Goal: Task Accomplishment & Management: Use online tool/utility

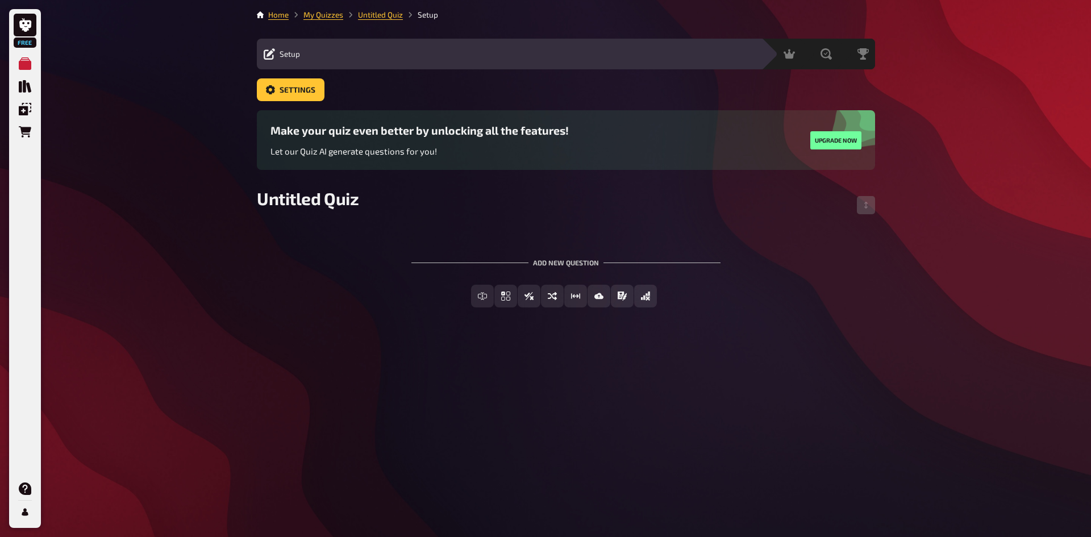
click at [362, 225] on div "To pick up a draggable item, press the space bar. While dragging, use the arrow…" at bounding box center [566, 273] width 618 height 103
click at [326, 206] on span "Untitled Quiz" at bounding box center [308, 198] width 102 height 20
drag, startPoint x: 356, startPoint y: 198, endPoint x: 246, endPoint y: 196, distance: 110.2
click at [246, 196] on div "Free My Quizzes Quiz Library Overlays Orders Help Profile Home My Quizzes Untit…" at bounding box center [545, 268] width 1091 height 537
drag, startPoint x: 381, startPoint y: 310, endPoint x: 371, endPoint y: 304, distance: 11.5
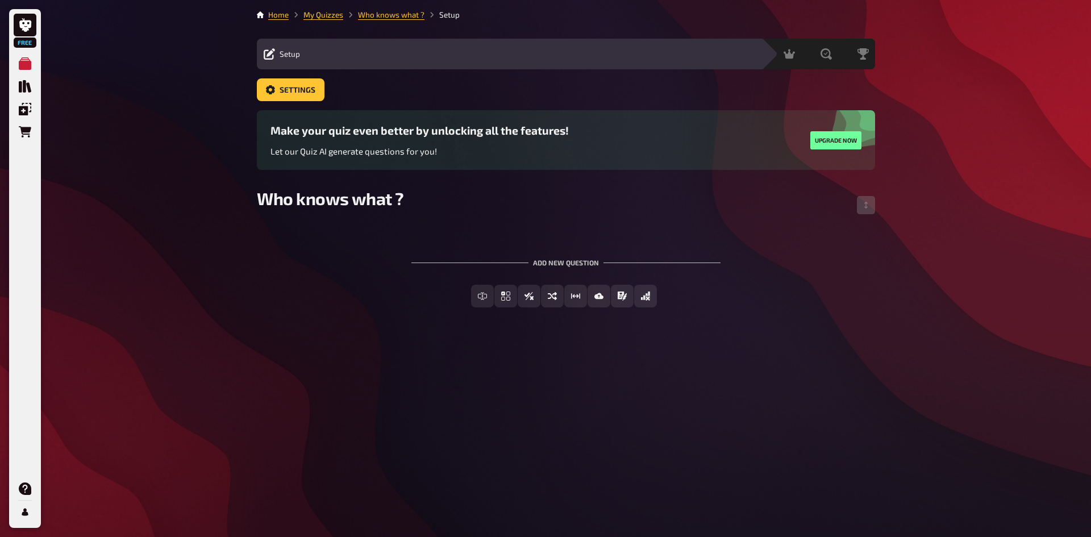
click at [381, 311] on div "Free Text Input Multiple Choice True / False Sorting Question Estimation Questi…" at bounding box center [566, 305] width 618 height 41
click at [481, 299] on span "Multiple Choice" at bounding box center [512, 297] width 63 height 8
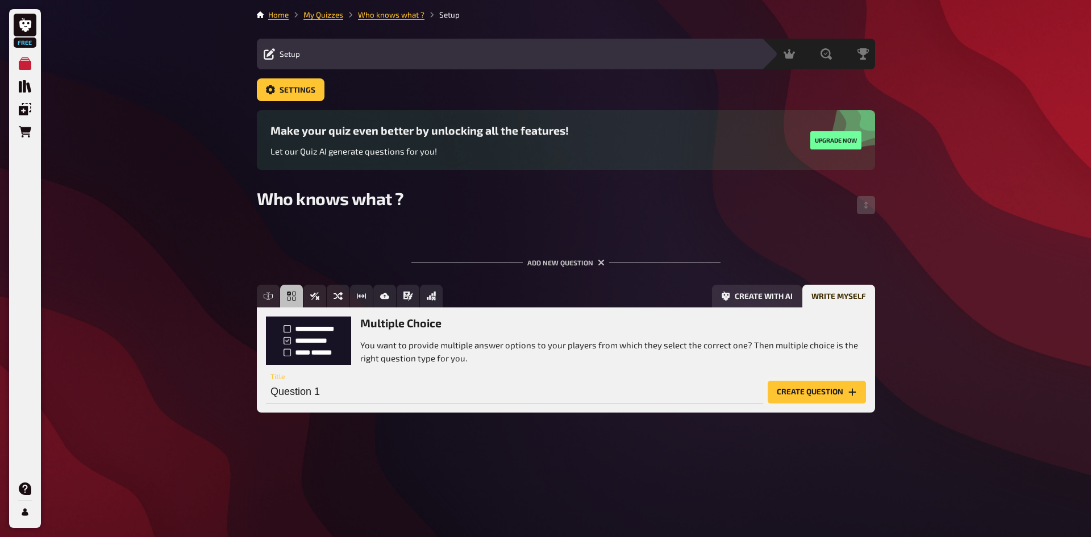
click at [822, 391] on button "Create question" at bounding box center [816, 392] width 98 height 23
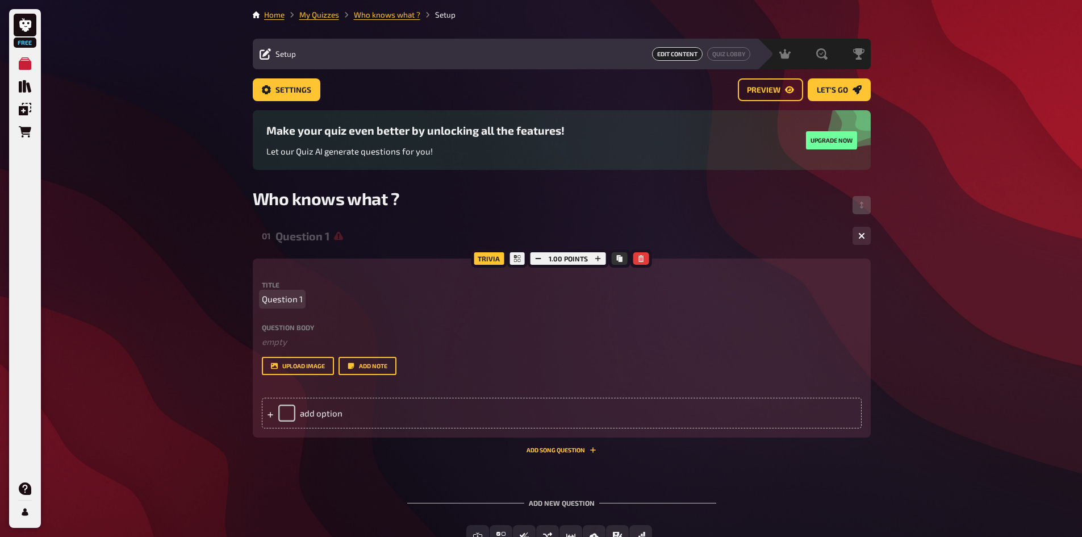
click at [298, 298] on span "Question 1" at bounding box center [282, 299] width 41 height 13
paste span
drag, startPoint x: 302, startPoint y: 300, endPoint x: 225, endPoint y: 291, distance: 76.7
click at [225, 291] on div "Free My Quizzes Quiz Library Overlays Orders Help Profile Home My Quizzes Who k…" at bounding box center [541, 310] width 1082 height 620
click at [379, 306] on div "Title What are TNUoS Question body ﻿ empty Drop here to upload upload image Add…" at bounding box center [562, 328] width 600 height 94
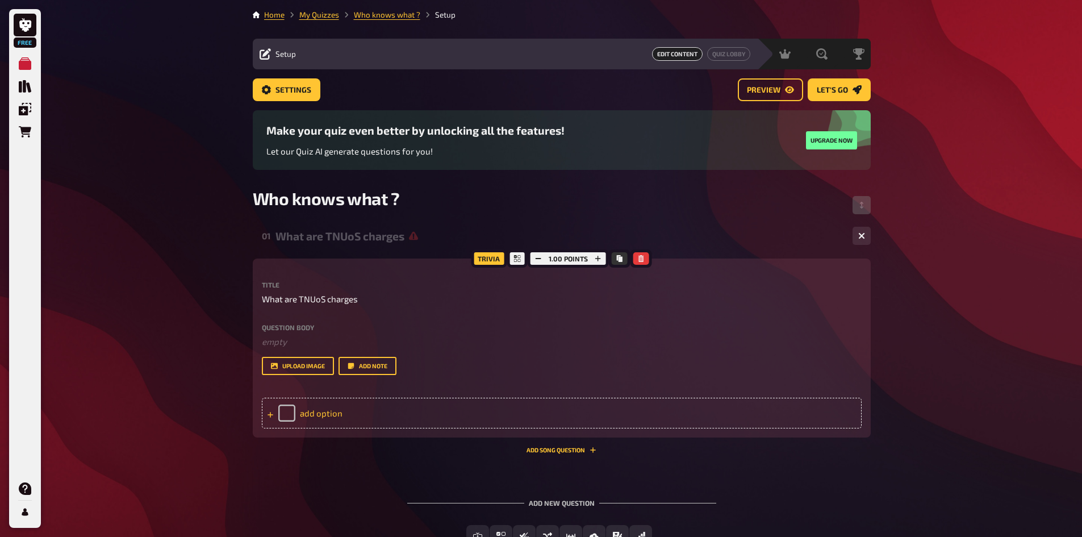
click at [323, 417] on div "add option" at bounding box center [562, 413] width 600 height 31
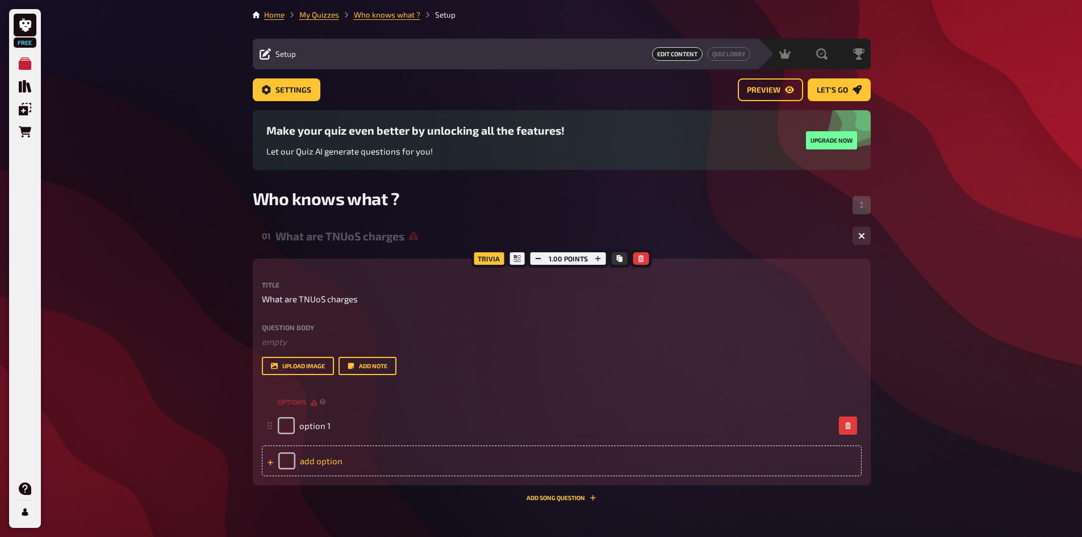
click at [309, 462] on div "add option" at bounding box center [562, 460] width 600 height 31
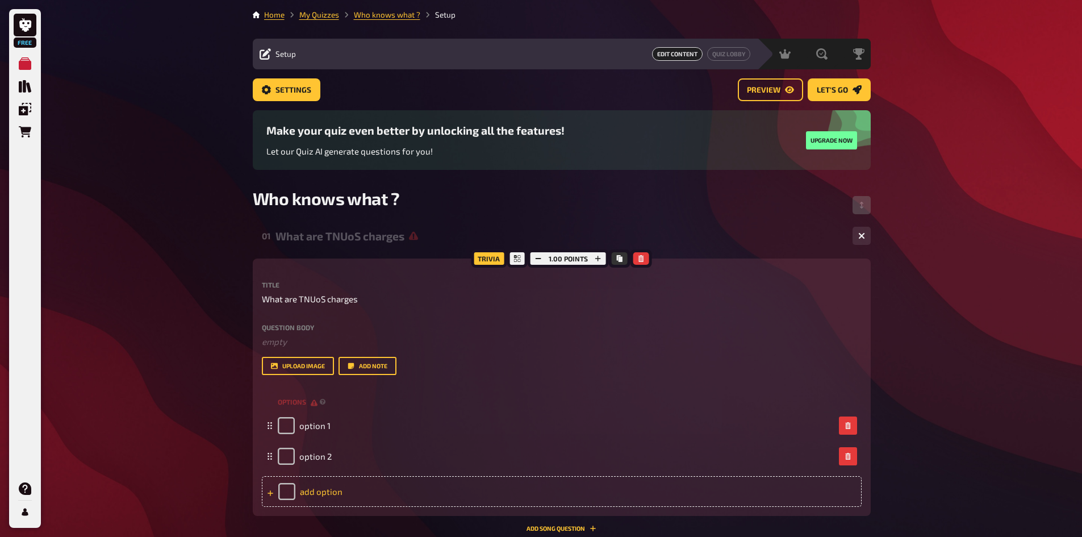
click at [321, 491] on div "add option" at bounding box center [562, 491] width 600 height 31
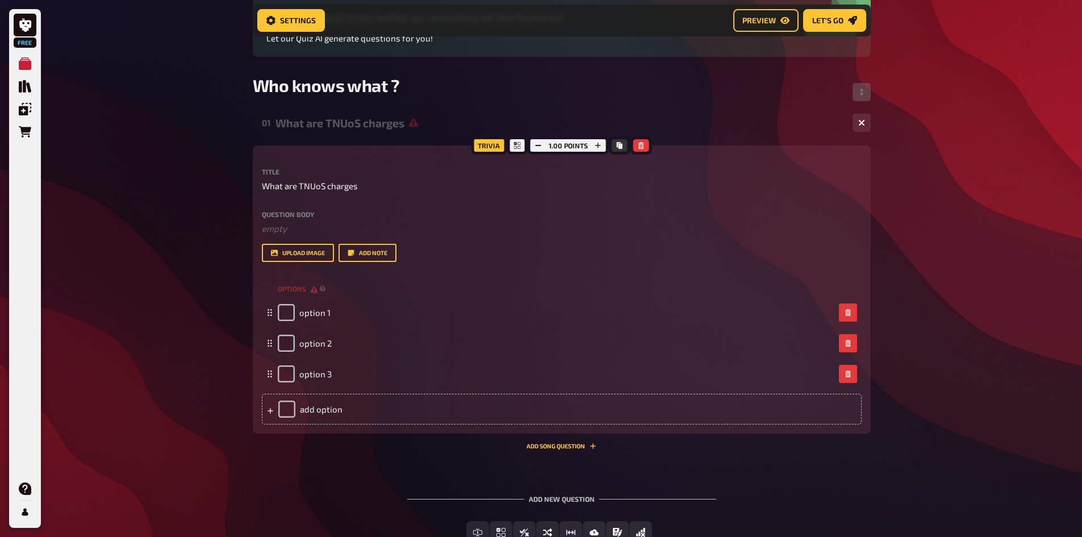
scroll to position [123, 0]
click at [321, 411] on div "add option" at bounding box center [562, 408] width 600 height 31
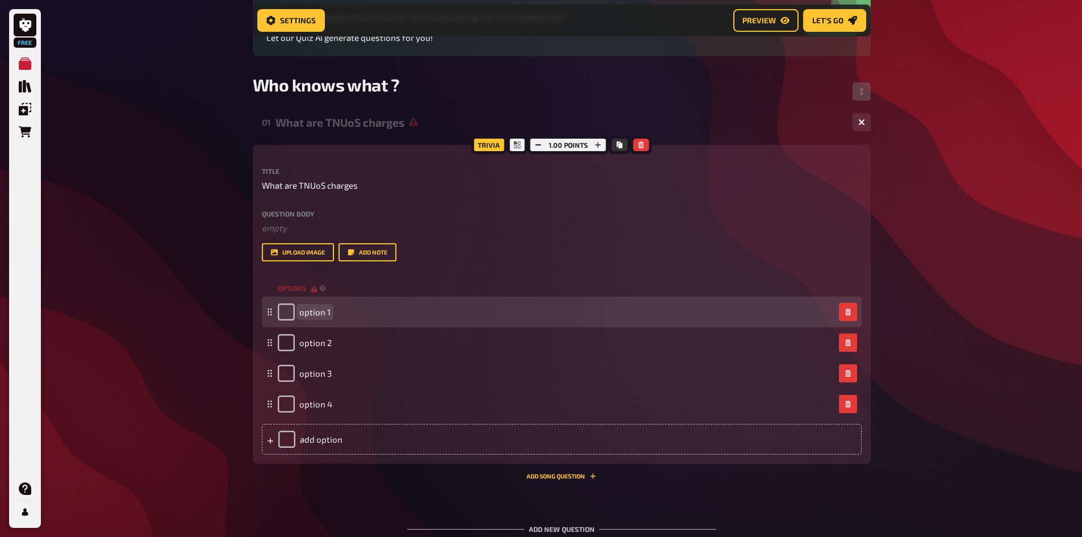
click at [336, 312] on div "option 1" at bounding box center [556, 311] width 557 height 17
click at [286, 313] on input "checkbox" at bounding box center [286, 311] width 17 height 17
checkbox input "true"
click at [289, 312] on div "what the customer pays" at bounding box center [336, 311] width 116 height 17
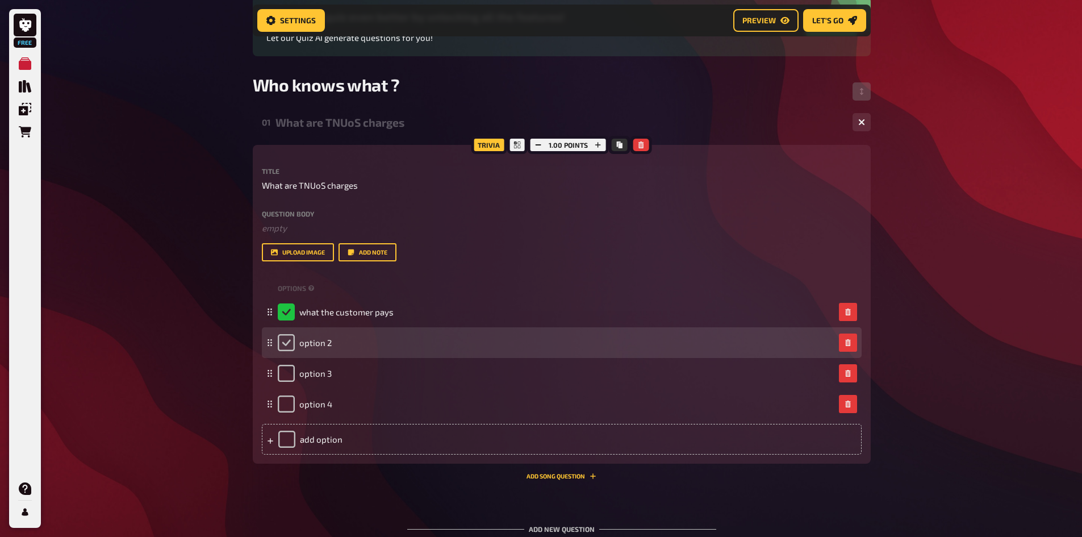
click at [293, 348] on input "checkbox" at bounding box center [286, 342] width 17 height 17
checkbox input "true"
checkbox input "false"
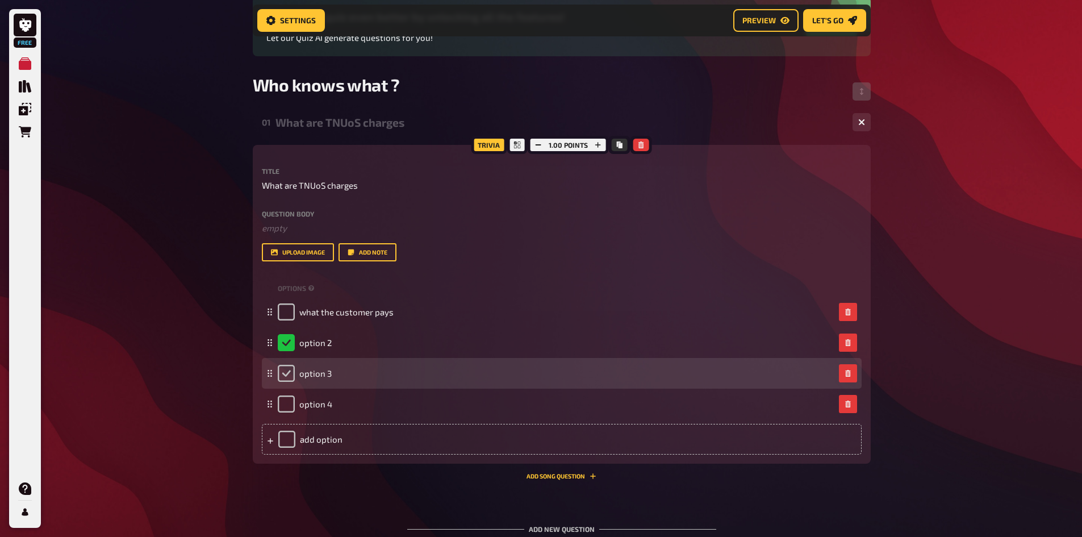
click at [287, 369] on input "checkbox" at bounding box center [286, 373] width 17 height 17
checkbox input "true"
checkbox input "false"
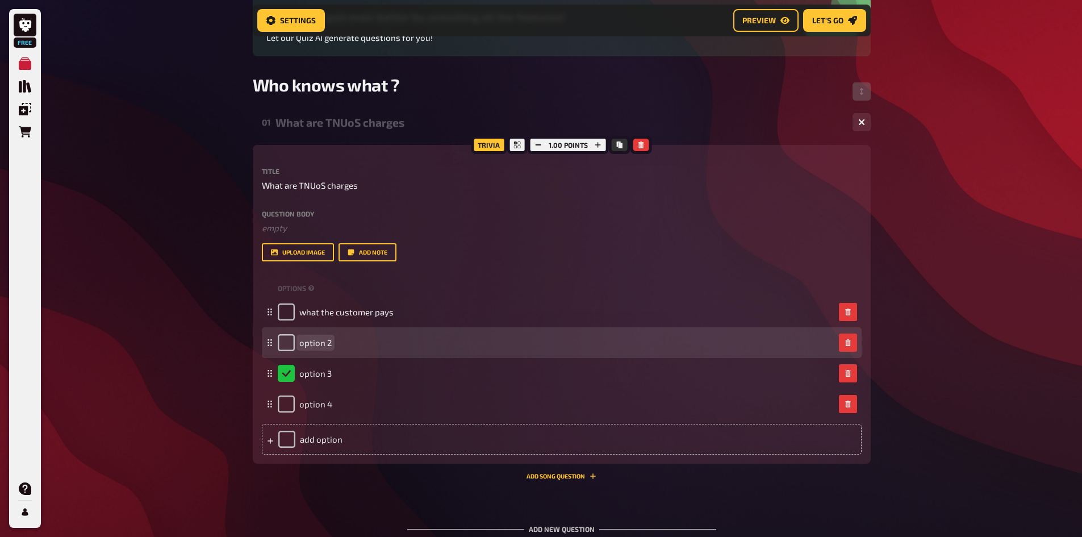
click at [308, 344] on span "option 2" at bounding box center [315, 342] width 32 height 10
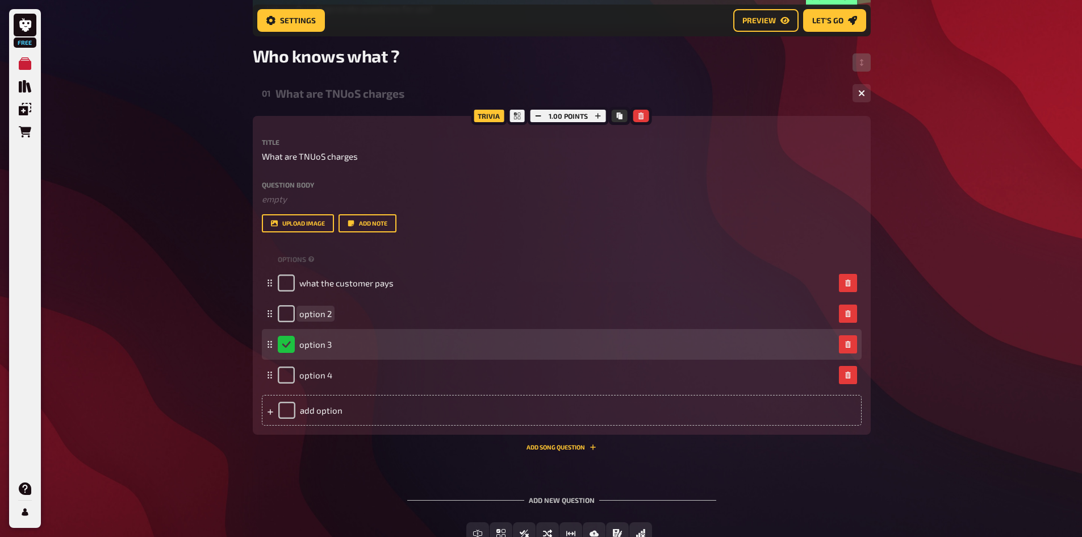
scroll to position [179, 0]
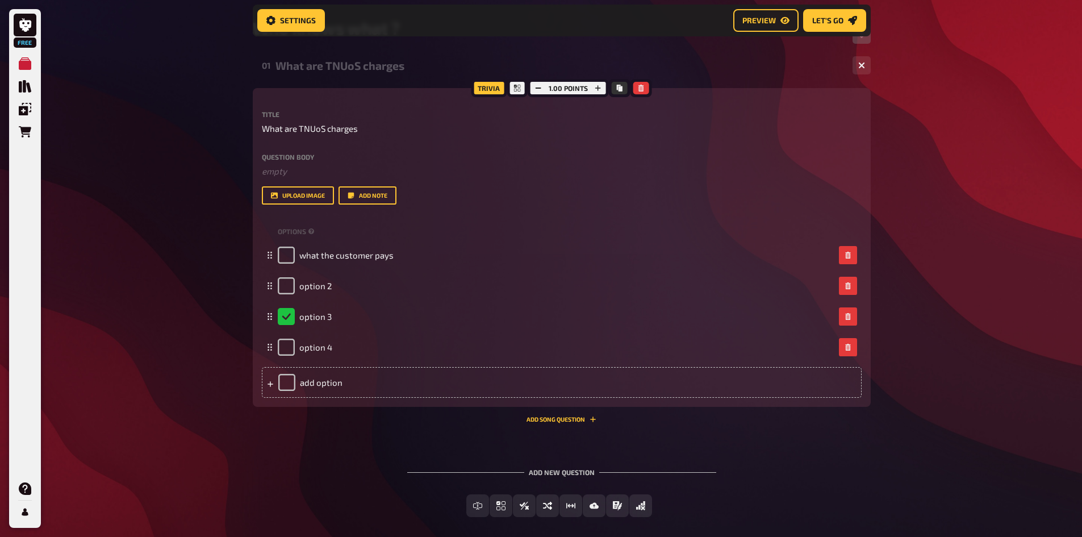
click at [921, 92] on div "Free My Quizzes Quiz Library Overlays Orders Help Profile Home My Quizzes Who k…" at bounding box center [541, 205] width 1082 height 769
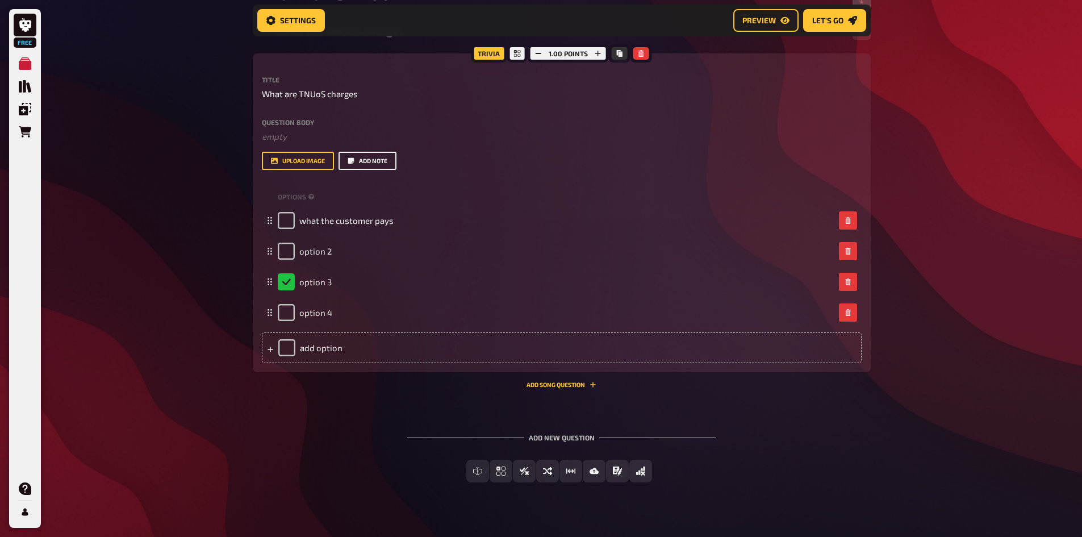
scroll to position [232, 0]
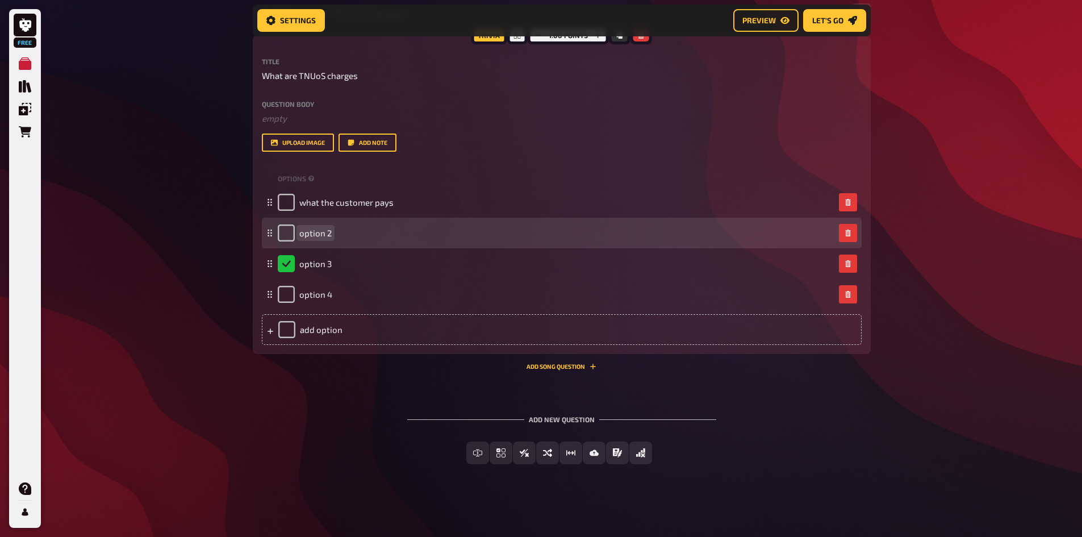
click at [321, 235] on span "option 2" at bounding box center [315, 233] width 32 height 10
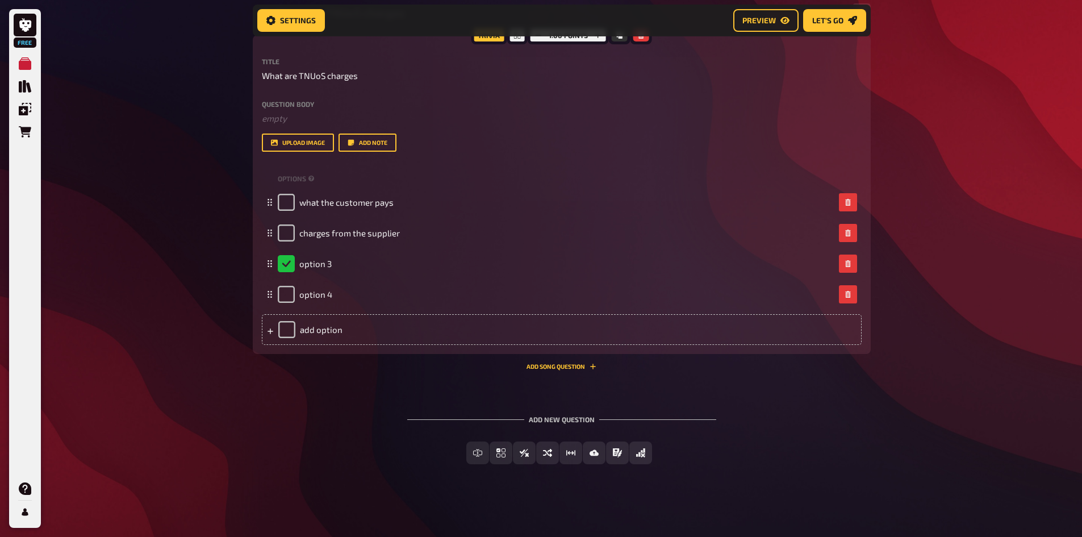
click at [178, 293] on div "Free My Quizzes Quiz Library Overlays Orders Help Profile Home My Quizzes Who k…" at bounding box center [541, 152] width 1082 height 769
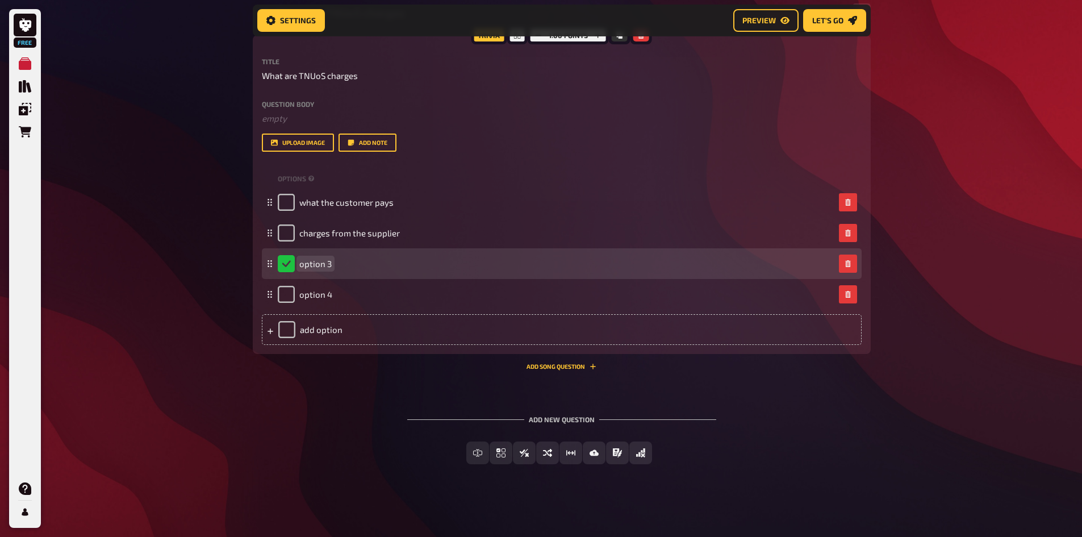
click at [329, 261] on span "option 3" at bounding box center [315, 263] width 32 height 10
paste span
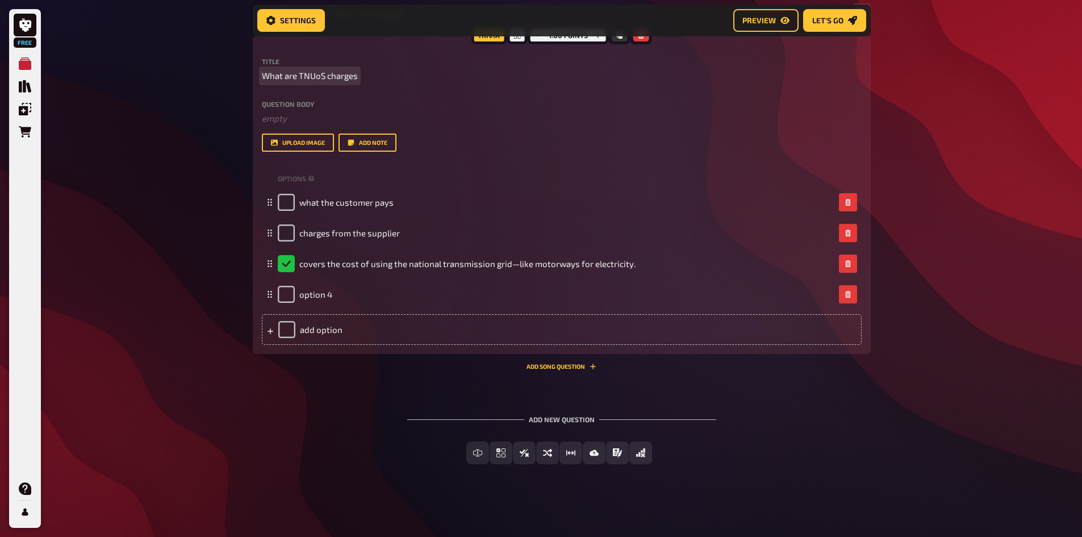
click at [358, 78] on span "What are TNUoS charges" at bounding box center [310, 75] width 96 height 13
click at [1017, 210] on div "Free My Quizzes Quiz Library Overlays Orders Help Profile Home My Quizzes Who k…" at bounding box center [541, 152] width 1082 height 769
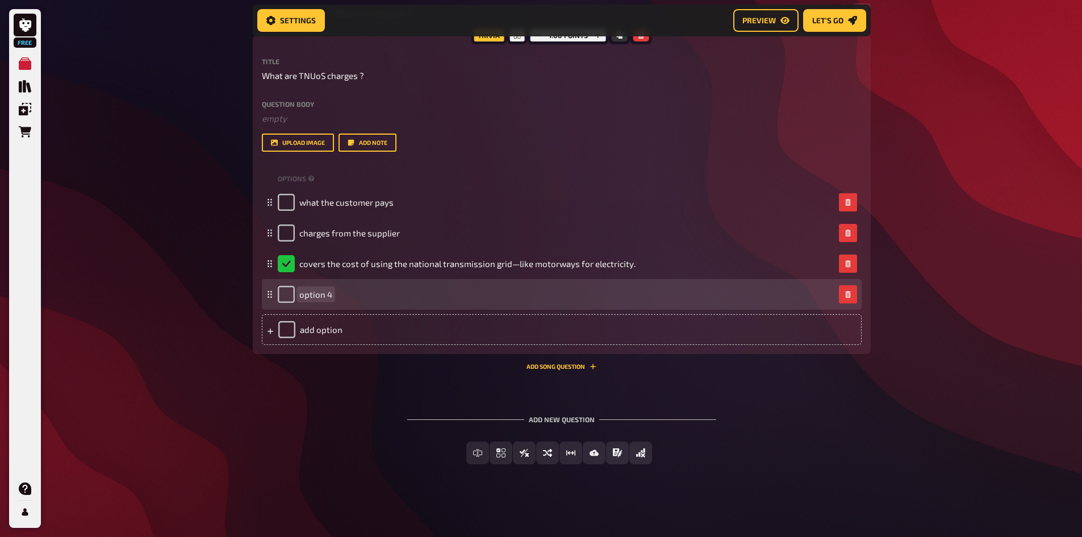
click at [345, 296] on div "option 4" at bounding box center [556, 294] width 557 height 17
paste span
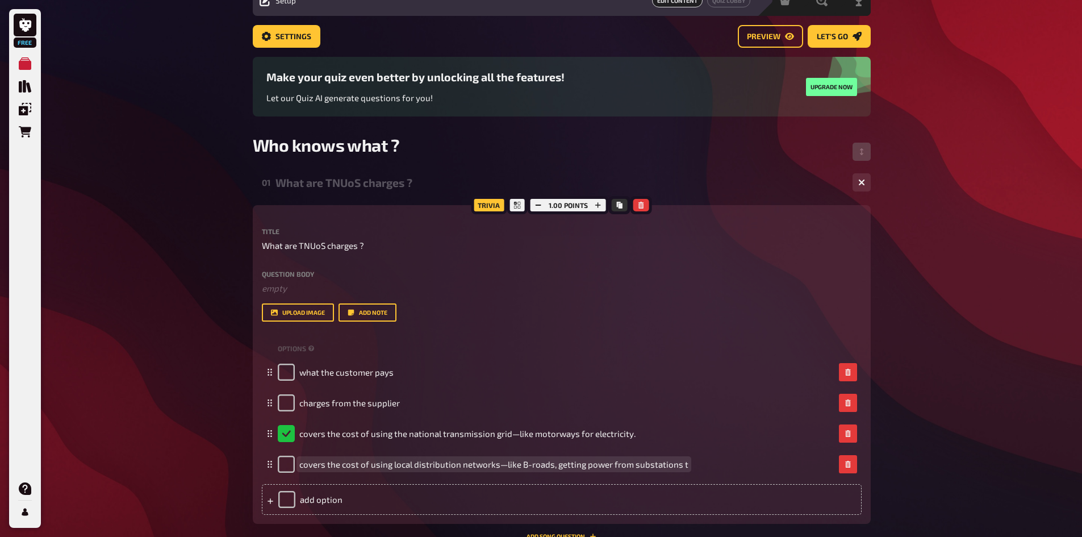
scroll to position [53, 0]
click at [517, 204] on icon at bounding box center [517, 205] width 7 height 7
click at [514, 207] on icon at bounding box center [517, 205] width 7 height 7
click at [534, 203] on button "button" at bounding box center [538, 205] width 16 height 12
click at [599, 202] on icon "button" at bounding box center [598, 205] width 7 height 7
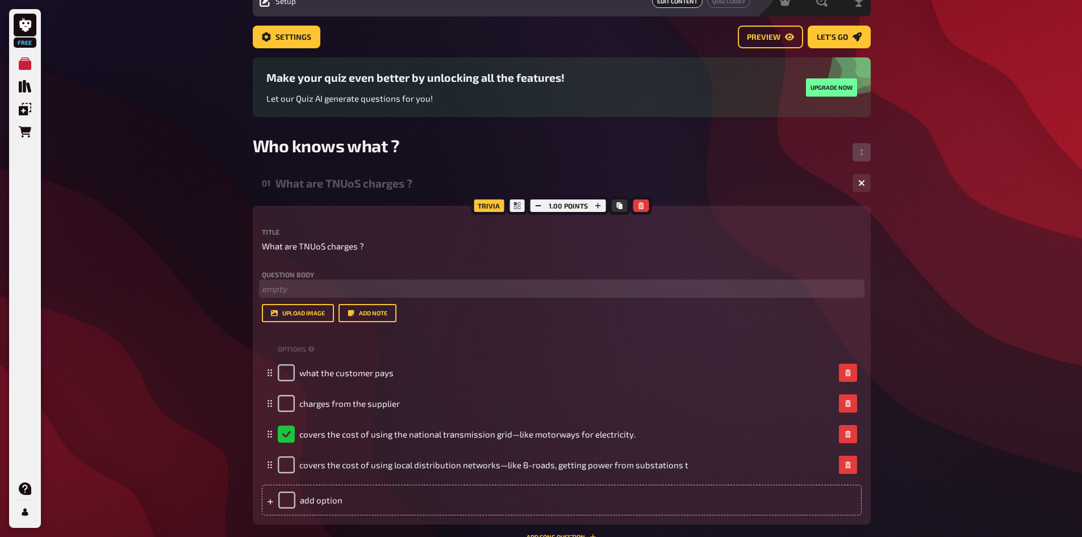
click at [286, 287] on p "﻿ empty" at bounding box center [562, 288] width 600 height 13
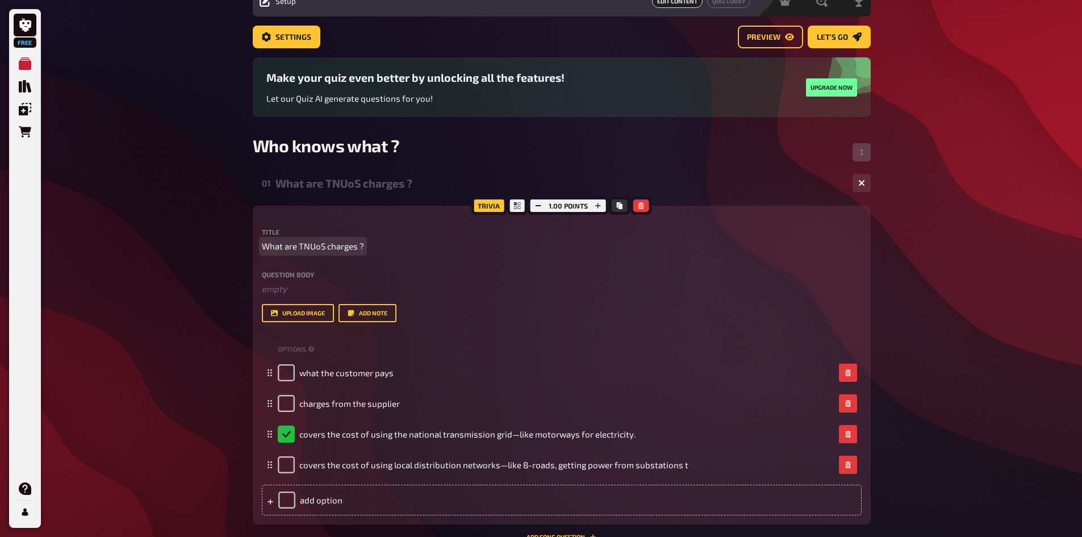
click at [176, 256] on div "Free My Quizzes Quiz Library Overlays Orders Help Profile Home My Quizzes Who k…" at bounding box center [541, 327] width 1082 height 760
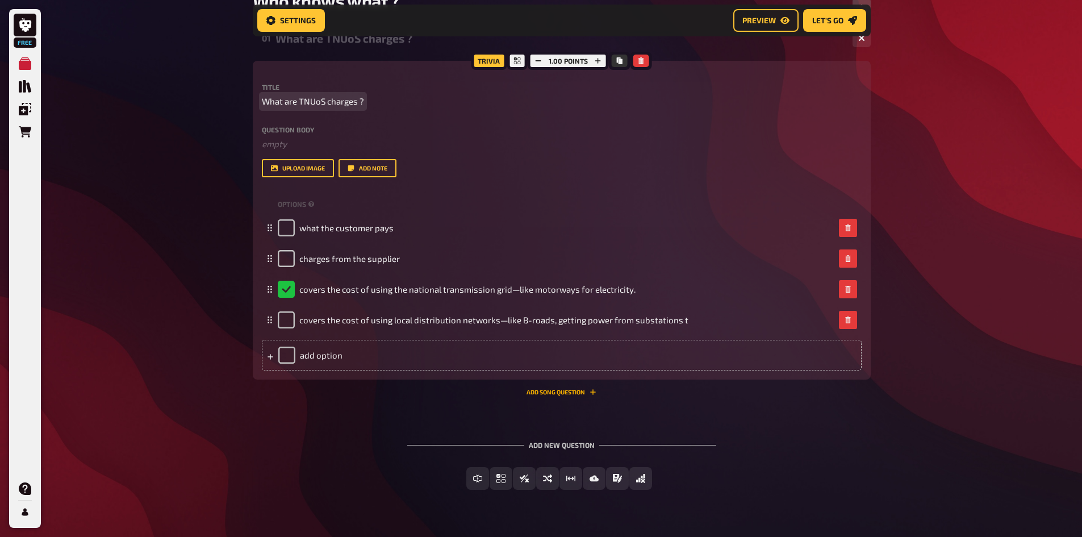
scroll to position [232, 0]
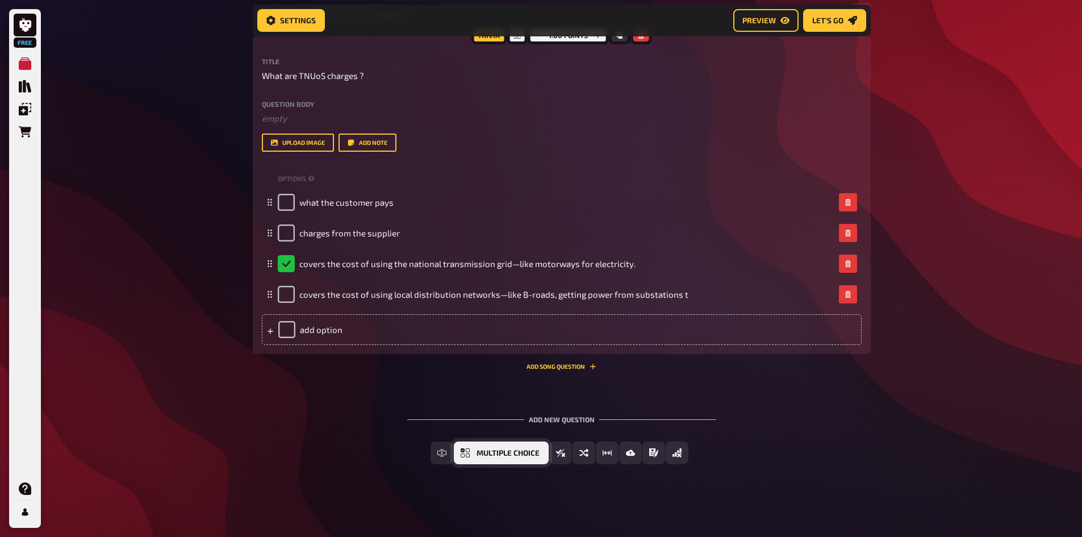
click at [514, 452] on span "Multiple Choice" at bounding box center [508, 453] width 63 height 8
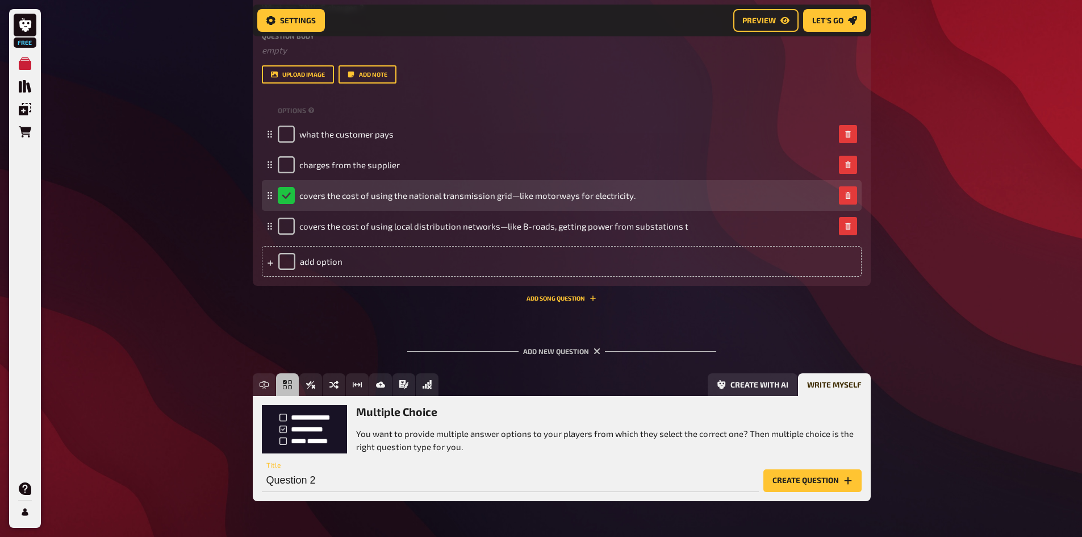
scroll to position [281, 0]
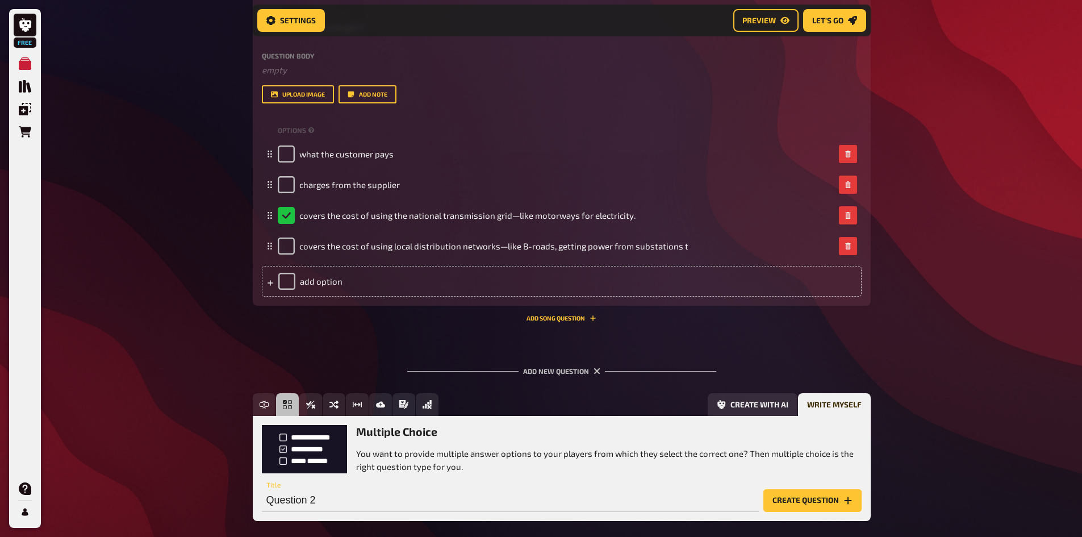
click at [793, 500] on button "Create question" at bounding box center [812, 500] width 98 height 23
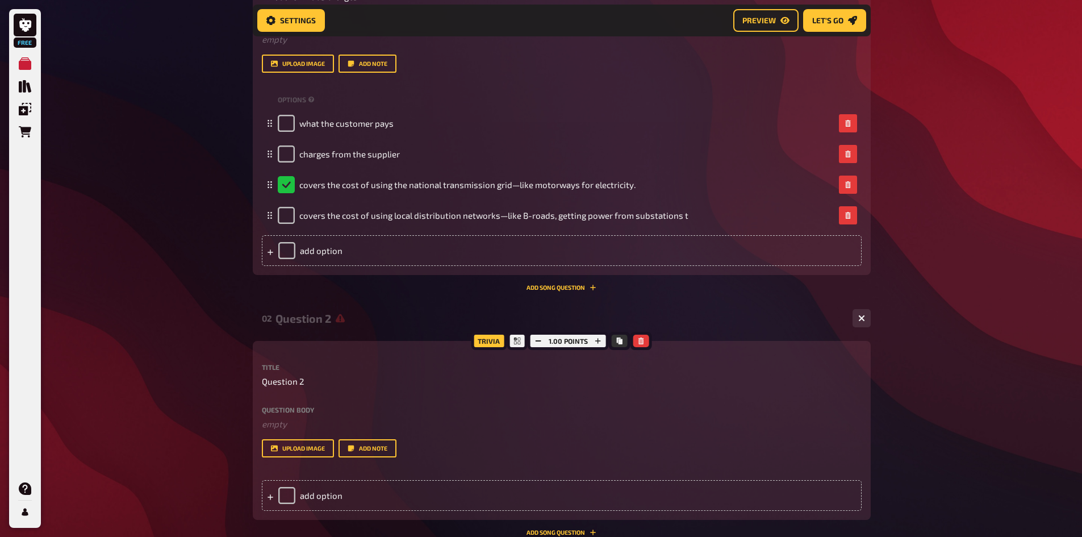
scroll to position [337, 0]
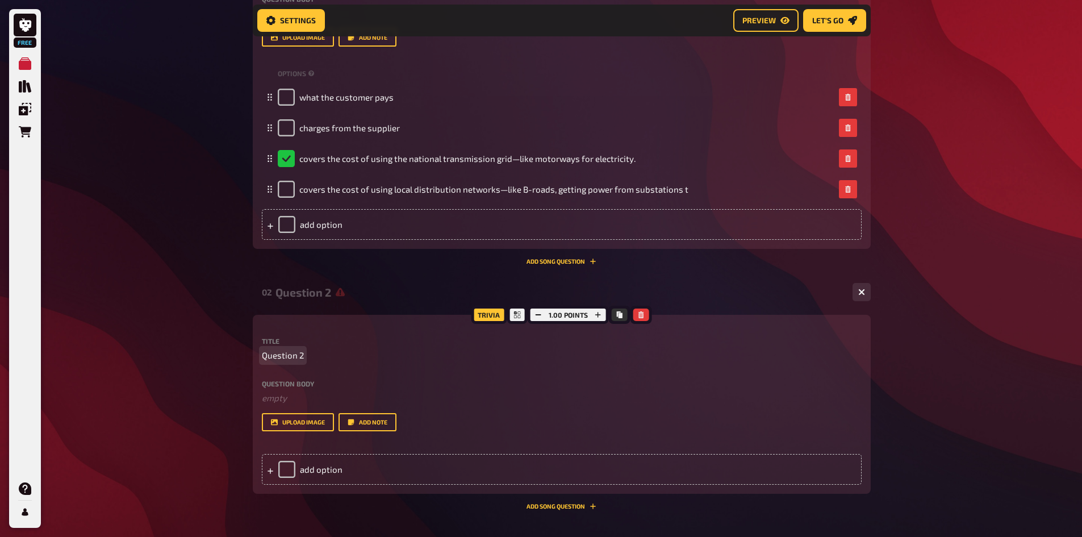
click at [300, 350] on span "Question 2" at bounding box center [283, 355] width 42 height 13
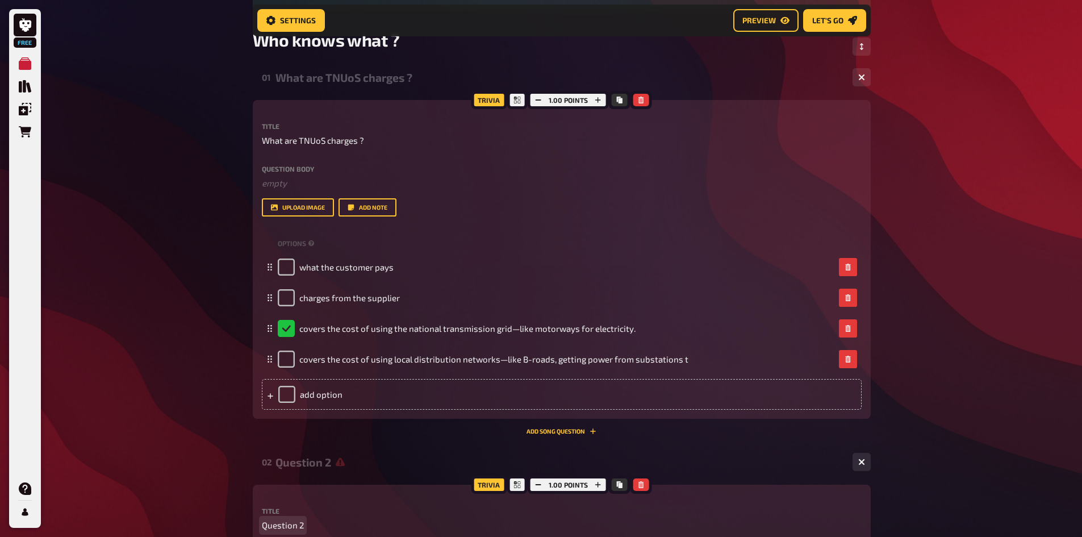
scroll to position [167, 0]
click at [308, 144] on span "What are TNUoS charges ?" at bounding box center [313, 141] width 102 height 13
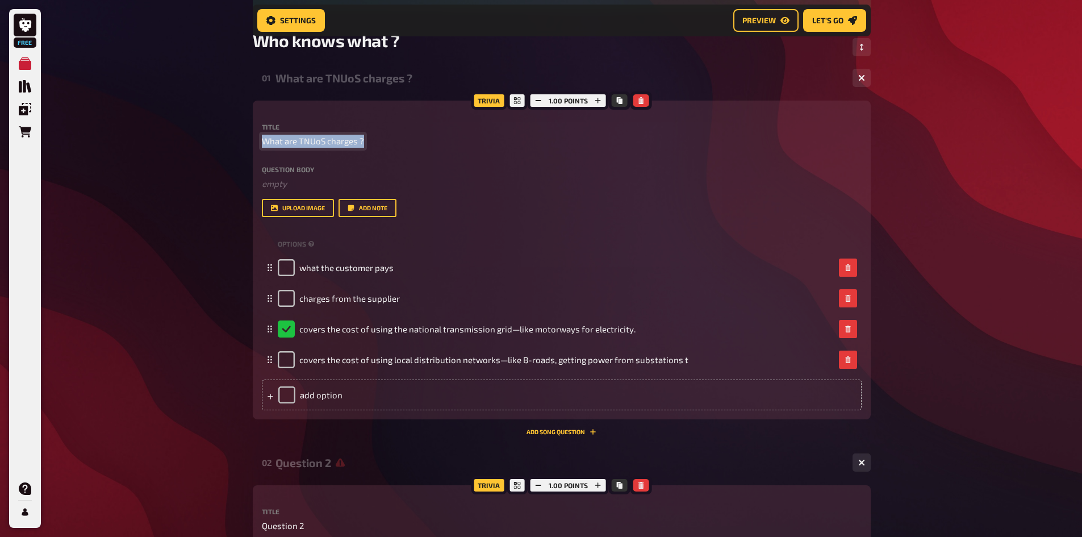
copy span "What are TNUoS charges ?"
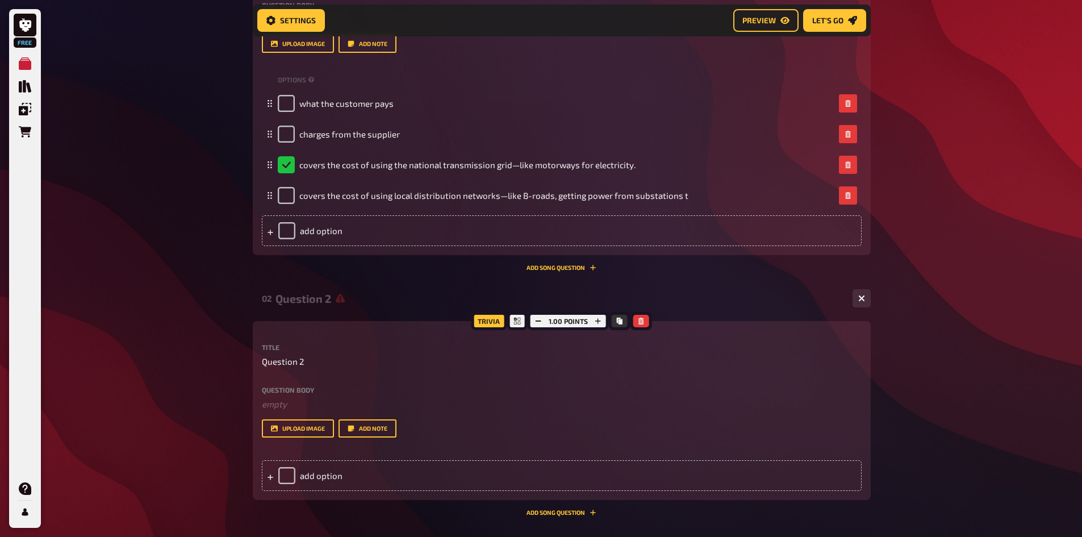
scroll to position [337, 0]
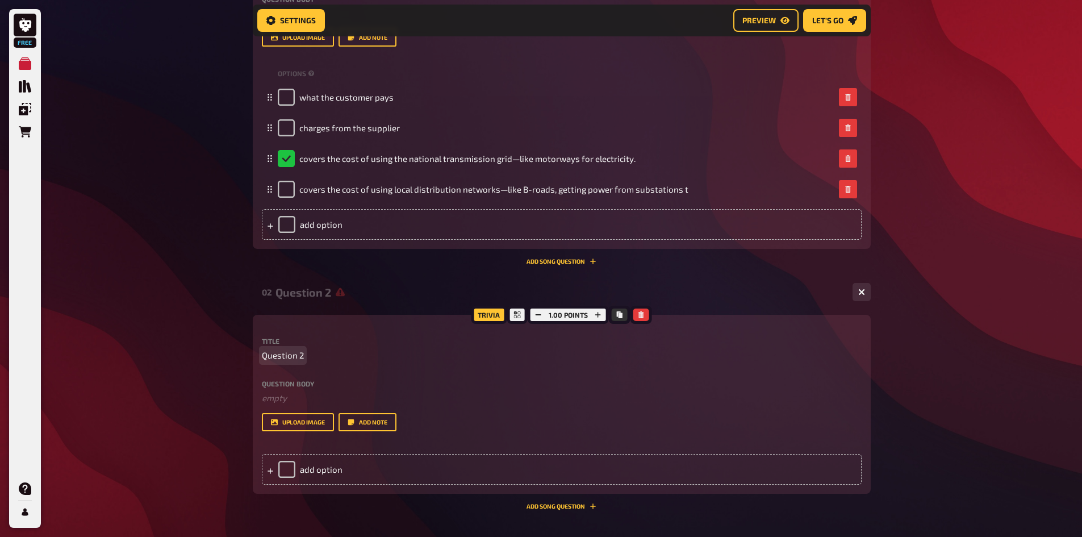
click at [288, 354] on span "Question 2" at bounding box center [283, 355] width 42 height 13
paste span
click at [307, 354] on span "What are TNUoS charges ?" at bounding box center [313, 355] width 102 height 13
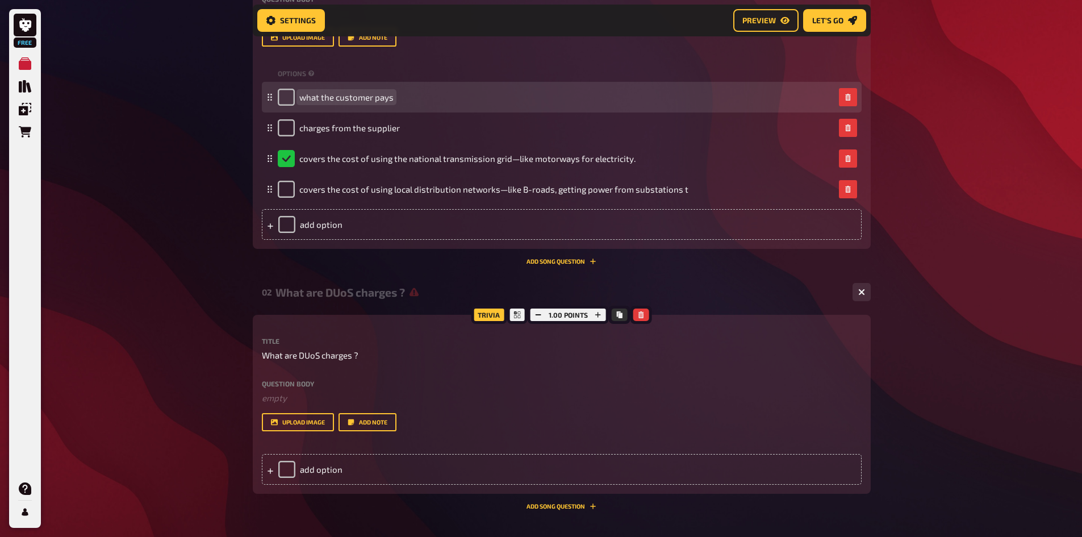
click at [311, 92] on span "what the customer pays" at bounding box center [346, 97] width 94 height 10
copy span "what the customer pays"
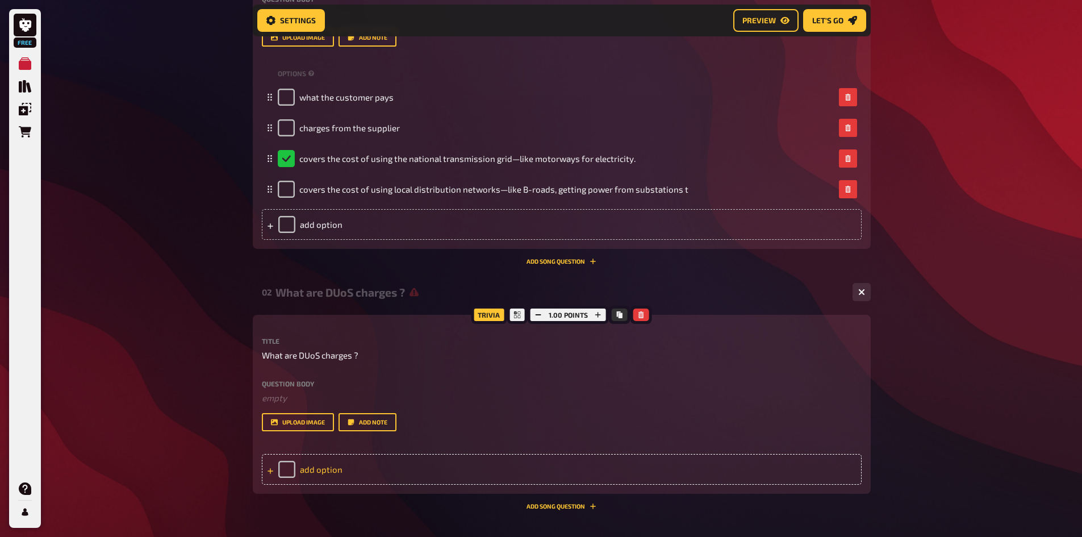
click at [325, 462] on div "add option" at bounding box center [562, 469] width 600 height 31
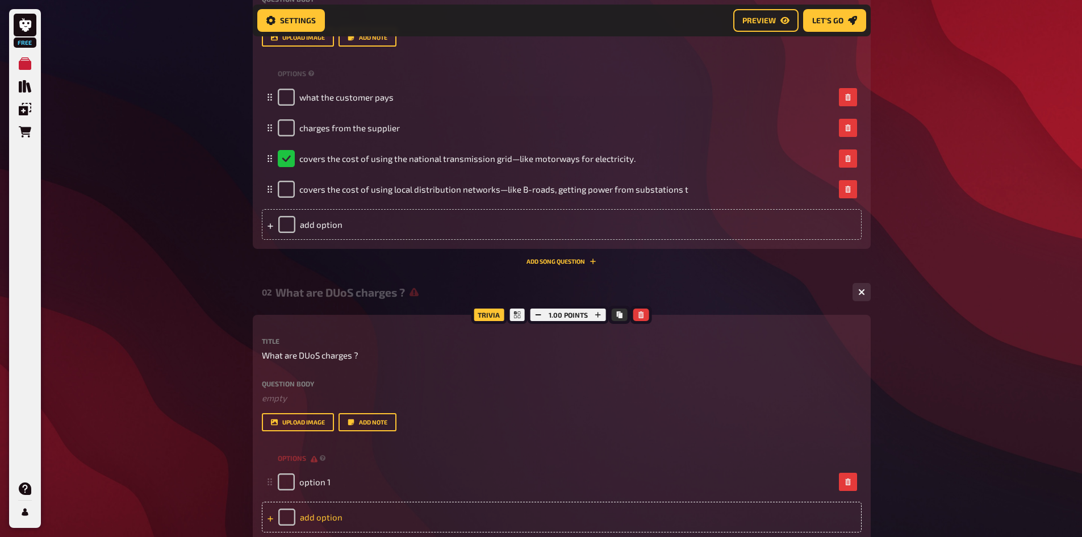
click at [325, 462] on small "options" at bounding box center [303, 458] width 51 height 10
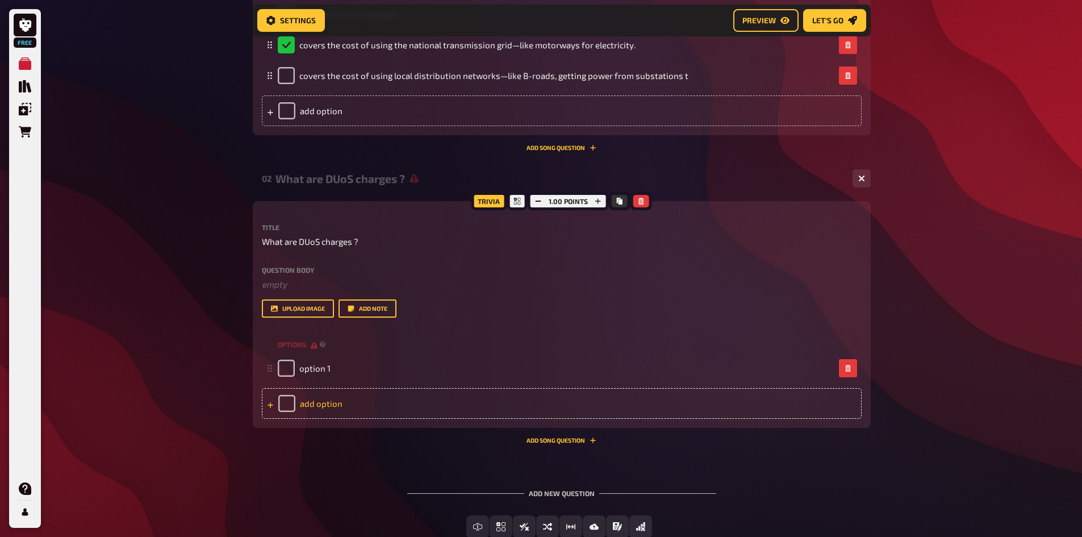
click at [344, 406] on div "add option" at bounding box center [562, 403] width 600 height 31
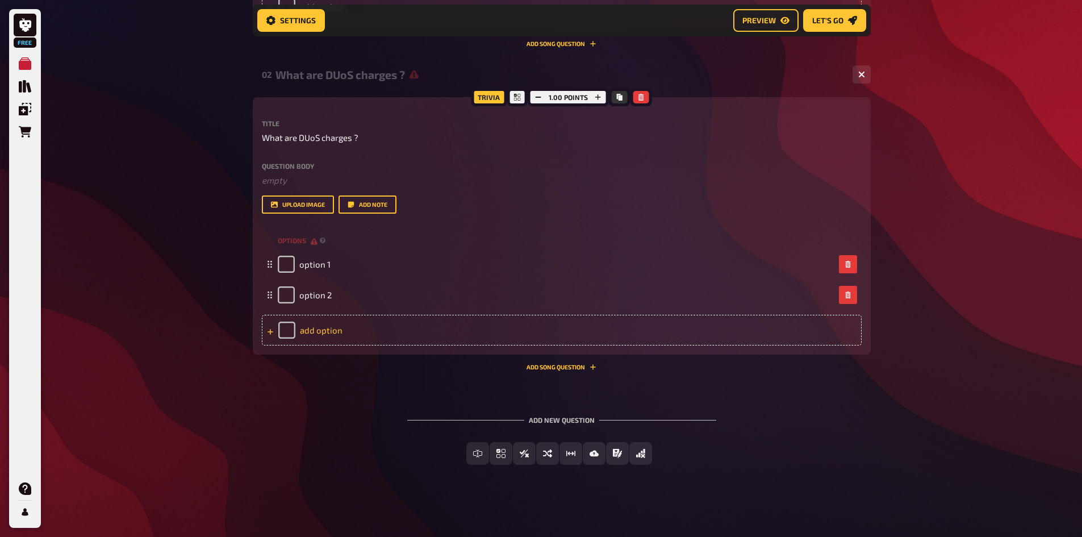
scroll to position [555, 0]
click at [332, 330] on div "add option" at bounding box center [562, 329] width 600 height 31
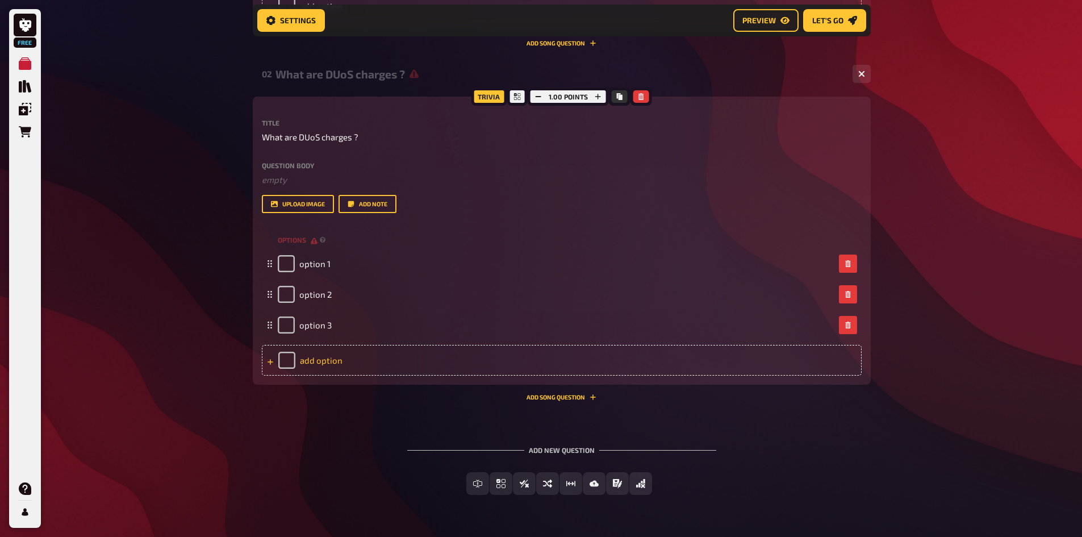
click at [333, 367] on div "add option" at bounding box center [562, 360] width 600 height 31
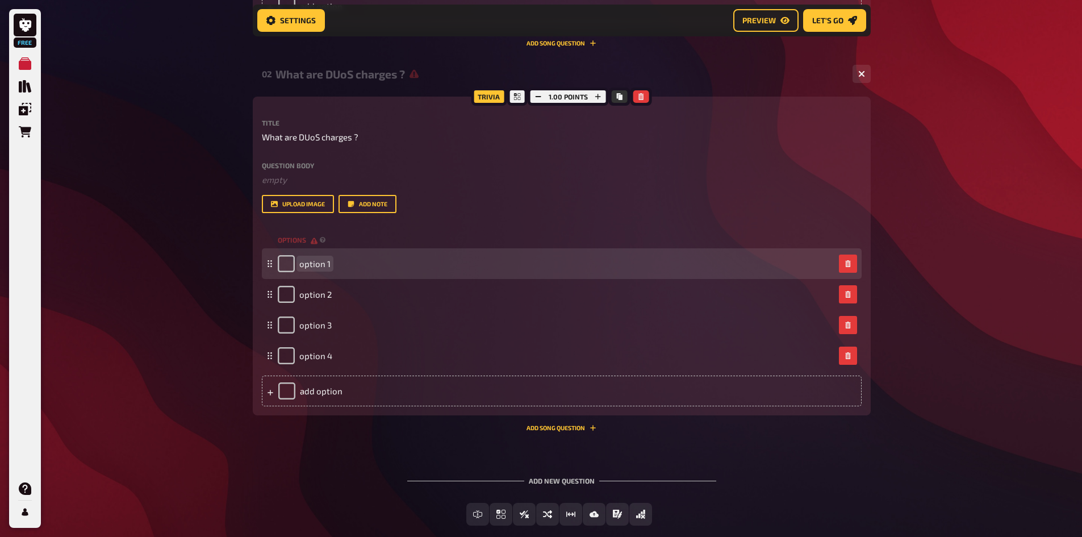
click at [314, 262] on span "option 1" at bounding box center [314, 263] width 31 height 10
paste span
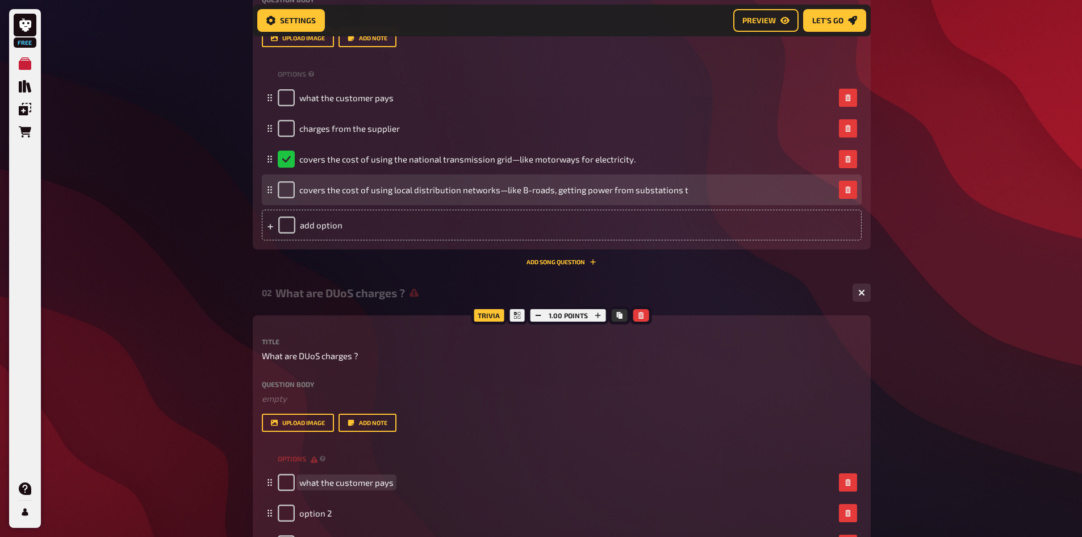
scroll to position [328, 0]
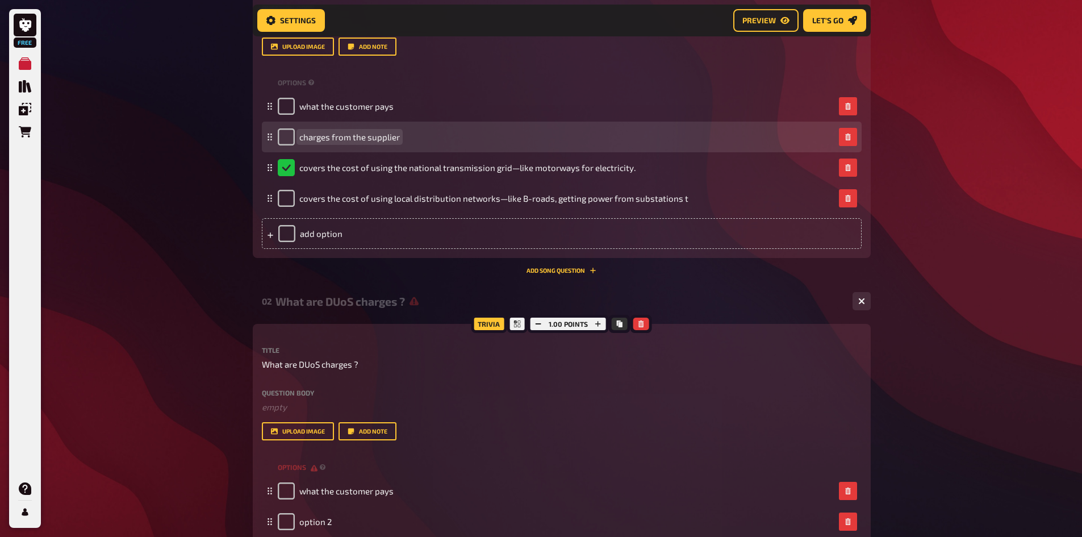
click at [336, 141] on span "charges from the supplier" at bounding box center [349, 137] width 101 height 10
copy span "charges from the supplier"
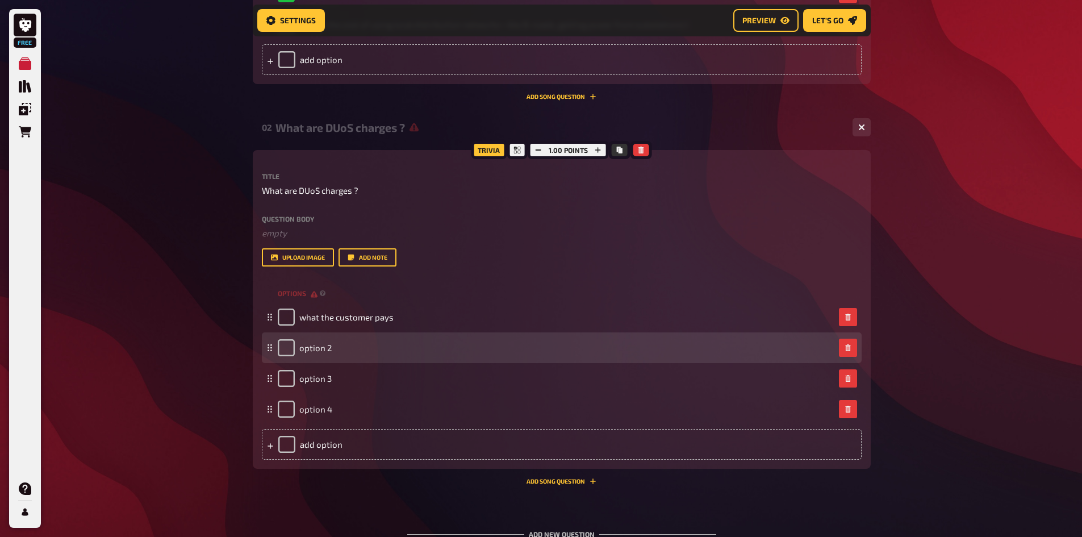
scroll to position [555, 0]
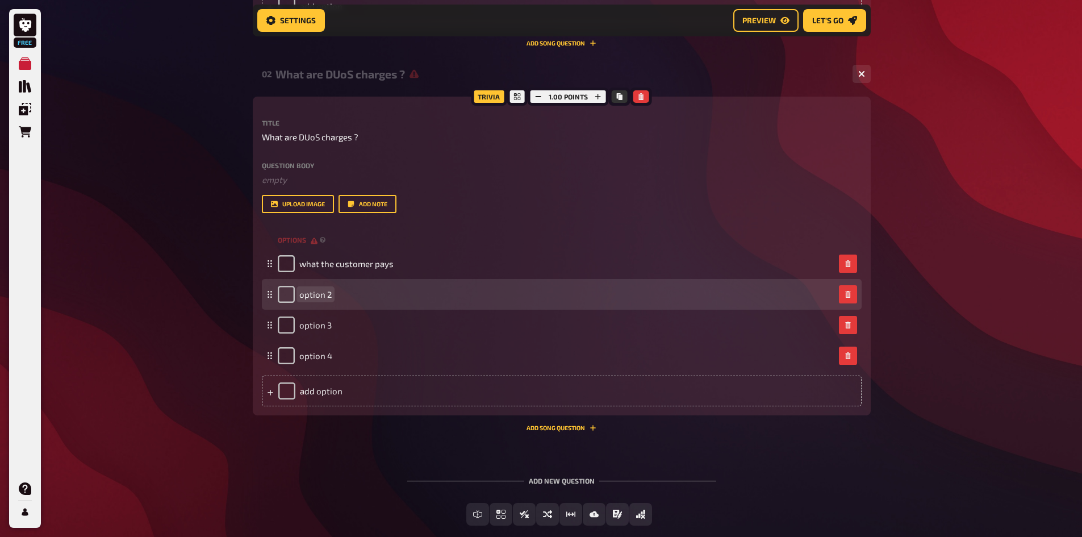
click at [317, 295] on span "option 2" at bounding box center [315, 294] width 32 height 10
paste span
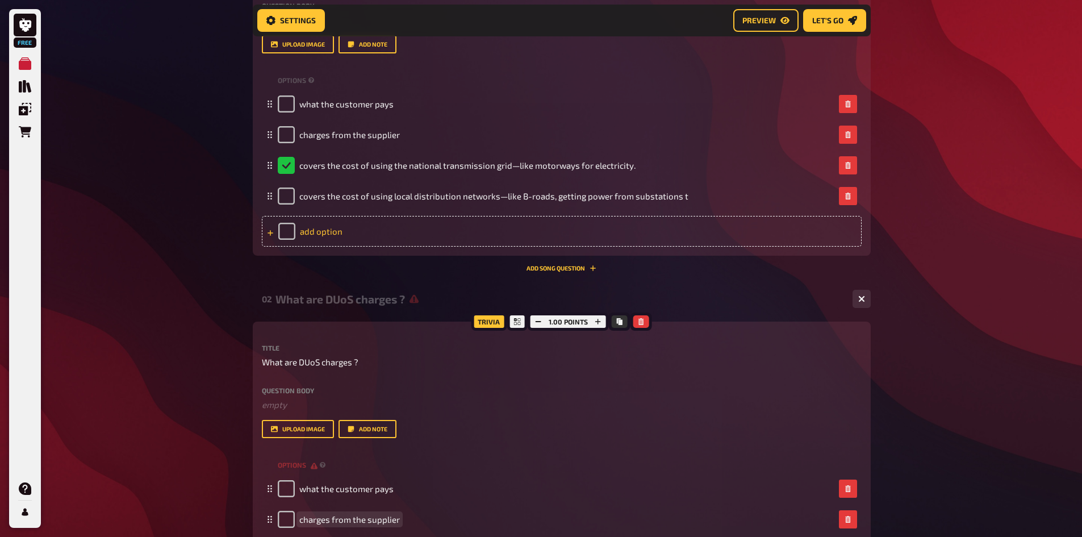
scroll to position [328, 0]
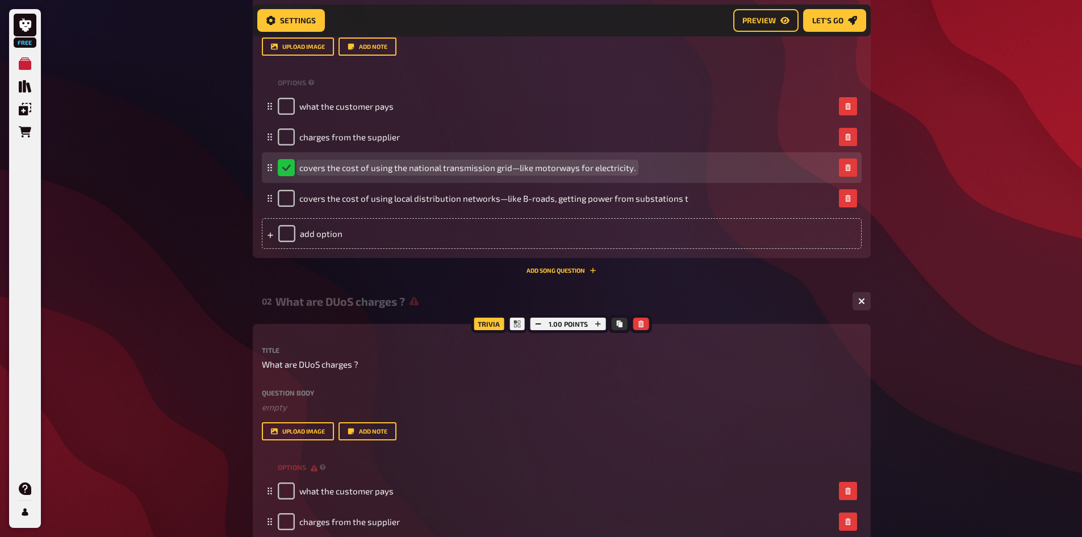
click at [367, 169] on span "covers the cost of using the national transmission grid—like motorways for elec…" at bounding box center [467, 167] width 336 height 10
copy span "covers the cost of using the national transmission grid—like motorways for elec…"
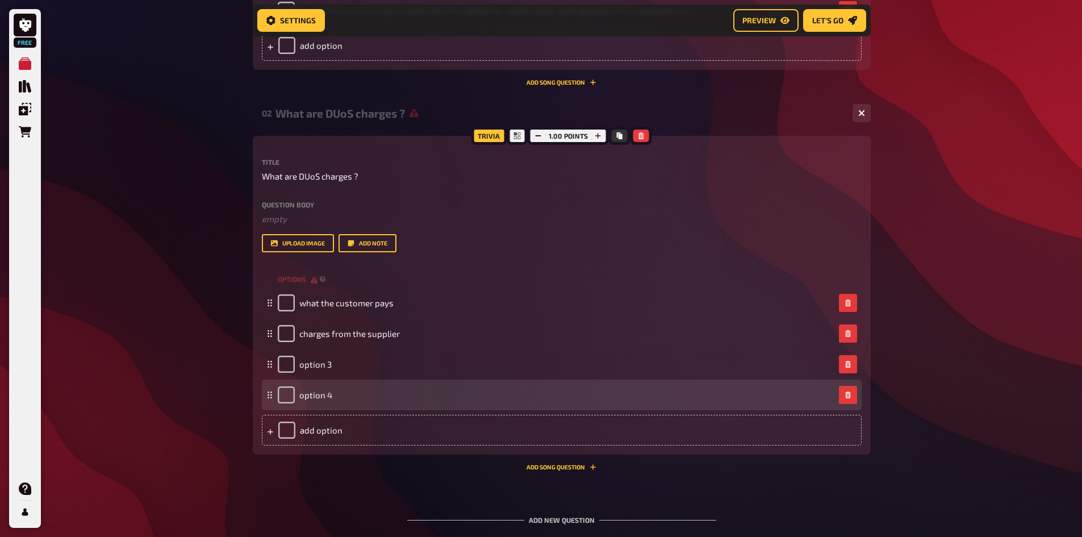
scroll to position [555, 0]
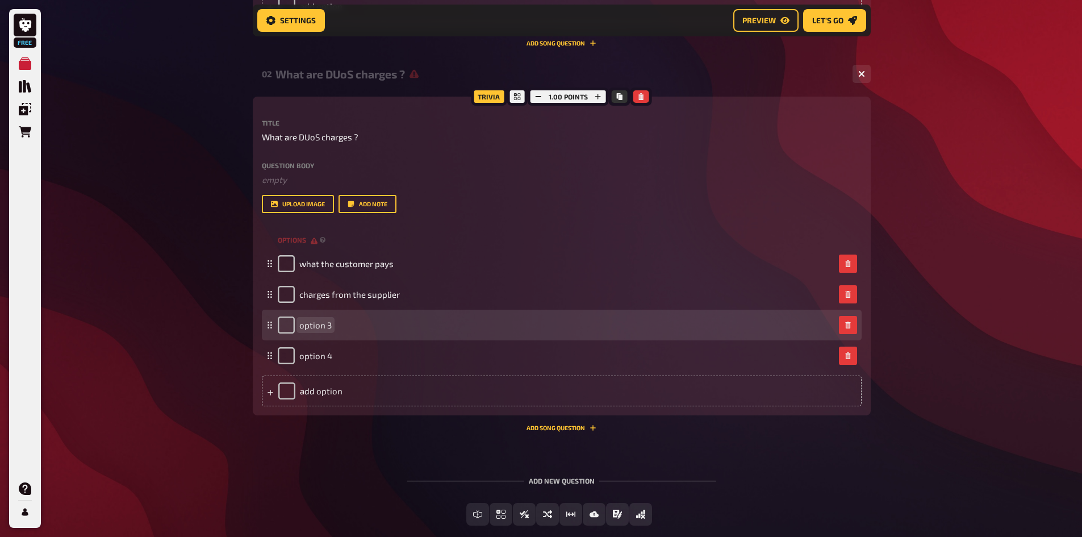
click at [321, 334] on div "option 3" at bounding box center [562, 325] width 600 height 31
click at [321, 326] on span "option 3" at bounding box center [315, 325] width 32 height 10
paste span
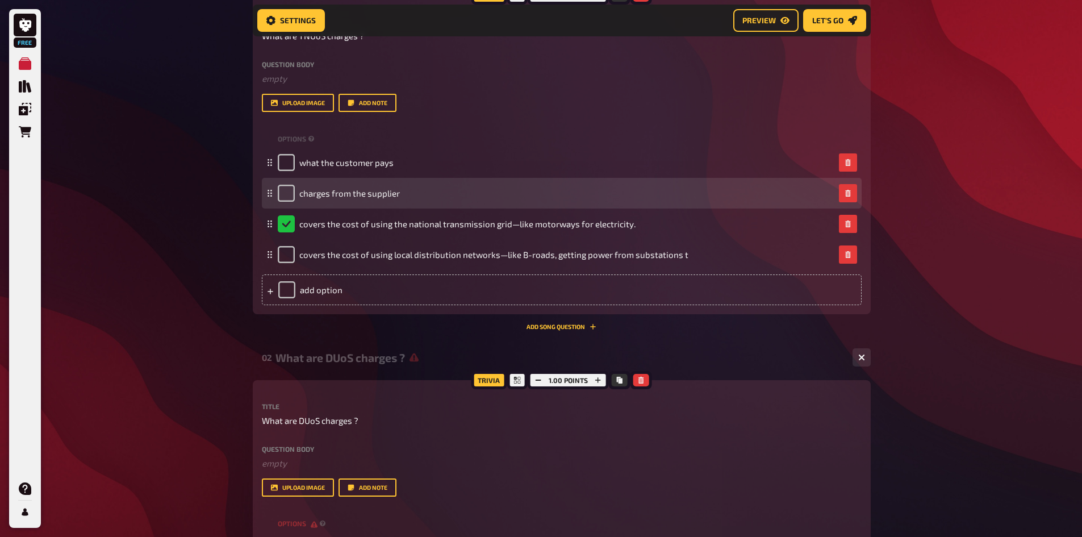
scroll to position [271, 0]
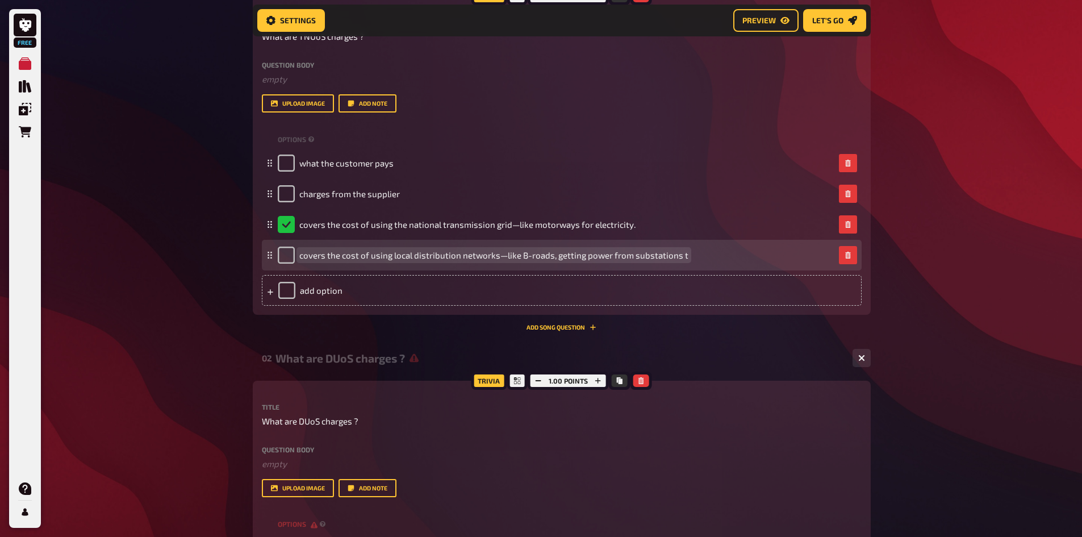
click at [497, 261] on div "covers the cost of using local distribution networks—like B-roads, getting powe…" at bounding box center [483, 255] width 411 height 17
click at [503, 250] on span "covers the cost of using local distribution networks—like B-roads, getting powe…" at bounding box center [493, 255] width 389 height 10
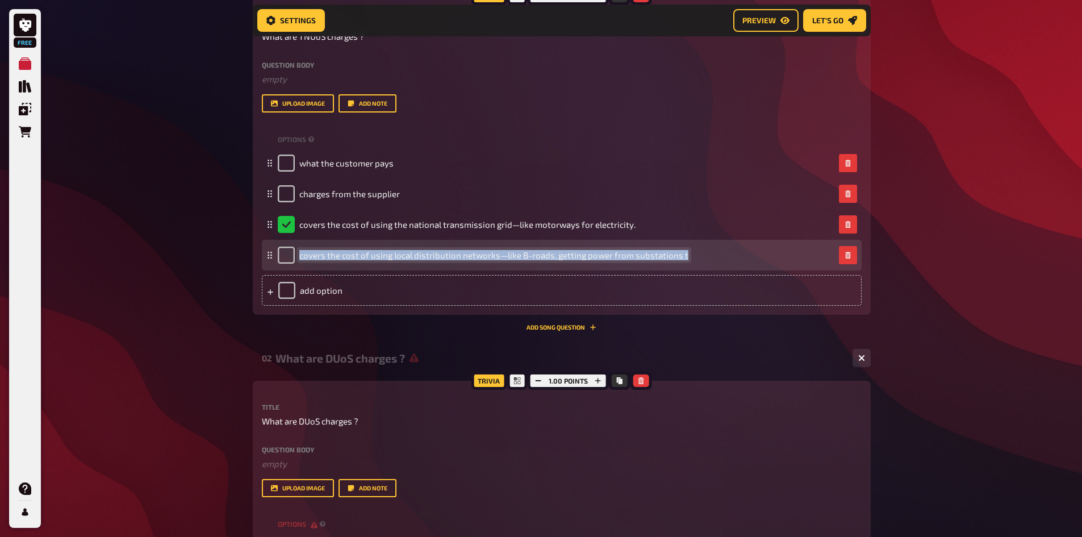
click at [503, 250] on span "covers the cost of using local distribution networks—like B-roads, getting powe…" at bounding box center [493, 255] width 389 height 10
copy span "covers the cost of using local distribution networks—like B-roads, getting powe…"
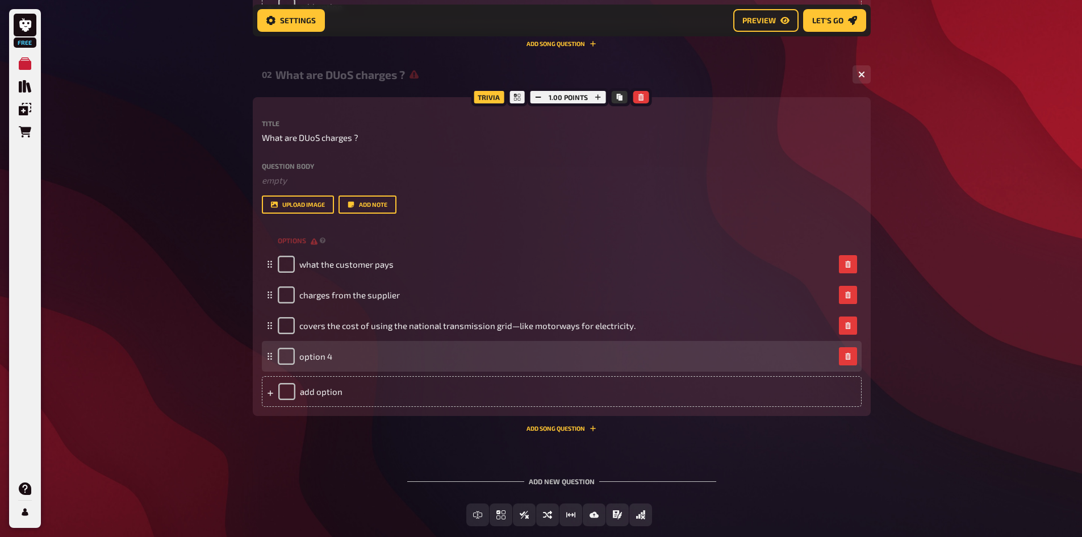
scroll to position [555, 0]
click at [328, 357] on span "option 4" at bounding box center [315, 355] width 33 height 10
paste span
click at [291, 356] on input "checkbox" at bounding box center [286, 355] width 17 height 17
checkbox input "true"
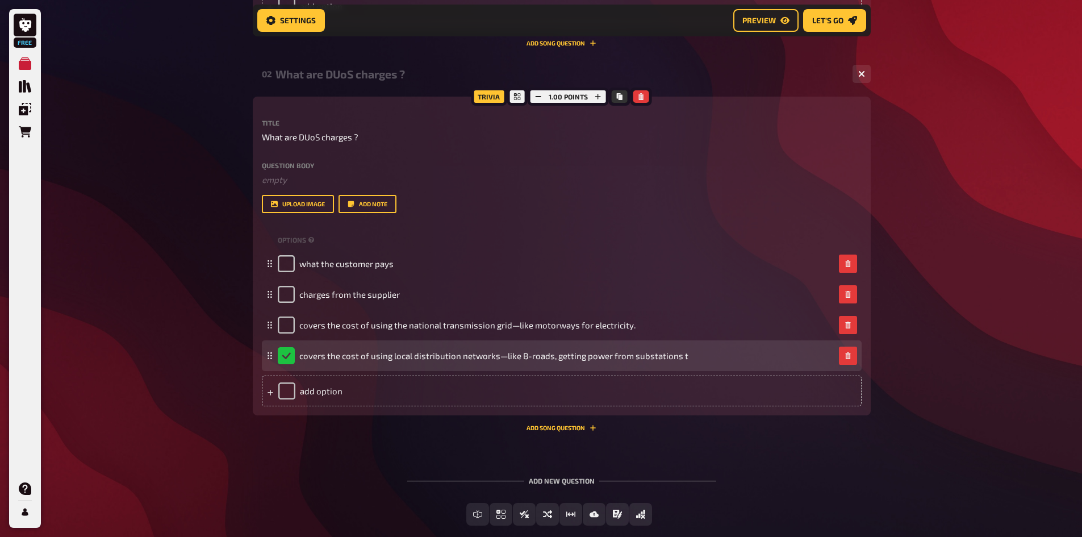
click at [282, 352] on div "covers the cost of using local distribution networks—like B-roads, getting powe…" at bounding box center [483, 355] width 411 height 17
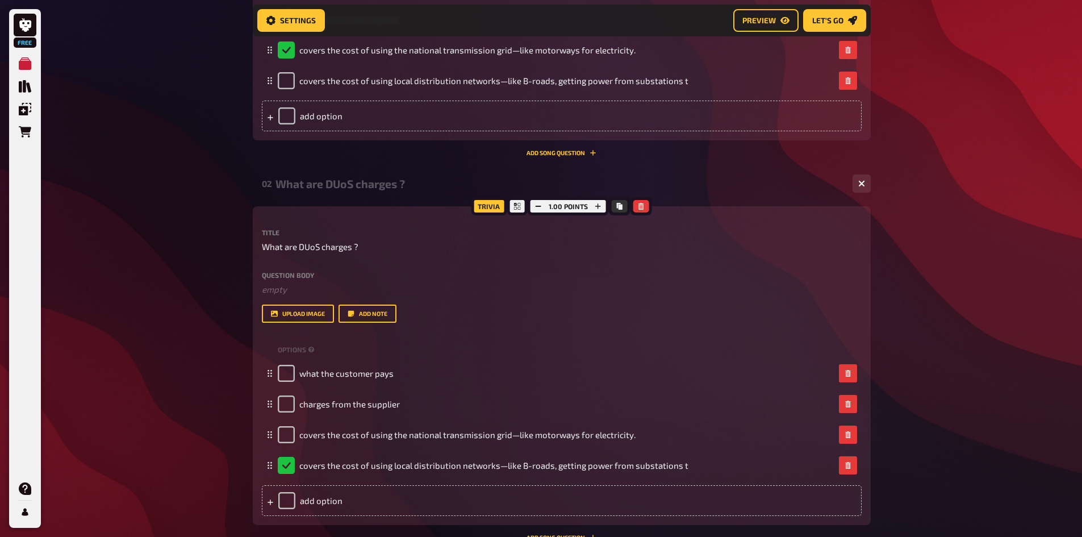
scroll to position [617, 0]
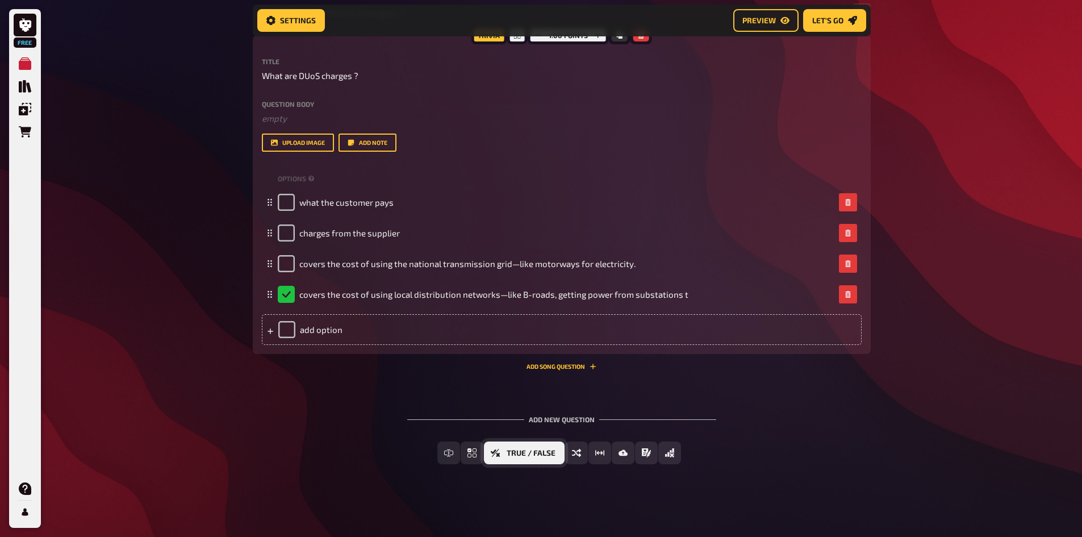
click at [513, 450] on span "True / False" at bounding box center [531, 453] width 49 height 8
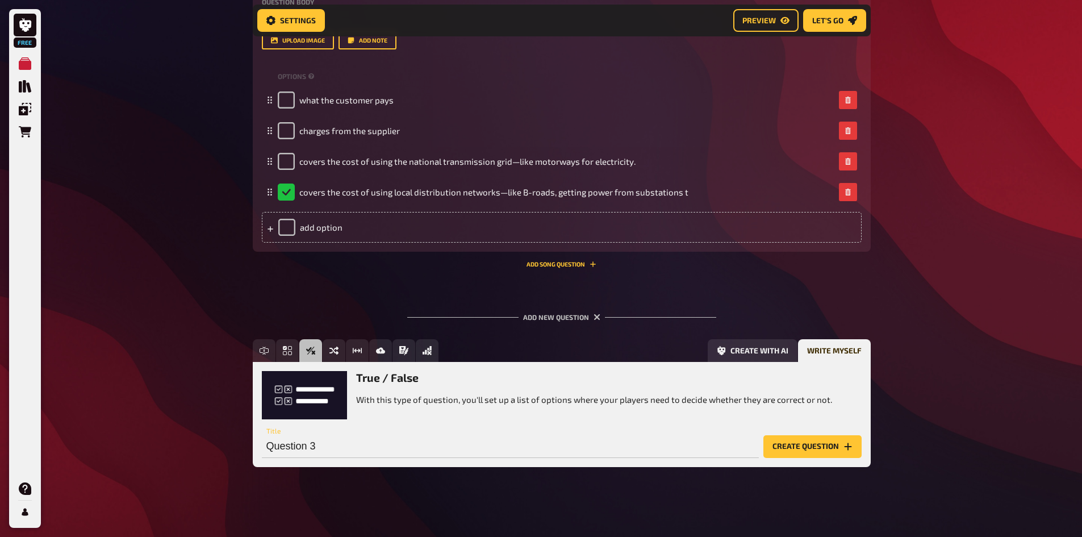
scroll to position [722, 0]
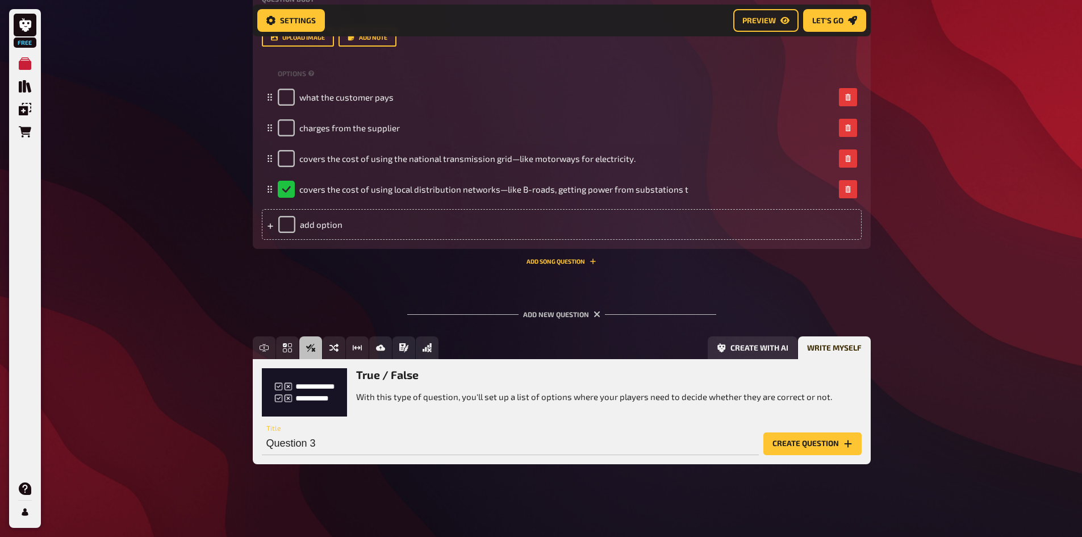
click at [814, 448] on button "Create question" at bounding box center [812, 443] width 98 height 23
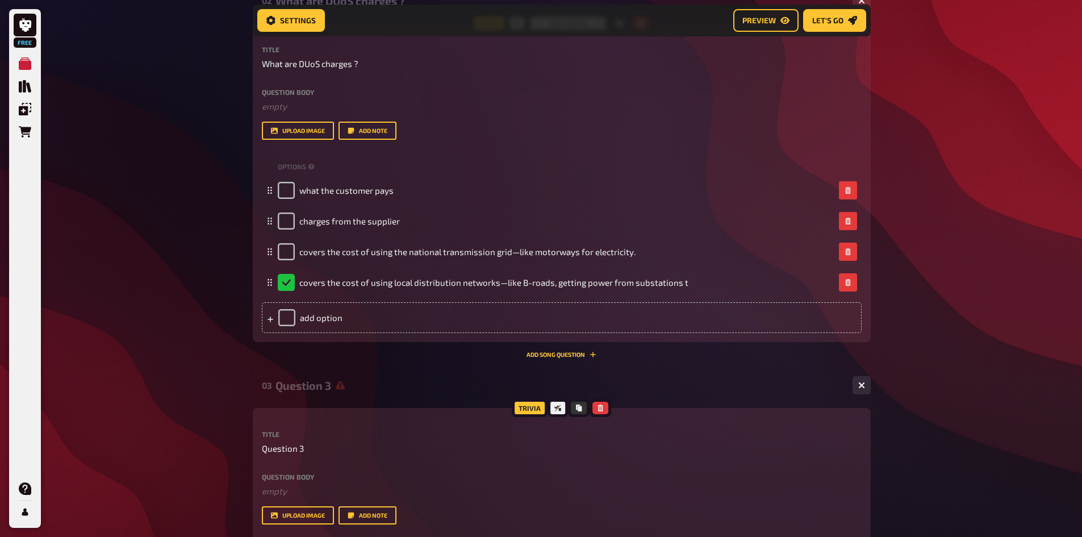
scroll to position [665, 0]
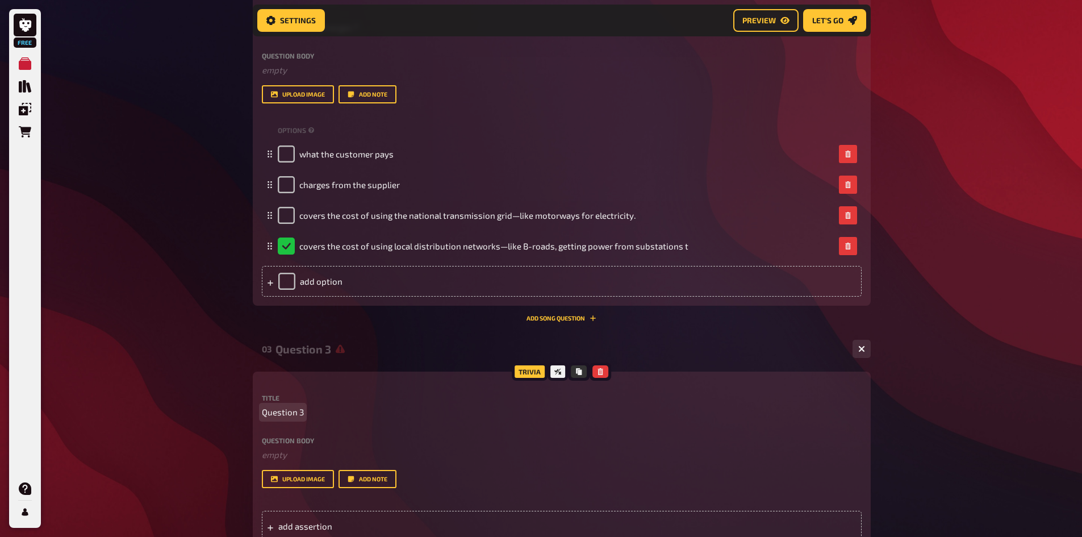
click at [296, 415] on span "Question 3" at bounding box center [283, 412] width 42 height 13
paste span
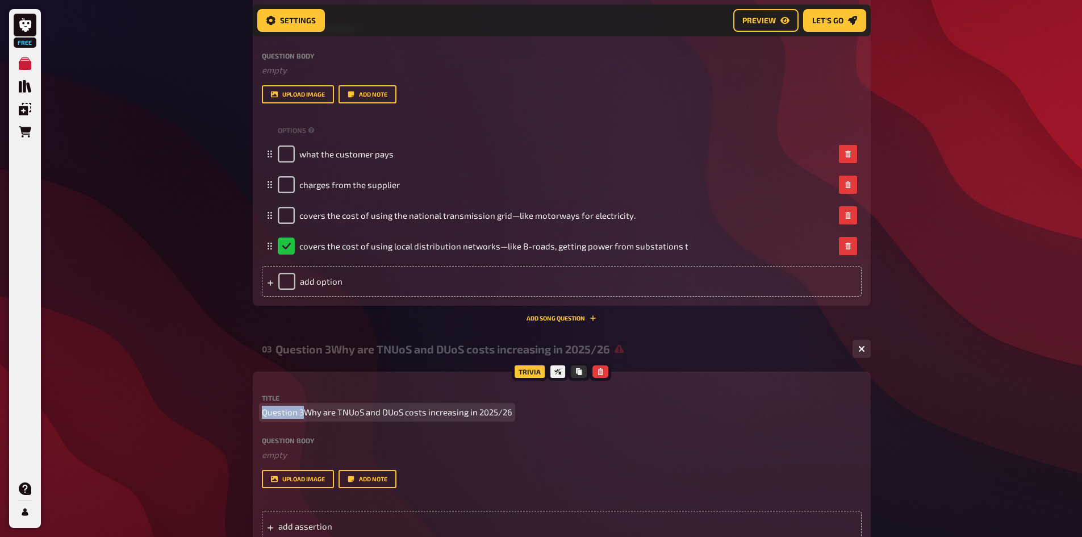
drag, startPoint x: 301, startPoint y: 410, endPoint x: 235, endPoint y: 410, distance: 66.5
click at [235, 410] on div "Free My Quizzes Quiz Library Overlays Orders Help Profile Home My Quizzes Who k…" at bounding box center [541, 34] width 1082 height 1398
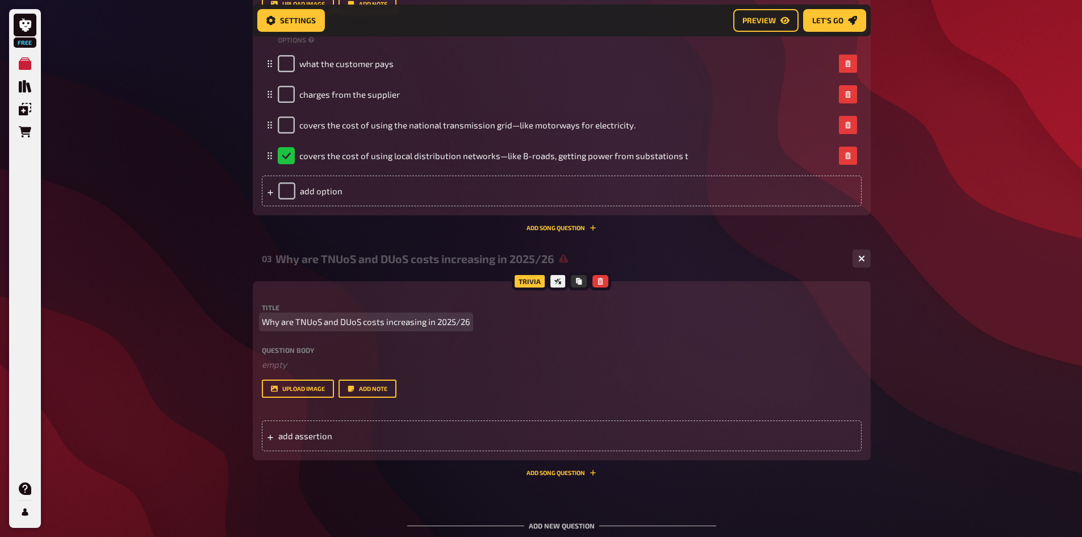
scroll to position [779, 0]
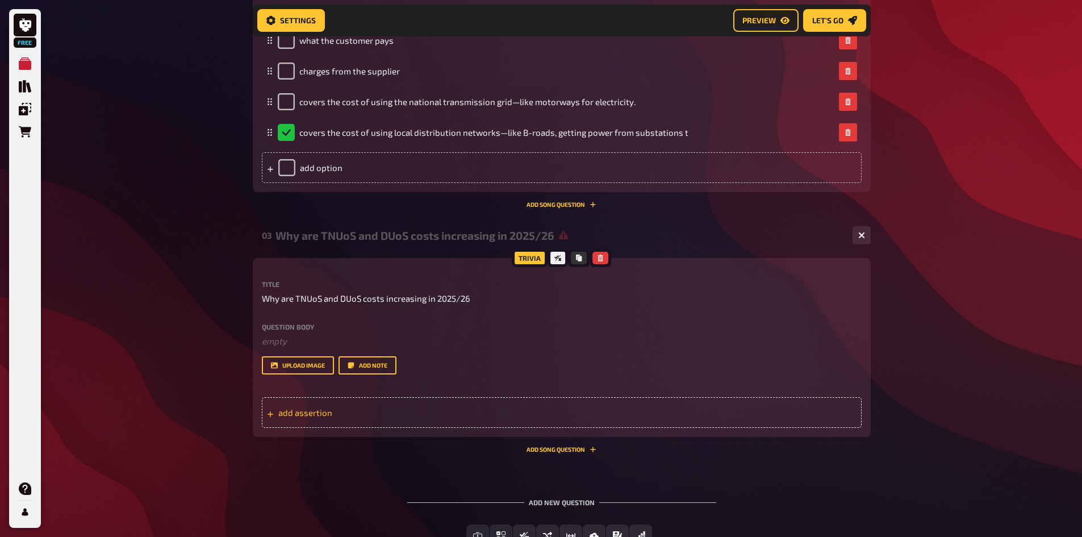
click at [304, 420] on div "add assertion" at bounding box center [562, 412] width 600 height 31
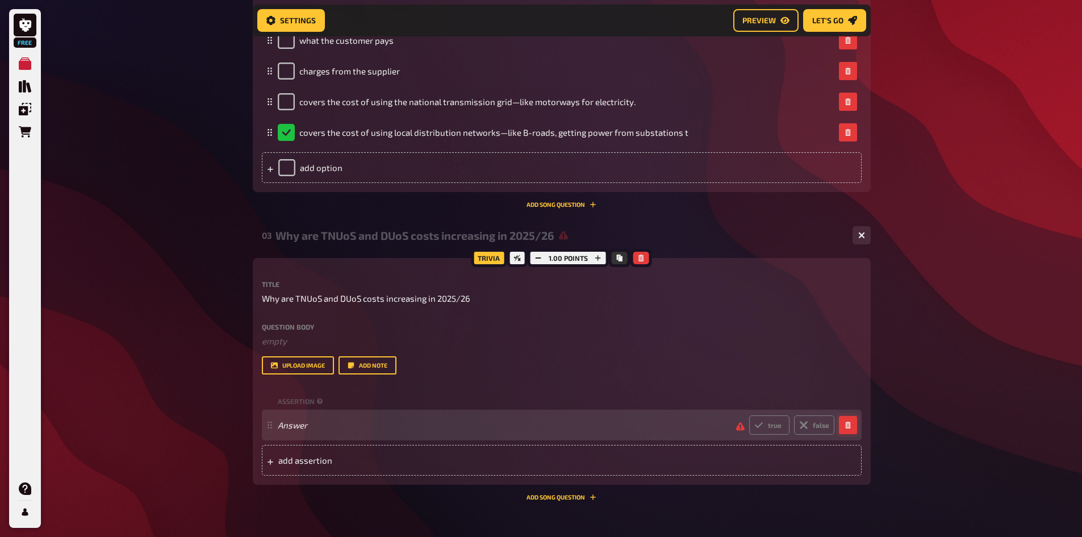
click at [854, 424] on button "button" at bounding box center [848, 425] width 18 height 18
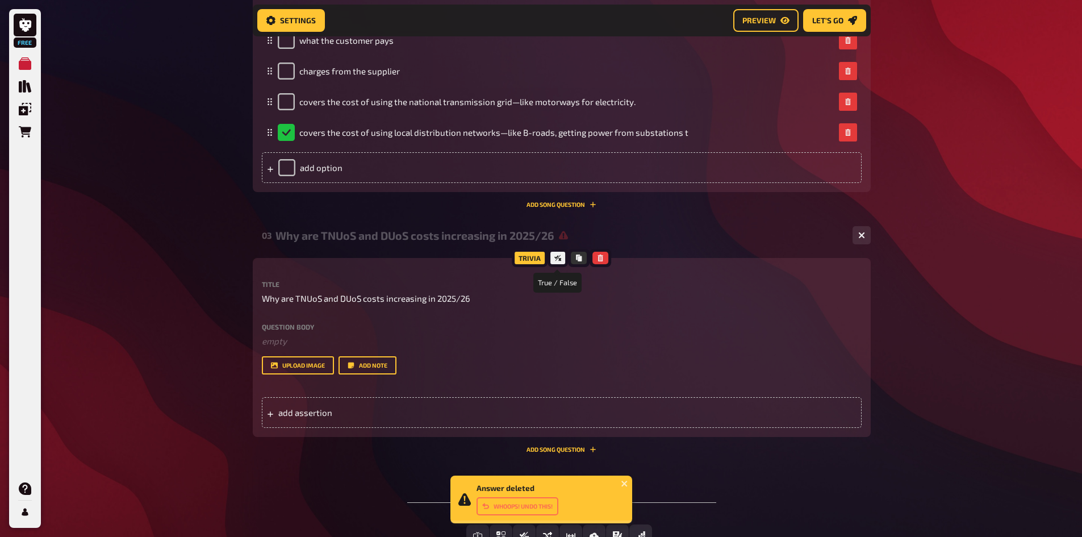
click at [557, 256] on icon at bounding box center [557, 257] width 7 height 7
click at [558, 261] on icon at bounding box center [557, 258] width 7 height 6
click at [592, 256] on button "button" at bounding box center [600, 258] width 16 height 12
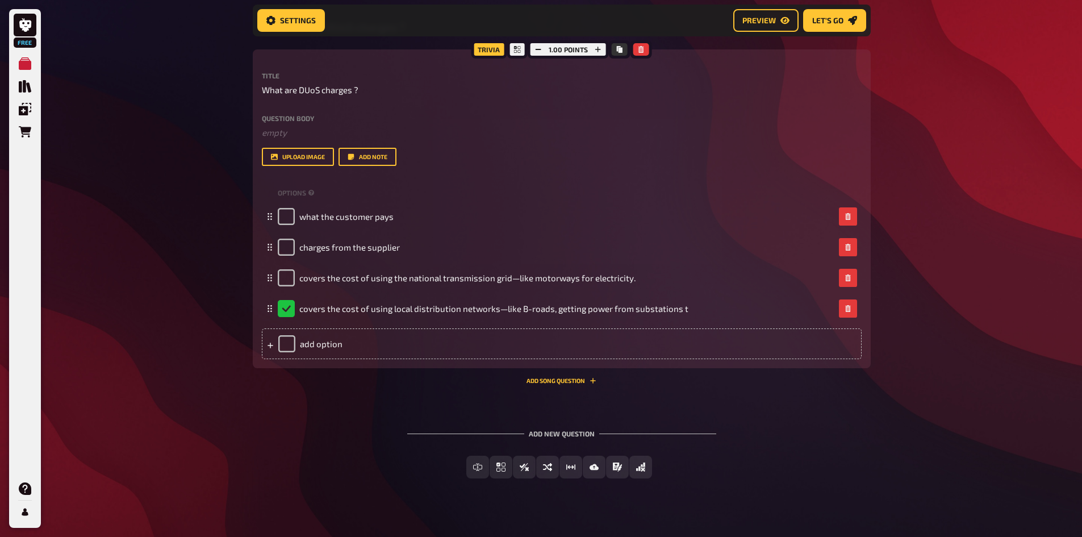
scroll to position [617, 0]
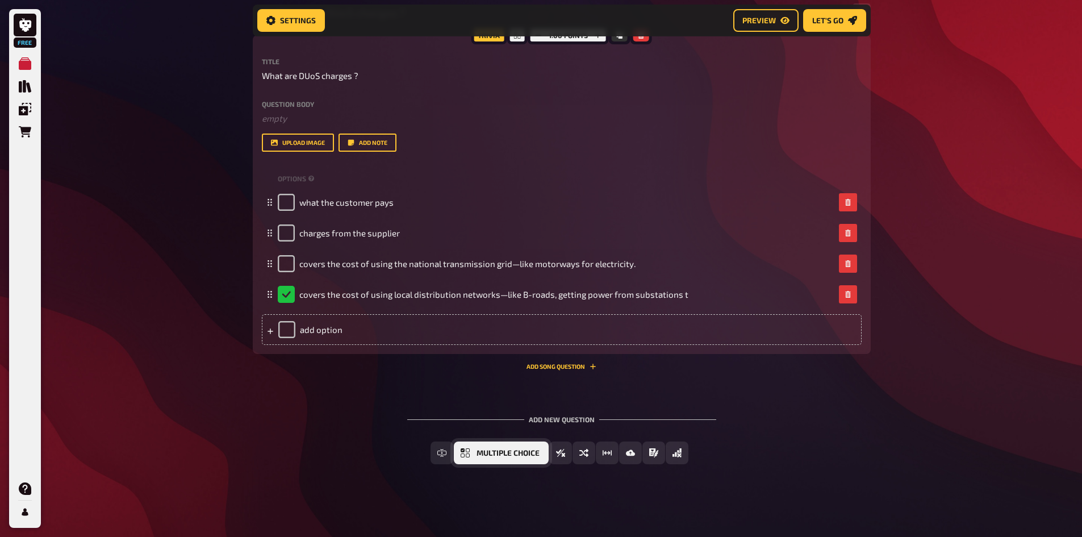
click at [473, 452] on button "Multiple Choice" at bounding box center [501, 452] width 95 height 23
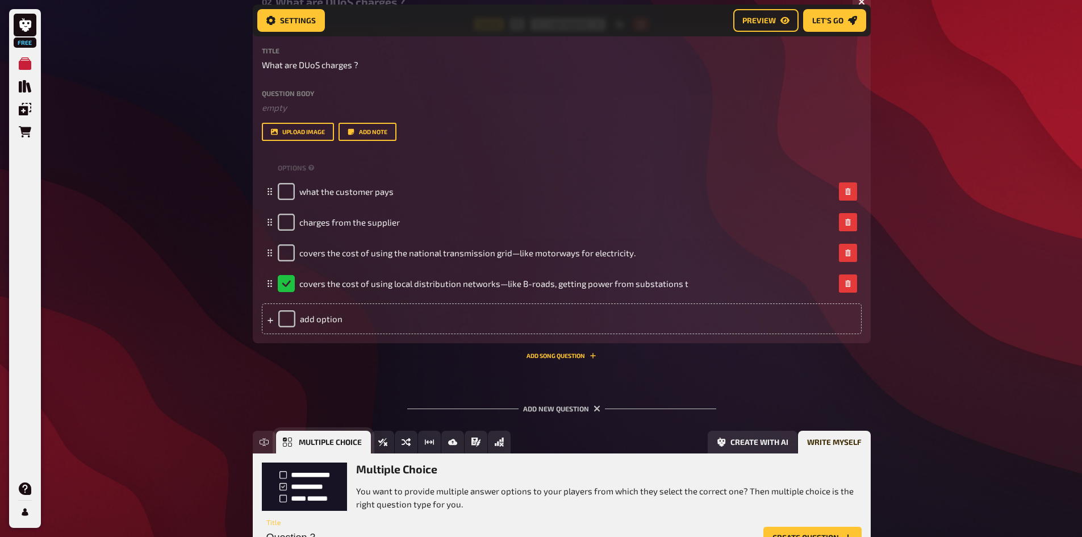
scroll to position [722, 0]
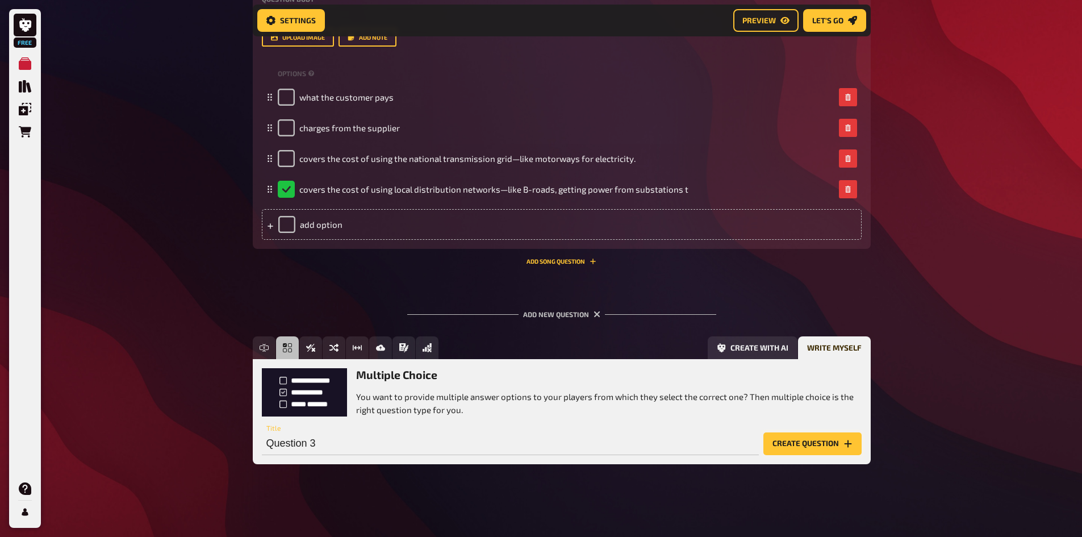
click at [787, 443] on button "Create question" at bounding box center [812, 443] width 98 height 23
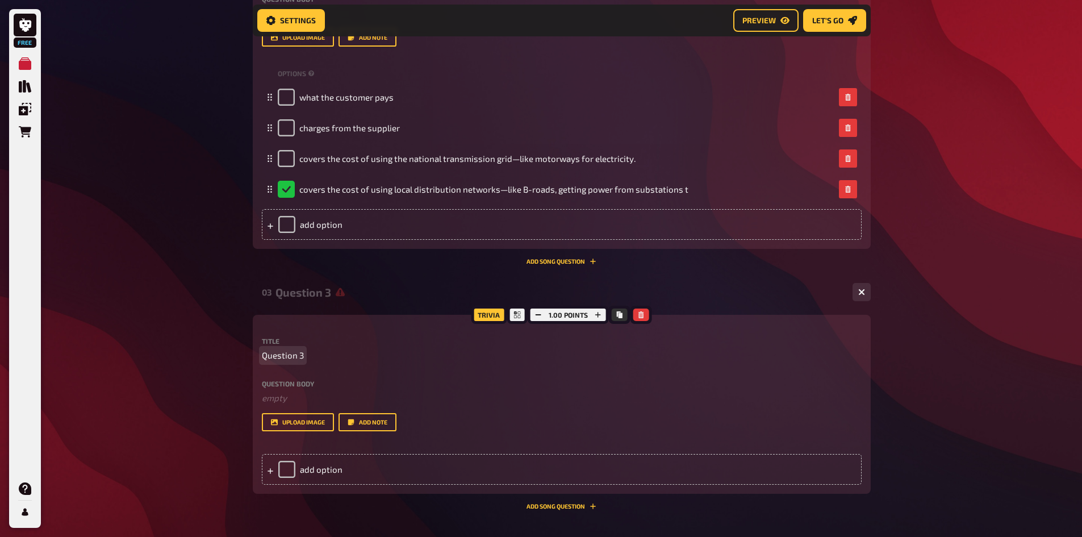
click at [299, 349] on span "Question 3" at bounding box center [283, 355] width 42 height 13
drag, startPoint x: 304, startPoint y: 354, endPoint x: 244, endPoint y: 352, distance: 59.7
click at [281, 354] on span "Question 3" at bounding box center [283, 355] width 42 height 13
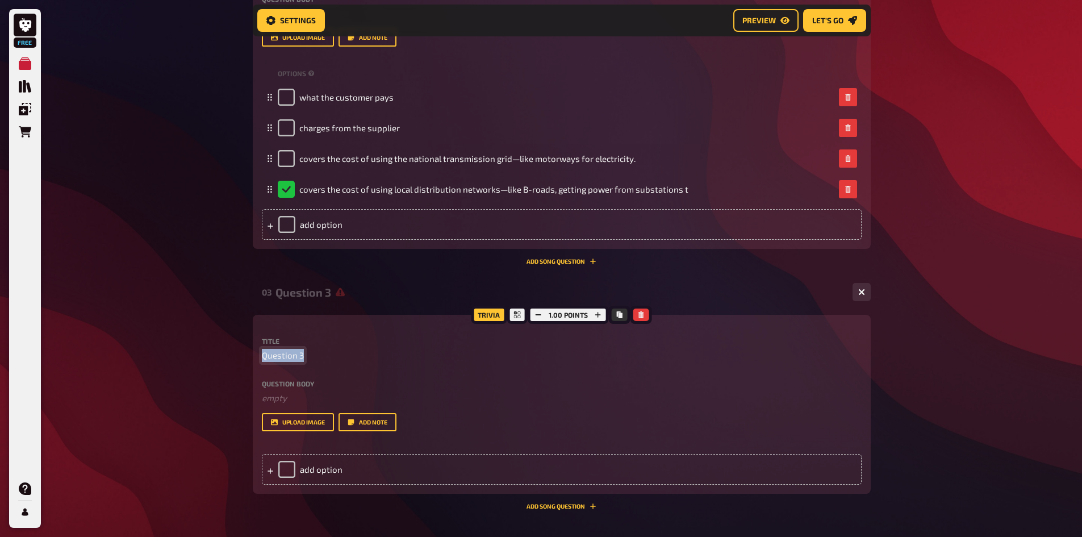
click at [281, 354] on span "Question 3" at bounding box center [283, 355] width 42 height 13
paste span
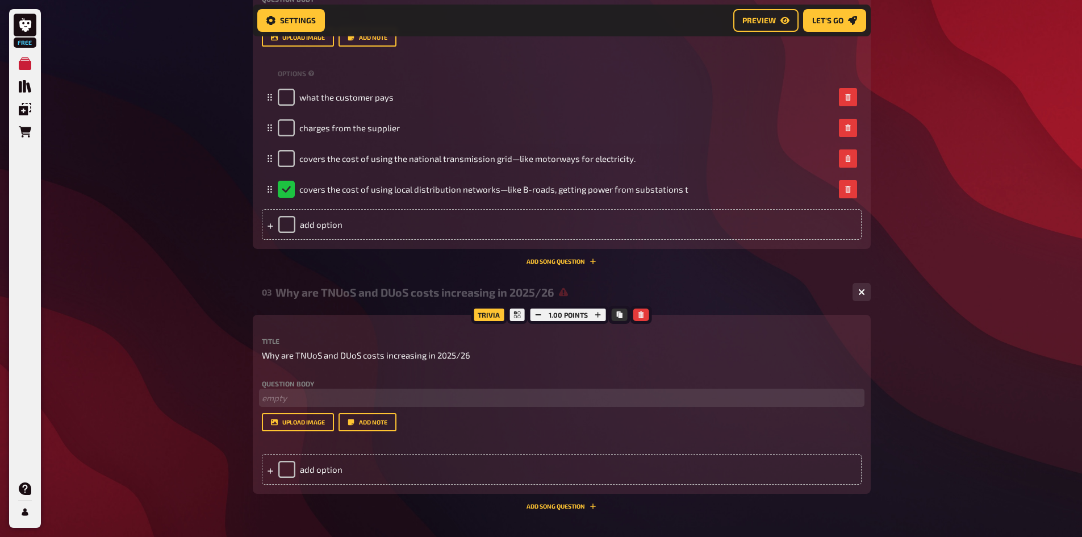
click at [461, 395] on p "﻿ empty" at bounding box center [562, 397] width 600 height 13
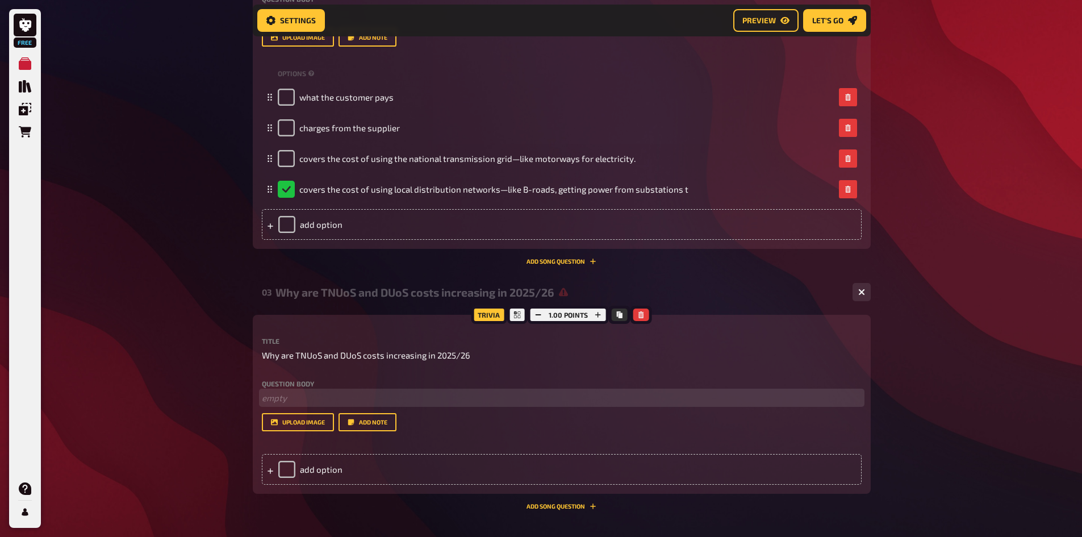
click at [308, 394] on p "﻿ empty" at bounding box center [562, 397] width 600 height 13
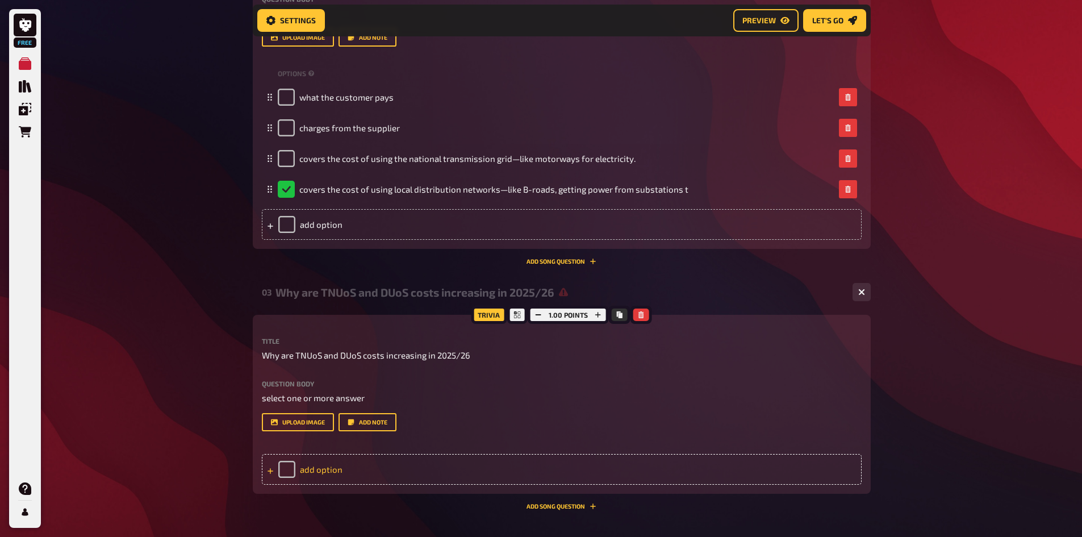
click at [317, 472] on div "add option" at bounding box center [562, 469] width 600 height 31
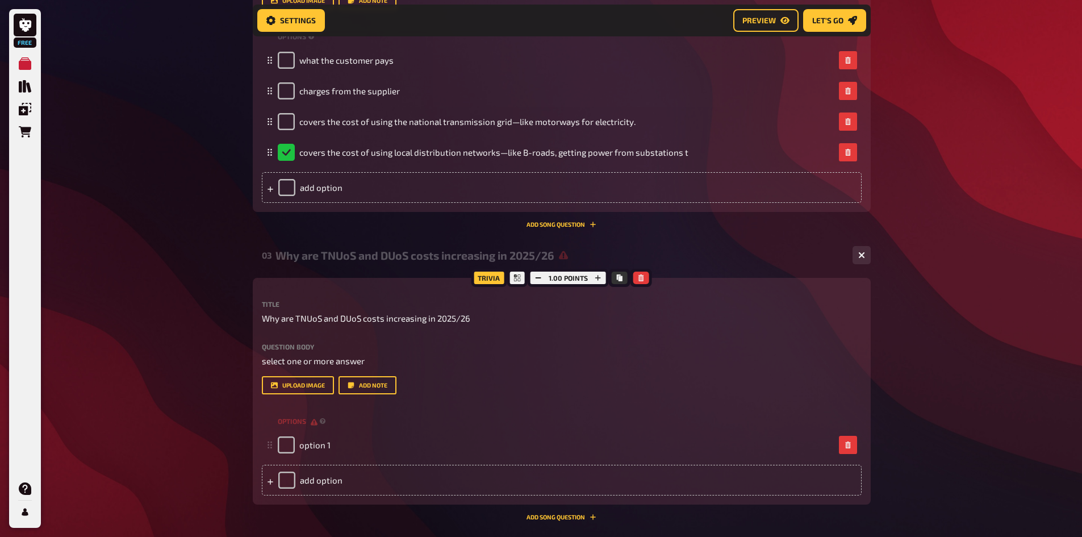
scroll to position [779, 0]
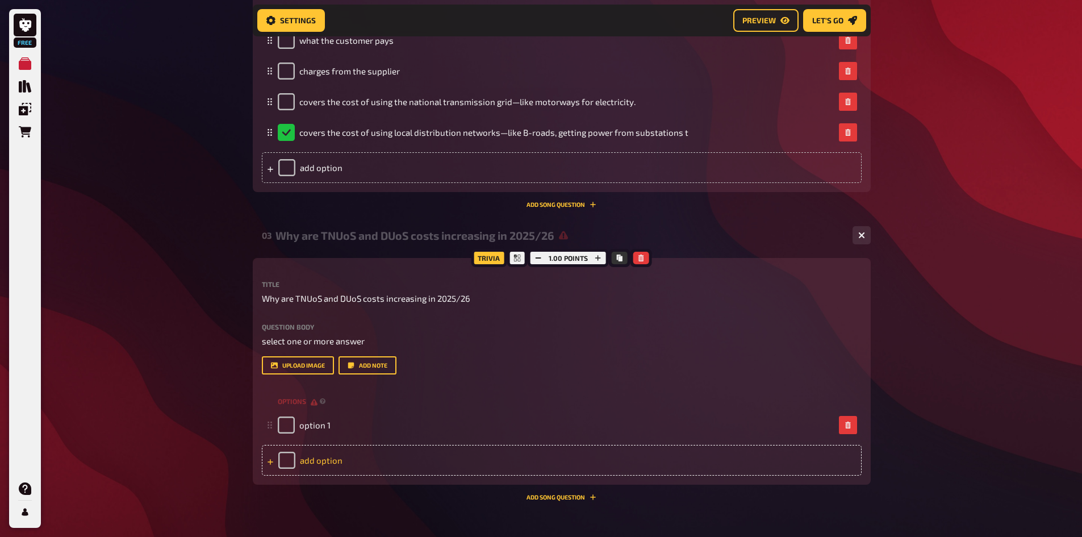
click at [306, 457] on div "add option" at bounding box center [562, 460] width 600 height 31
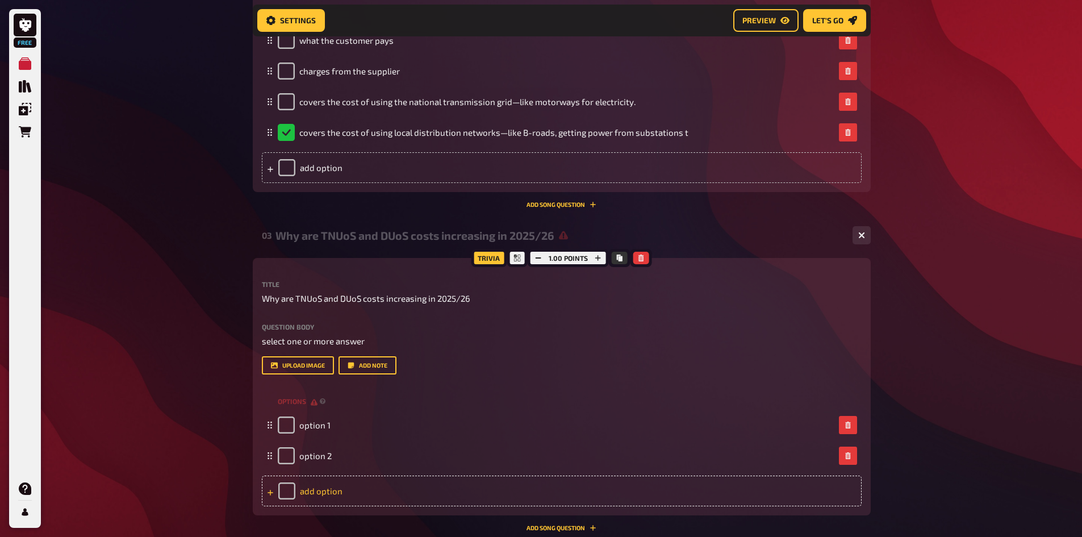
click at [341, 491] on div "add option" at bounding box center [562, 490] width 600 height 31
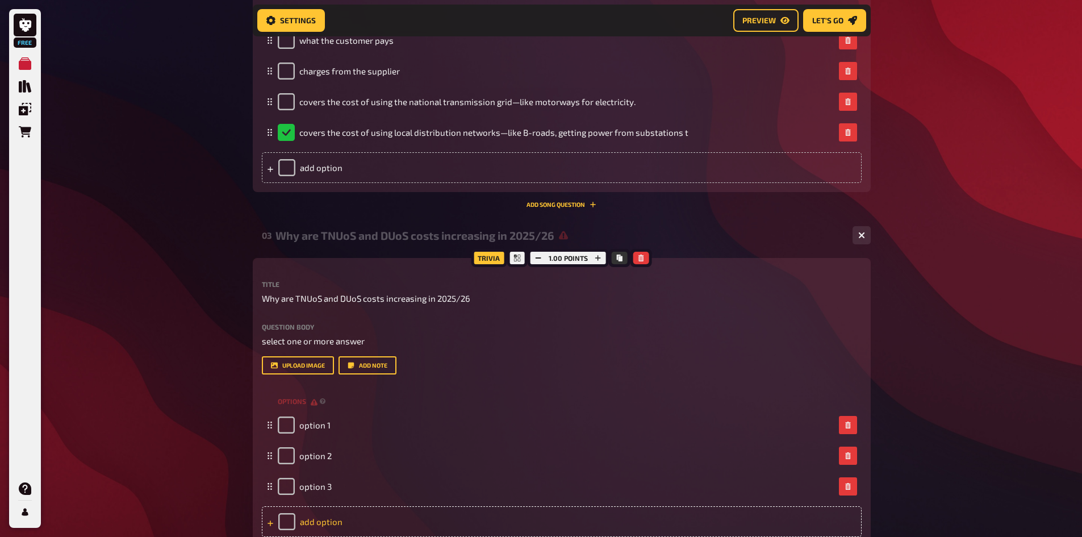
click at [325, 511] on div "add option" at bounding box center [562, 521] width 600 height 31
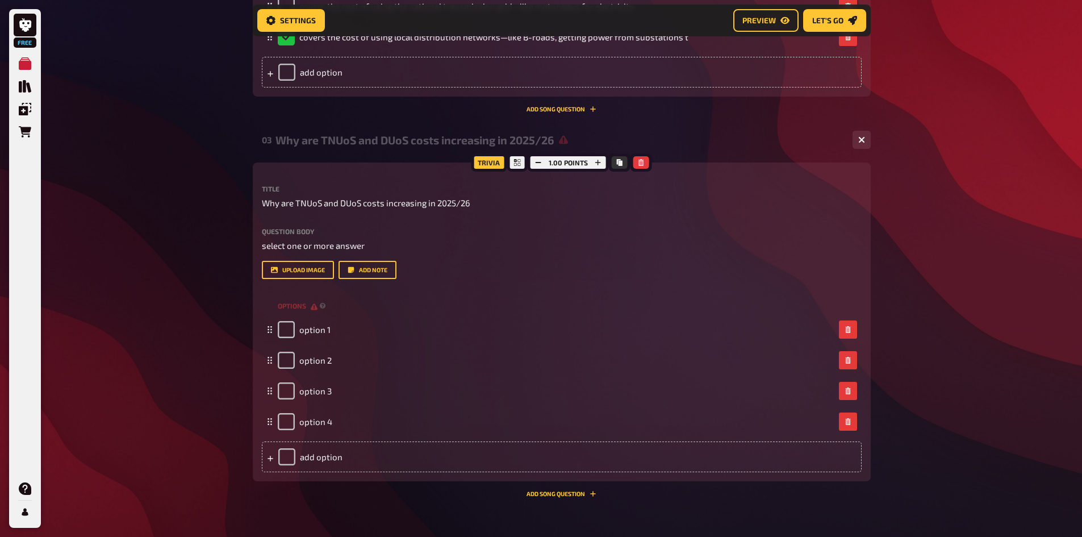
scroll to position [892, 0]
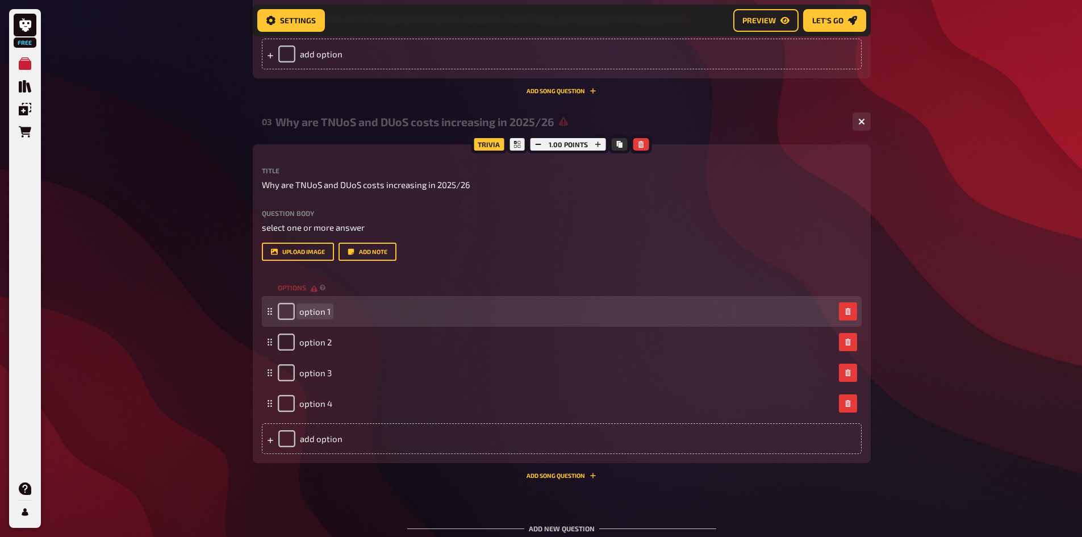
click at [307, 312] on span "option 1" at bounding box center [314, 311] width 31 height 10
paste span
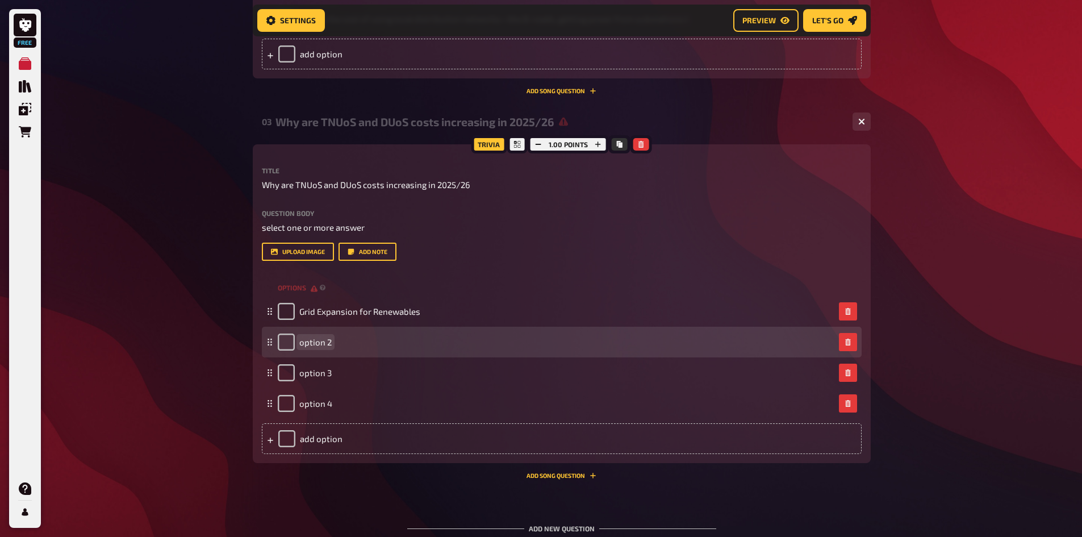
click at [312, 342] on span "option 2" at bounding box center [315, 342] width 32 height 10
paste span
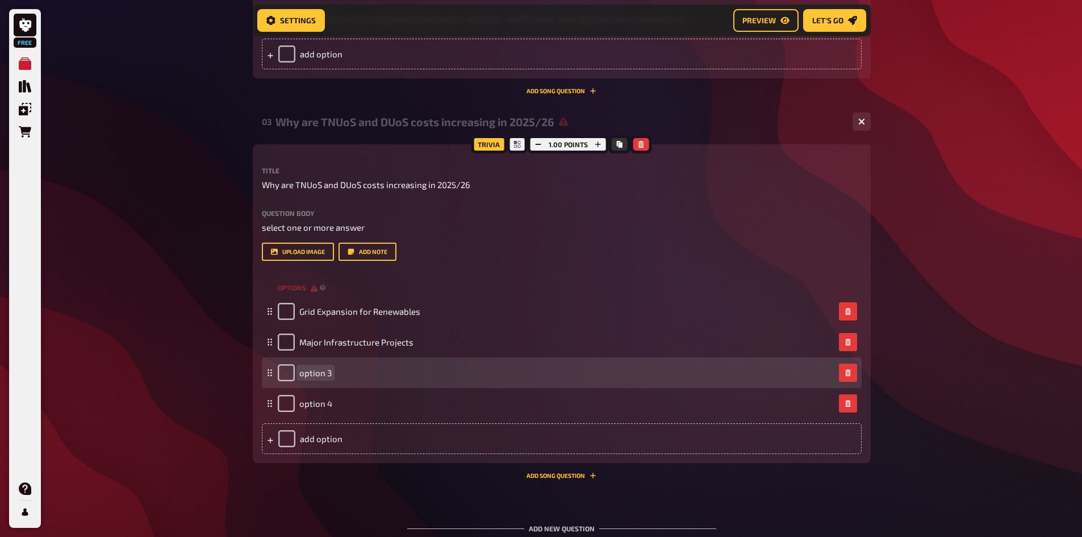
click at [315, 372] on span "option 3" at bounding box center [315, 372] width 32 height 10
paste span
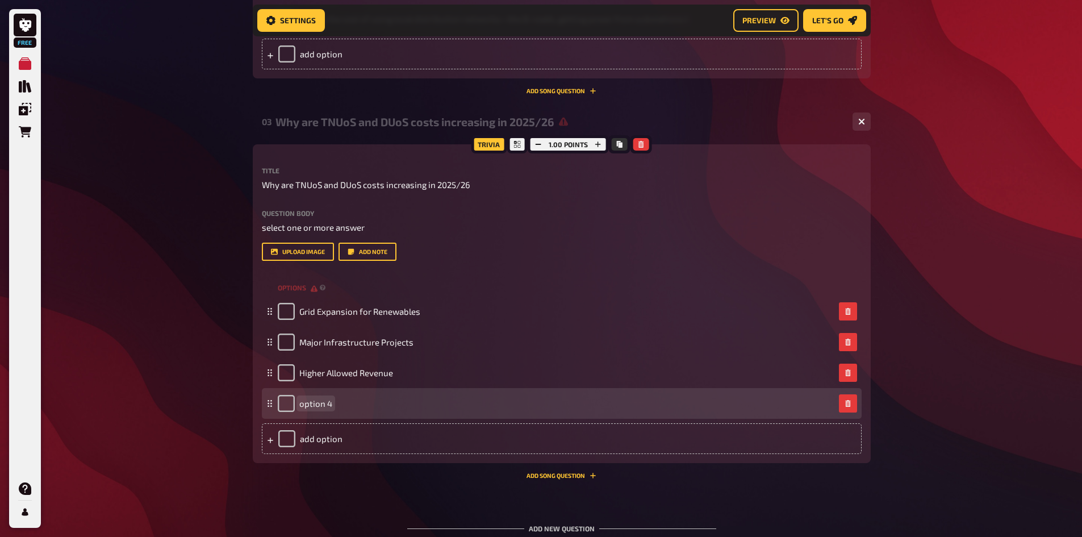
click at [315, 402] on span "option 4" at bounding box center [315, 403] width 33 height 10
paste span
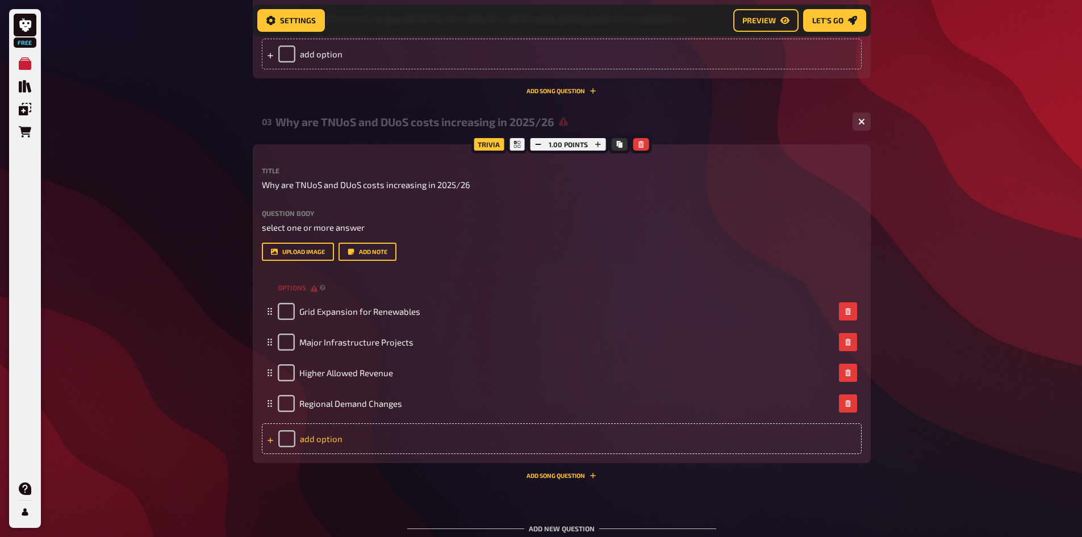
click at [349, 441] on div "add option" at bounding box center [562, 438] width 600 height 31
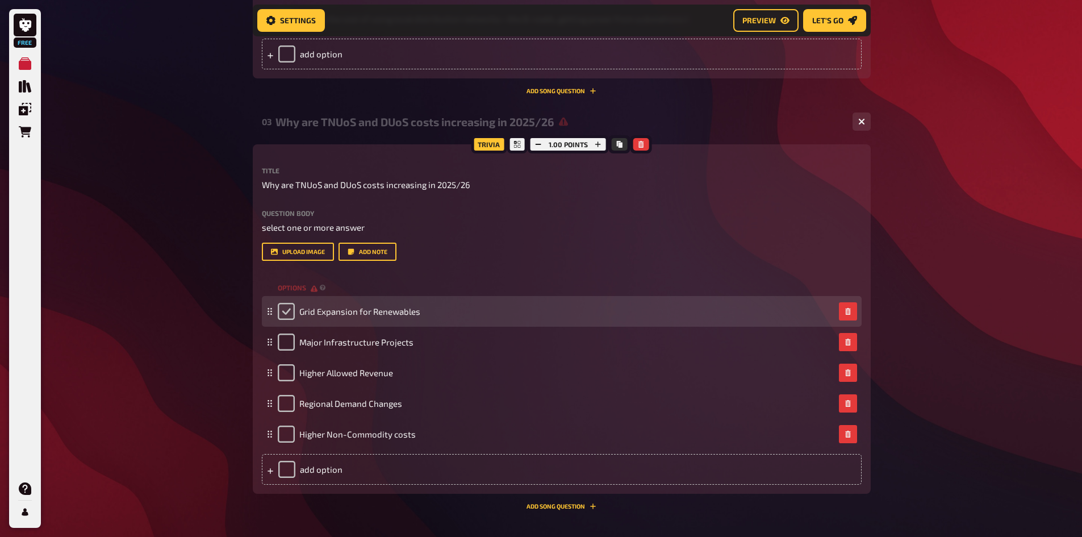
click at [283, 318] on input "checkbox" at bounding box center [286, 311] width 17 height 17
checkbox input "true"
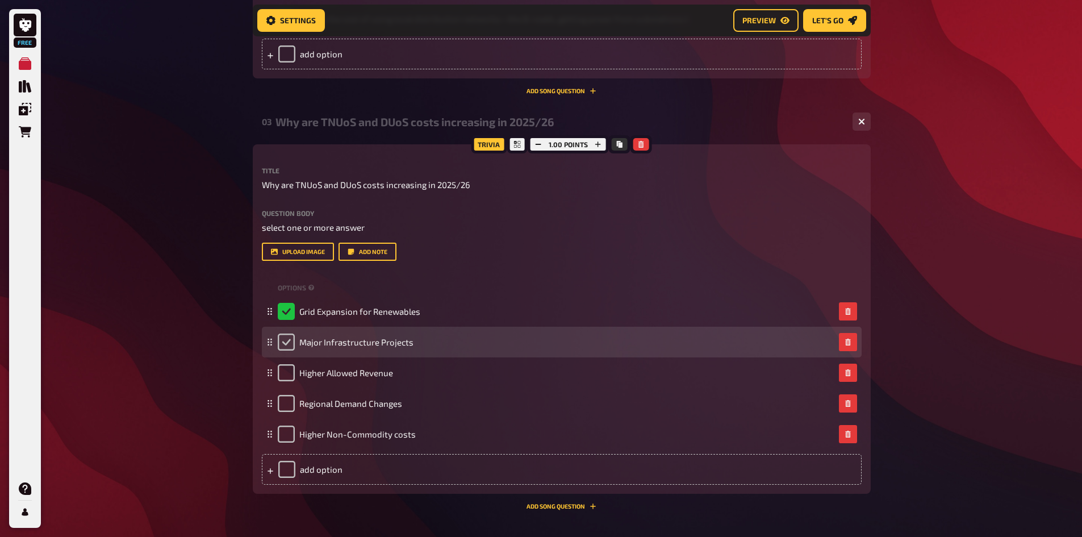
click at [286, 341] on input "checkbox" at bounding box center [286, 341] width 17 height 17
checkbox input "true"
checkbox input "false"
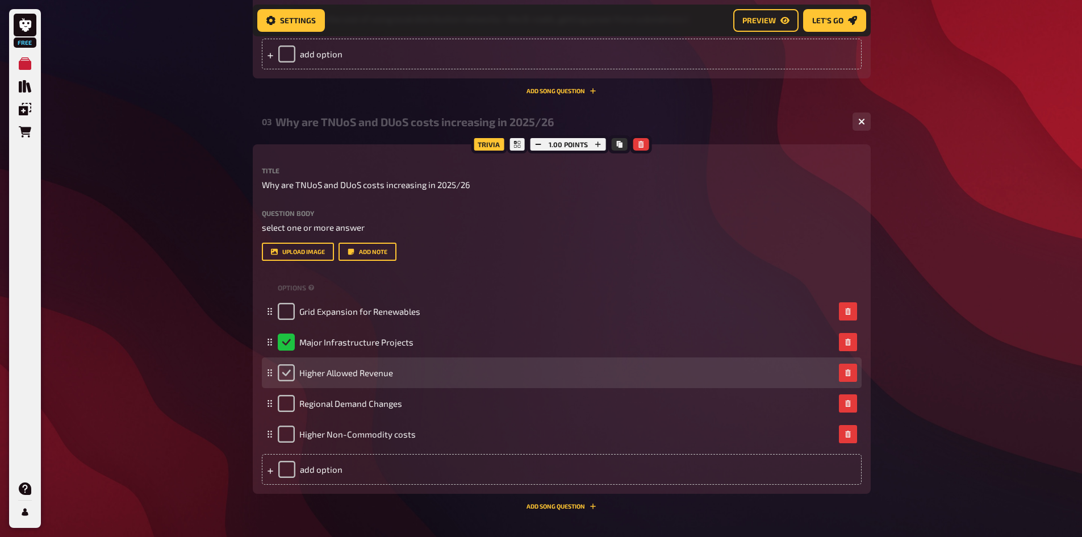
click at [285, 377] on input "checkbox" at bounding box center [286, 372] width 17 height 17
checkbox input "true"
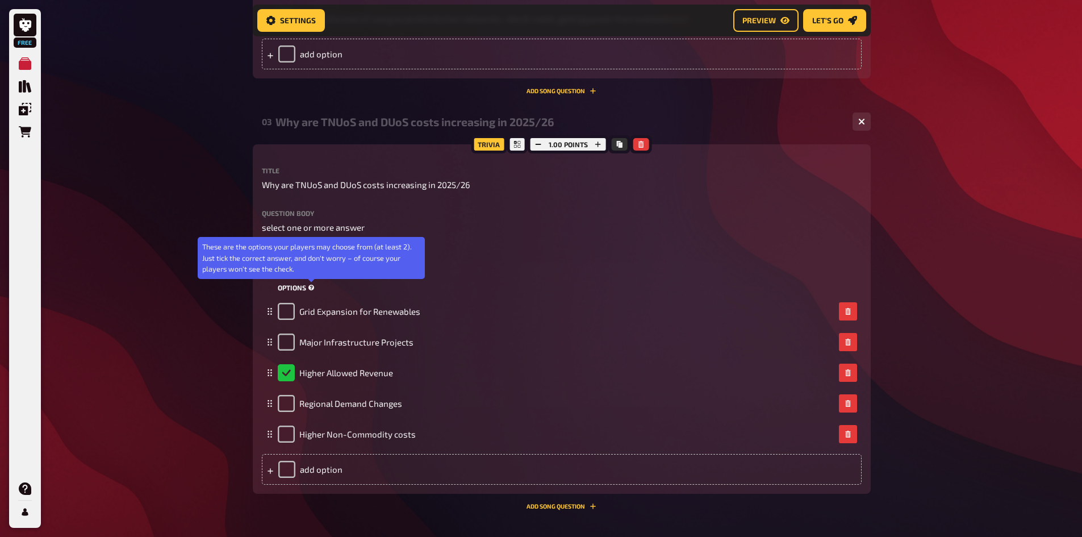
click at [311, 289] on icon at bounding box center [311, 288] width 6 height 6
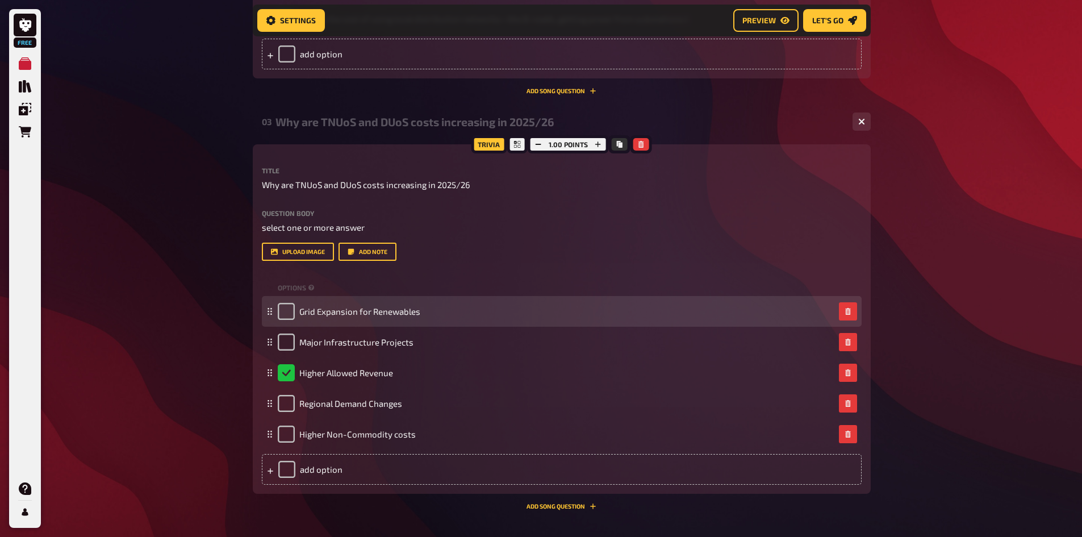
click at [266, 313] on icon at bounding box center [269, 311] width 7 height 7
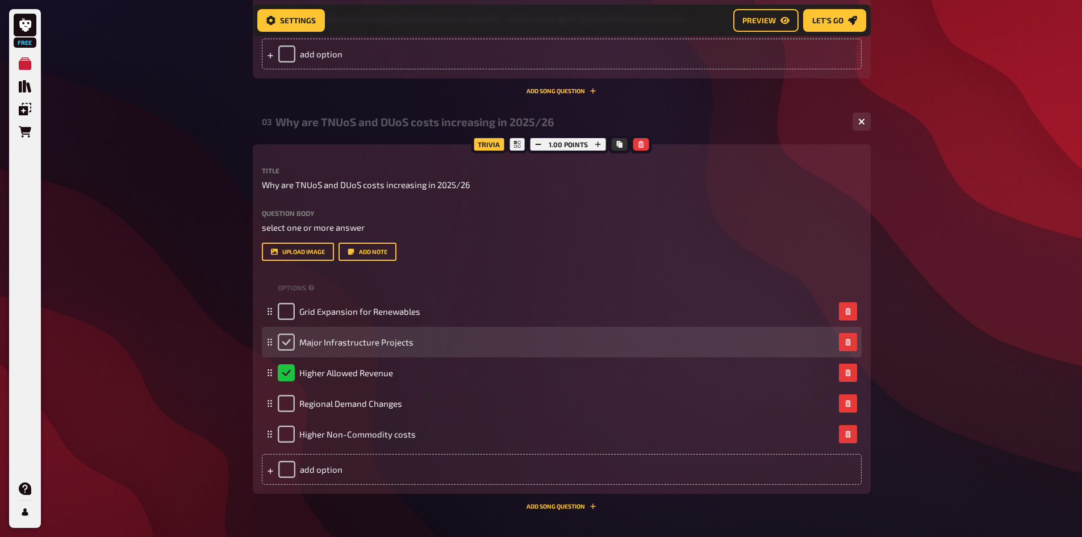
click at [282, 339] on input "checkbox" at bounding box center [286, 341] width 17 height 17
checkbox input "true"
checkbox input "false"
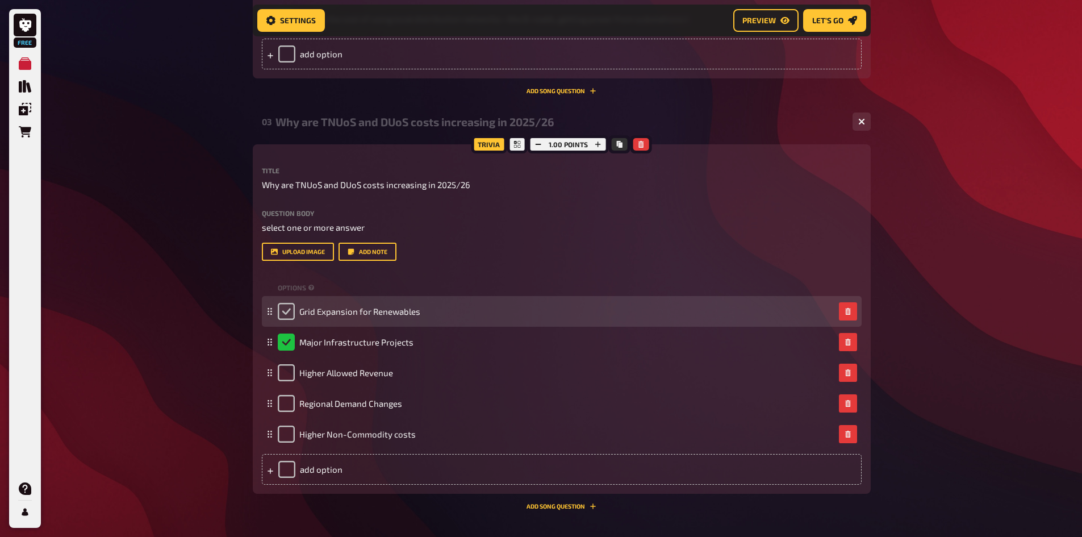
click at [283, 315] on input "checkbox" at bounding box center [286, 311] width 17 height 17
checkbox input "true"
checkbox input "false"
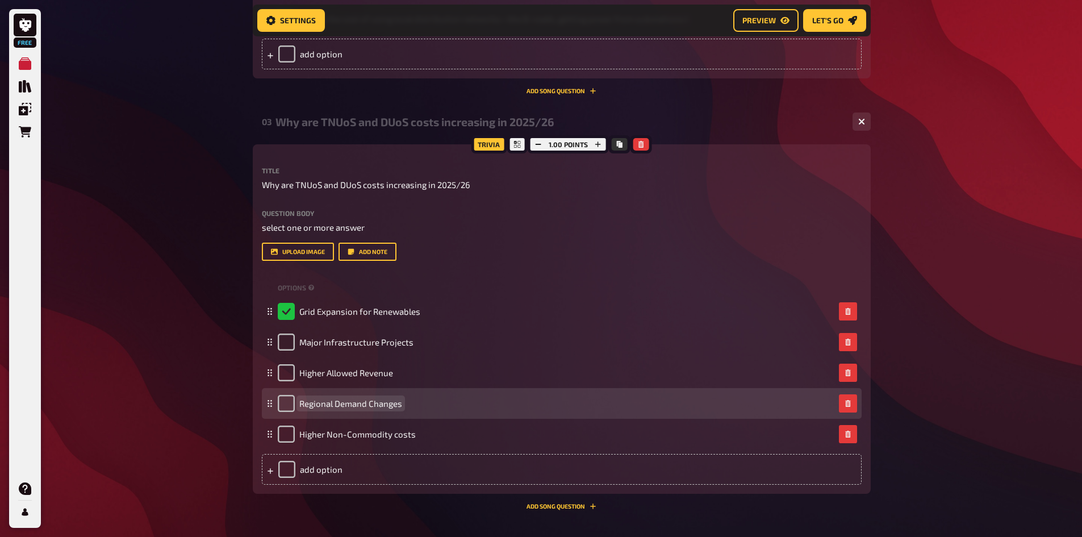
drag, startPoint x: 283, startPoint y: 339, endPoint x: 533, endPoint y: 394, distance: 255.4
click at [533, 394] on div "Regional Demand Changes​" at bounding box center [562, 403] width 600 height 31
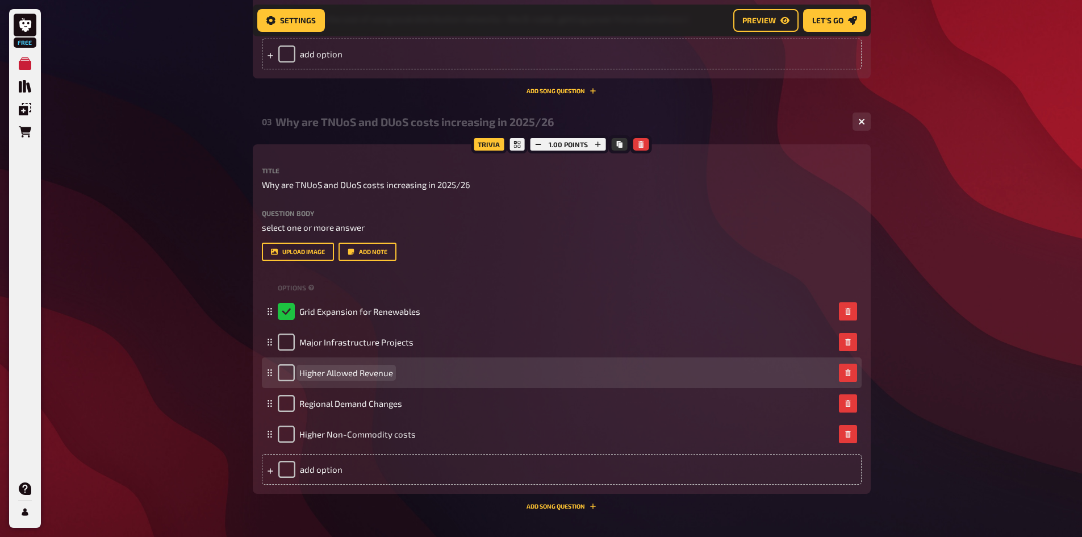
click at [381, 374] on span "Higher Allowed Revenue​" at bounding box center [346, 372] width 94 height 10
click at [272, 370] on icon at bounding box center [269, 372] width 7 height 7
click at [272, 371] on icon at bounding box center [269, 372] width 7 height 7
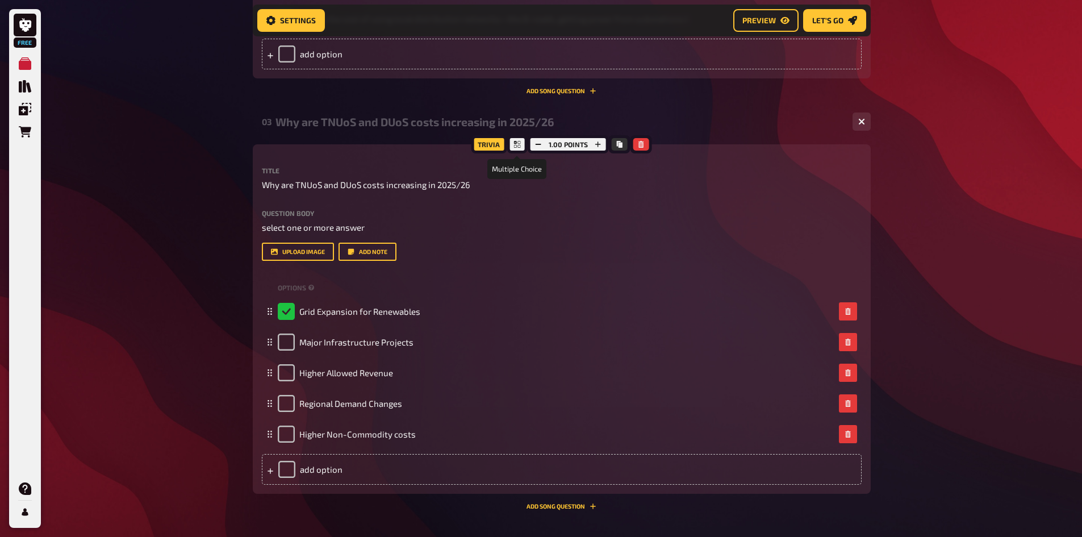
click at [515, 144] on icon at bounding box center [517, 144] width 7 height 7
click at [555, 211] on label "Question body" at bounding box center [562, 213] width 600 height 7
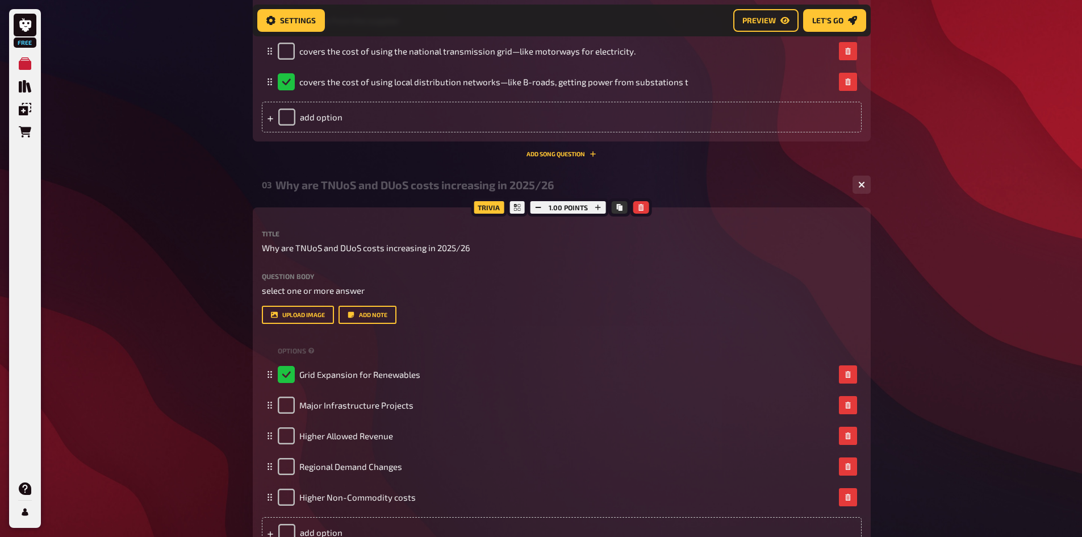
scroll to position [836, 0]
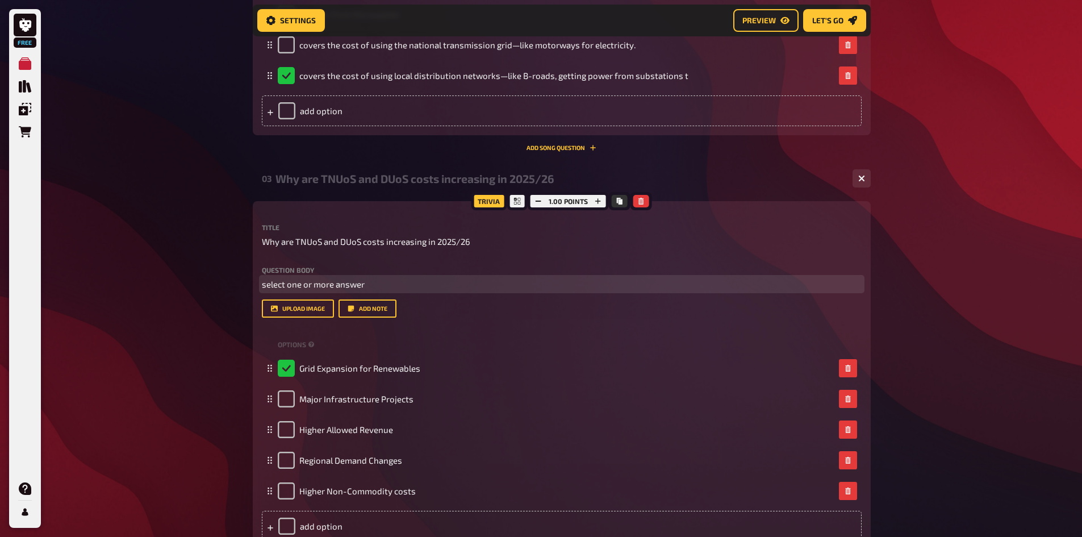
click at [296, 286] on span "select one or more answer" at bounding box center [313, 284] width 103 height 10
drag, startPoint x: 303, startPoint y: 286, endPoint x: 332, endPoint y: 285, distance: 28.4
click at [332, 285] on span "select one or more answer" at bounding box center [313, 284] width 103 height 10
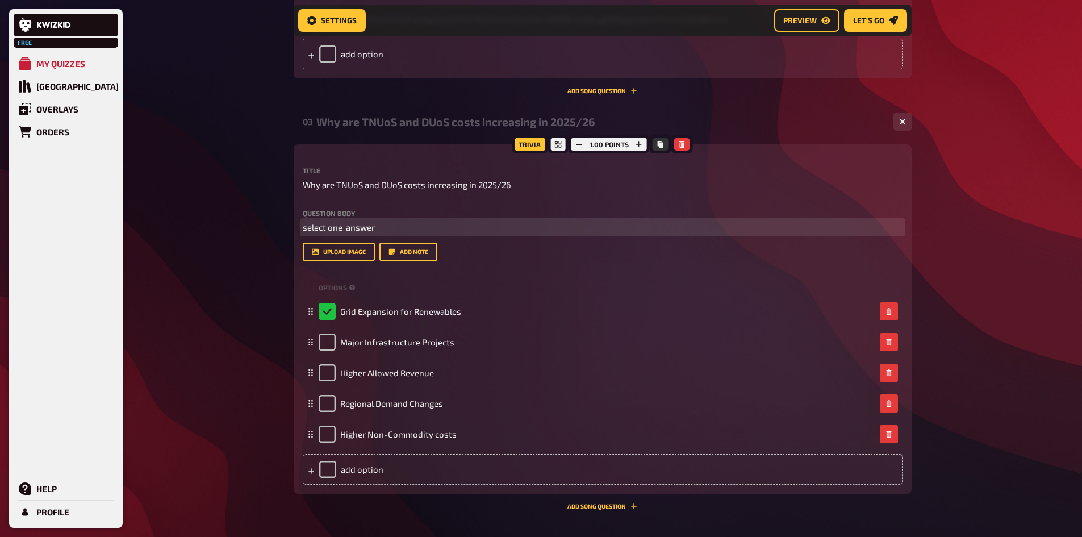
scroll to position [949, 0]
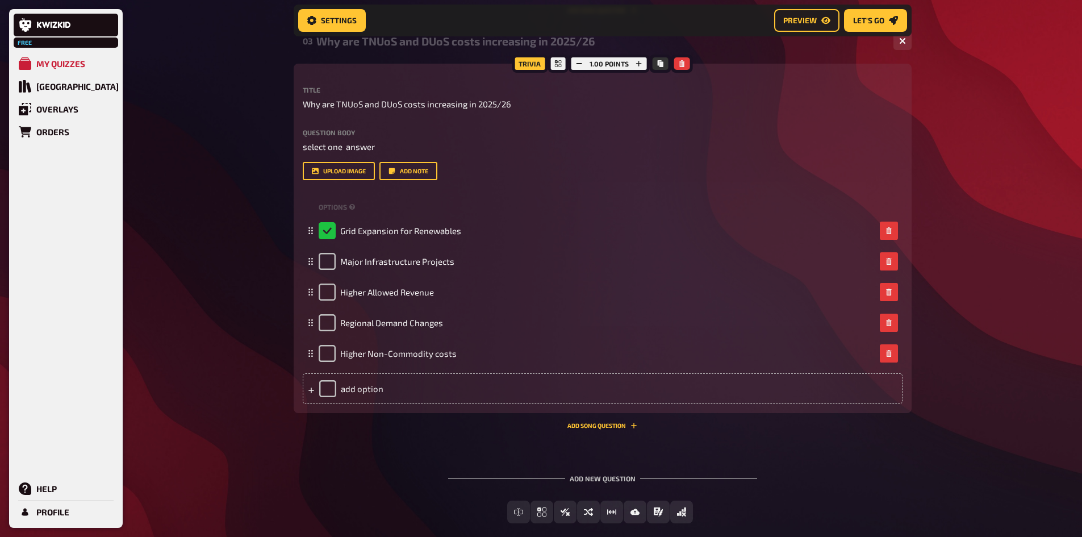
scroll to position [1006, 0]
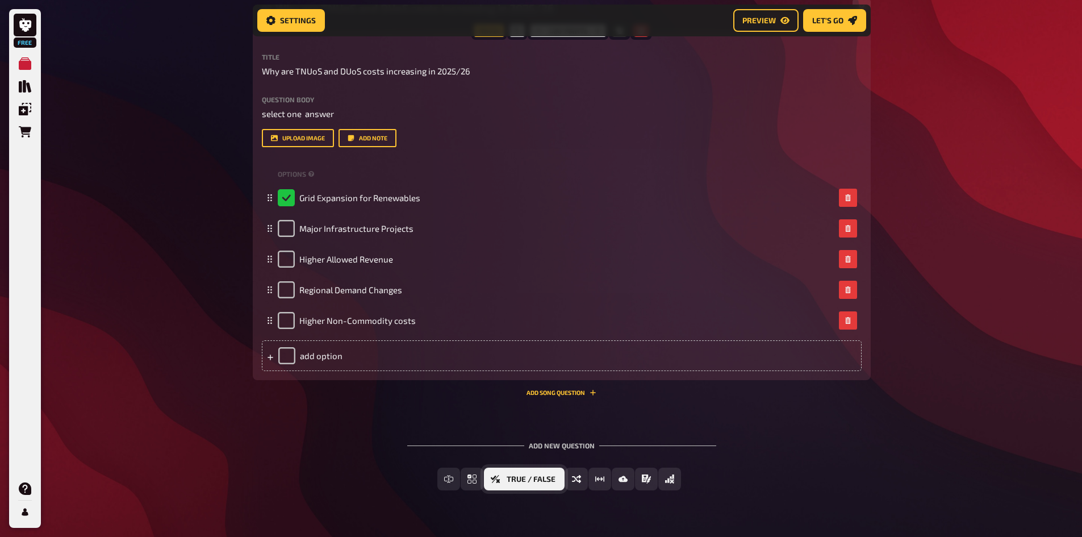
click at [521, 479] on span "True / False" at bounding box center [531, 479] width 49 height 8
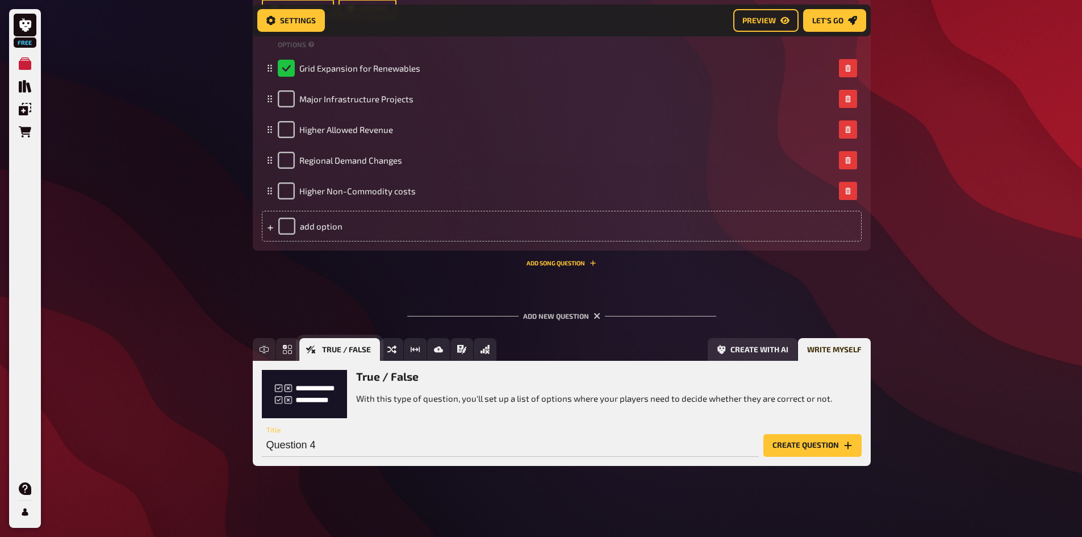
scroll to position [1137, 0]
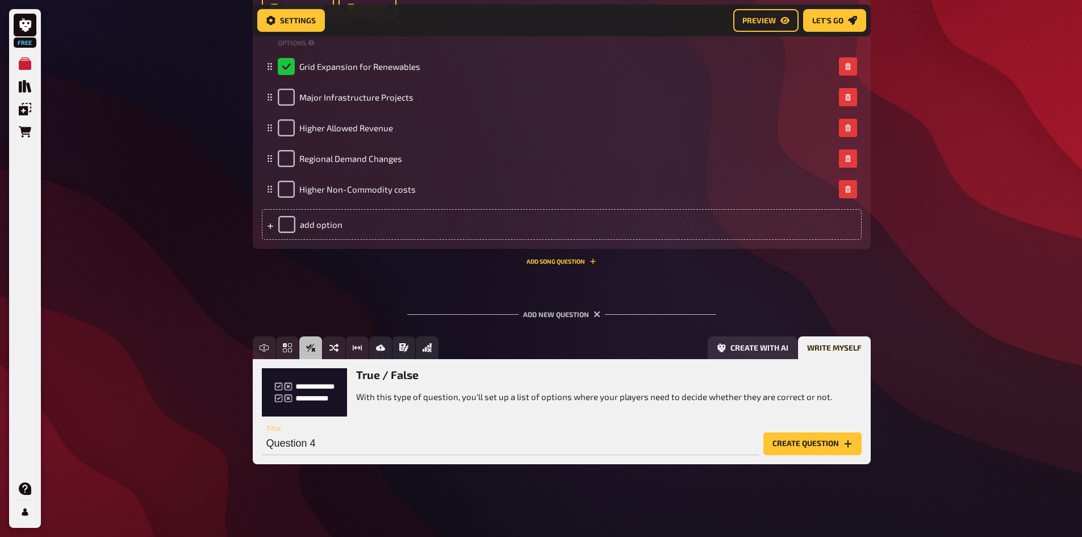
click at [799, 440] on button "Create question" at bounding box center [812, 443] width 98 height 23
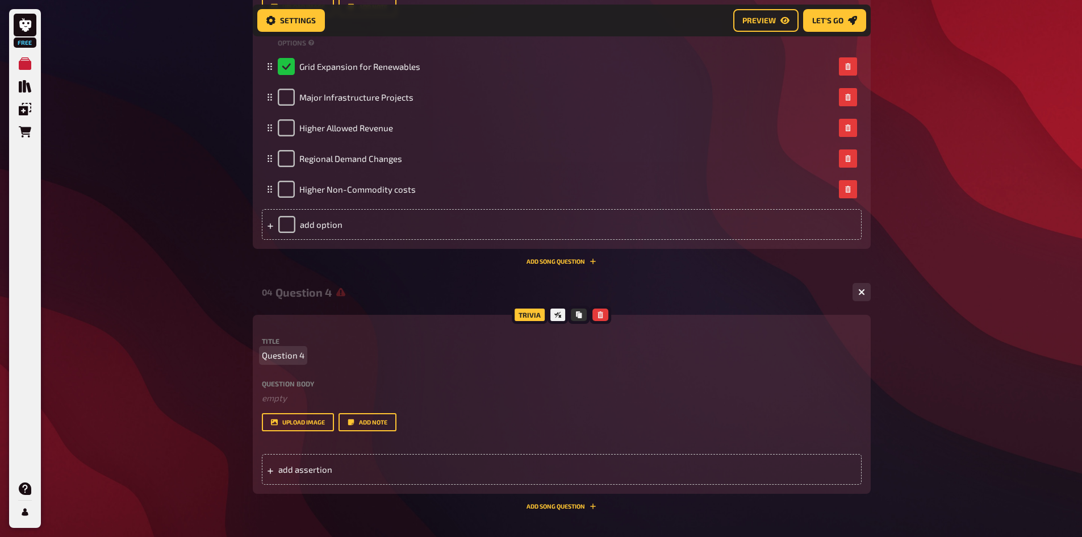
click at [297, 354] on span "Question 4" at bounding box center [283, 355] width 43 height 13
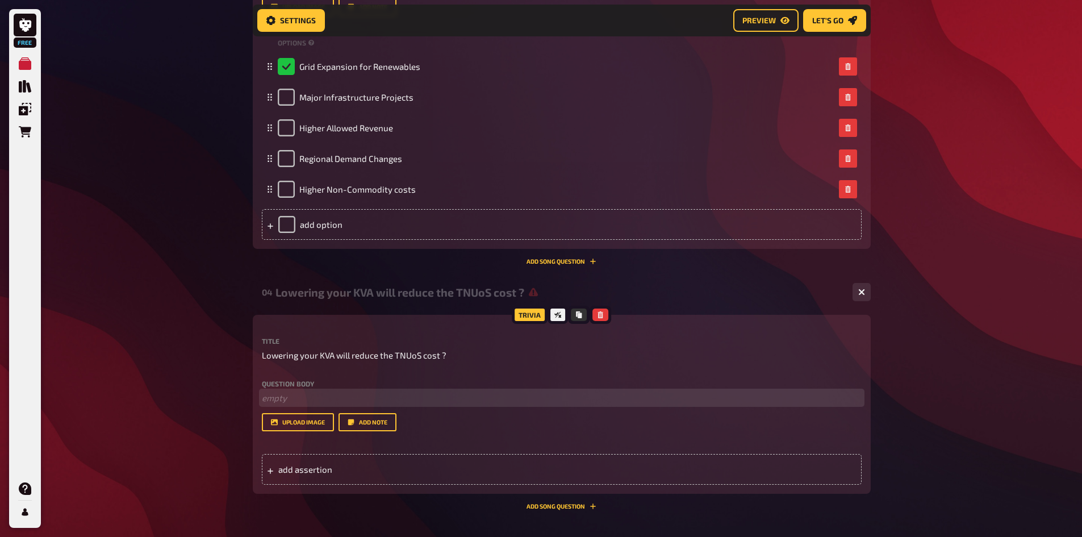
click at [275, 395] on p "﻿ empty" at bounding box center [562, 397] width 600 height 13
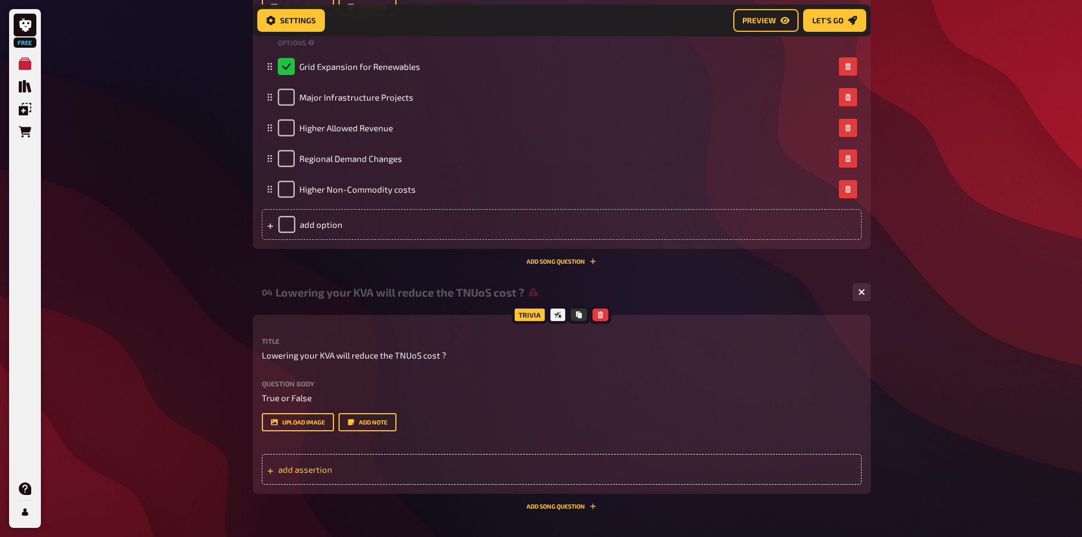
click at [310, 459] on div "add assertion" at bounding box center [562, 469] width 600 height 31
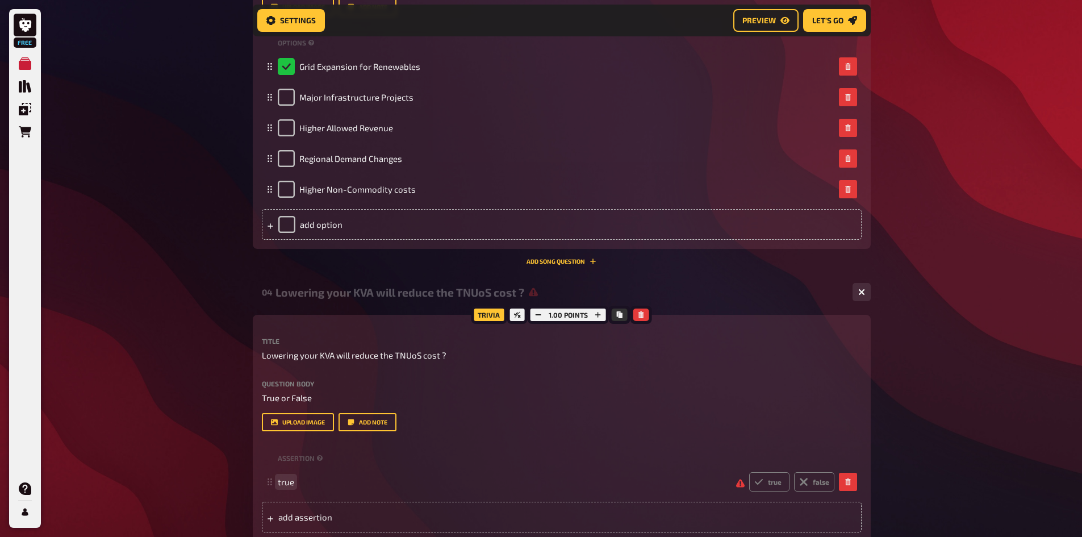
click at [280, 479] on span "true" at bounding box center [286, 482] width 16 height 10
click at [763, 479] on icon at bounding box center [758, 481] width 9 height 9
click at [749, 472] on input "true" at bounding box center [749, 471] width 1 height 1
radio input "true"
click at [283, 483] on span "rue" at bounding box center [284, 482] width 13 height 10
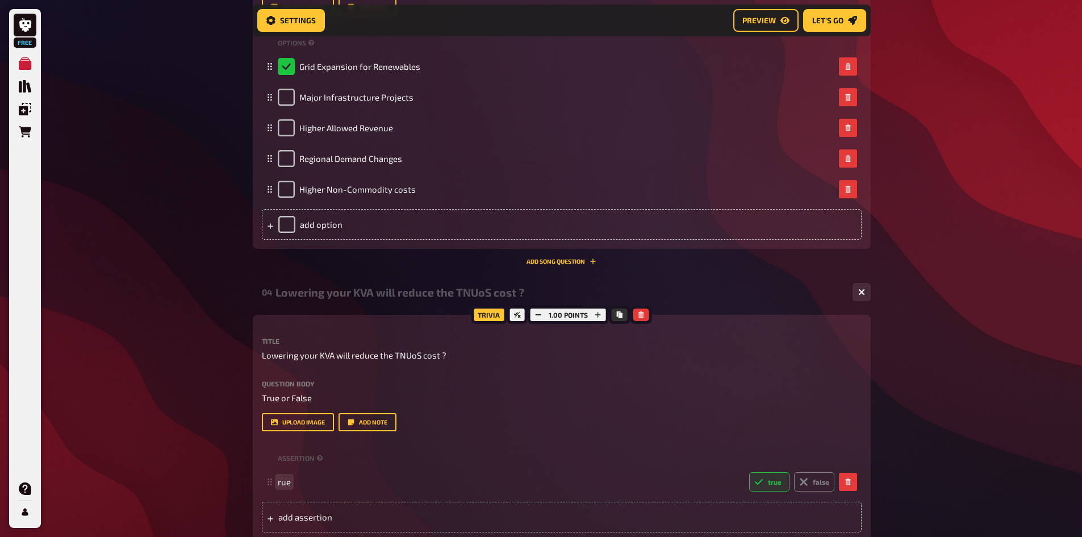
click at [278, 484] on span "rue" at bounding box center [284, 482] width 13 height 10
click at [310, 509] on div "add assertion" at bounding box center [562, 517] width 600 height 31
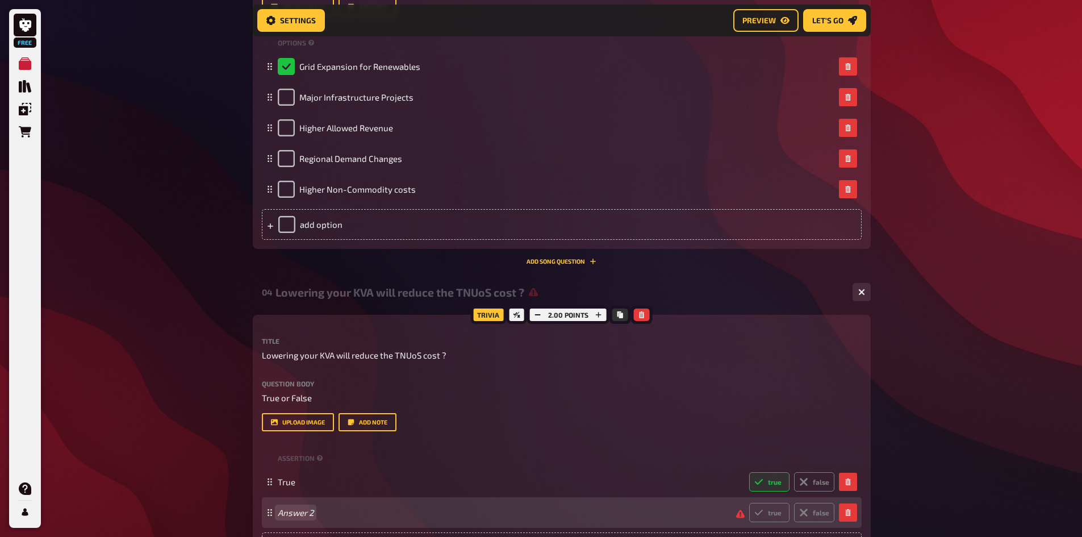
click at [300, 507] on div "Answer 2 true false" at bounding box center [556, 512] width 557 height 19
click at [821, 511] on label "false" at bounding box center [814, 512] width 40 height 19
click at [749, 503] on input "false" at bounding box center [749, 502] width 1 height 1
radio input "true"
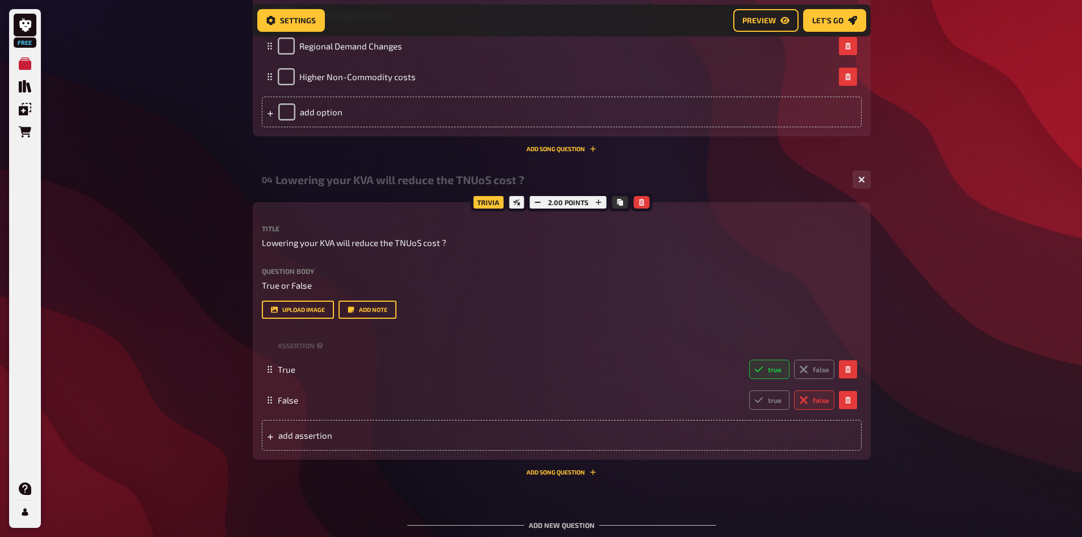
scroll to position [1251, 0]
click at [537, 197] on button "button" at bounding box center [538, 201] width 16 height 12
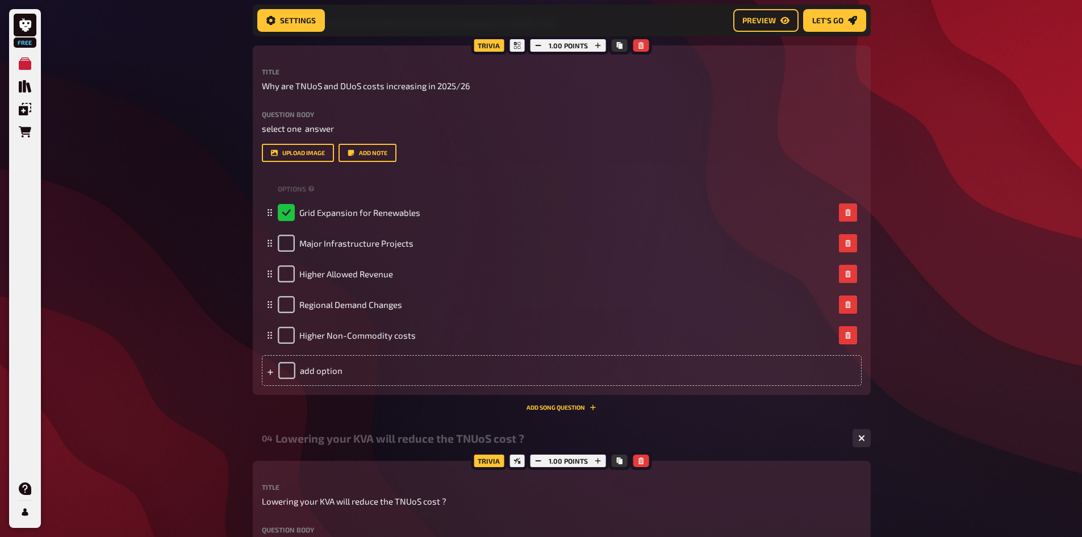
scroll to position [1024, 0]
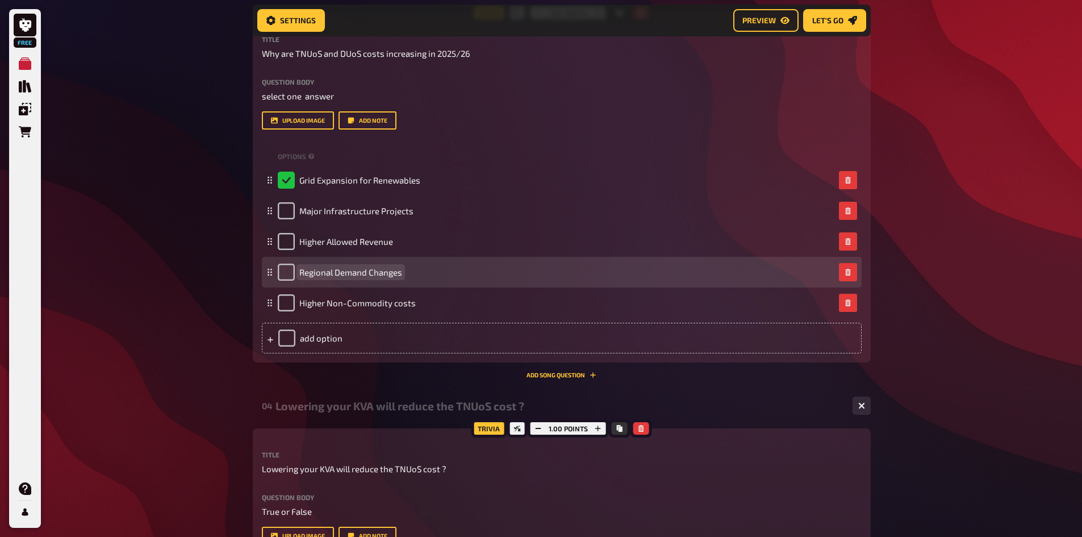
click at [335, 273] on span "Regional Demand Changes​" at bounding box center [350, 272] width 103 height 10
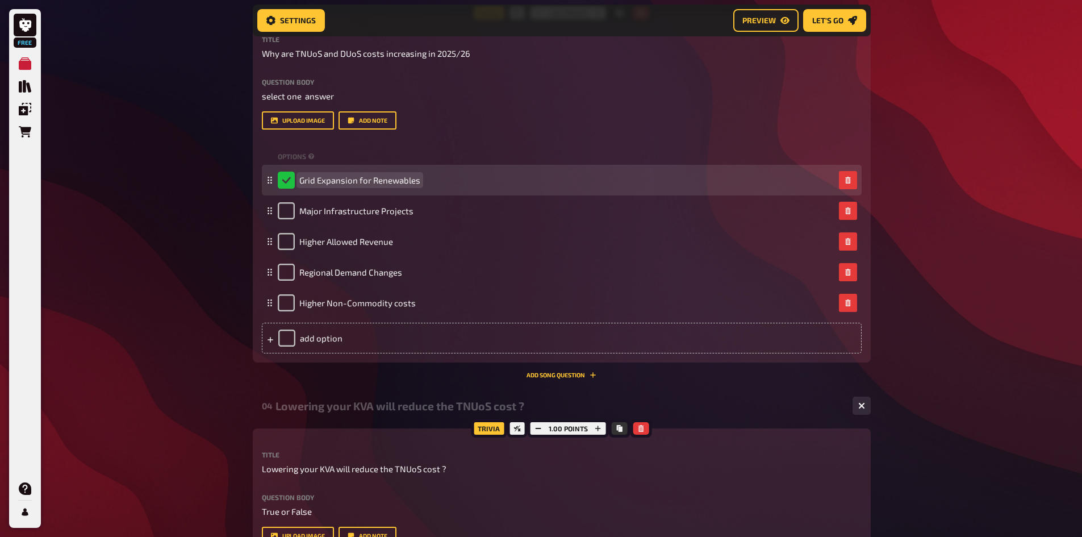
click at [344, 178] on span "Grid Expansion for Renewables​" at bounding box center [359, 180] width 121 height 10
click at [368, 180] on span "Grid Expansion for Renewables​" at bounding box center [359, 180] width 121 height 10
drag, startPoint x: 370, startPoint y: 179, endPoint x: 432, endPoint y: 180, distance: 61.9
click at [432, 180] on div "Grid Expansion for Renewables​" at bounding box center [556, 180] width 557 height 17
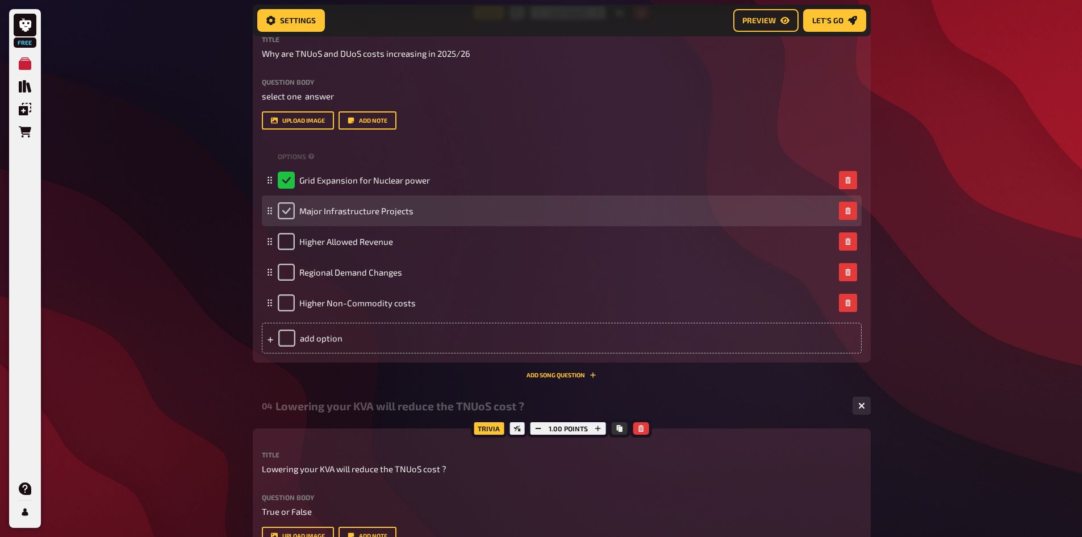
click at [281, 211] on input "checkbox" at bounding box center [286, 210] width 17 height 17
checkbox input "true"
checkbox input "false"
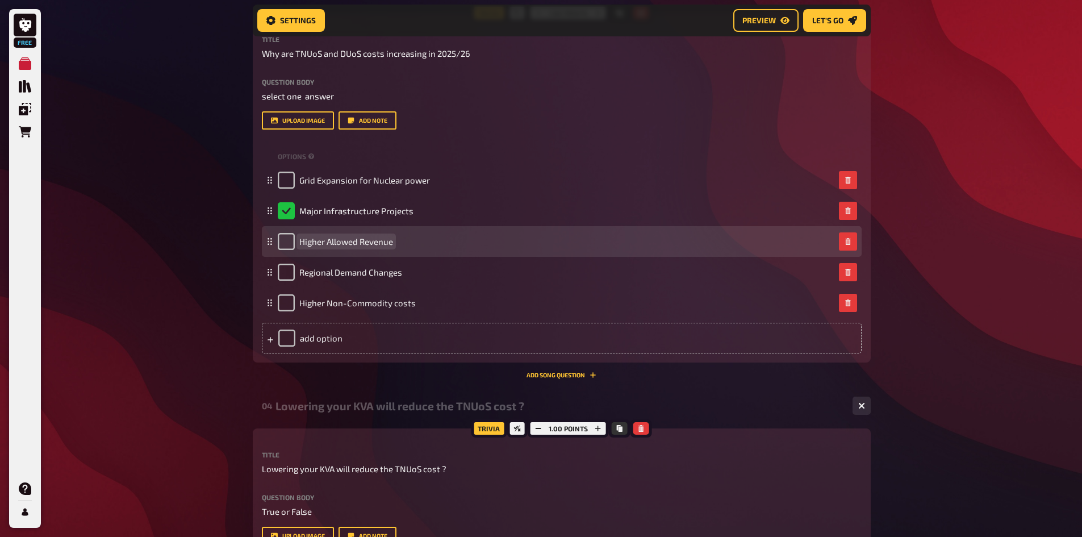
click at [331, 243] on span "Higher Allowed Revenue​" at bounding box center [346, 241] width 94 height 10
drag, startPoint x: 361, startPoint y: 243, endPoint x: 402, endPoint y: 243, distance: 41.5
click at [402, 243] on div "Higher Allowed Revenue​" at bounding box center [556, 241] width 557 height 17
click at [324, 241] on span "Higher Allowed" at bounding box center [328, 241] width 59 height 10
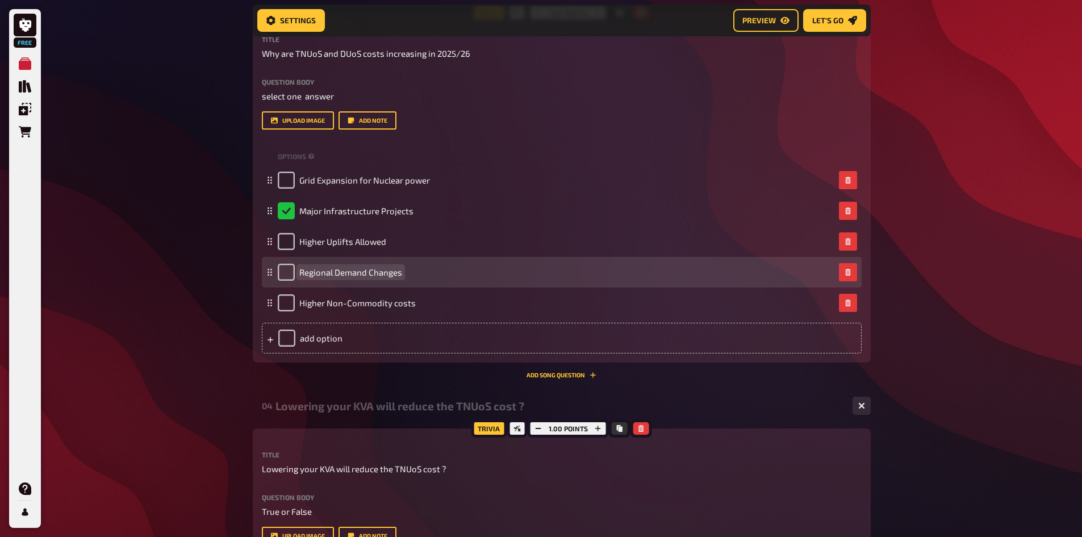
click at [323, 277] on span "Regional Demand Changes​" at bounding box center [350, 272] width 103 height 10
click at [372, 271] on span "Regional Demand Changes​" at bounding box center [350, 272] width 103 height 10
drag, startPoint x: 368, startPoint y: 272, endPoint x: 402, endPoint y: 270, distance: 33.6
click at [402, 270] on div "Regional Demand Changes​" at bounding box center [556, 272] width 557 height 17
click at [321, 271] on span "Not enough capacity" at bounding box center [339, 272] width 80 height 10
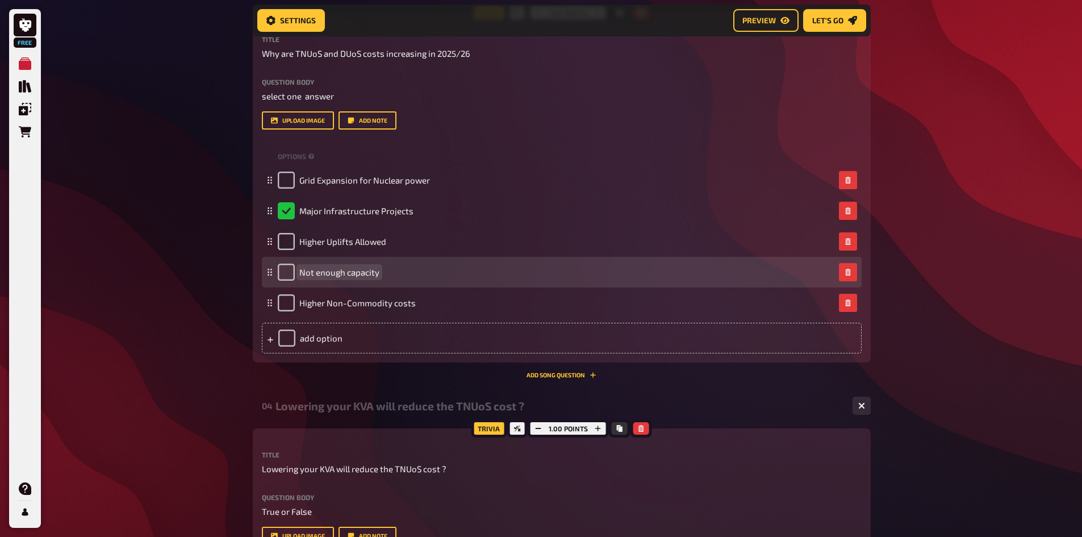
click at [348, 275] on span "Not enough capacity" at bounding box center [339, 272] width 80 height 10
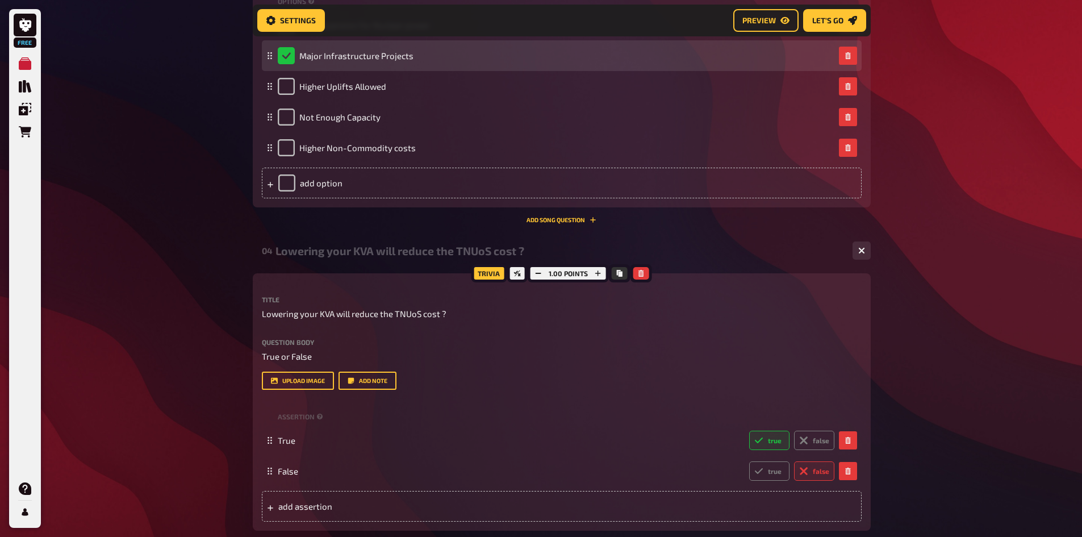
scroll to position [1194, 0]
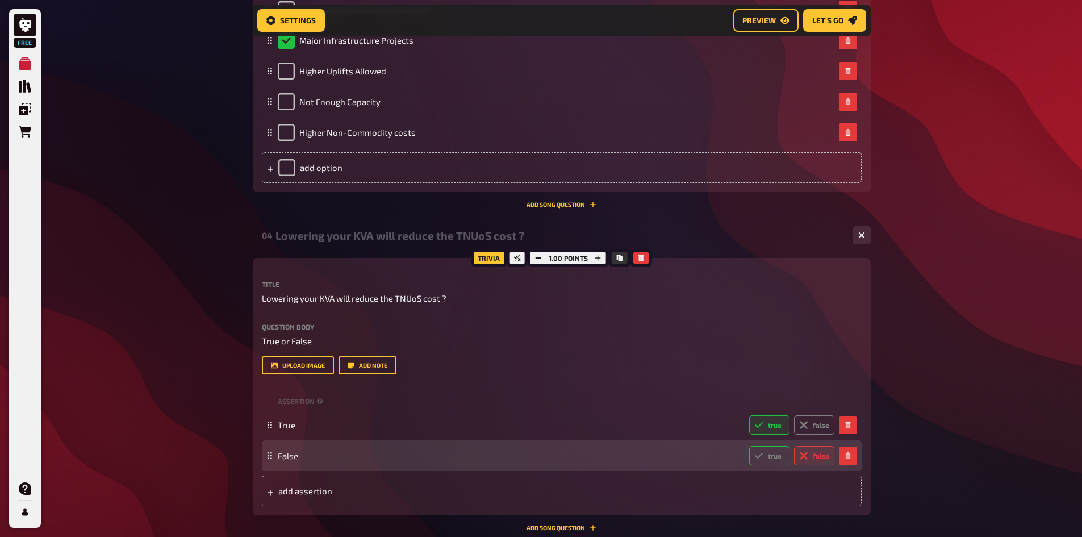
click at [774, 461] on label "true" at bounding box center [769, 455] width 40 height 19
click at [749, 446] on input "true" at bounding box center [749, 445] width 1 height 1
radio input "true"
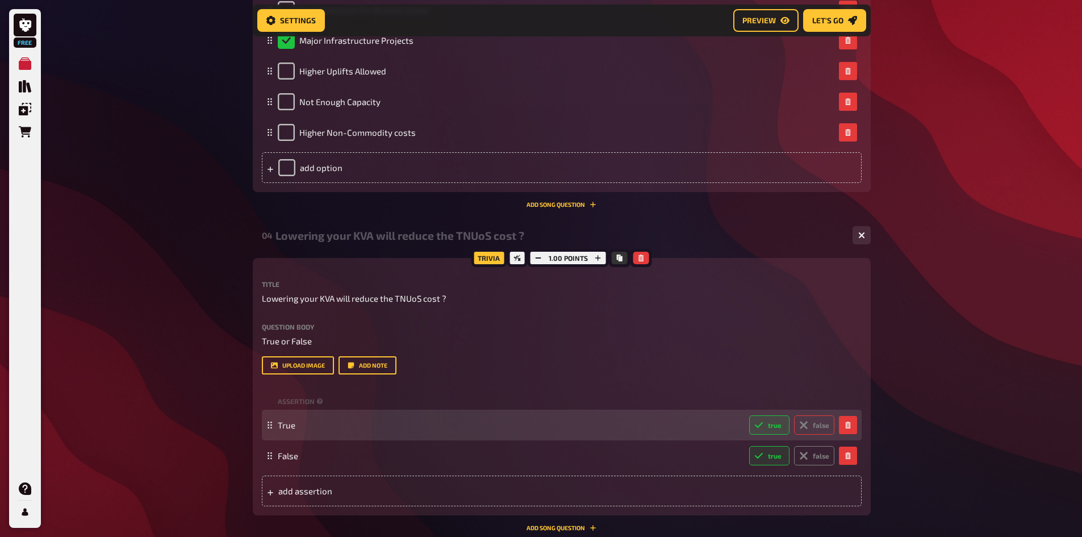
click at [816, 422] on label "false" at bounding box center [814, 424] width 40 height 19
click at [749, 415] on input "false" at bounding box center [749, 415] width 1 height 1
radio input "true"
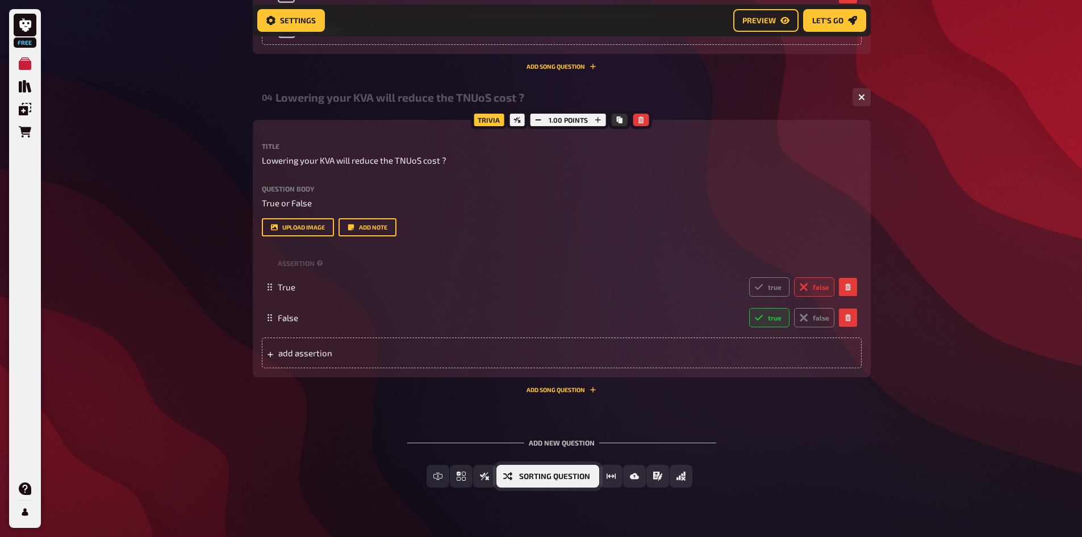
scroll to position [1355, 0]
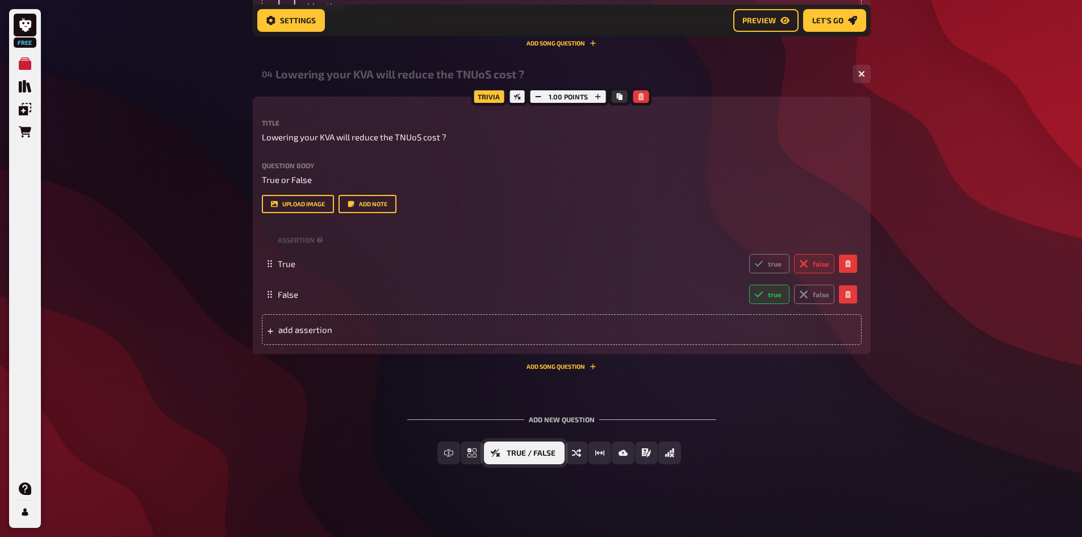
click at [549, 454] on span "True / False" at bounding box center [531, 453] width 49 height 8
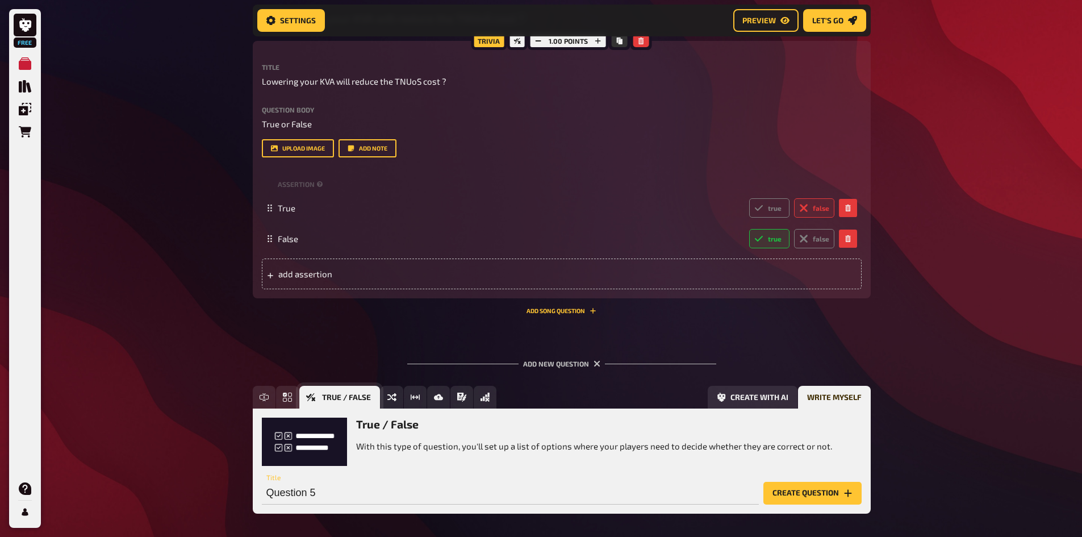
scroll to position [1460, 0]
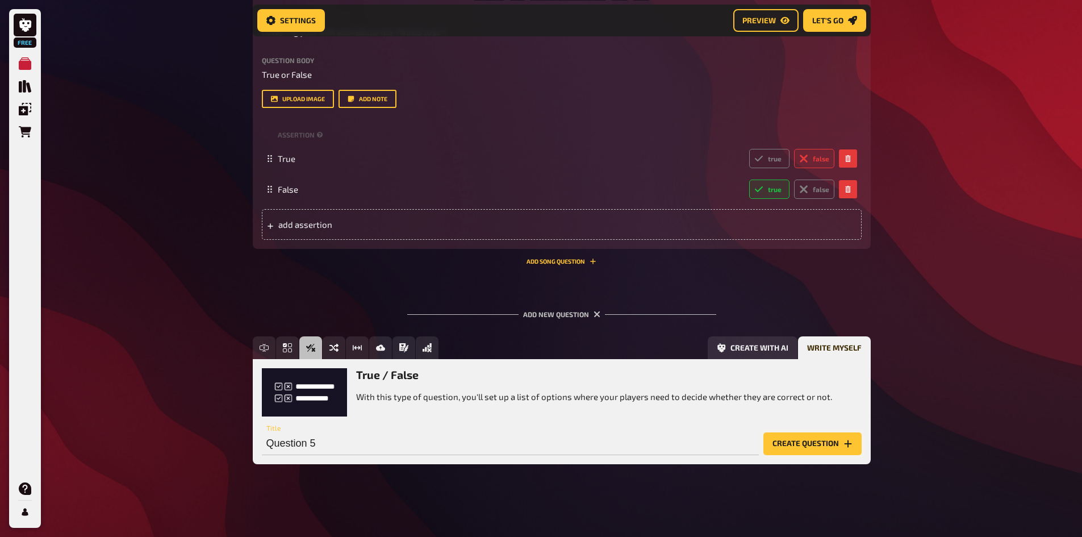
click at [815, 447] on button "Create question" at bounding box center [812, 443] width 98 height 23
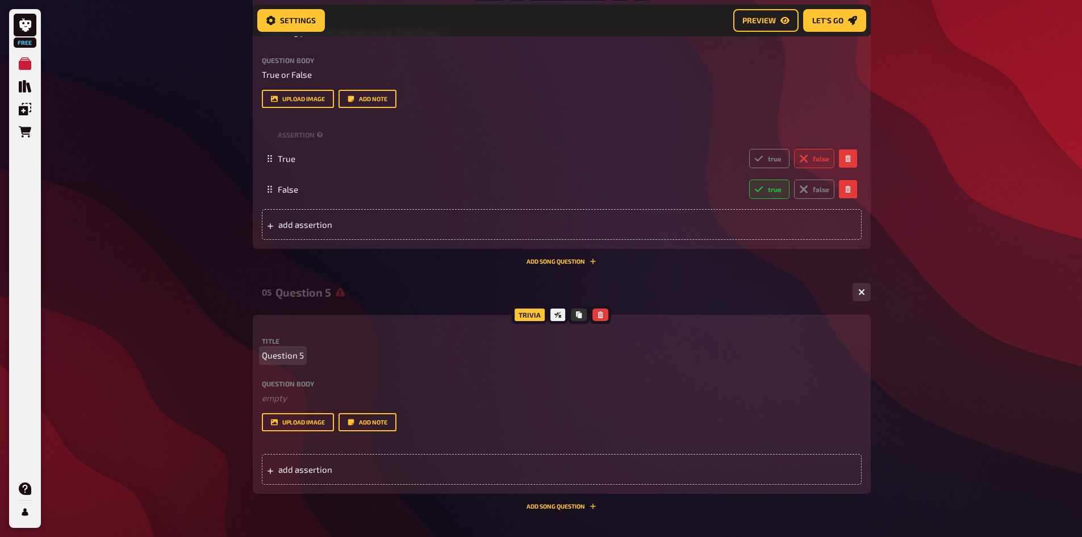
click at [307, 354] on p "Question 5" at bounding box center [562, 355] width 600 height 13
click at [318, 477] on div "add assertion" at bounding box center [562, 469] width 600 height 31
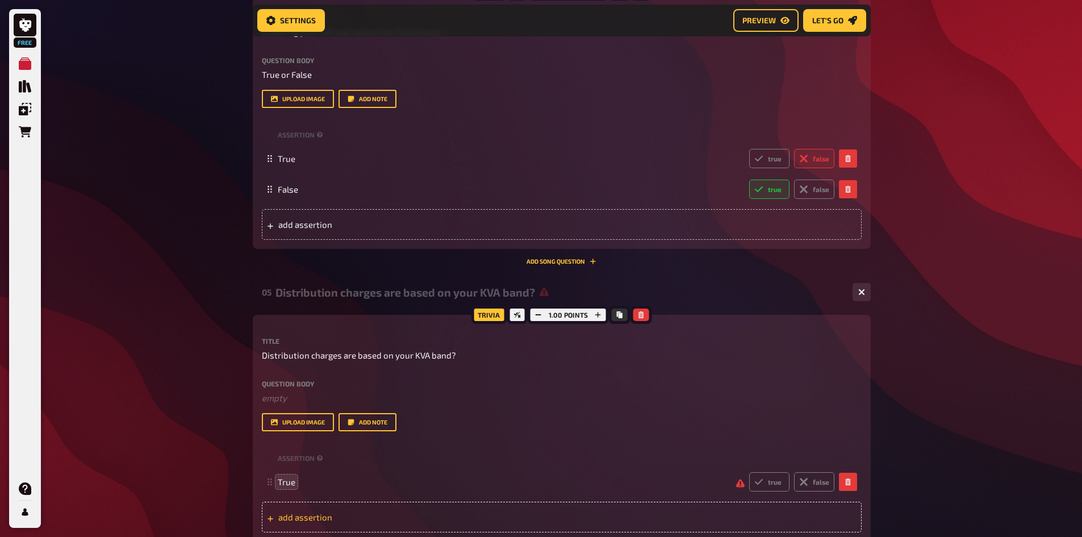
click at [321, 509] on div "add assertion" at bounding box center [562, 517] width 600 height 31
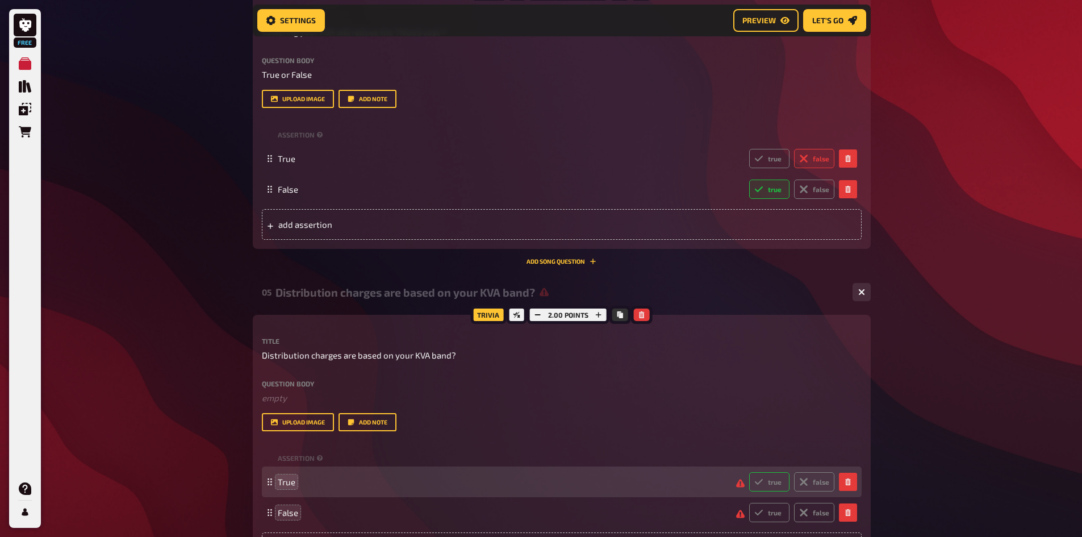
click at [761, 478] on icon at bounding box center [758, 481] width 9 height 9
click at [749, 472] on input "true" at bounding box center [749, 471] width 1 height 1
radio input "true"
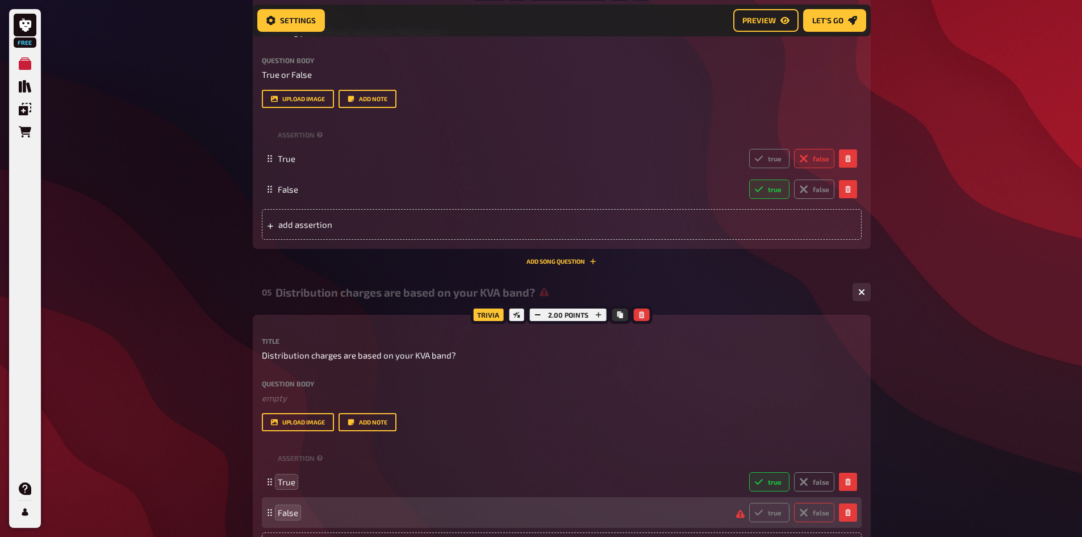
click at [810, 511] on label "false" at bounding box center [814, 512] width 40 height 19
click at [749, 503] on input "false" at bounding box center [749, 502] width 1 height 1
radio input "true"
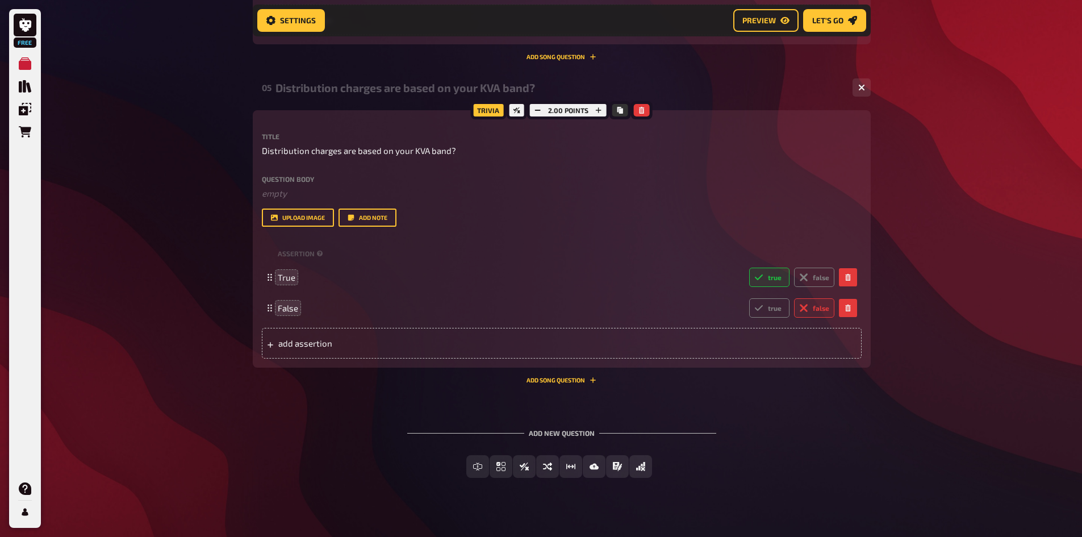
scroll to position [1678, 0]
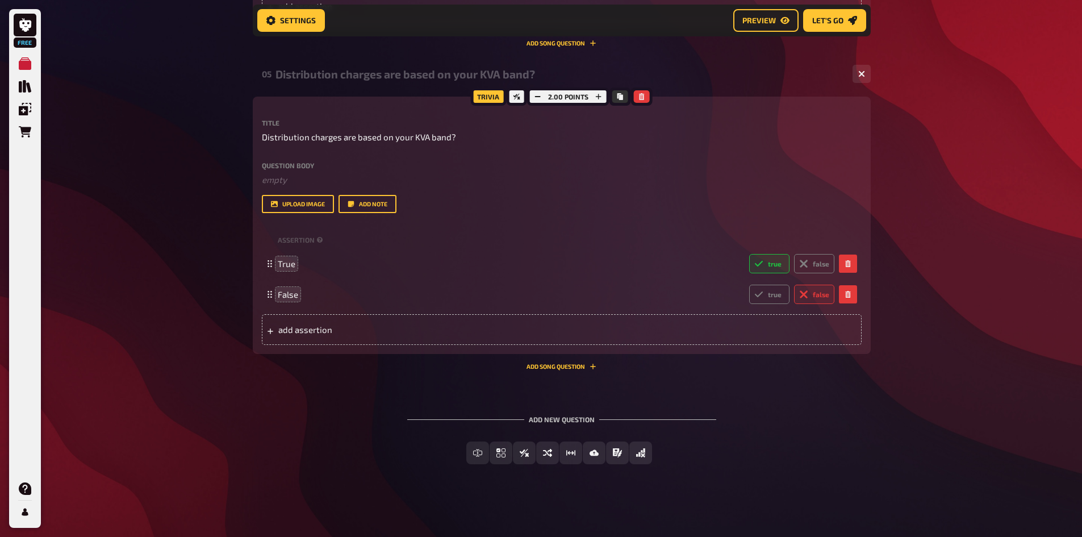
click at [447, 454] on button "Free Text Input" at bounding box center [478, 452] width 95 height 23
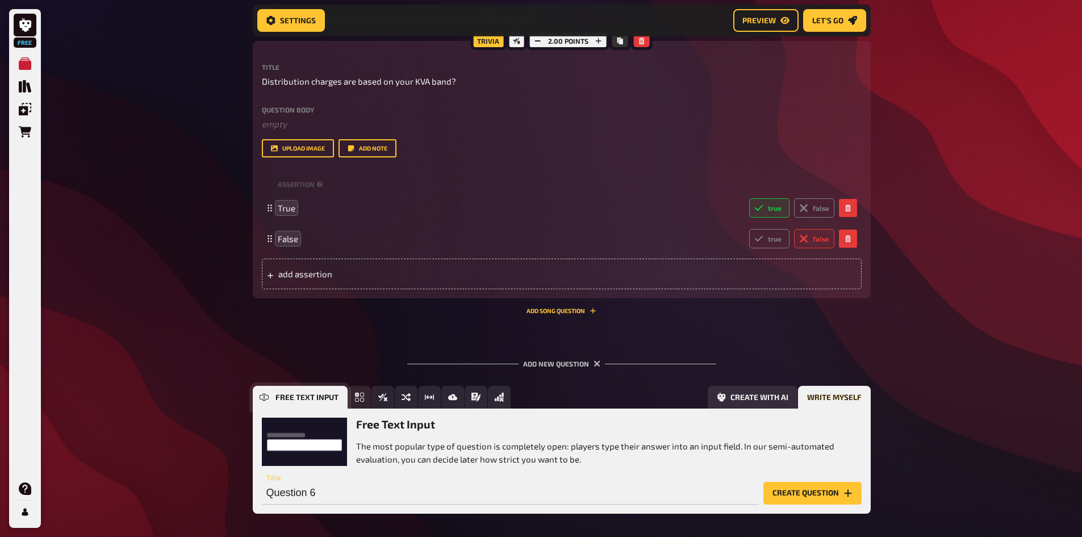
scroll to position [1783, 0]
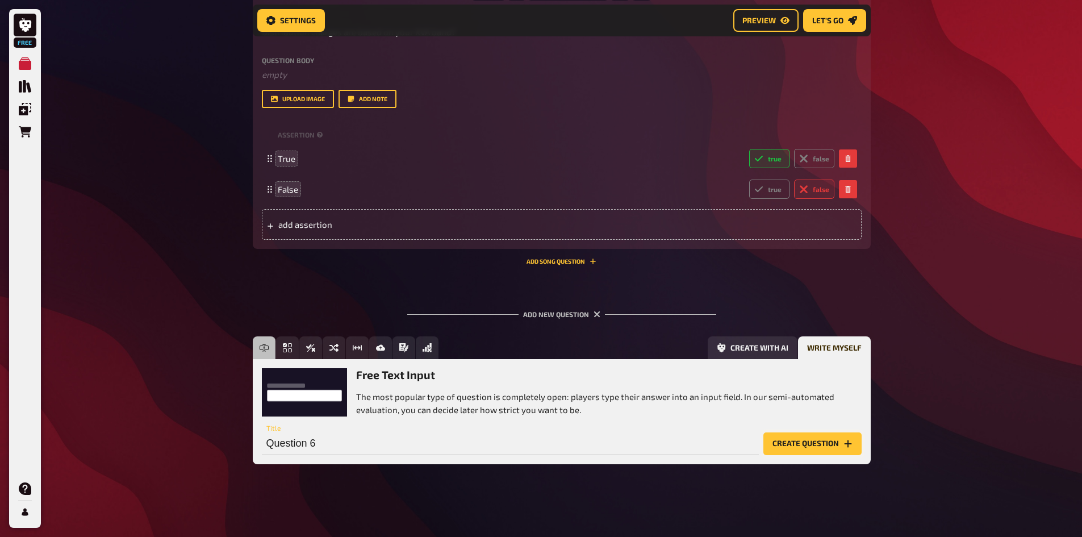
click at [828, 442] on button "Create question" at bounding box center [812, 443] width 98 height 23
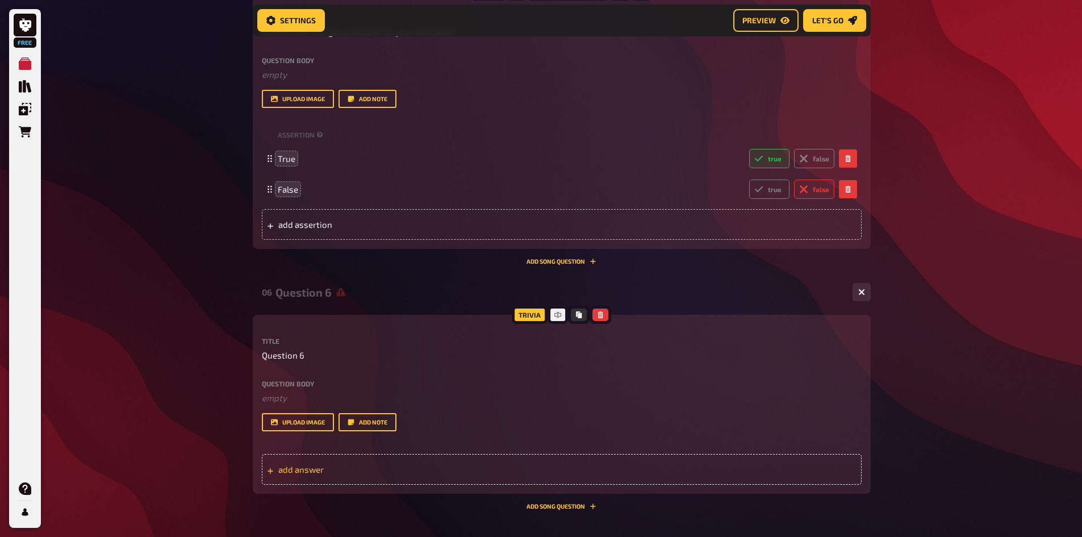
click at [316, 463] on div "add answer" at bounding box center [562, 469] width 600 height 31
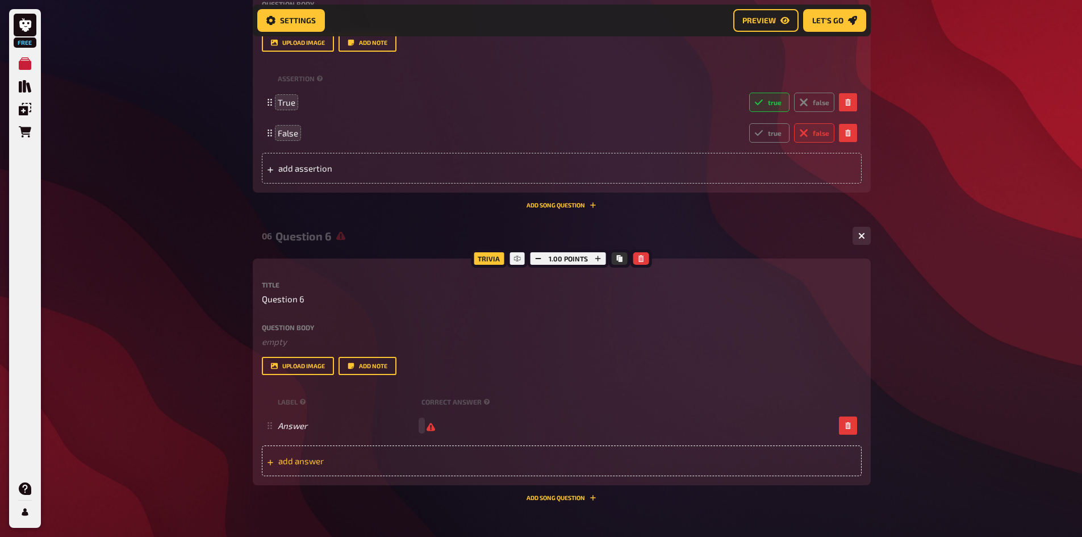
scroll to position [1840, 0]
click at [311, 462] on span "add answer" at bounding box center [366, 460] width 177 height 10
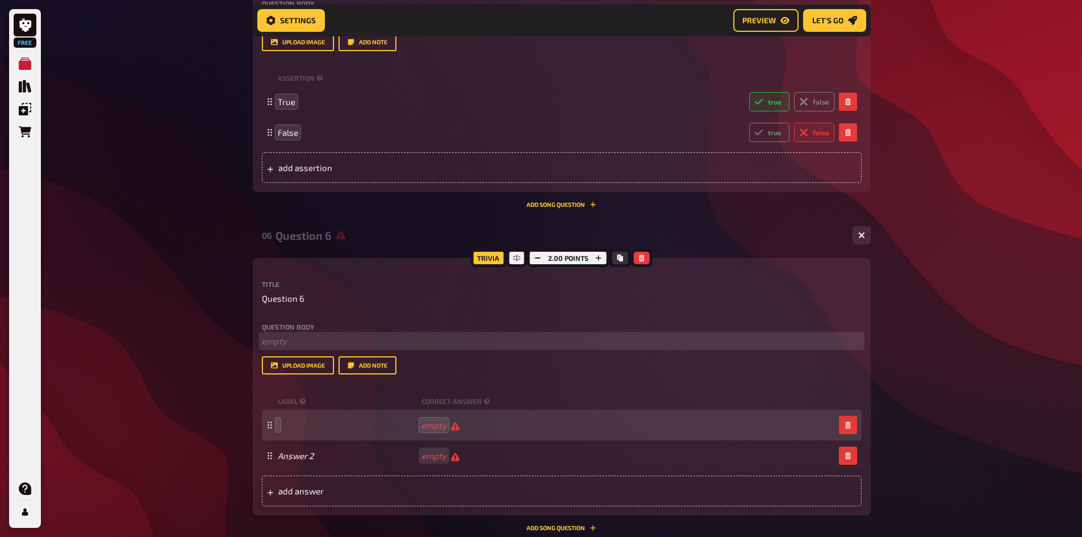
click at [574, 337] on p "﻿ empty" at bounding box center [562, 341] width 600 height 13
click at [641, 259] on icon "button" at bounding box center [641, 257] width 5 height 7
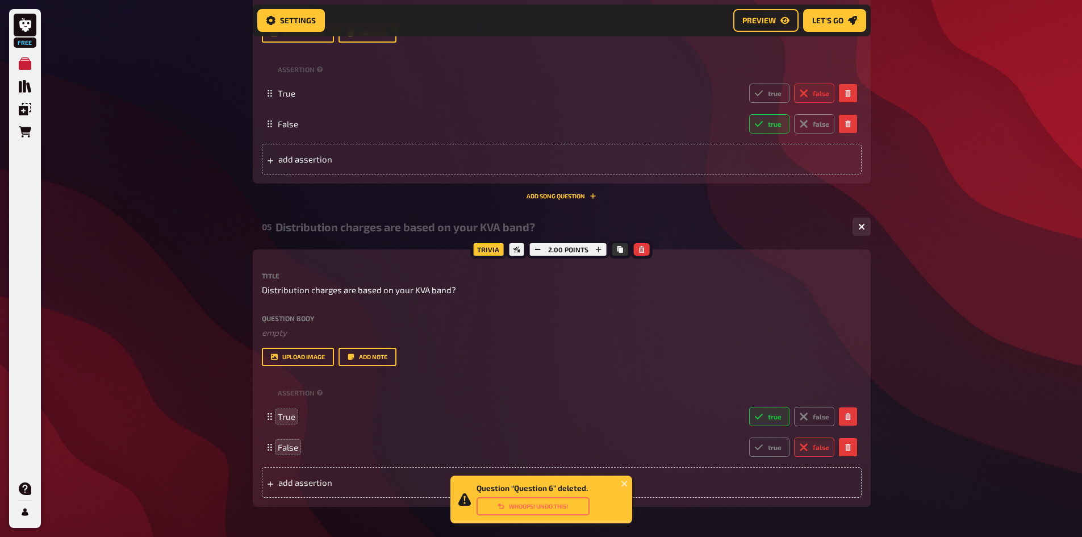
scroll to position [1508, 0]
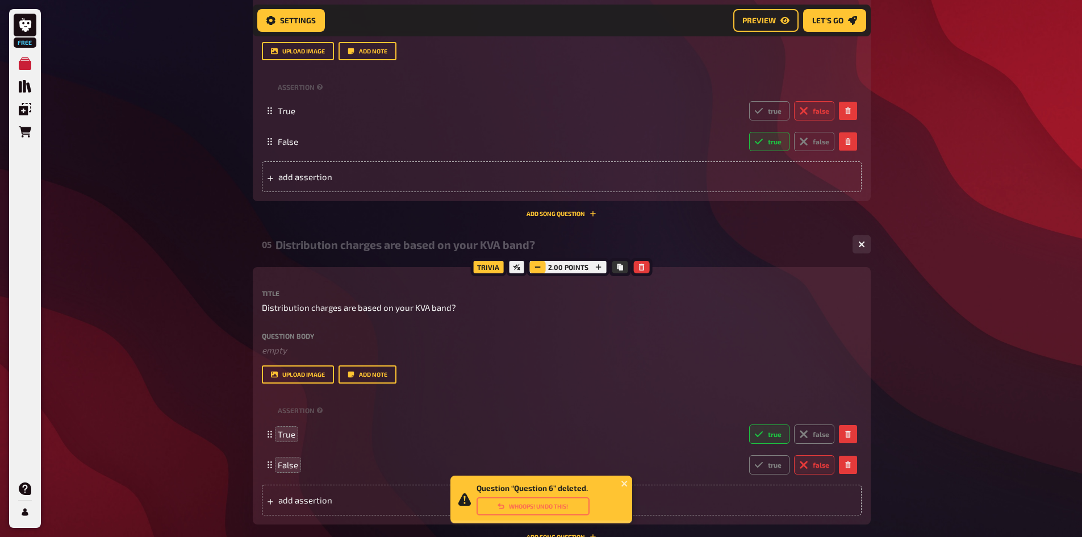
click at [538, 267] on rect "button" at bounding box center [538, 266] width 6 height 1
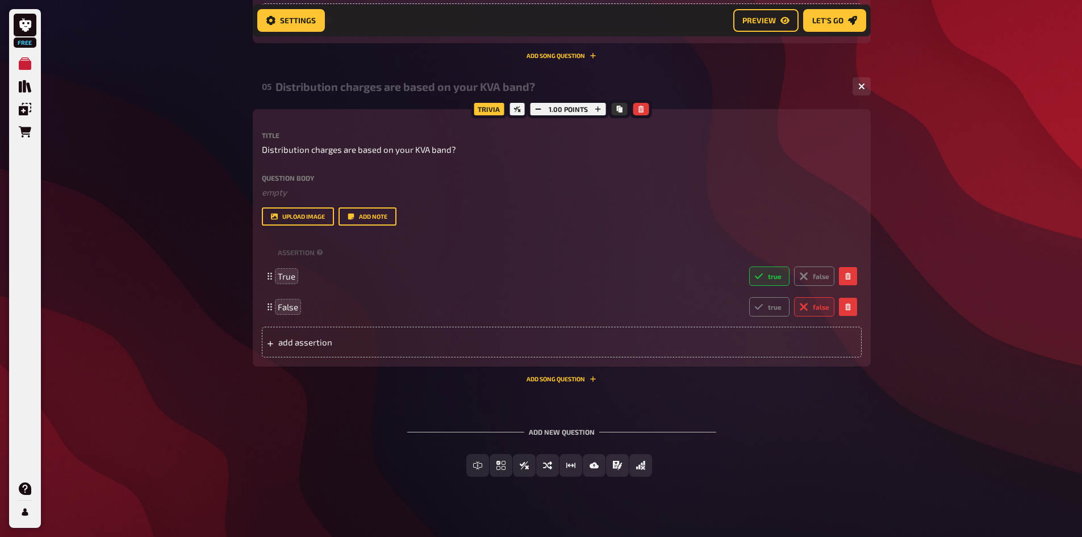
scroll to position [1678, 0]
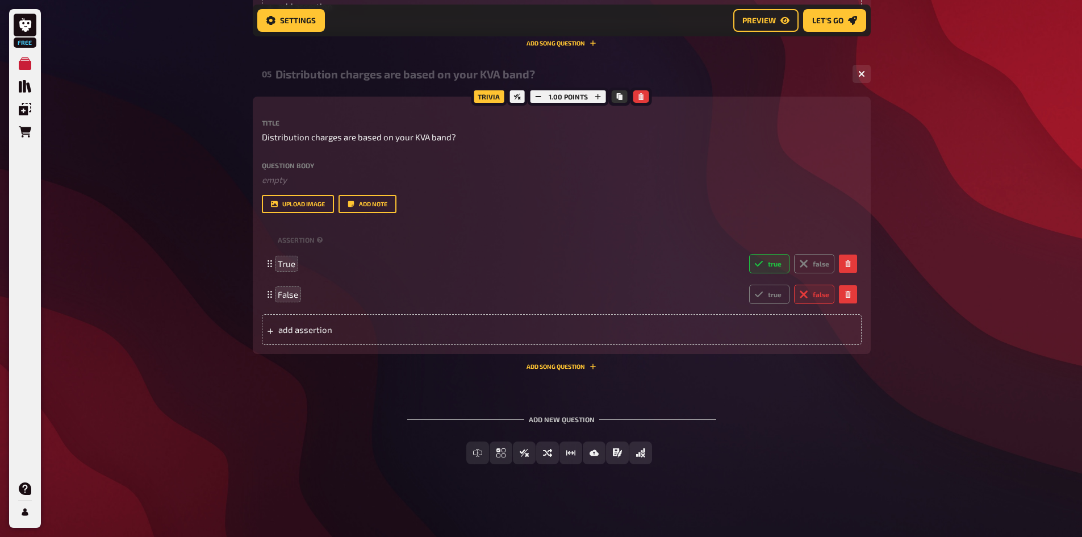
drag, startPoint x: 986, startPoint y: 160, endPoint x: 905, endPoint y: 172, distance: 81.6
click at [488, 458] on button "Multiple Choice" at bounding box center [501, 452] width 95 height 23
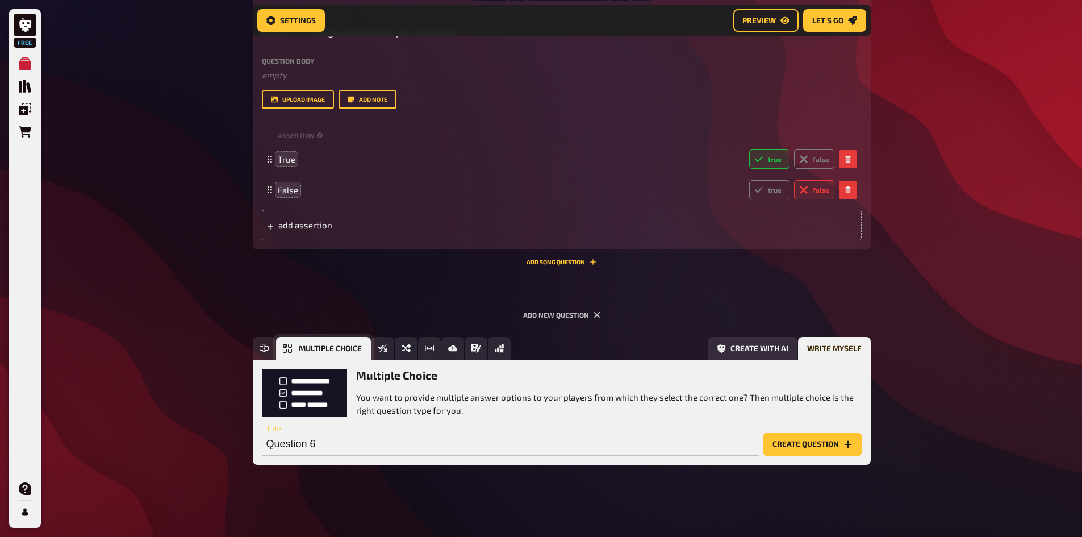
scroll to position [1783, 0]
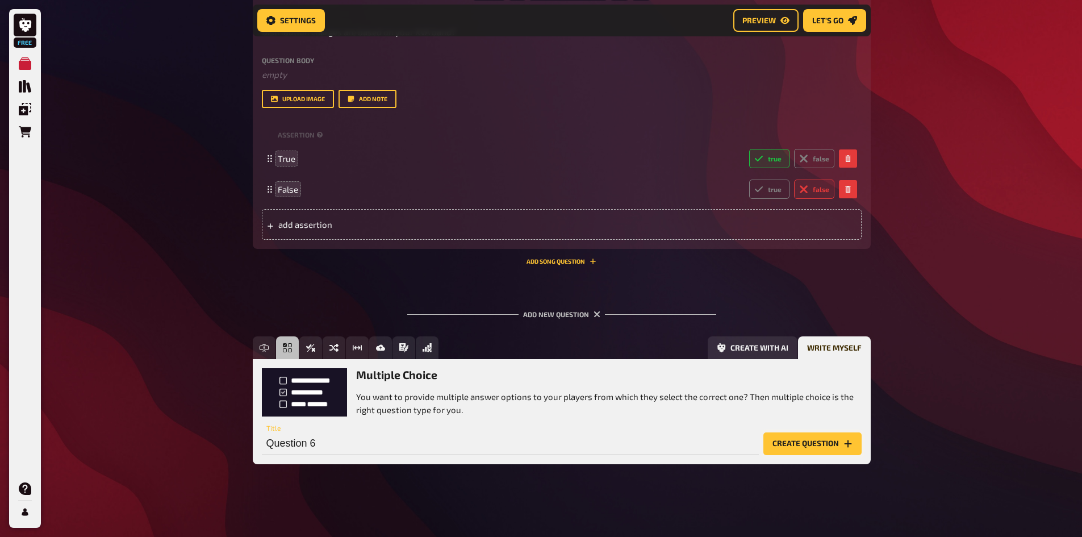
click at [832, 448] on button "Create question" at bounding box center [812, 443] width 98 height 23
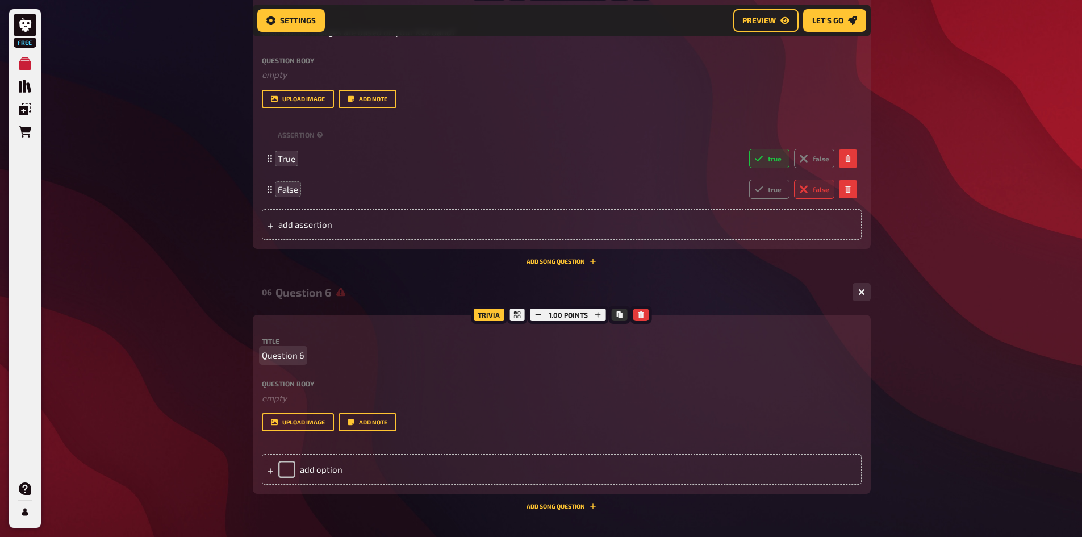
click at [270, 353] on span "Question 6" at bounding box center [283, 355] width 43 height 13
click at [277, 353] on span "Question 6" at bounding box center [283, 355] width 43 height 13
paste span
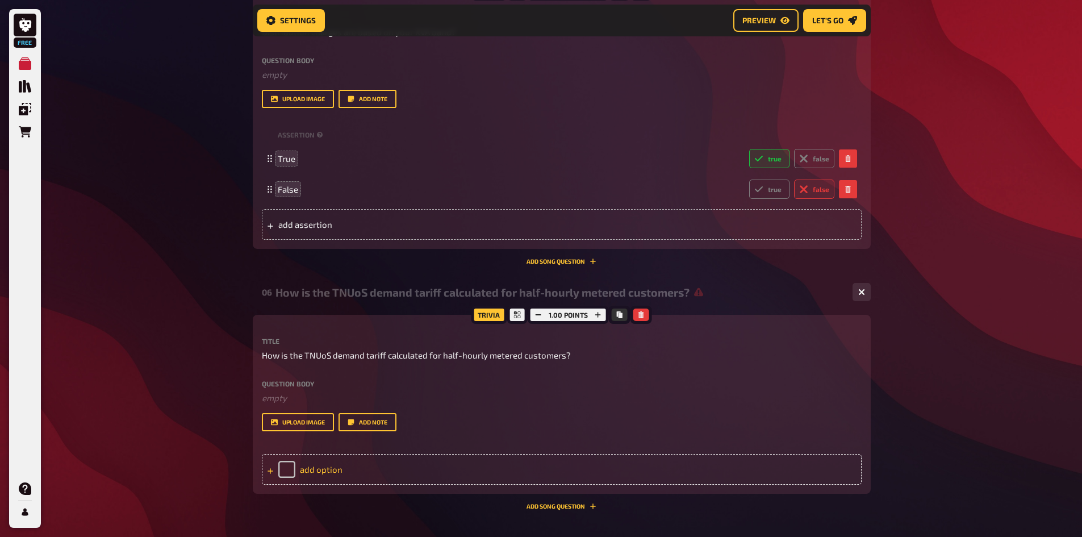
click at [310, 466] on div "add option" at bounding box center [562, 469] width 600 height 31
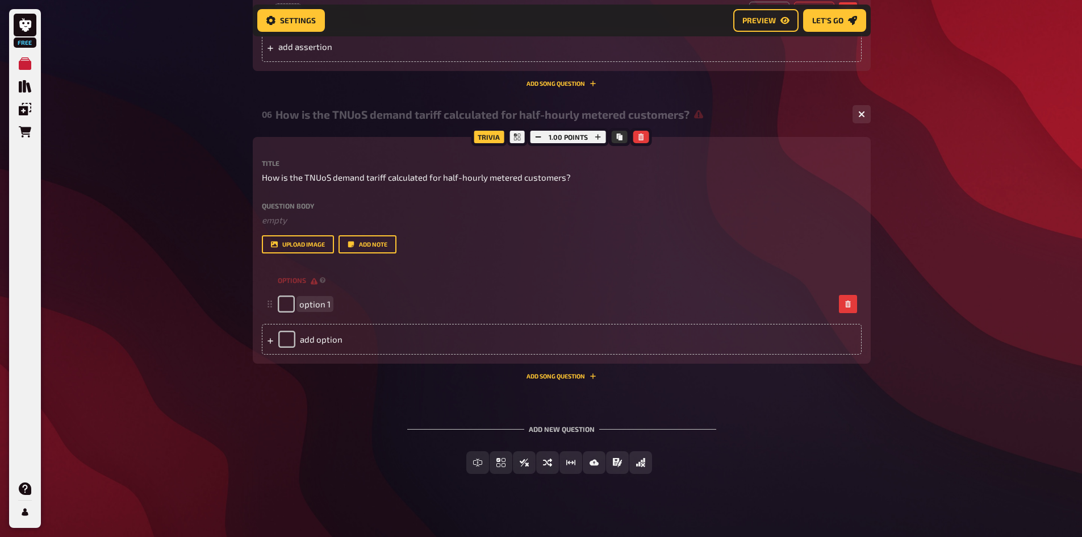
scroll to position [1971, 0]
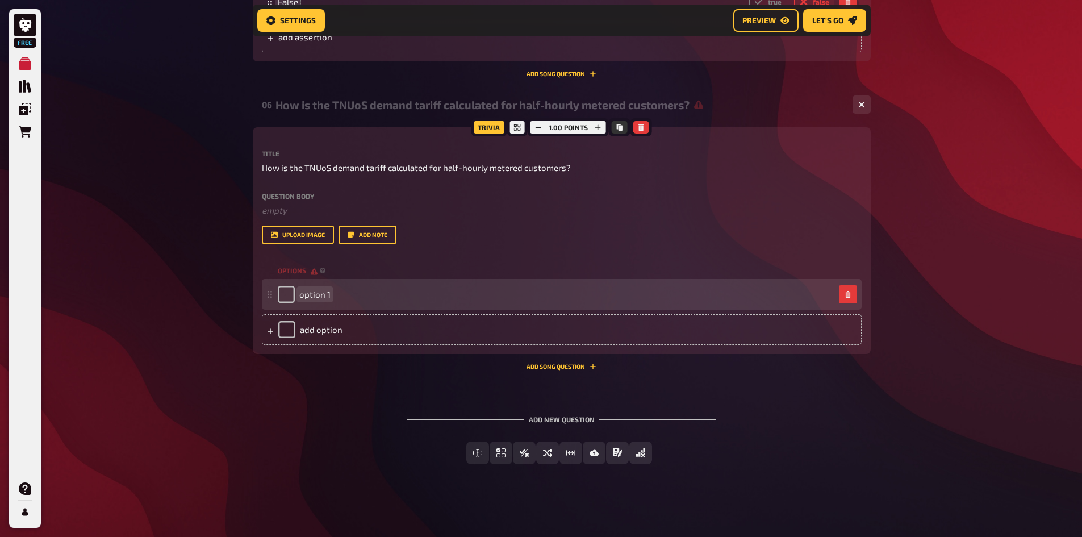
paste span
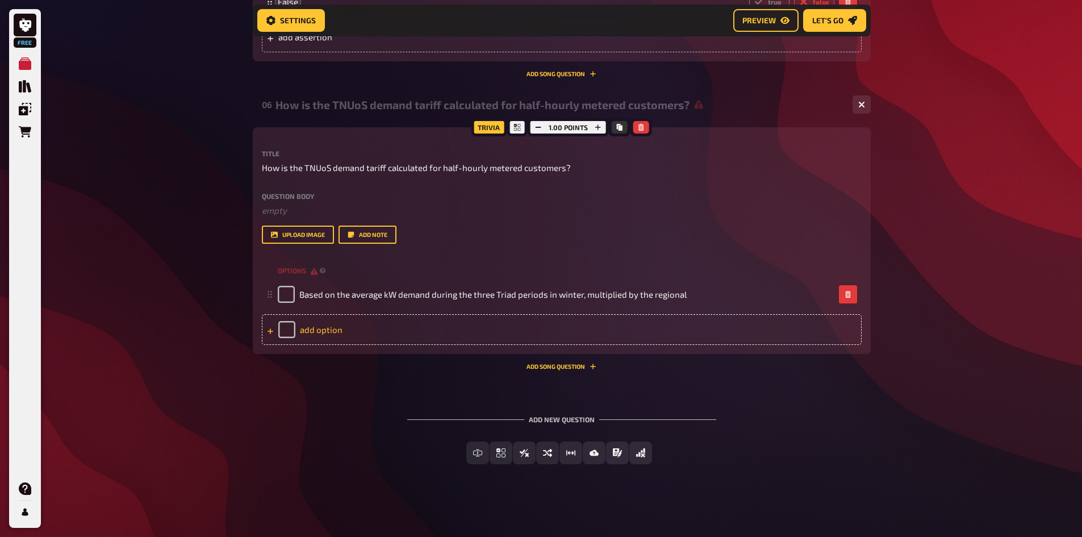
click at [323, 329] on div "add option" at bounding box center [562, 329] width 600 height 31
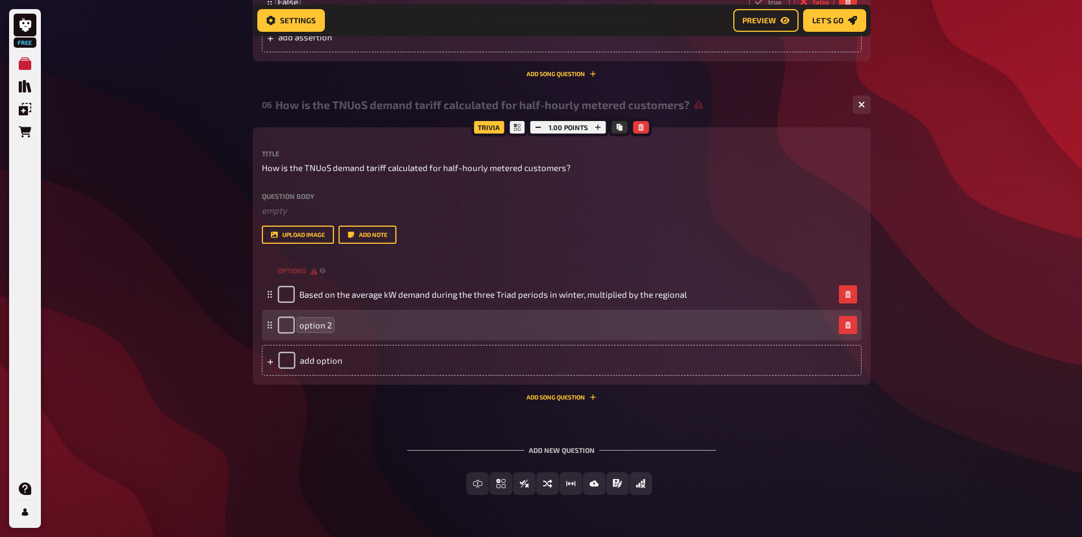
click at [329, 329] on span "option 2" at bounding box center [315, 325] width 32 height 10
drag, startPoint x: 329, startPoint y: 329, endPoint x: 274, endPoint y: 320, distance: 55.3
click at [274, 320] on div "option 2" at bounding box center [562, 325] width 600 height 31
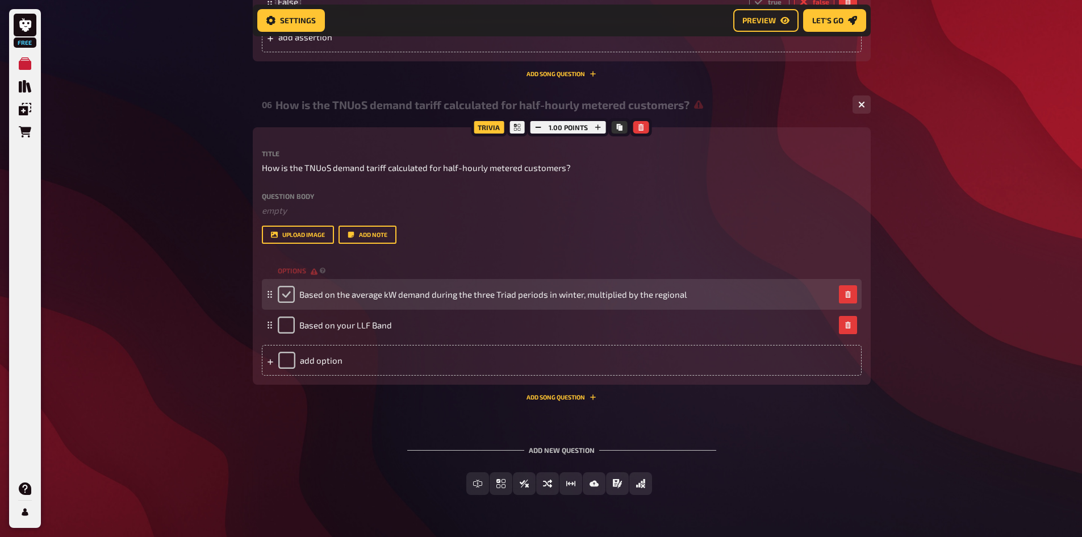
click at [288, 291] on input "checkbox" at bounding box center [286, 294] width 17 height 17
checkbox input "true"
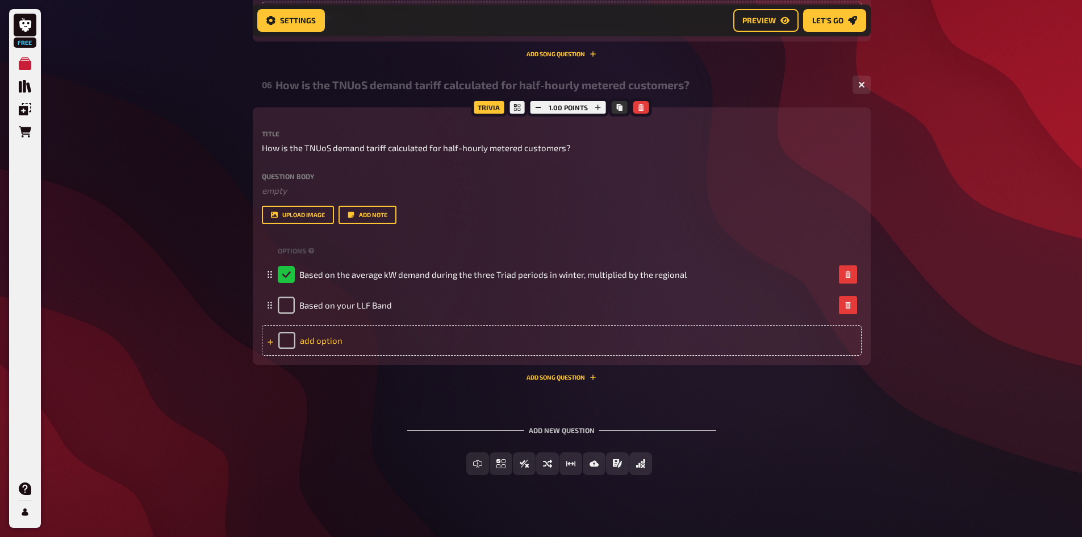
scroll to position [2002, 0]
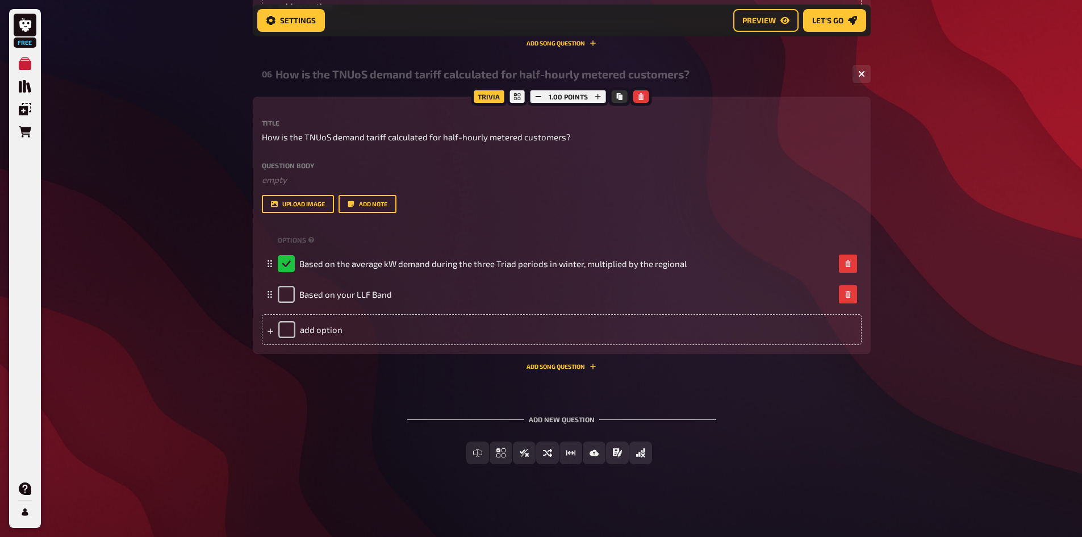
drag, startPoint x: 960, startPoint y: 473, endPoint x: 787, endPoint y: 525, distance: 180.9
click at [467, 449] on icon "Multiple Choice" at bounding box center [465, 452] width 9 height 9
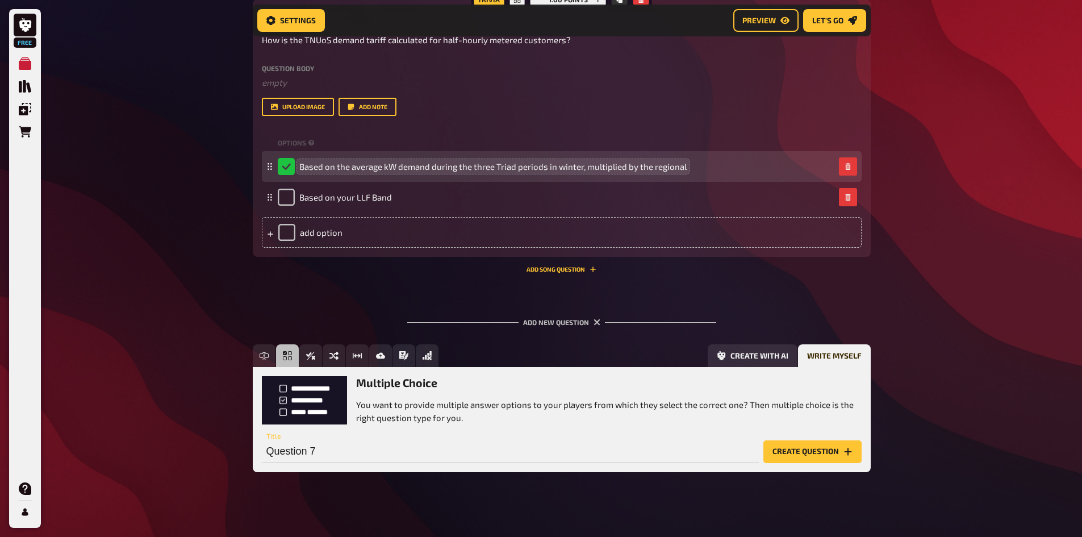
scroll to position [2107, 0]
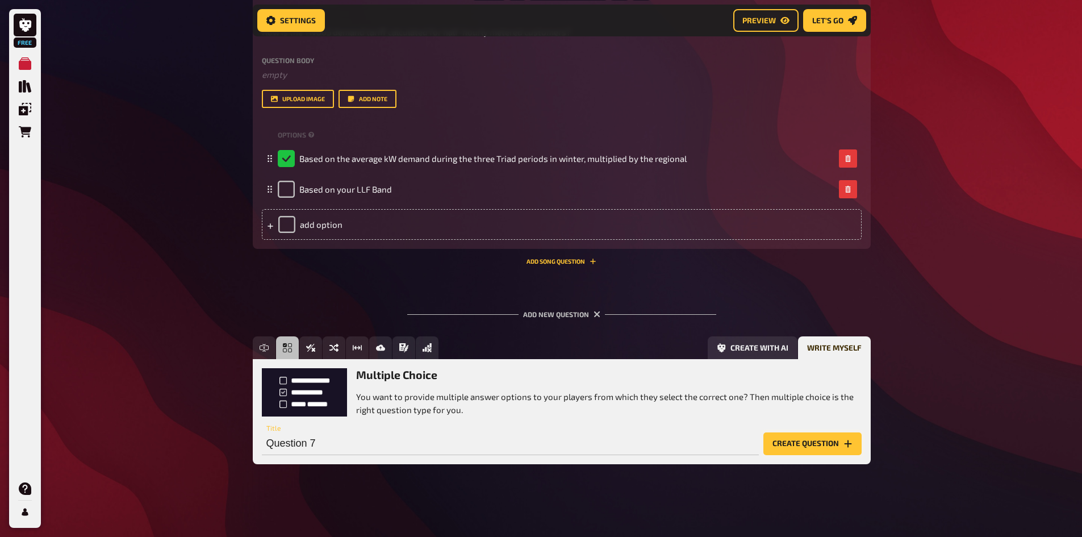
click at [825, 445] on button "Create question" at bounding box center [812, 443] width 98 height 23
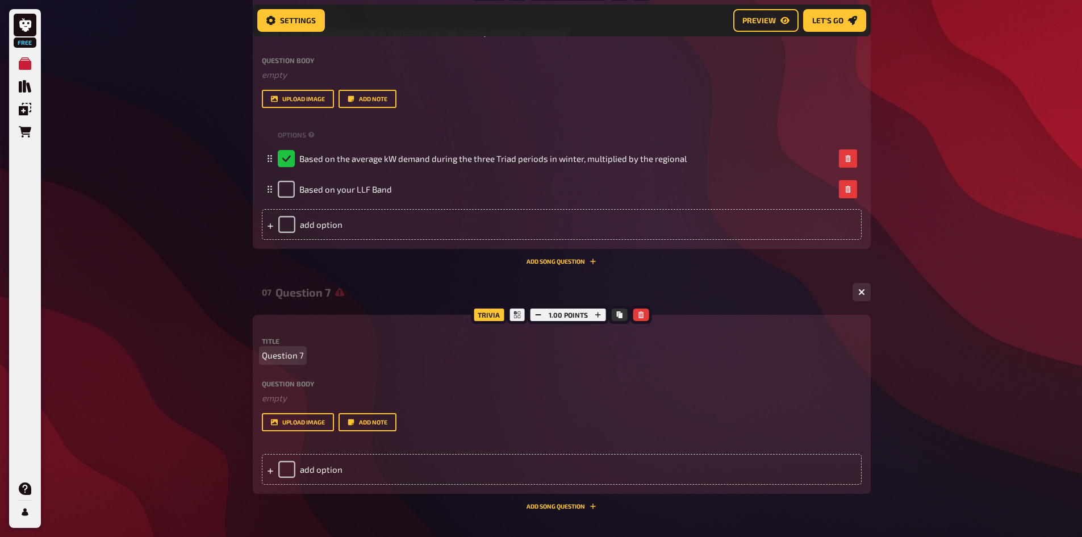
click at [291, 354] on span "Question 7" at bounding box center [283, 355] width 42 height 13
drag, startPoint x: 301, startPoint y: 355, endPoint x: 244, endPoint y: 355, distance: 57.4
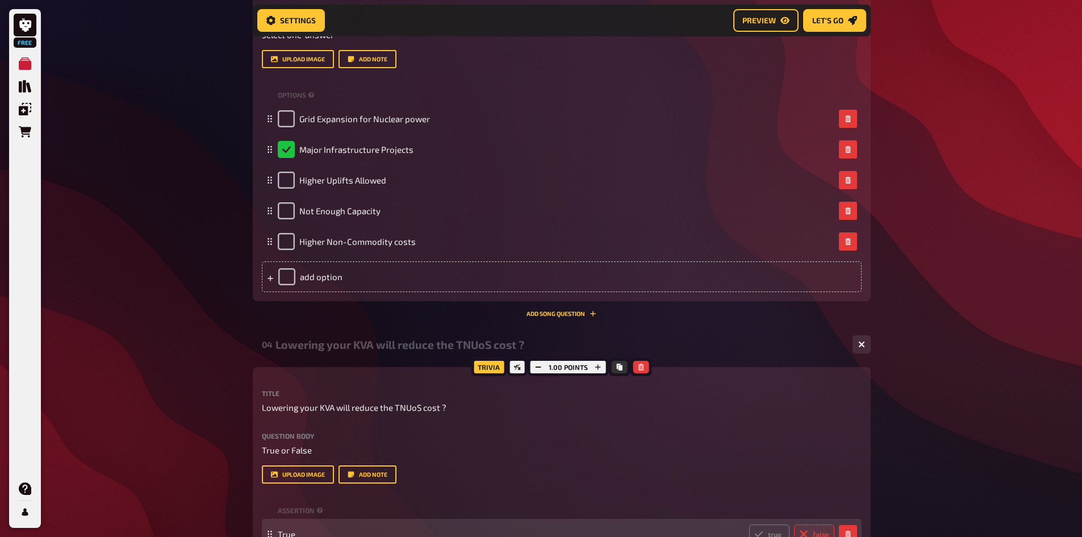
scroll to position [1084, 0]
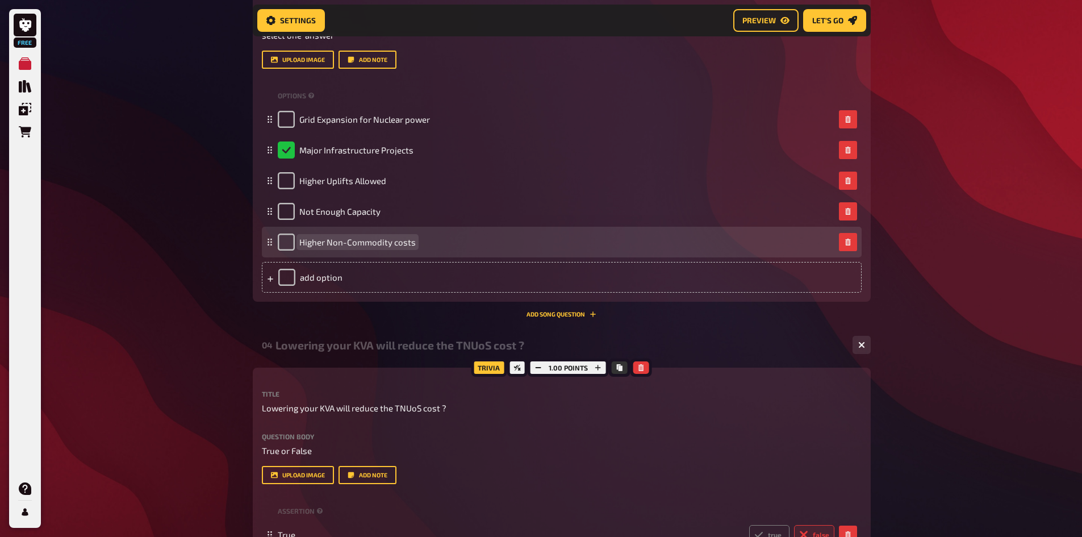
click at [402, 243] on span "Higher Non-Commodity costs" at bounding box center [357, 242] width 116 height 10
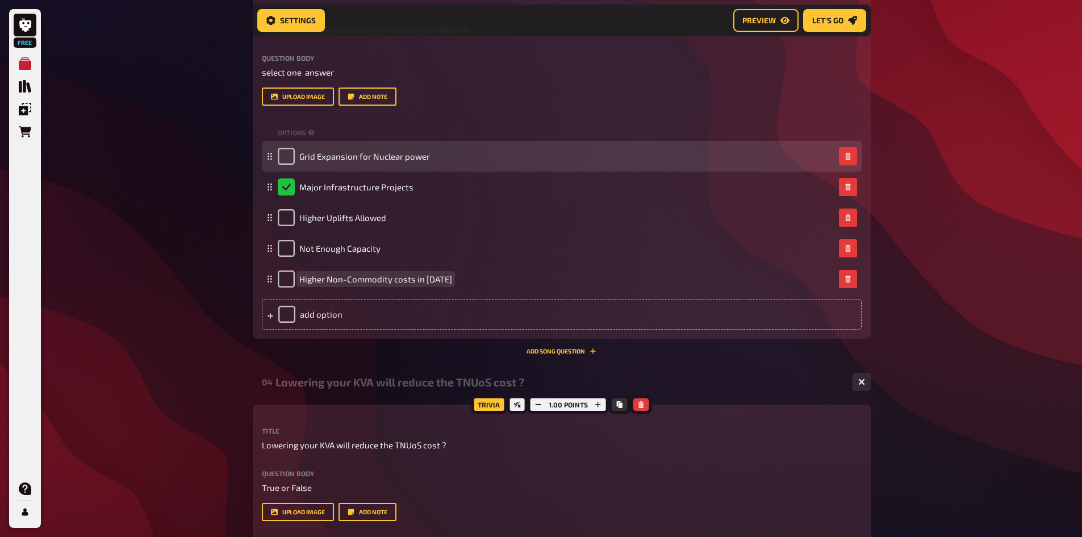
scroll to position [1027, 0]
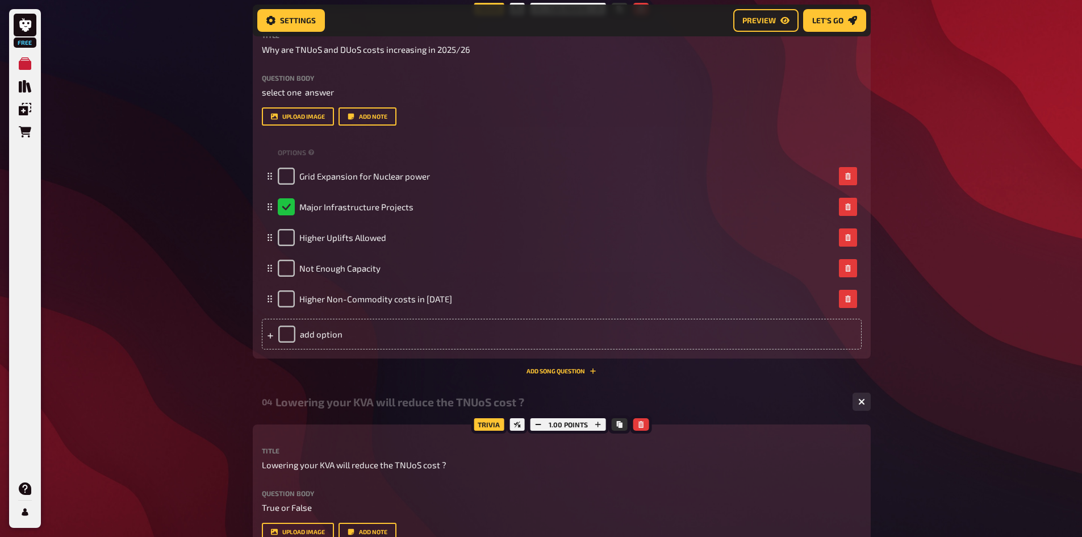
click at [984, 159] on div "Free My Quizzes Quiz Library Overlays Orders Help Profile Home My Quizzes Who k…" at bounding box center [541, 364] width 1082 height 2783
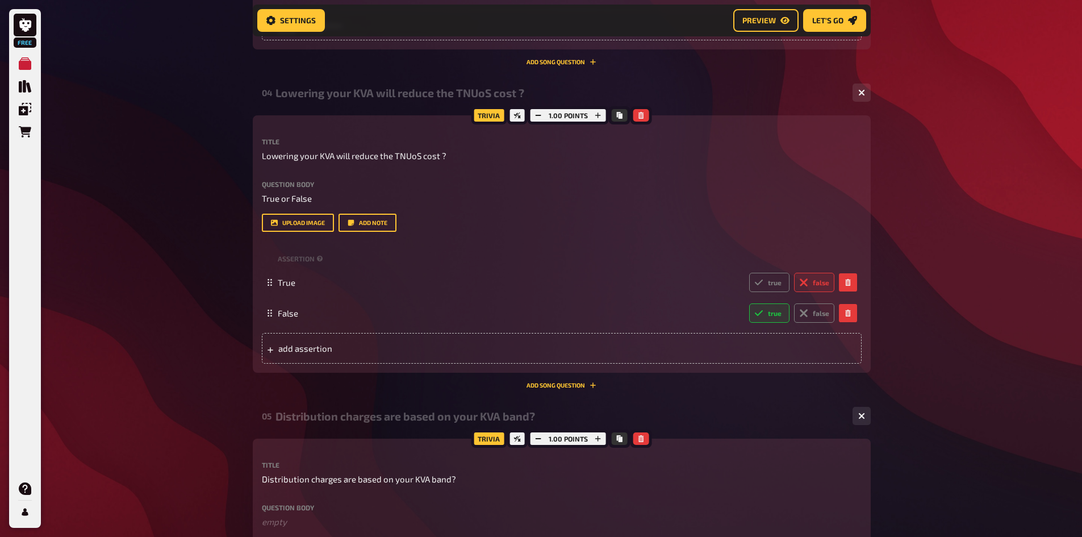
scroll to position [1368, 0]
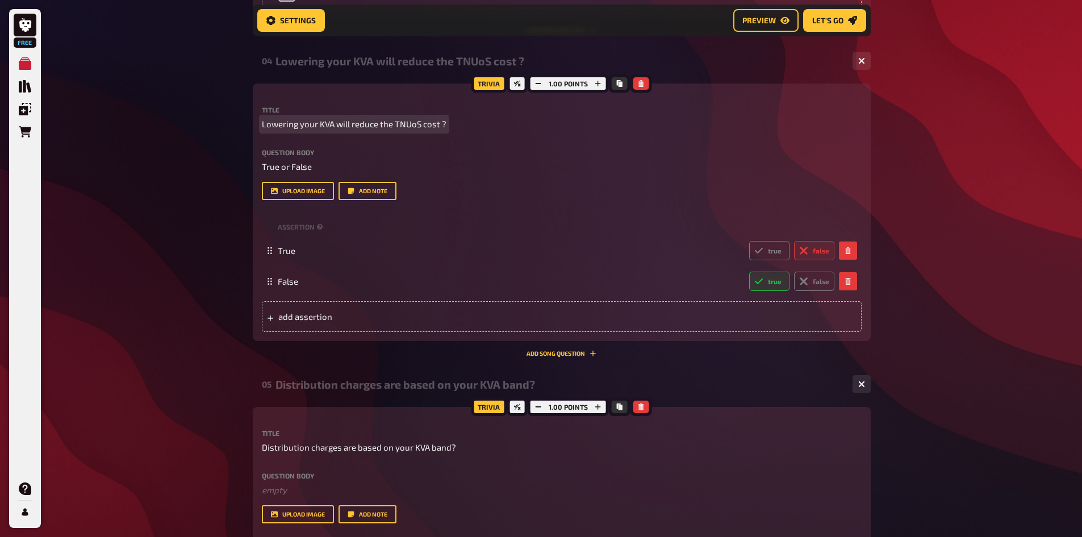
click at [409, 122] on span "Lowering your KVA will reduce the TNUoS cost ?" at bounding box center [354, 124] width 185 height 13
click at [419, 123] on span "Lowering your KVA will reduce the TNUoS cost ?" at bounding box center [354, 124] width 185 height 13
click at [73, 196] on div "Free My Quizzes Quiz Library Overlays Orders Help Profile Home My Quizzes Who k…" at bounding box center [541, 23] width 1082 height 2783
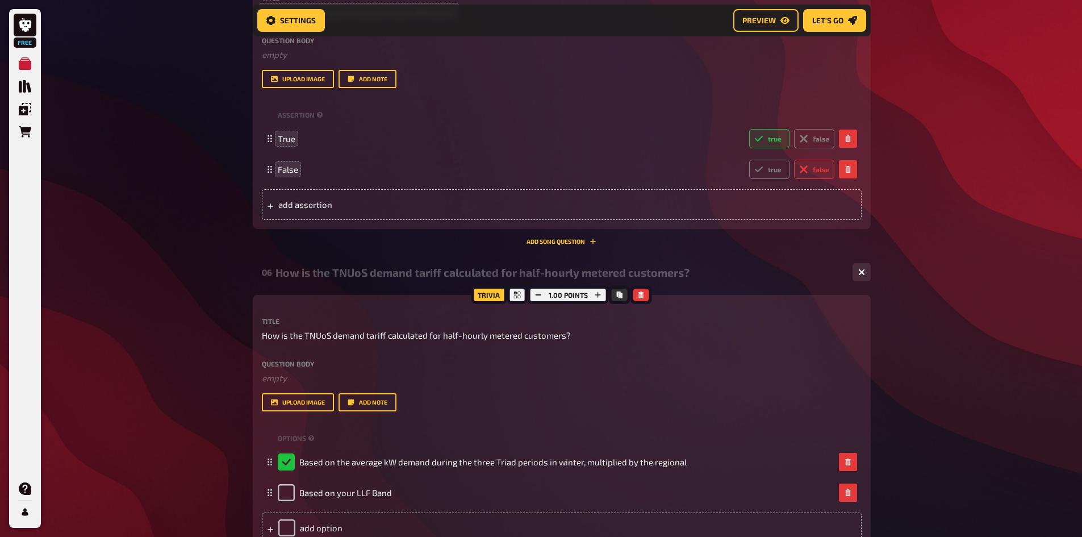
scroll to position [1879, 0]
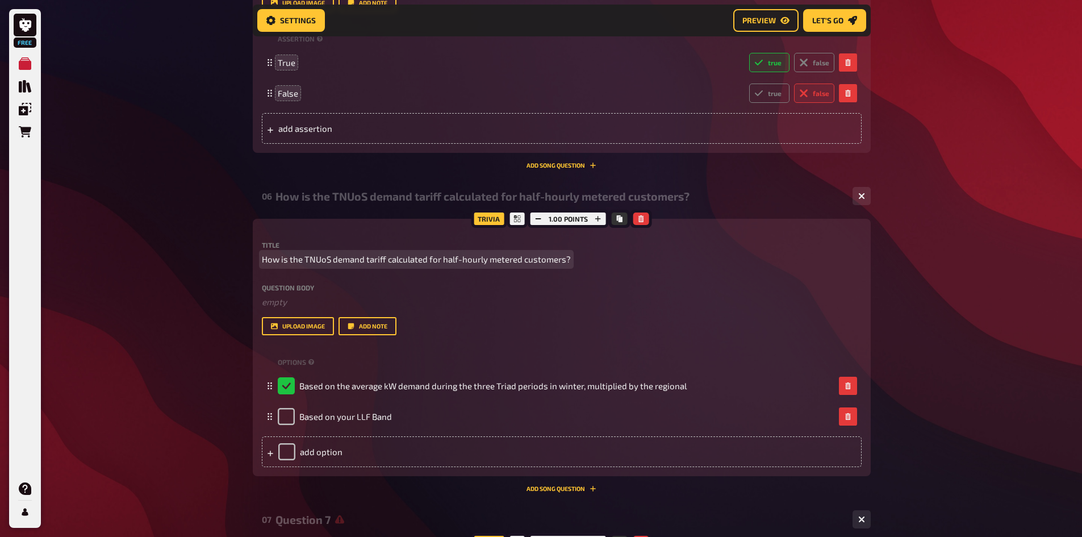
click at [345, 255] on span "How is the TNUoS demand tariff calculated for half-hourly metered customers?" at bounding box center [416, 259] width 309 height 13
click at [347, 257] on span "How is the TNUoS demand tariff calculated for half-hourly metered customers?" at bounding box center [416, 259] width 309 height 13
drag, startPoint x: 385, startPoint y: 258, endPoint x: 333, endPoint y: 254, distance: 52.4
click at [333, 254] on span "How is the TNUoS demand tariff calculated for half-hourly metered customers?" at bounding box center [416, 259] width 309 height 13
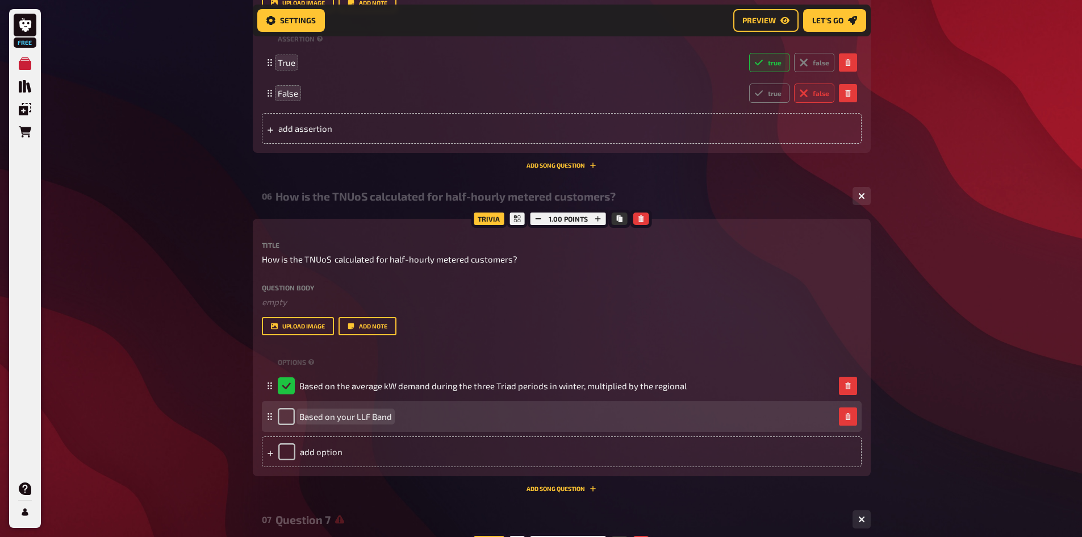
click at [382, 415] on span "Based on your LLF Band" at bounding box center [345, 416] width 93 height 10
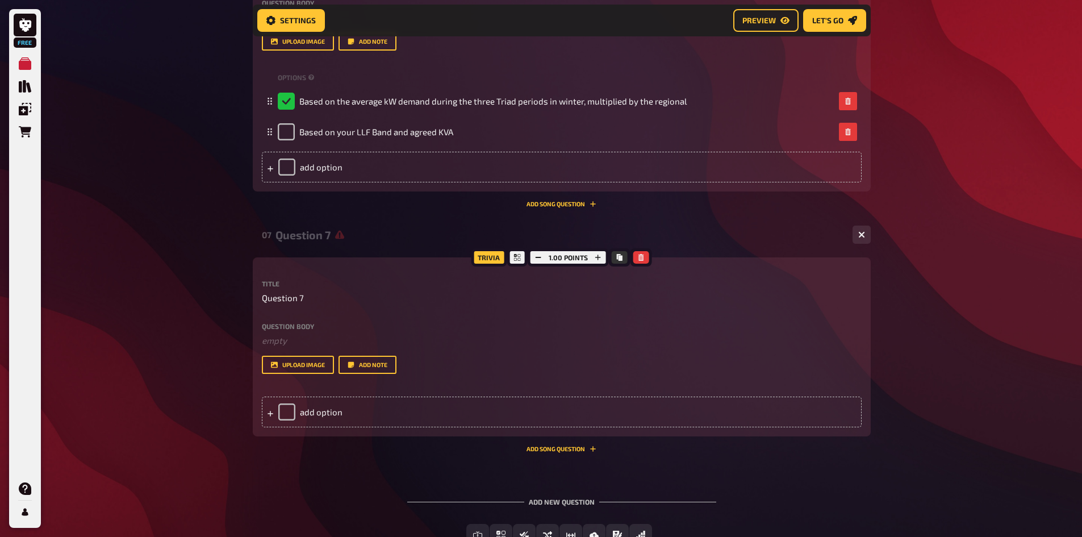
scroll to position [2220, 0]
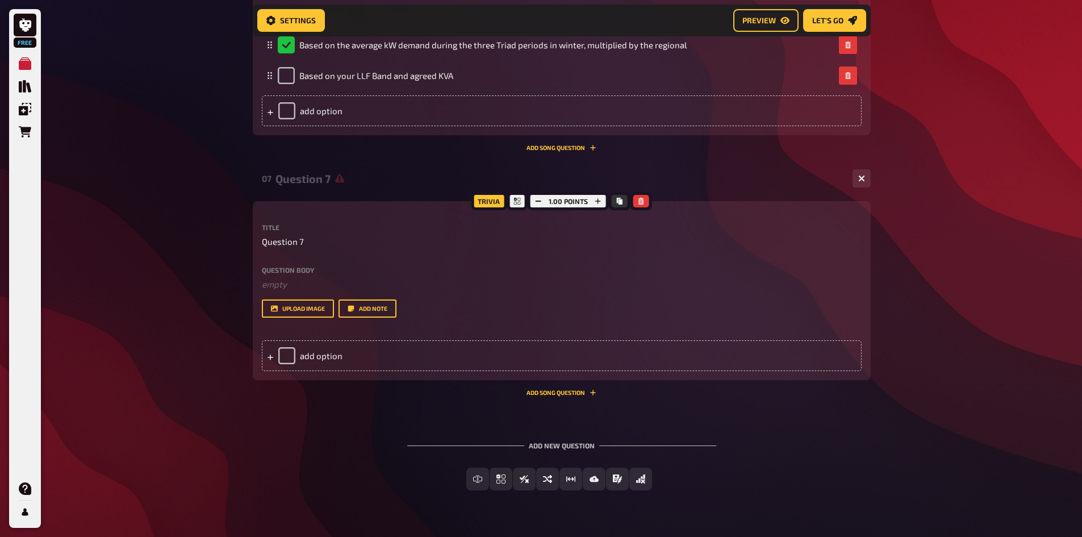
click at [281, 244] on span "Question 7" at bounding box center [283, 241] width 42 height 13
paste span
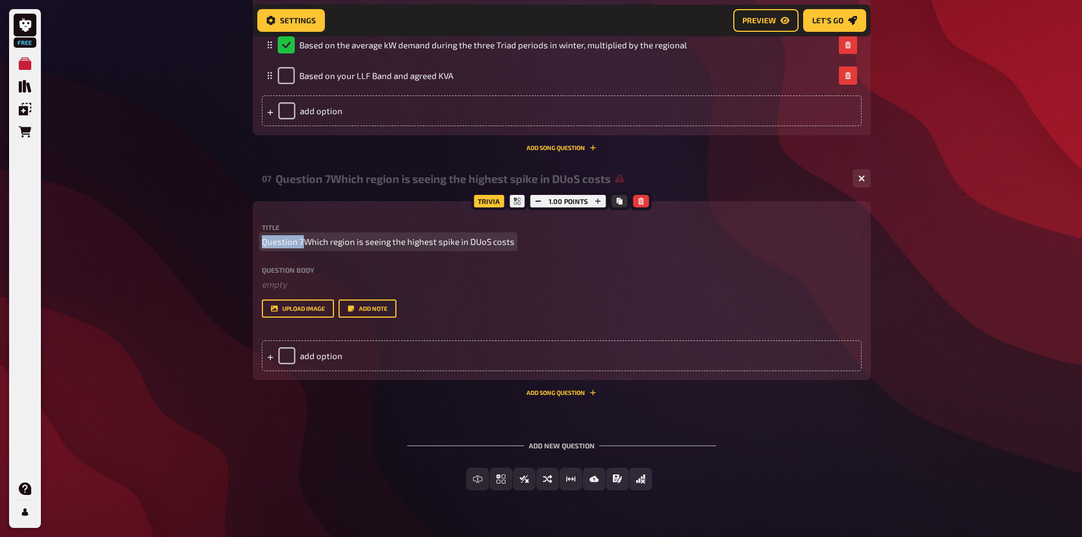
drag, startPoint x: 301, startPoint y: 243, endPoint x: 219, endPoint y: 262, distance: 84.2
click at [460, 242] on span "Which region is seeing the highest spike in DUoS costs" at bounding box center [367, 241] width 211 height 13
click at [470, 240] on p "Which region is seeing the highest spike in DUoS costs" at bounding box center [562, 241] width 600 height 13
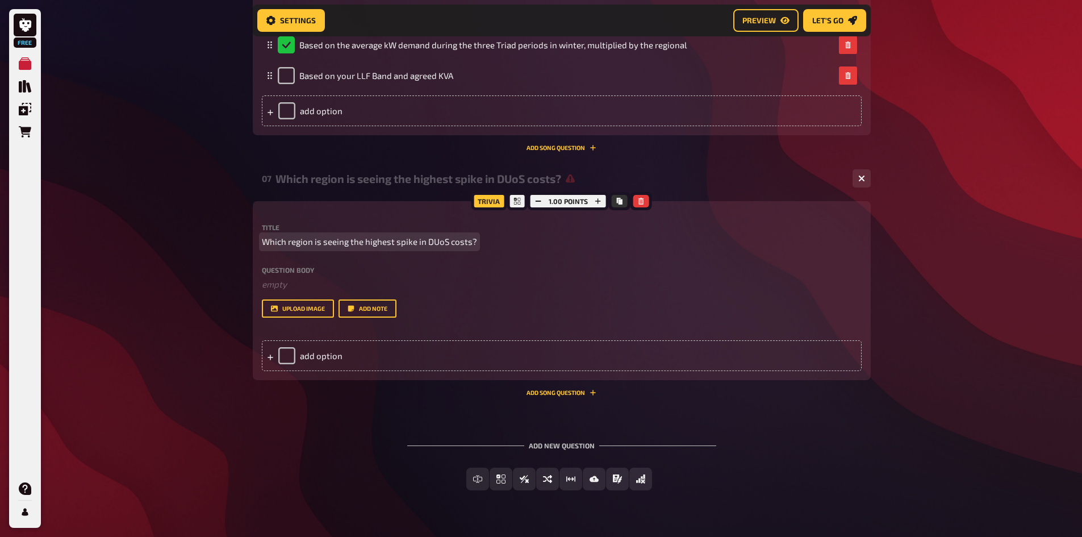
click at [312, 243] on span "Which region is seeing the highest spike in DUoS costs?" at bounding box center [369, 241] width 215 height 13
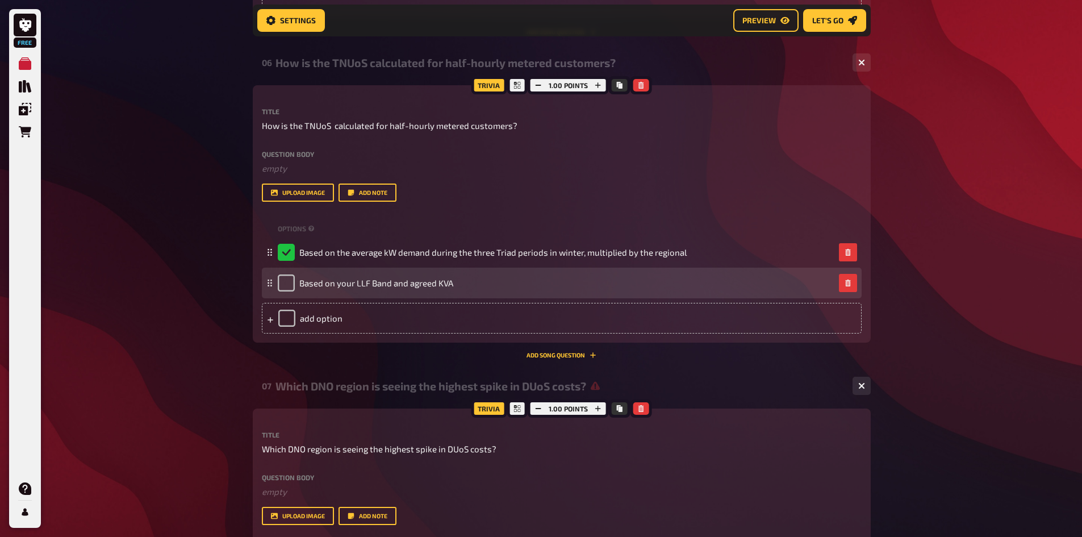
scroll to position [1993, 0]
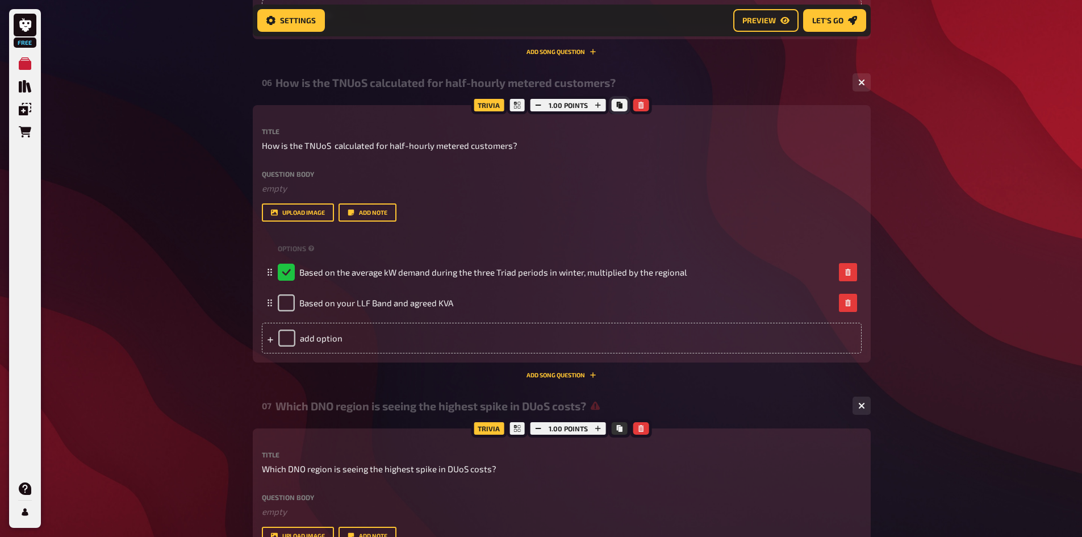
click at [624, 108] on button "Copy" at bounding box center [620, 105] width 16 height 12
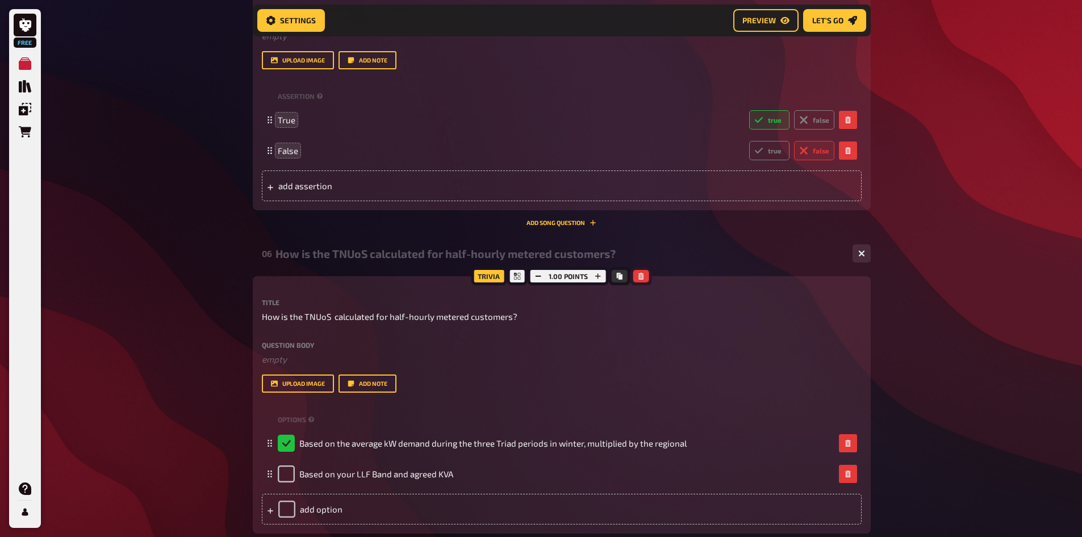
scroll to position [1823, 0]
click at [641, 275] on icon "button" at bounding box center [641, 275] width 7 height 7
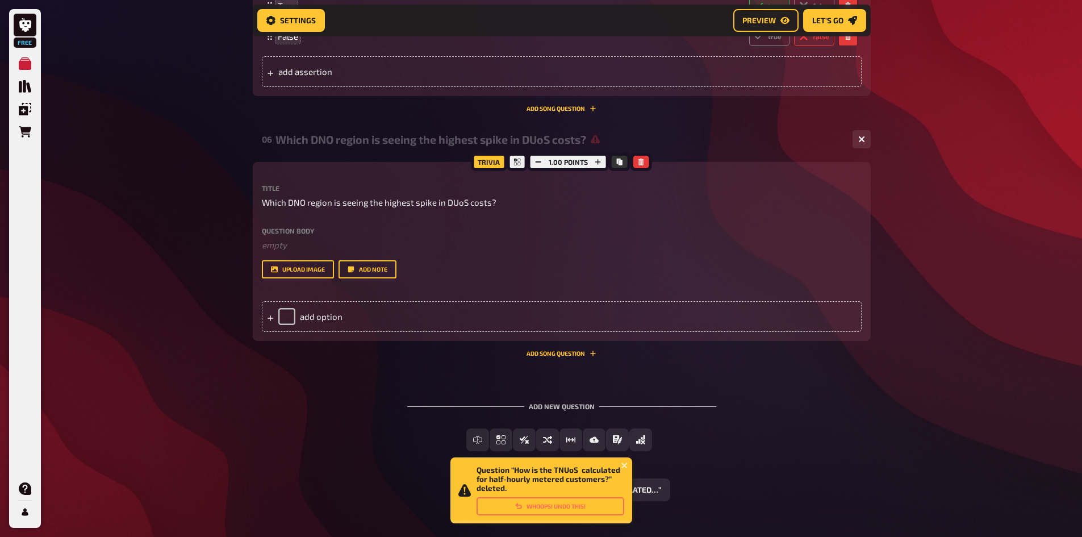
scroll to position [1955, 0]
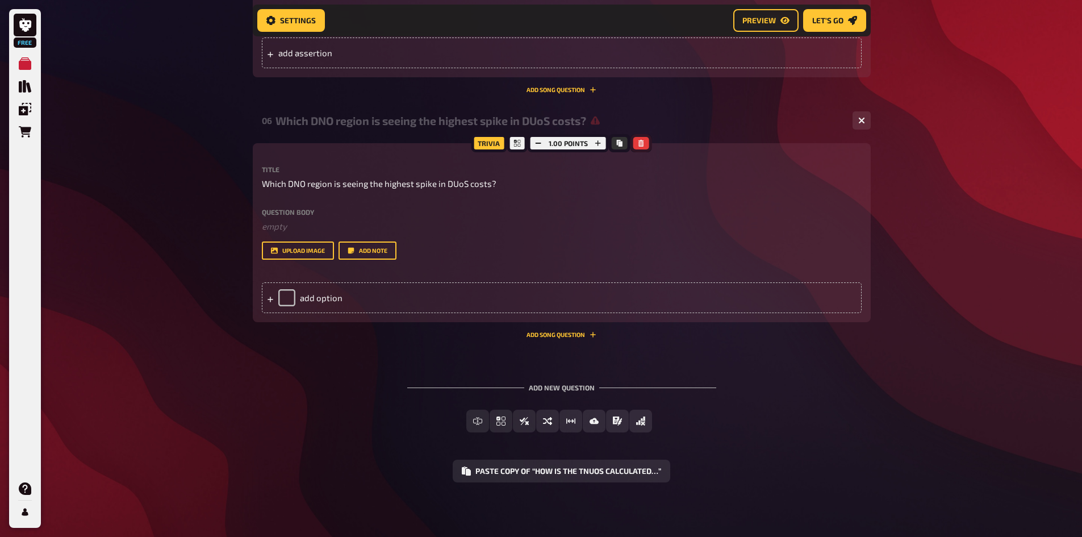
click at [644, 142] on icon "button" at bounding box center [641, 143] width 7 height 7
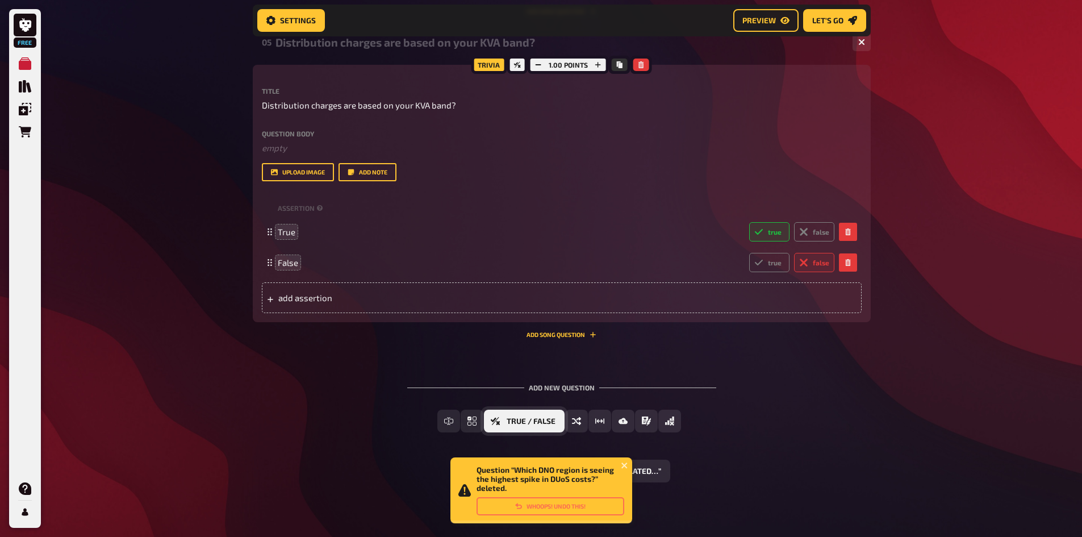
click at [557, 417] on button "True / False" at bounding box center [524, 421] width 81 height 23
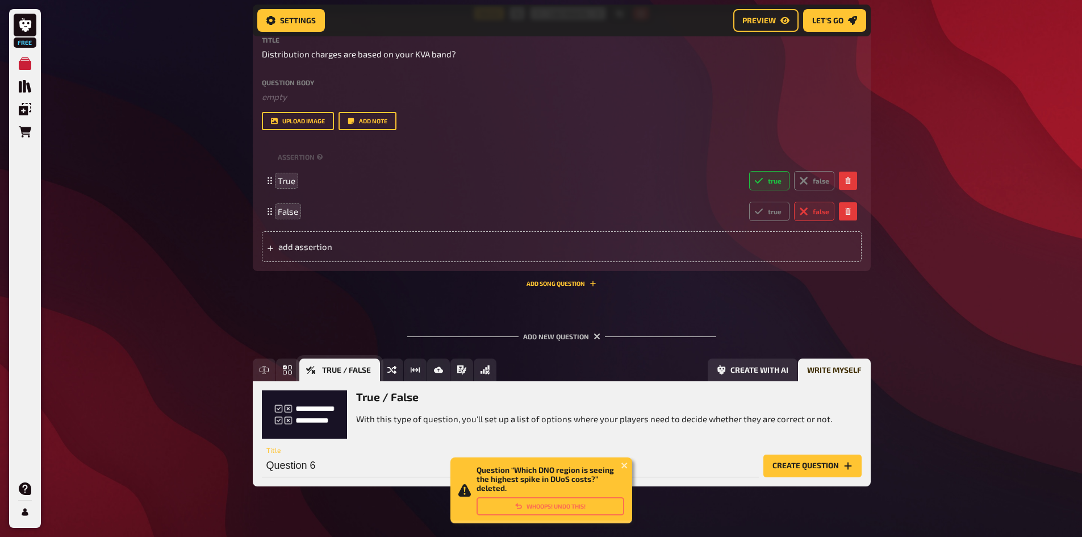
scroll to position [1783, 0]
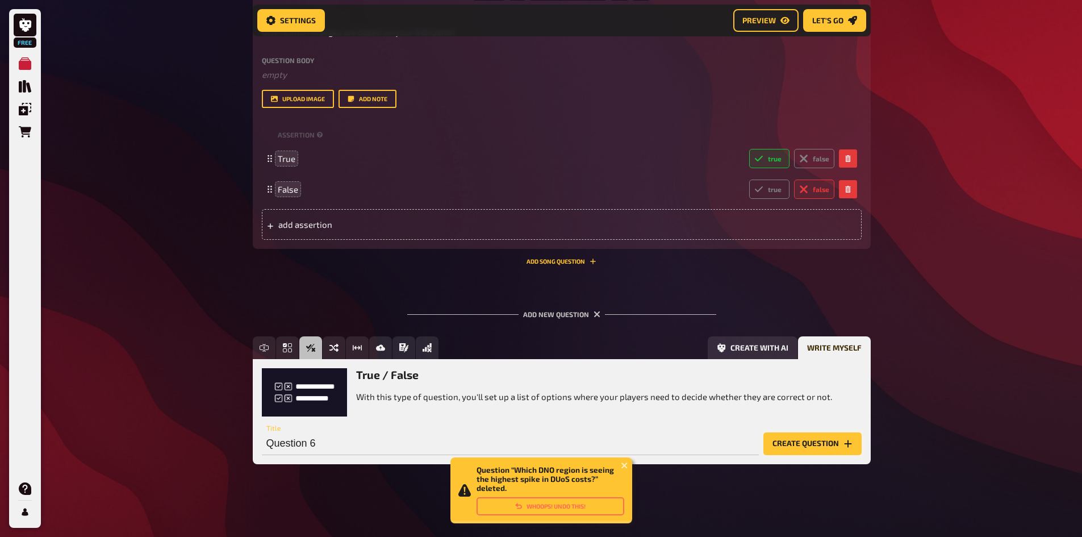
click at [809, 438] on button "Create question" at bounding box center [812, 443] width 98 height 23
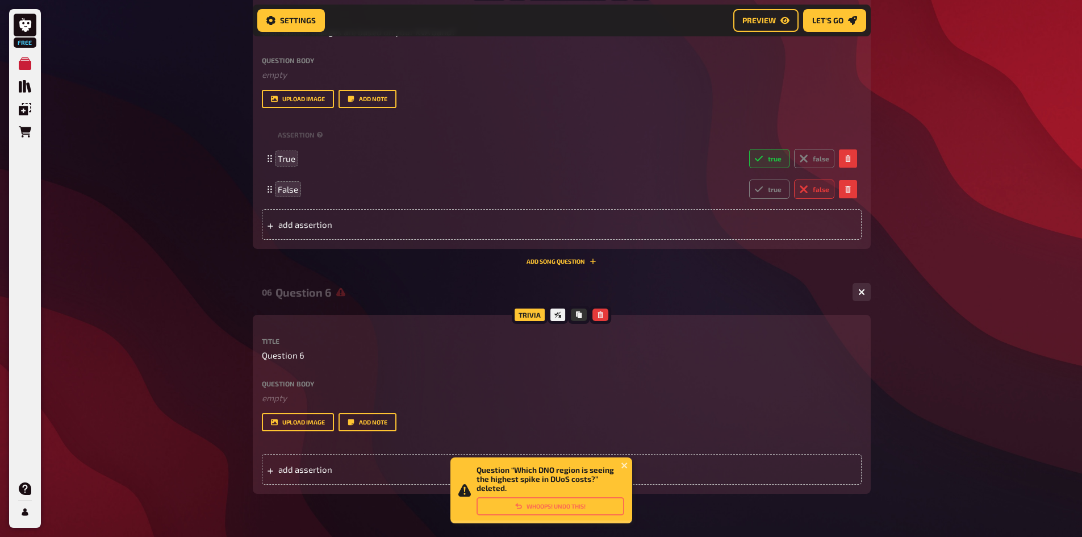
click at [327, 374] on div "Title Question 6 Question body ﻿ empty Drop here to upload upload image Add note" at bounding box center [562, 384] width 600 height 94
click at [293, 345] on div "Title Question 6" at bounding box center [562, 349] width 600 height 24
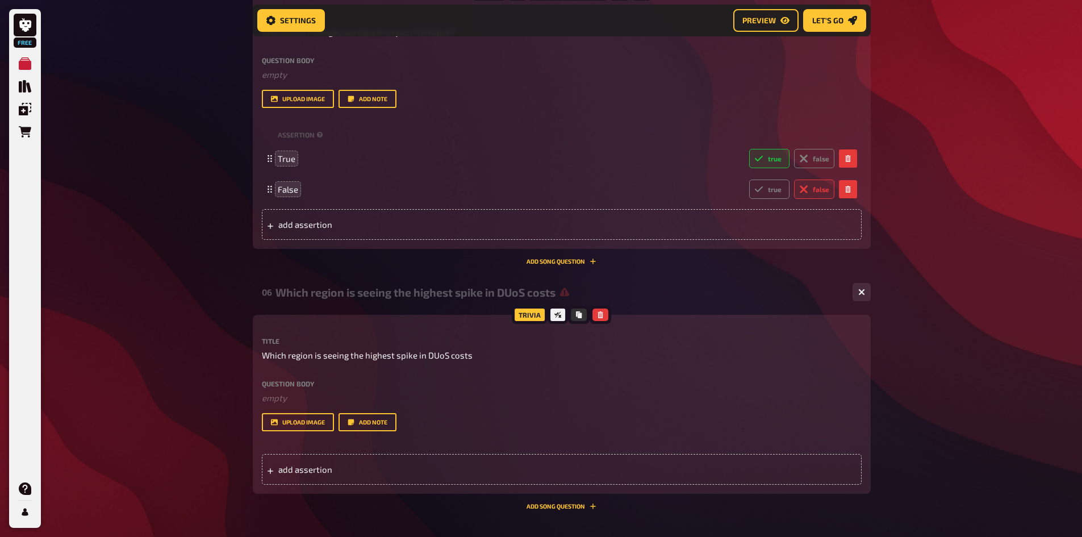
click at [534, 415] on div "upload image Add note" at bounding box center [562, 422] width 600 height 18
click at [312, 473] on span "add assertion" at bounding box center [366, 469] width 177 height 10
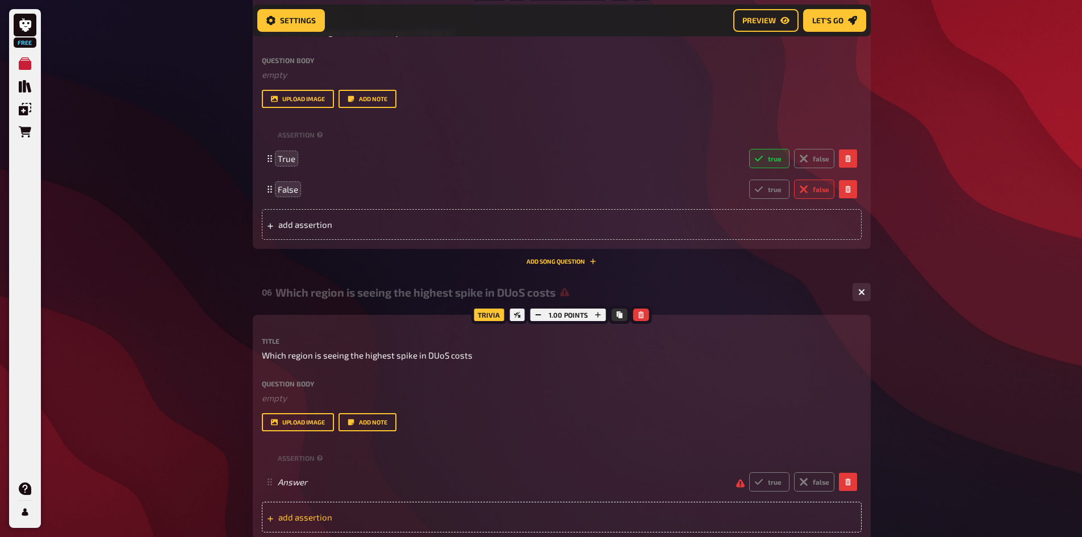
scroll to position [1840, 0]
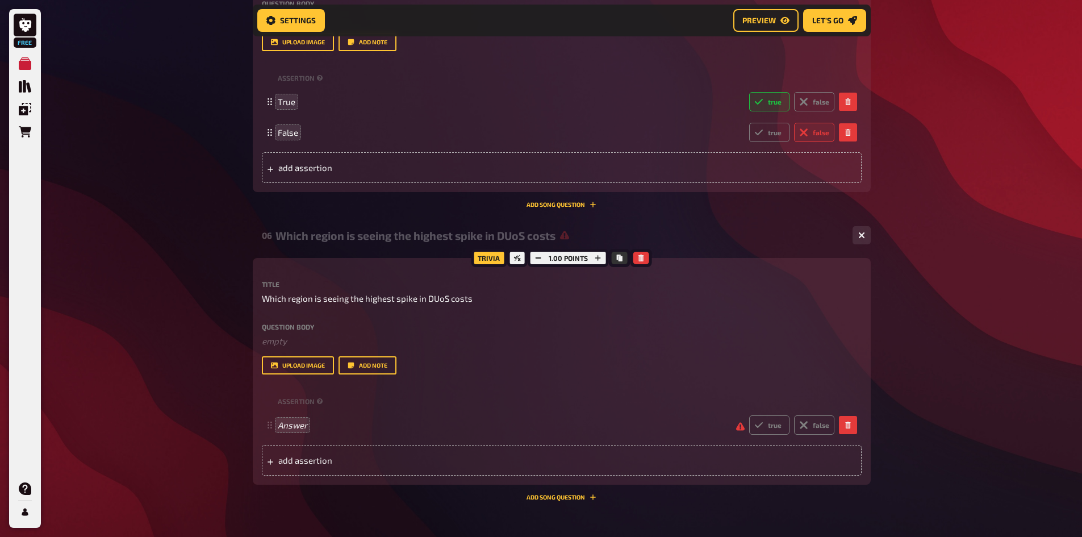
drag, startPoint x: 1013, startPoint y: 225, endPoint x: 992, endPoint y: 233, distance: 22.5
click at [354, 425] on span "Northern Powergrid Northeast" at bounding box center [338, 425] width 120 height 10
click at [295, 464] on span "add assertion" at bounding box center [366, 460] width 177 height 10
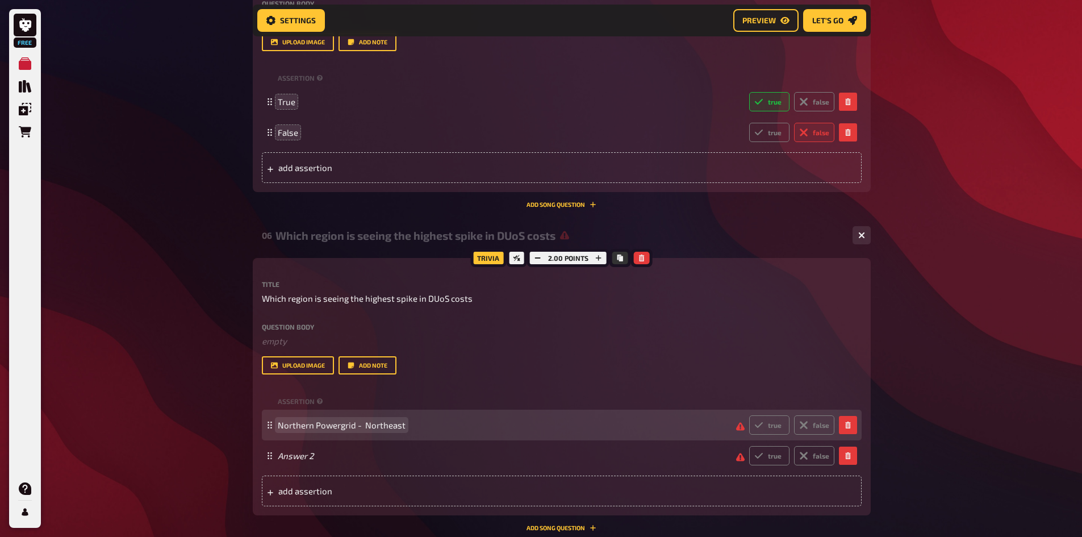
click at [333, 427] on span "Northern Powergrid - Northeast" at bounding box center [342, 425] width 128 height 10
copy span "Northern Powergrid - Northeast"
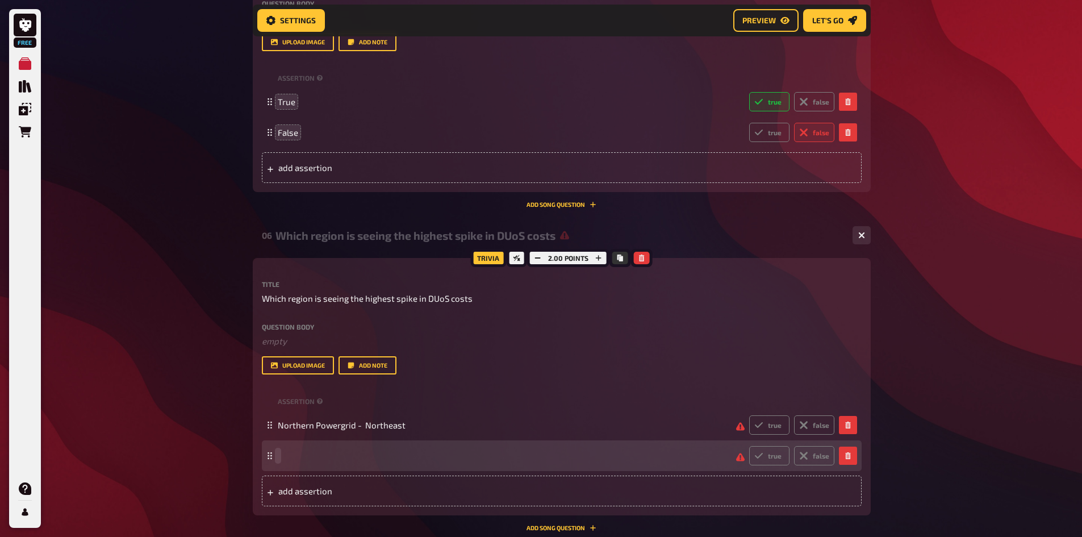
paste span
click at [312, 456] on span "Northern Powergrid - Northeast" at bounding box center [342, 455] width 128 height 10
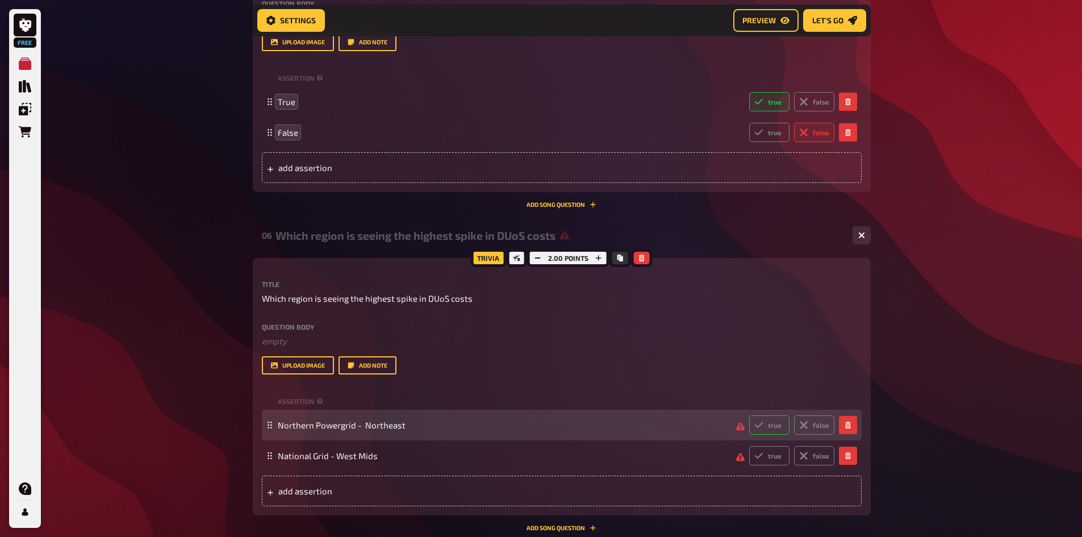
click at [769, 419] on label "true" at bounding box center [769, 424] width 40 height 19
click at [749, 415] on input "true" at bounding box center [749, 415] width 1 height 1
radio input "true"
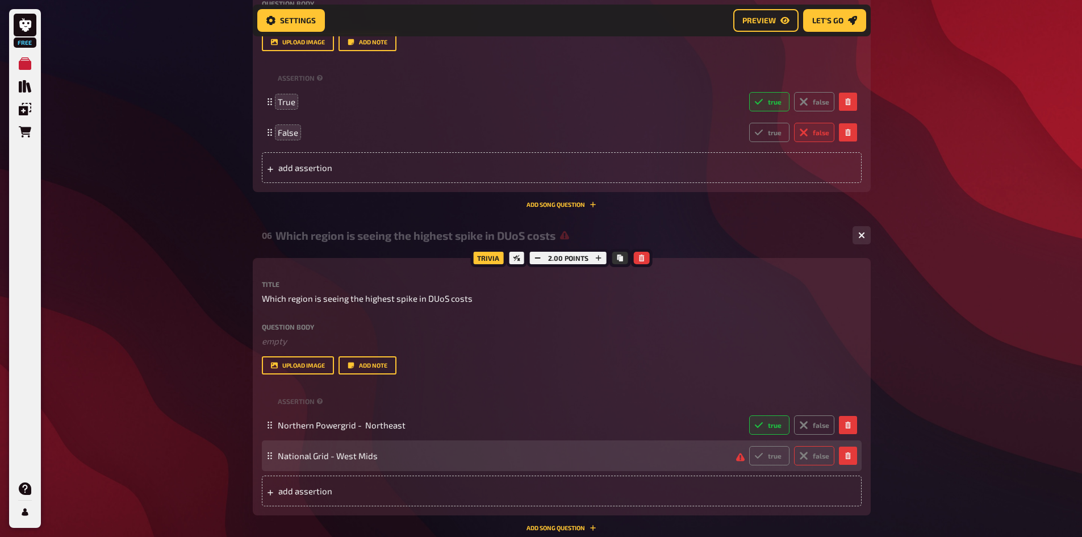
click at [820, 456] on label "false" at bounding box center [814, 455] width 40 height 19
click at [749, 446] on input "false" at bounding box center [749, 445] width 1 height 1
radio input "true"
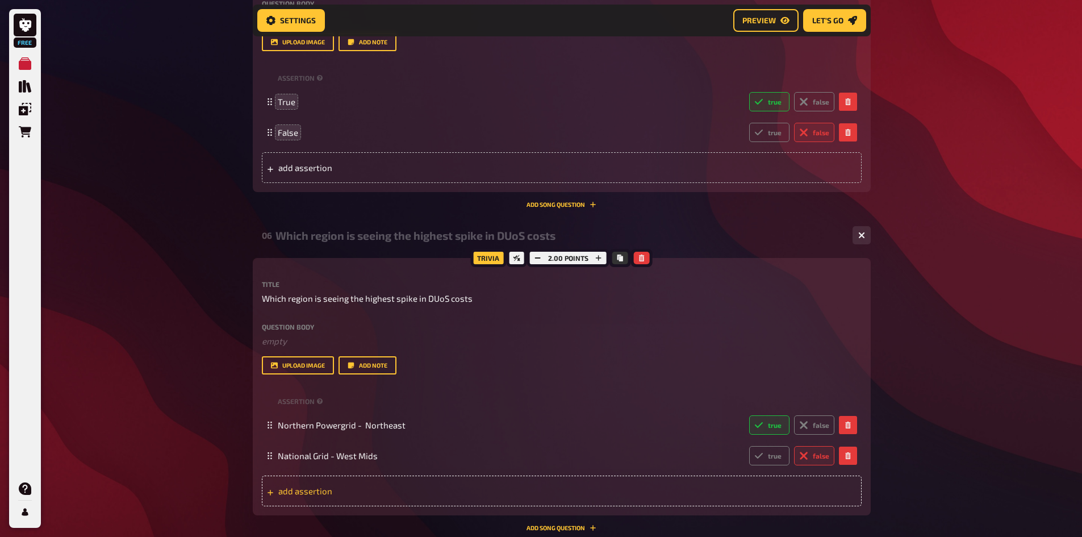
click at [333, 492] on span "add assertion" at bounding box center [366, 491] width 177 height 10
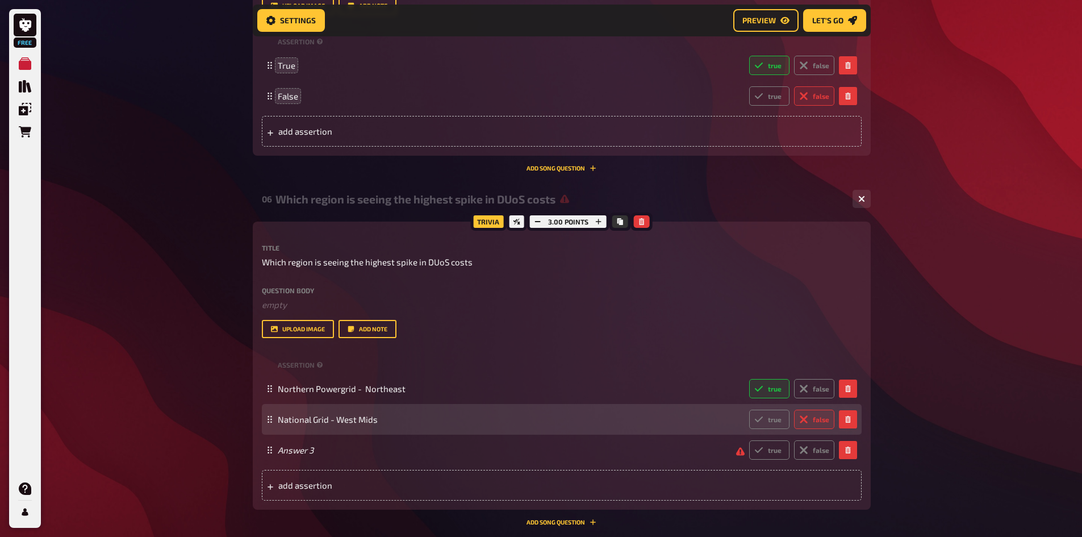
scroll to position [1897, 0]
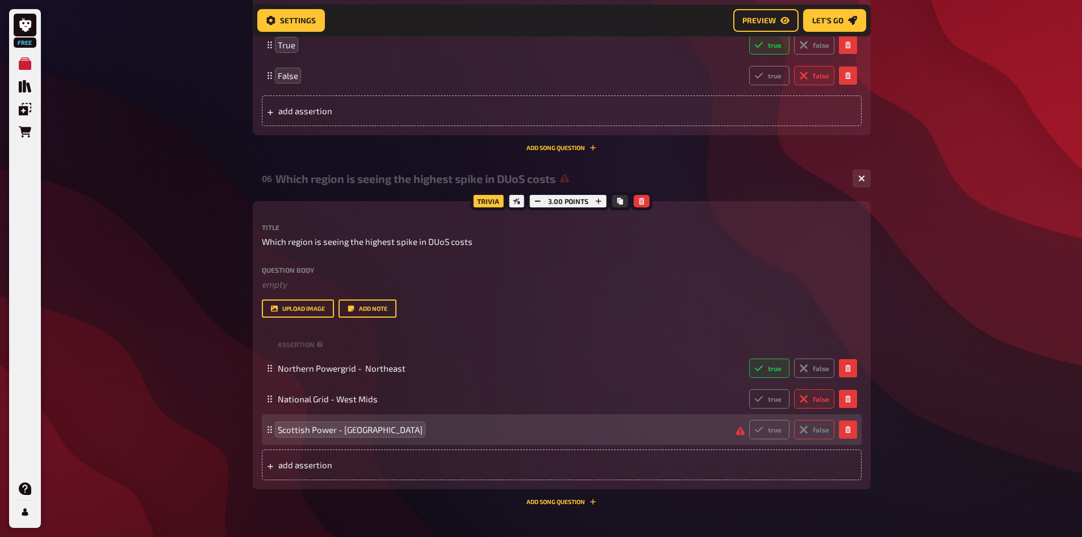
click at [809, 424] on label "false" at bounding box center [814, 429] width 40 height 19
click at [749, 420] on input "false" at bounding box center [749, 419] width 1 height 1
radio input "true"
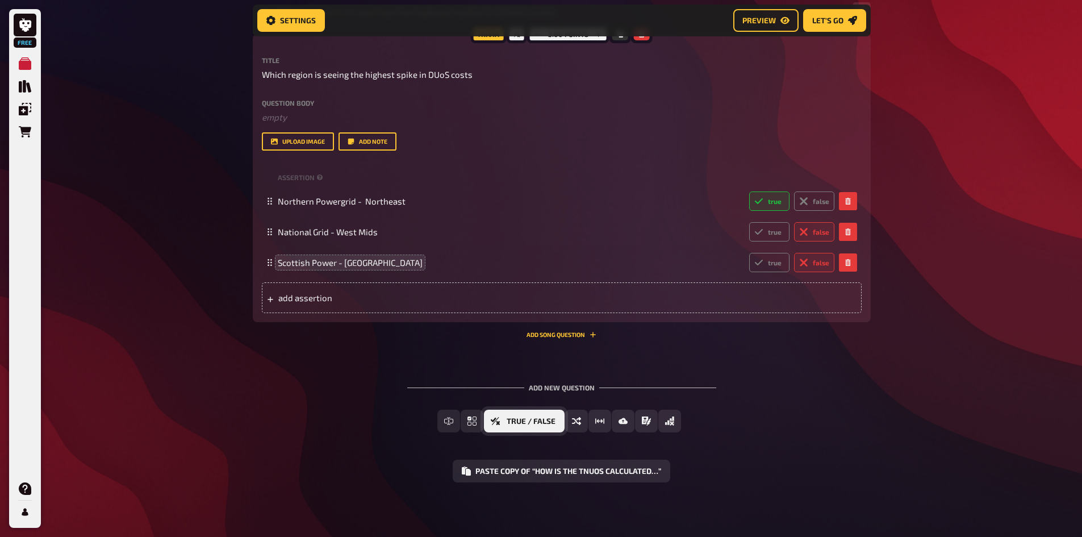
click at [513, 431] on button "True / False" at bounding box center [524, 421] width 81 height 23
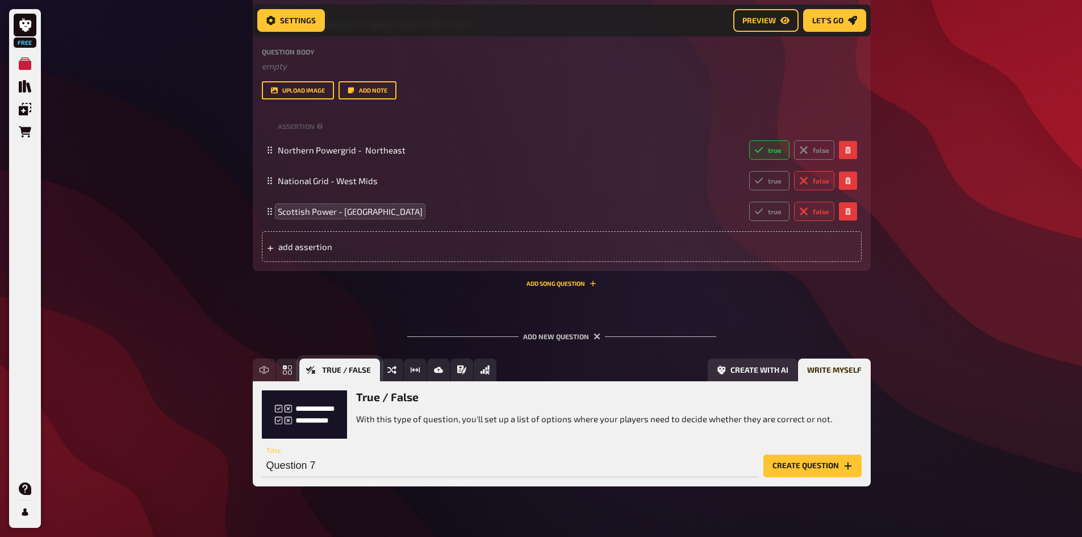
scroll to position [2137, 0]
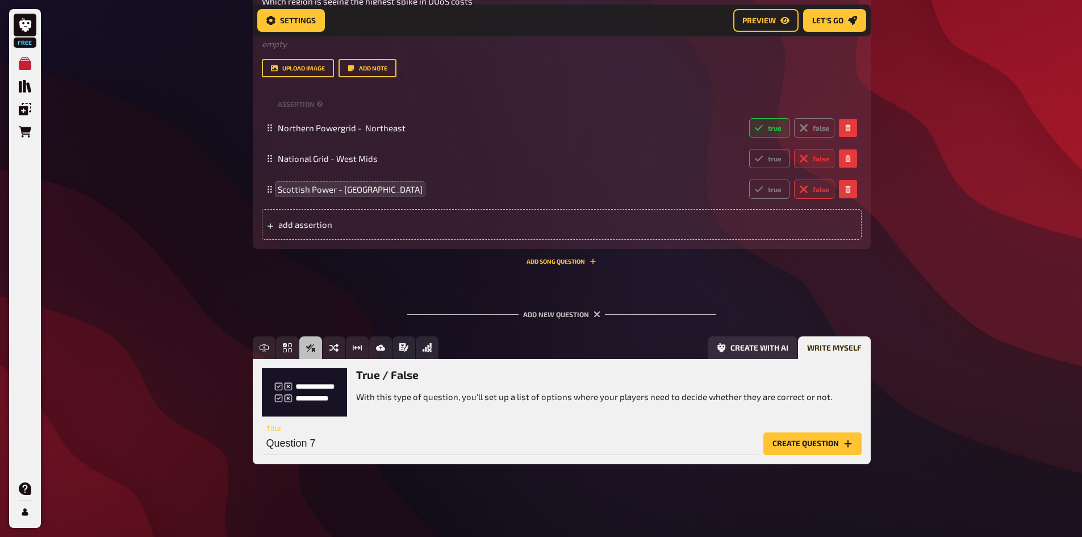
click at [815, 443] on button "Create question" at bounding box center [812, 443] width 98 height 23
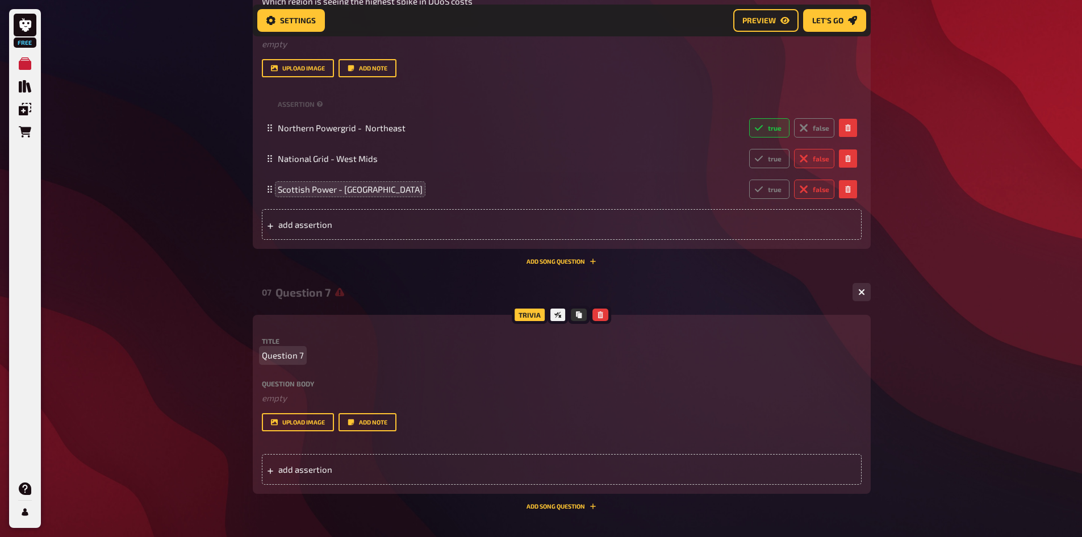
click at [290, 356] on span "Question 7" at bounding box center [283, 355] width 42 height 13
paste span
drag, startPoint x: 303, startPoint y: 357, endPoint x: 184, endPoint y: 342, distance: 119.6
click at [330, 467] on span "add assertion" at bounding box center [366, 469] width 177 height 10
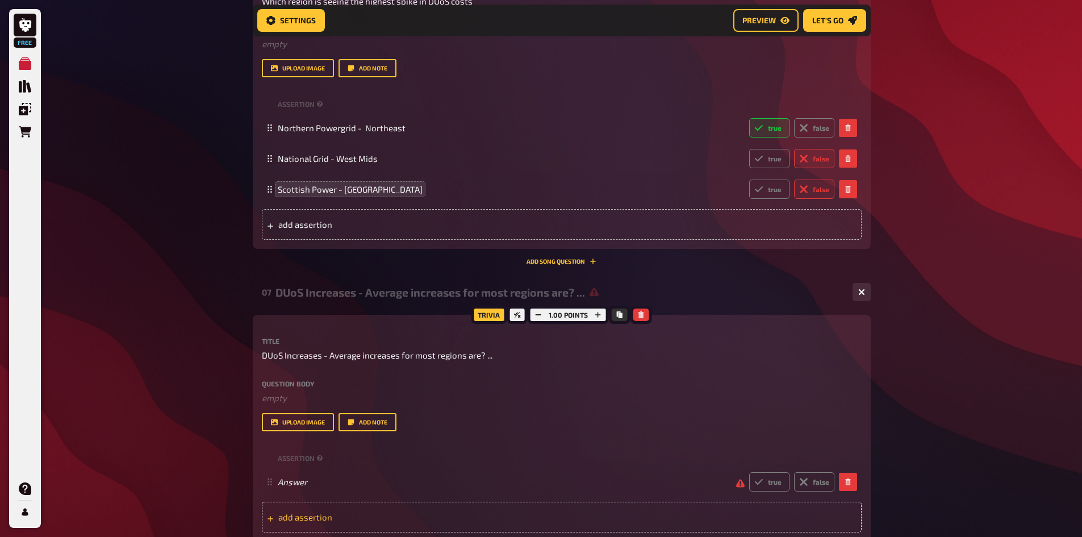
click at [324, 515] on span "add assertion" at bounding box center [366, 517] width 177 height 10
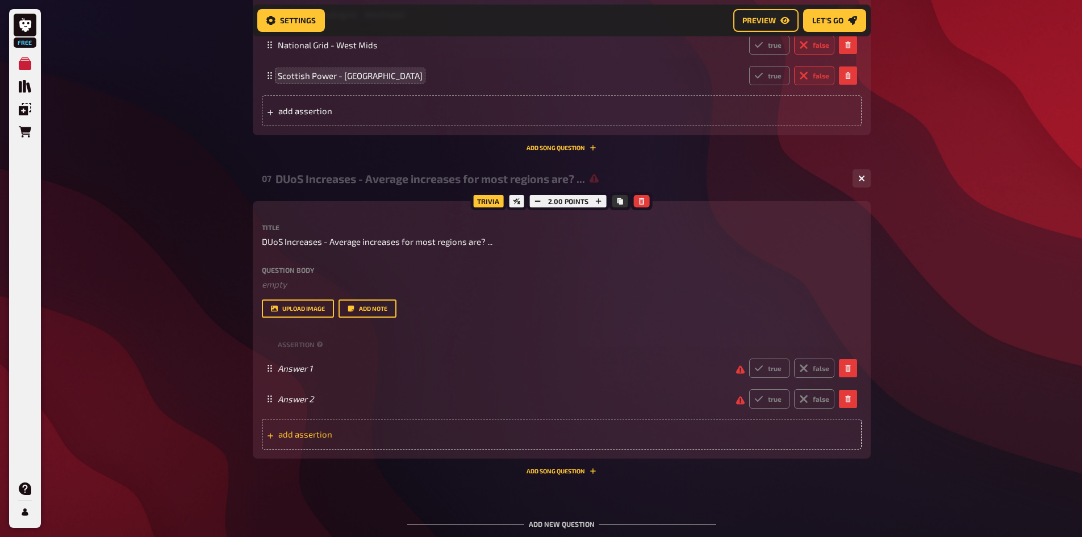
click at [284, 425] on div "add assertion" at bounding box center [562, 434] width 600 height 31
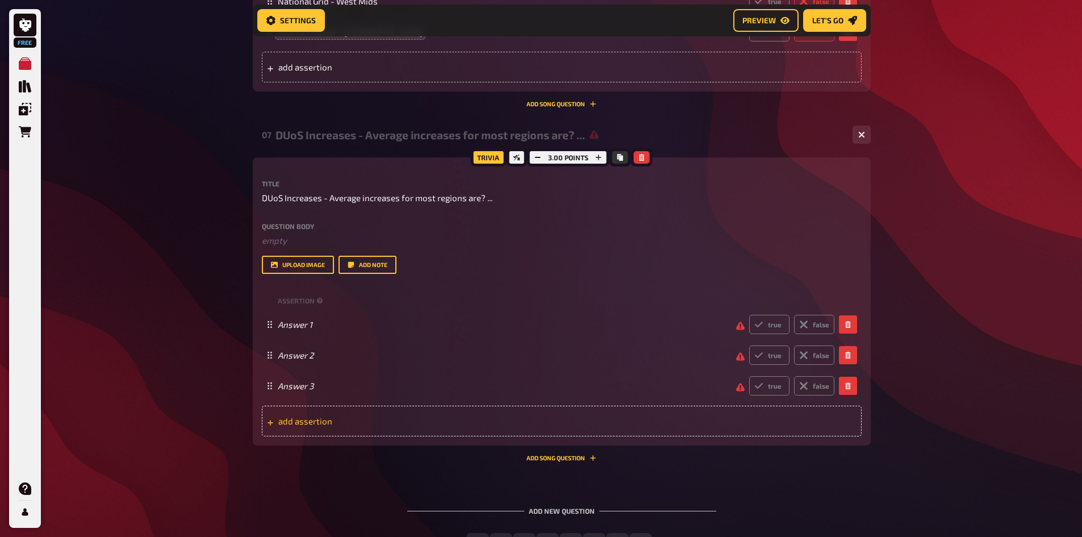
scroll to position [2308, 0]
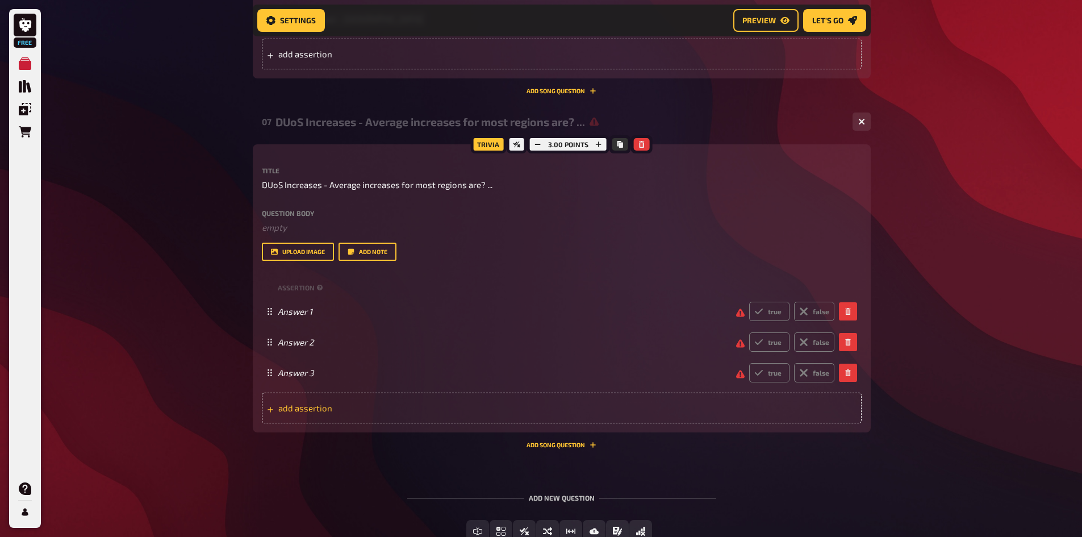
click at [291, 405] on span "add assertion" at bounding box center [366, 408] width 177 height 10
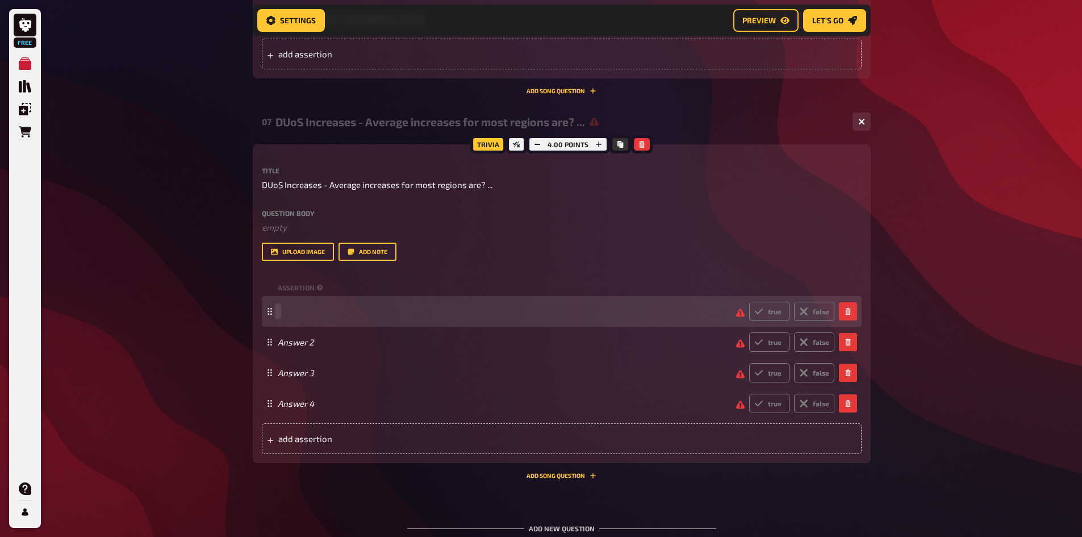
click at [336, 316] on span at bounding box center [502, 311] width 449 height 10
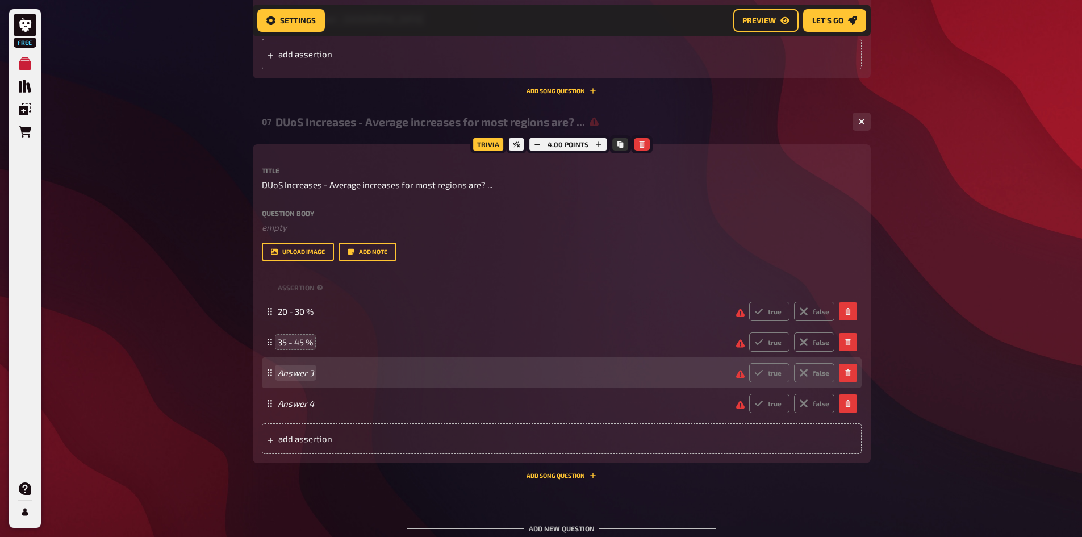
click at [290, 382] on div "Answer 3 true false" at bounding box center [556, 372] width 557 height 19
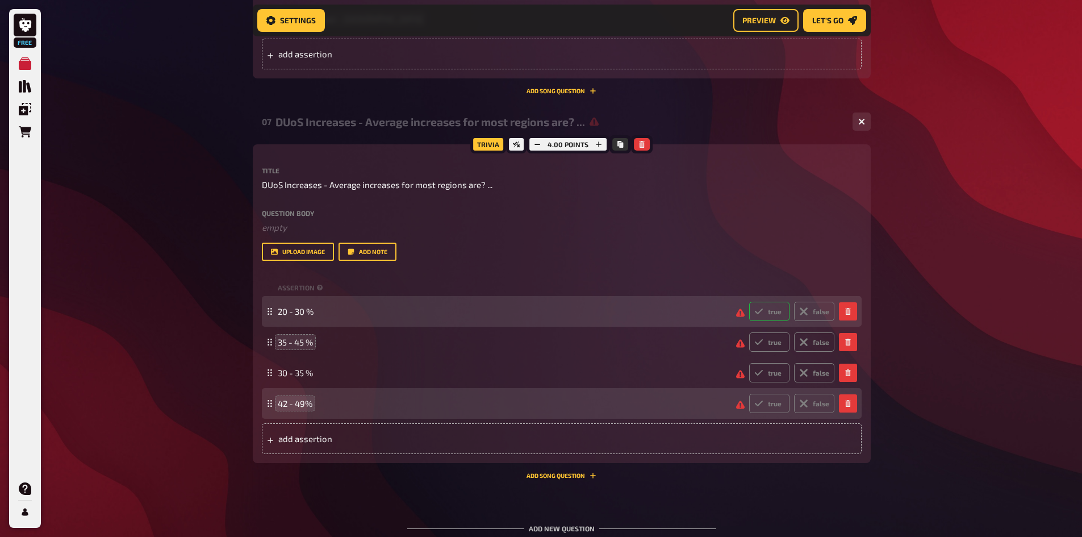
click at [777, 307] on label "true" at bounding box center [769, 311] width 40 height 19
click at [749, 302] on input "true" at bounding box center [749, 301] width 1 height 1
radio input "true"
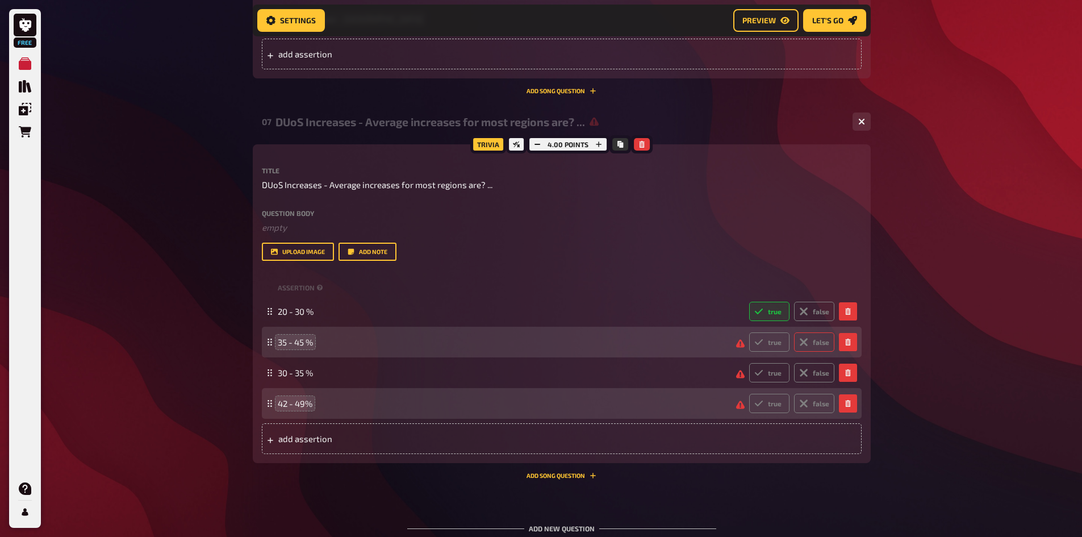
click at [805, 333] on label "false" at bounding box center [814, 341] width 40 height 19
click at [749, 332] on input "false" at bounding box center [749, 332] width 1 height 1
radio input "true"
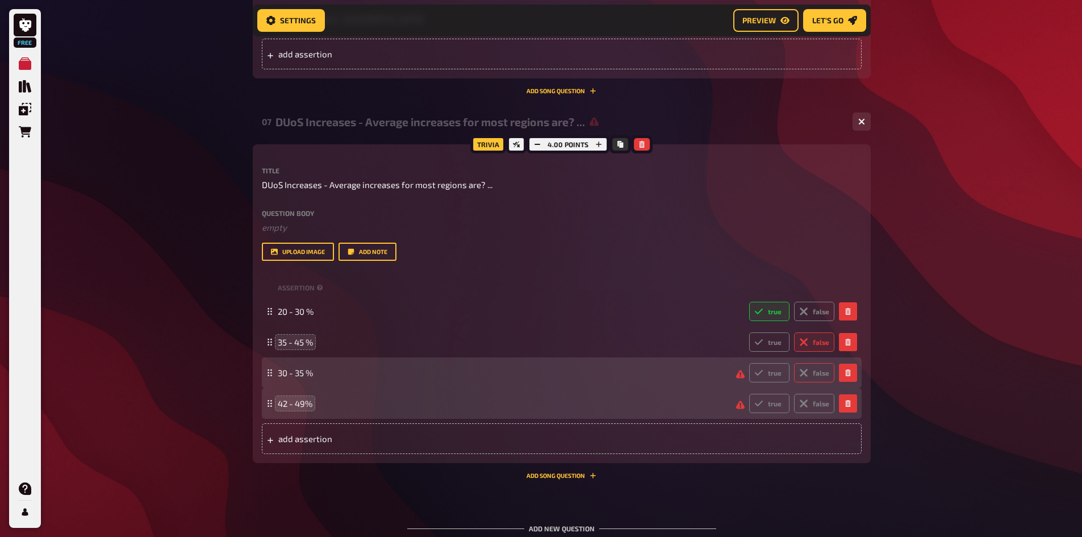
click at [812, 378] on label "false" at bounding box center [814, 372] width 40 height 19
click at [749, 363] on input "false" at bounding box center [749, 362] width 1 height 1
radio input "true"
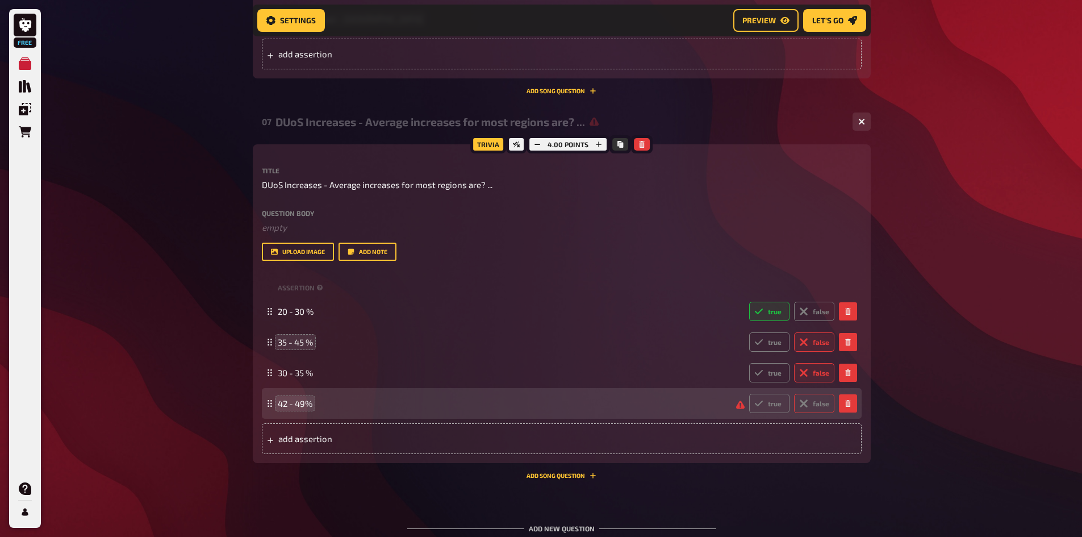
click at [813, 404] on label "false" at bounding box center [814, 403] width 40 height 19
click at [749, 394] on input "false" at bounding box center [749, 393] width 1 height 1
radio input "true"
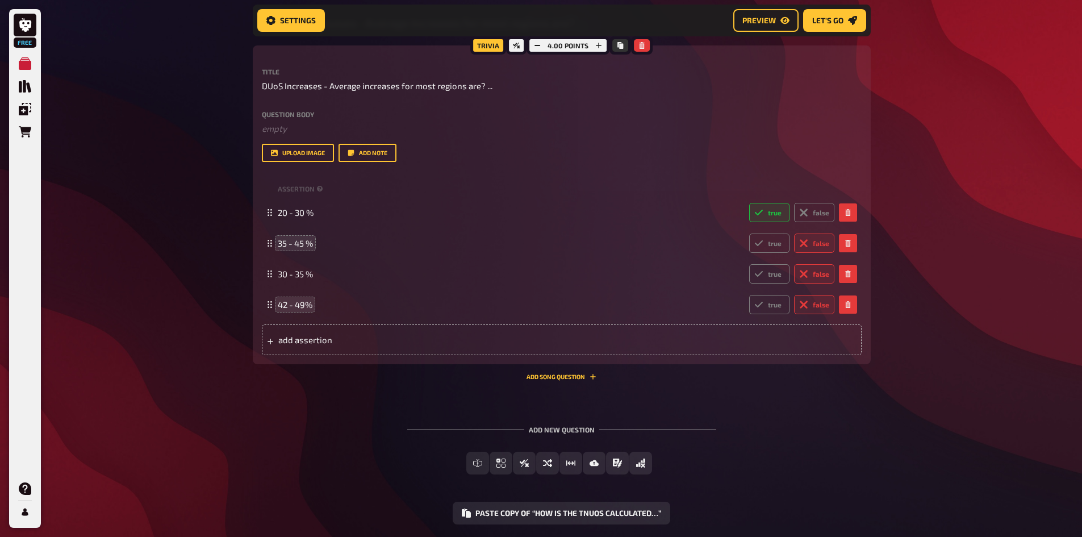
scroll to position [2449, 0]
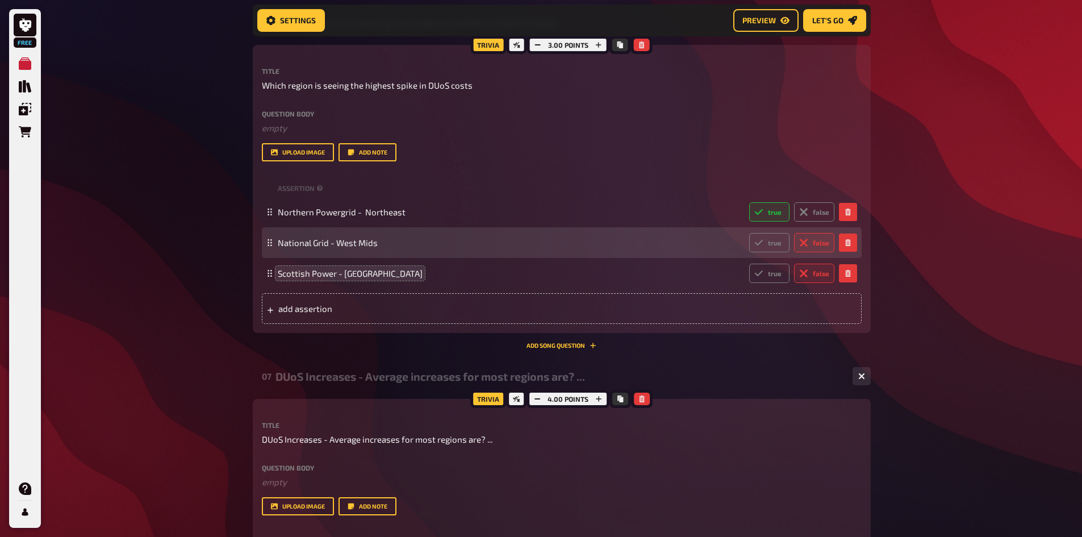
scroll to position [1994, 0]
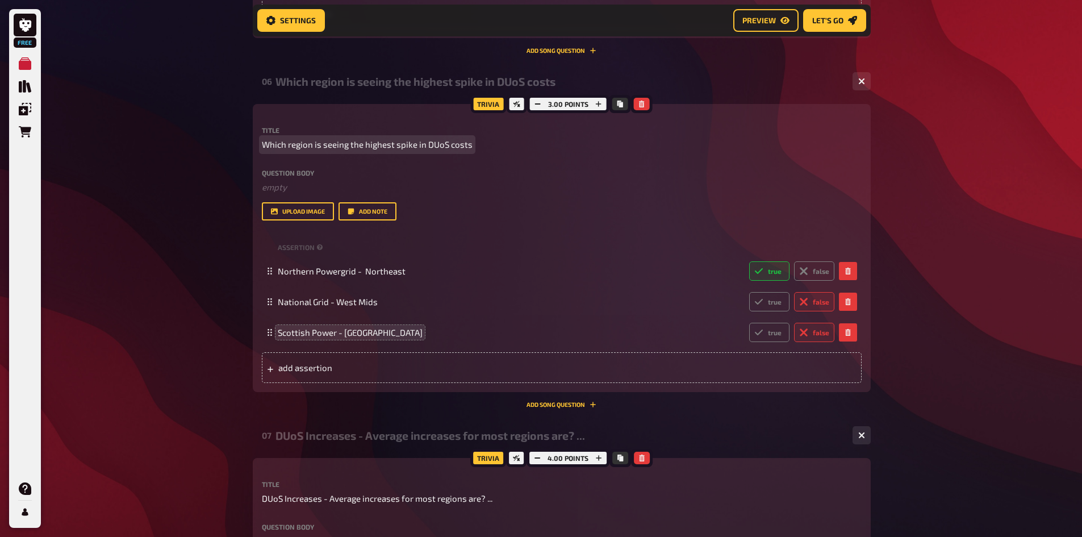
click at [469, 147] on span "Which region is seeing the highest spike in DUoS costs" at bounding box center [367, 144] width 211 height 13
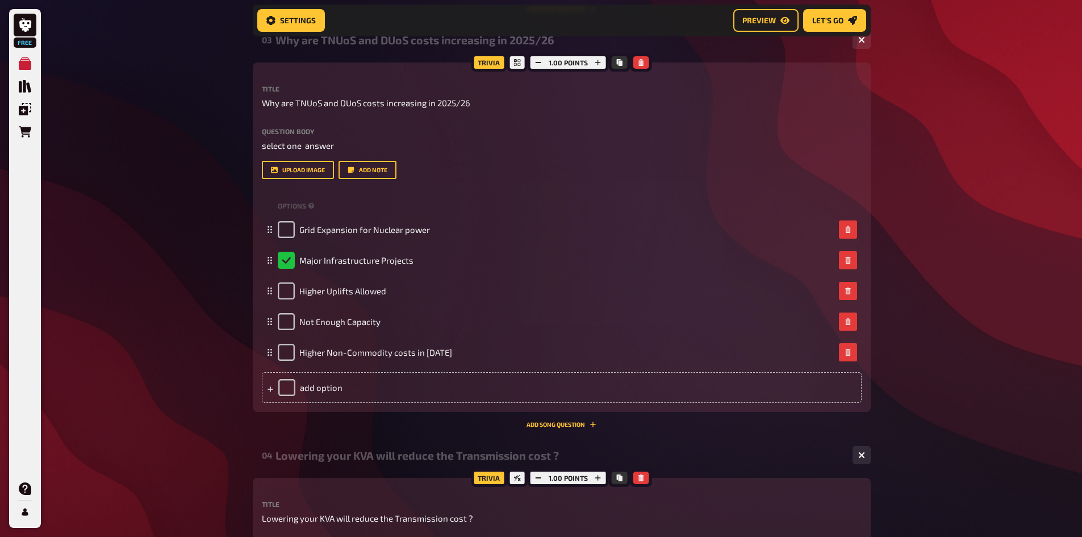
scroll to position [972, 0]
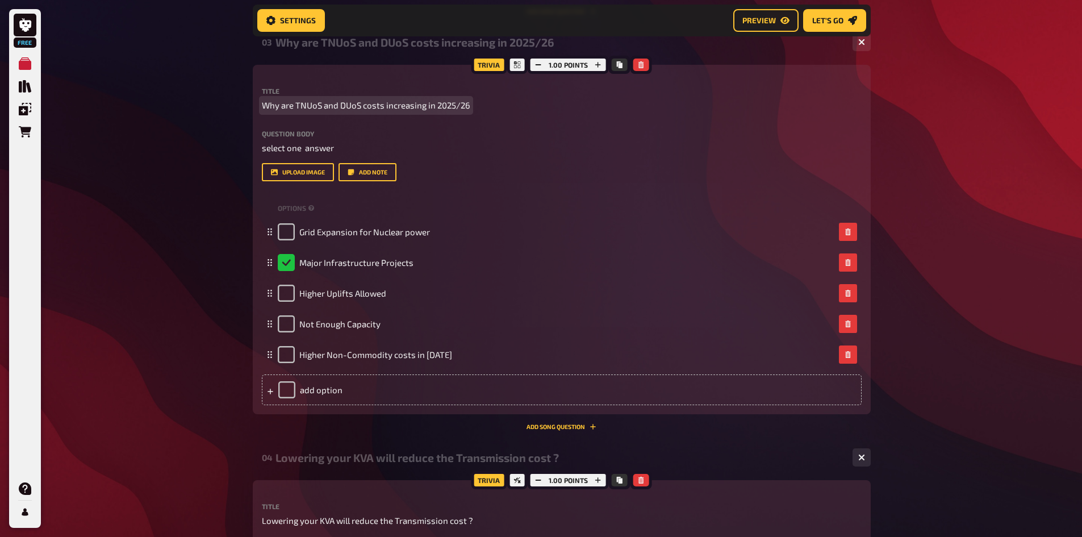
click at [461, 110] on span "Why are TNUoS and DUoS costs increasing in 2025/26" at bounding box center [366, 105] width 208 height 13
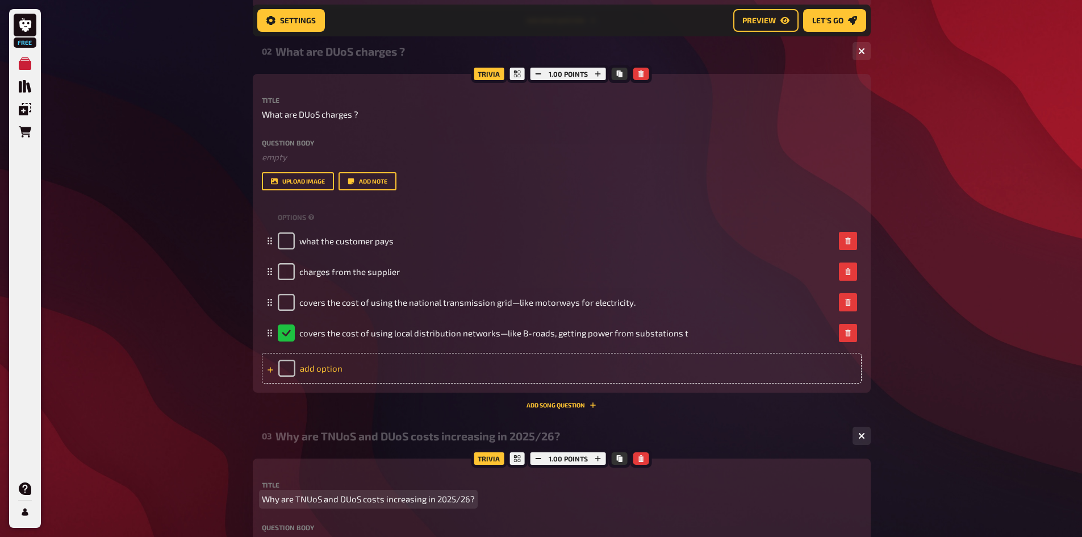
scroll to position [574, 0]
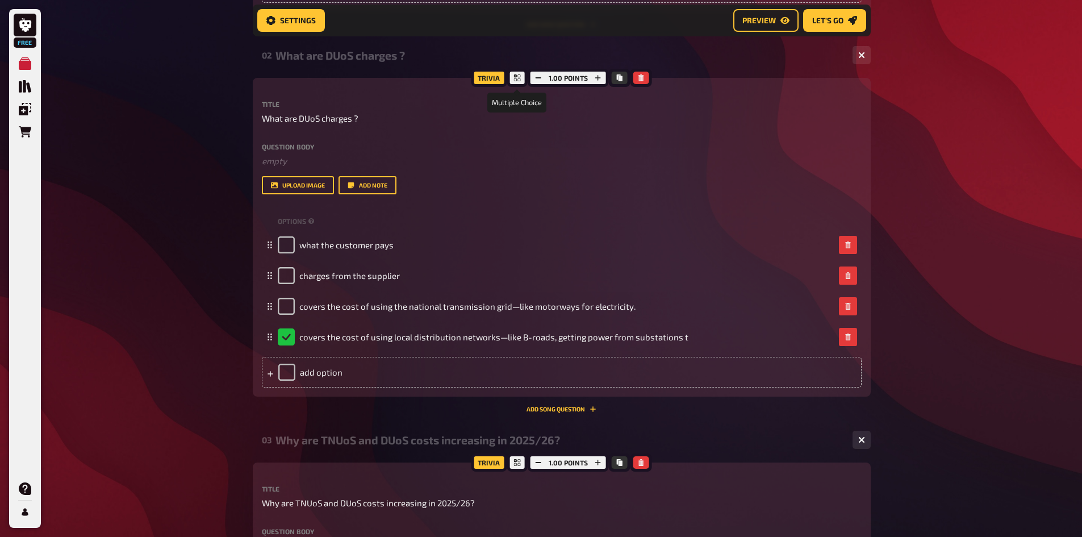
click at [518, 81] on icon at bounding box center [517, 77] width 7 height 7
click at [504, 81] on div "Trivia" at bounding box center [489, 78] width 36 height 18
drag, startPoint x: 262, startPoint y: 49, endPoint x: 402, endPoint y: 56, distance: 140.4
click at [402, 56] on div "02 What are DUoS charges ? 4" at bounding box center [555, 55] width 586 height 13
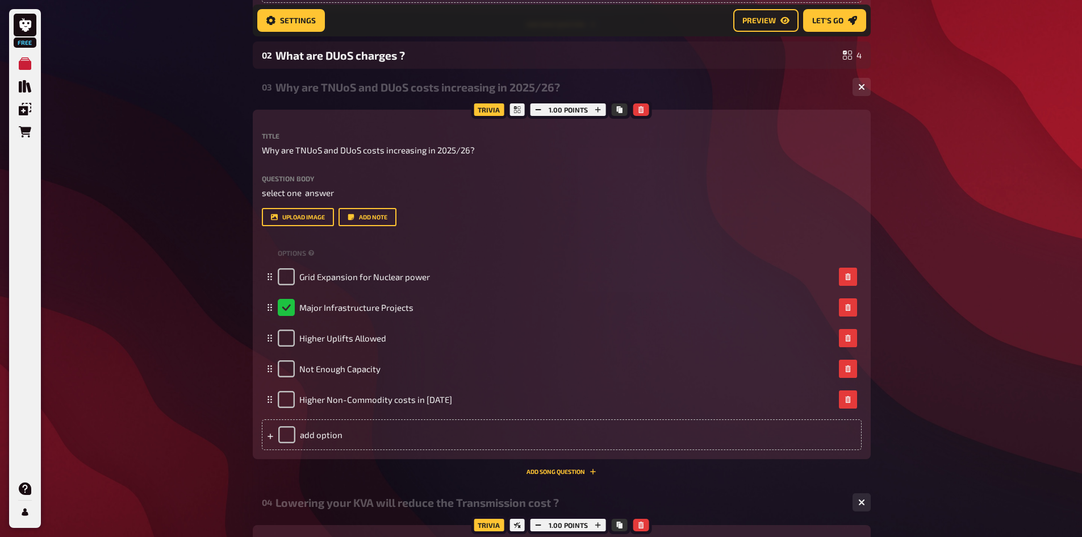
click at [642, 236] on div "Title Why are TNUoS and DUoS costs increasing in 2025/26? Question body select …" at bounding box center [562, 291] width 600 height 318
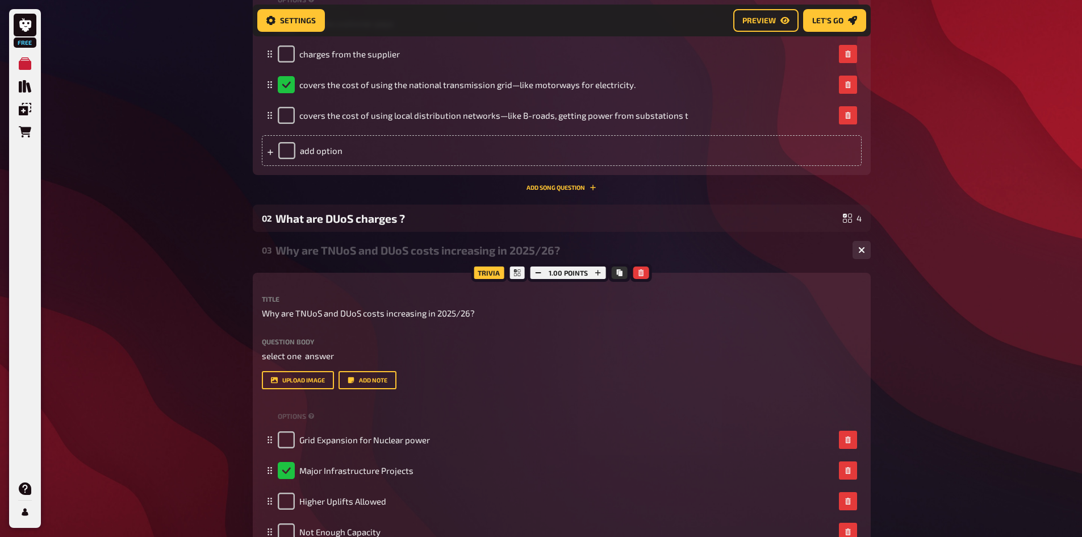
scroll to position [233, 0]
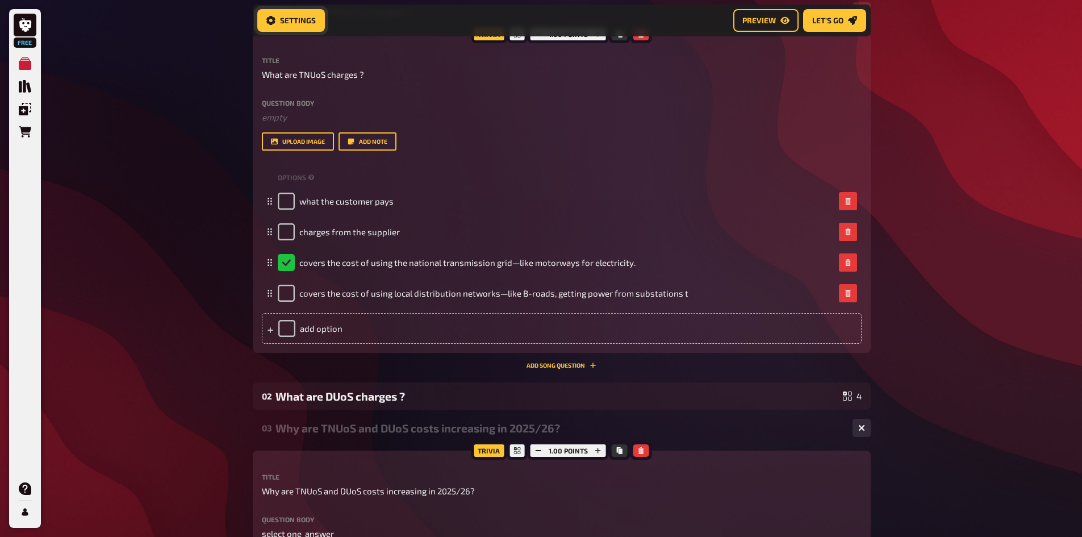
click at [286, 23] on span "Settings" at bounding box center [298, 20] width 36 height 8
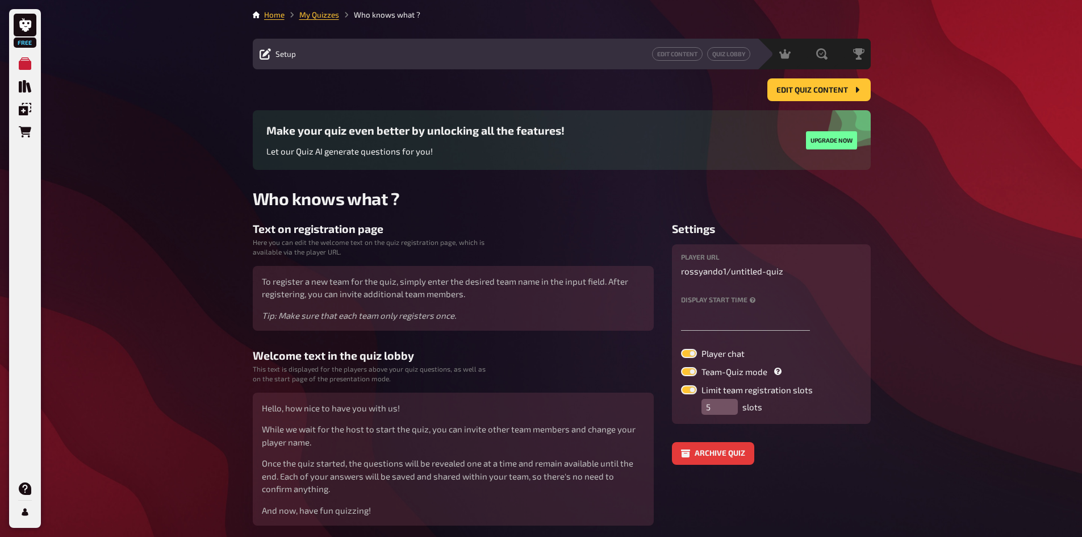
click at [691, 356] on label at bounding box center [689, 353] width 16 height 9
click at [681, 349] on input "Player chat" at bounding box center [680, 348] width 1 height 1
checkbox input "false"
click at [680, 58] on button "Edit Content" at bounding box center [677, 54] width 51 height 14
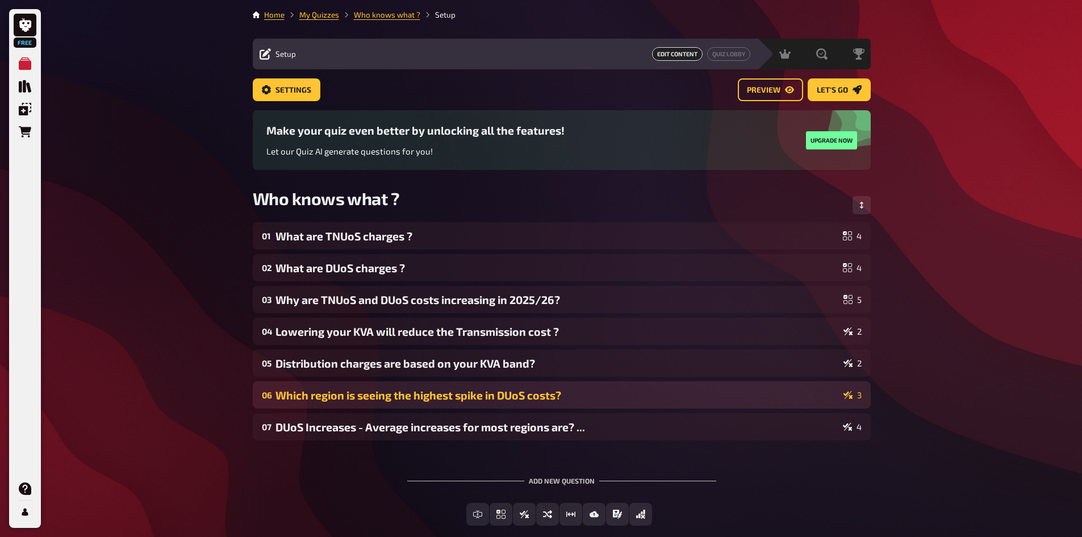
click at [584, 394] on div "Which region is seeing the highest spike in DUoS costs?" at bounding box center [556, 394] width 563 height 13
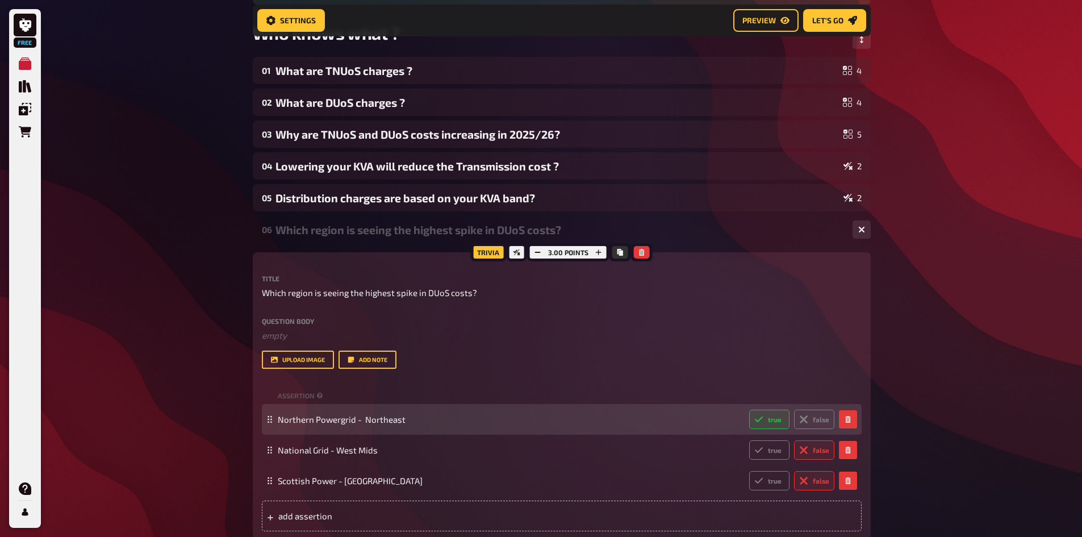
scroll to position [179, 0]
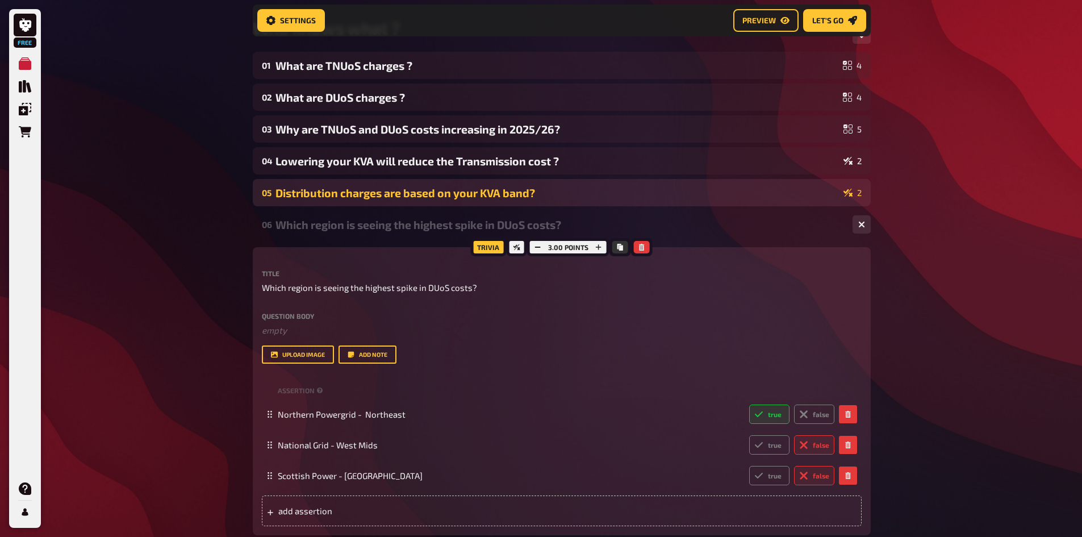
click at [826, 189] on div "Distribution charges are based on your KVA band?" at bounding box center [556, 192] width 563 height 13
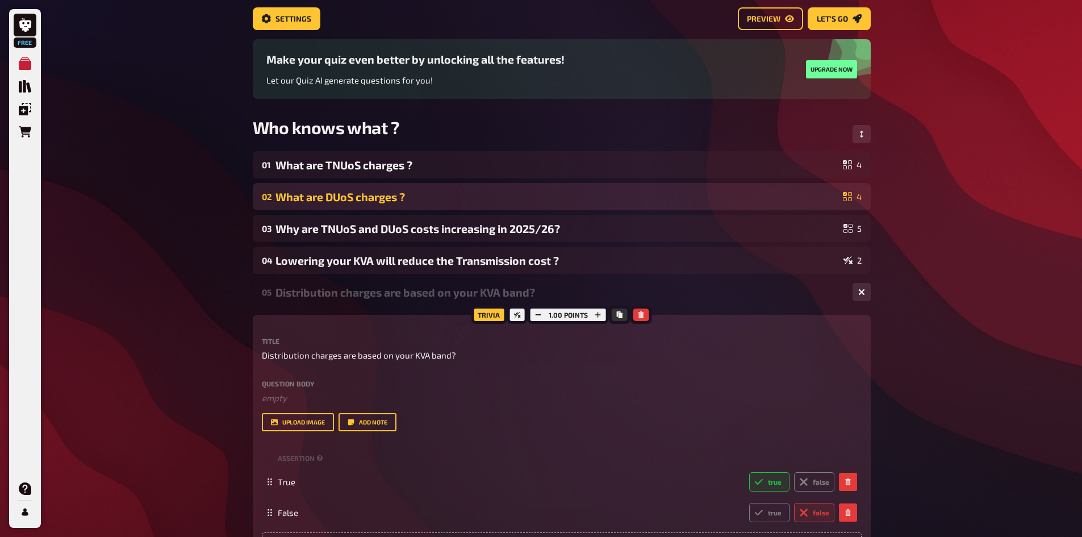
scroll to position [66, 0]
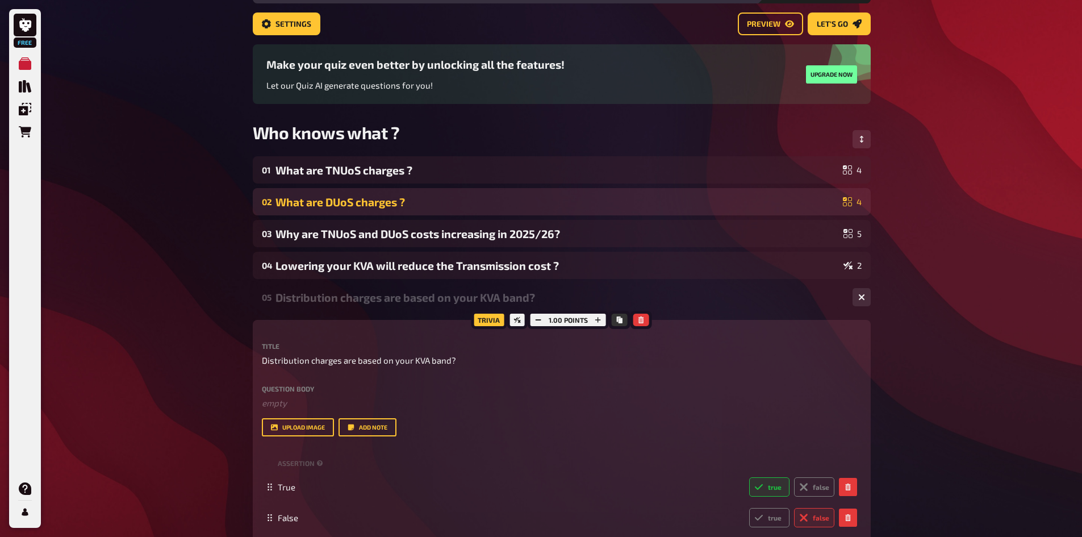
click at [791, 207] on div "What are DUoS charges ?" at bounding box center [556, 201] width 563 height 13
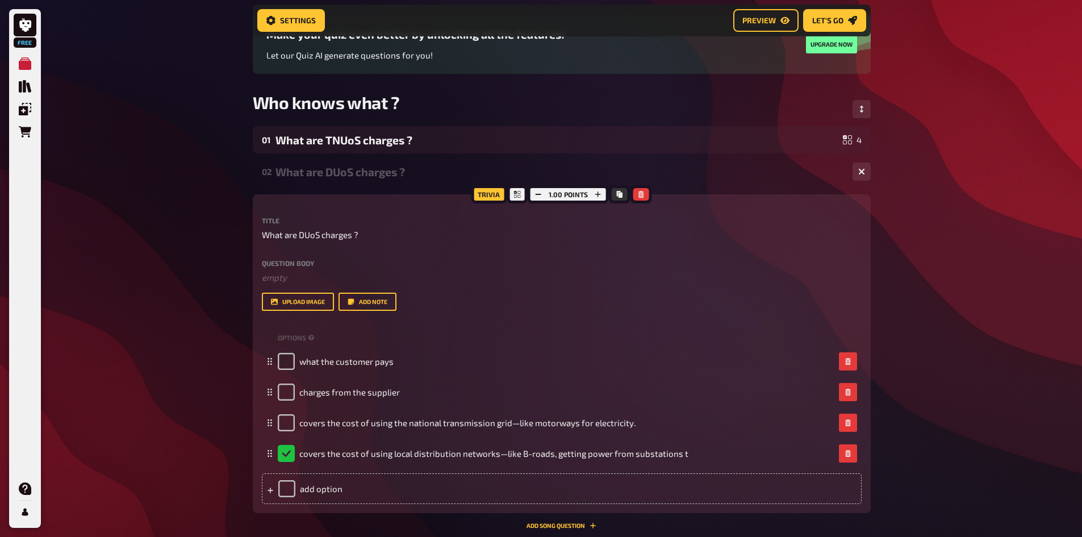
scroll to position [189, 0]
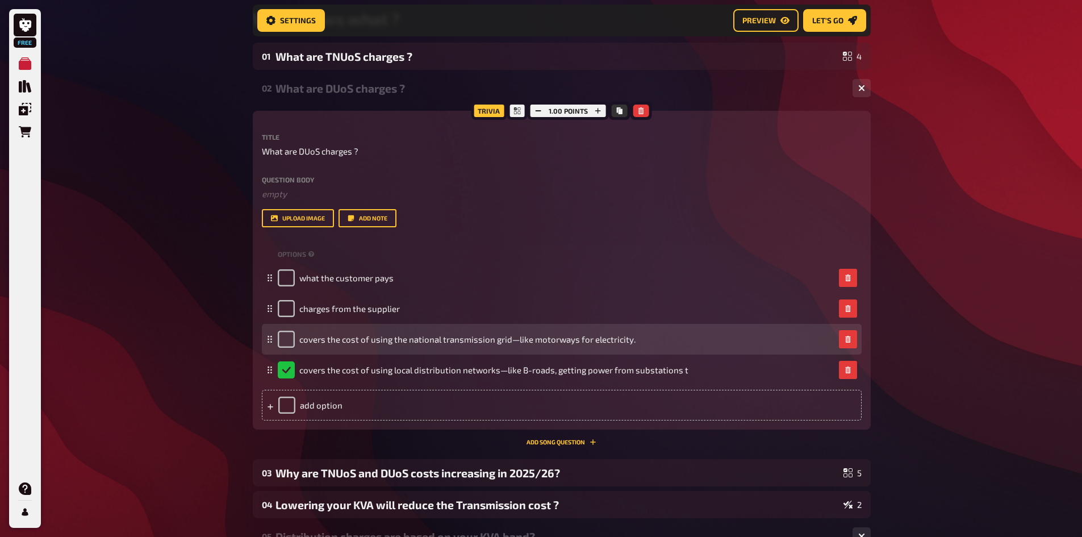
click at [269, 336] on icon at bounding box center [269, 339] width 7 height 7
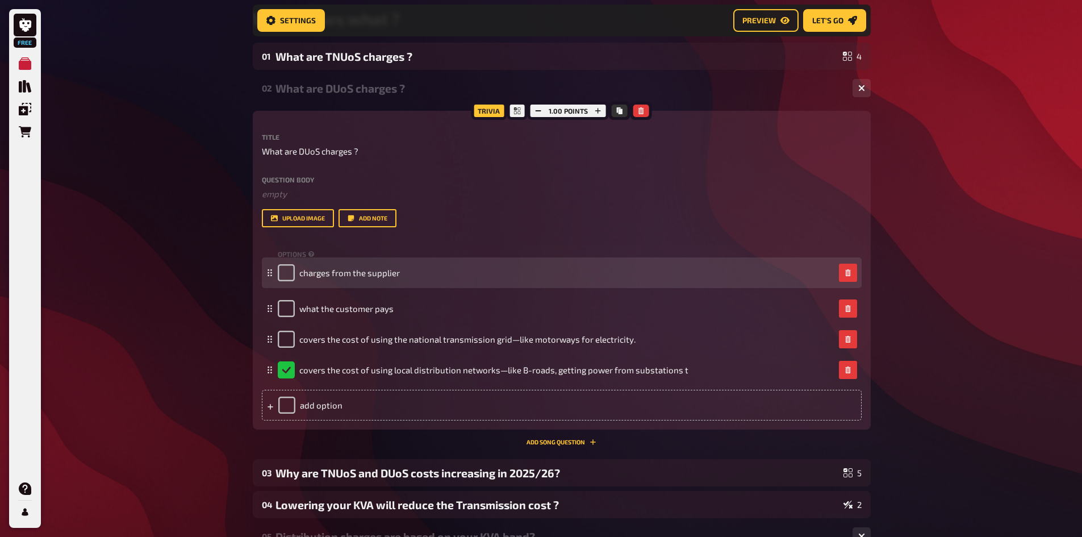
drag, startPoint x: 268, startPoint y: 307, endPoint x: 269, endPoint y: 270, distance: 37.0
click at [269, 270] on icon at bounding box center [269, 272] width 7 height 7
click at [570, 270] on div "charges from the supplier" at bounding box center [556, 277] width 557 height 17
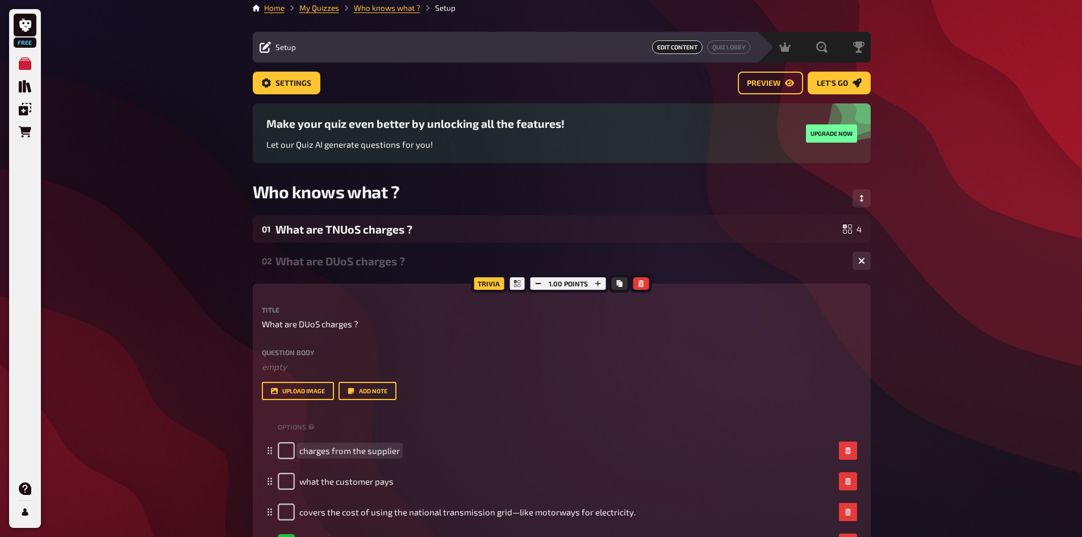
scroll to position [0, 0]
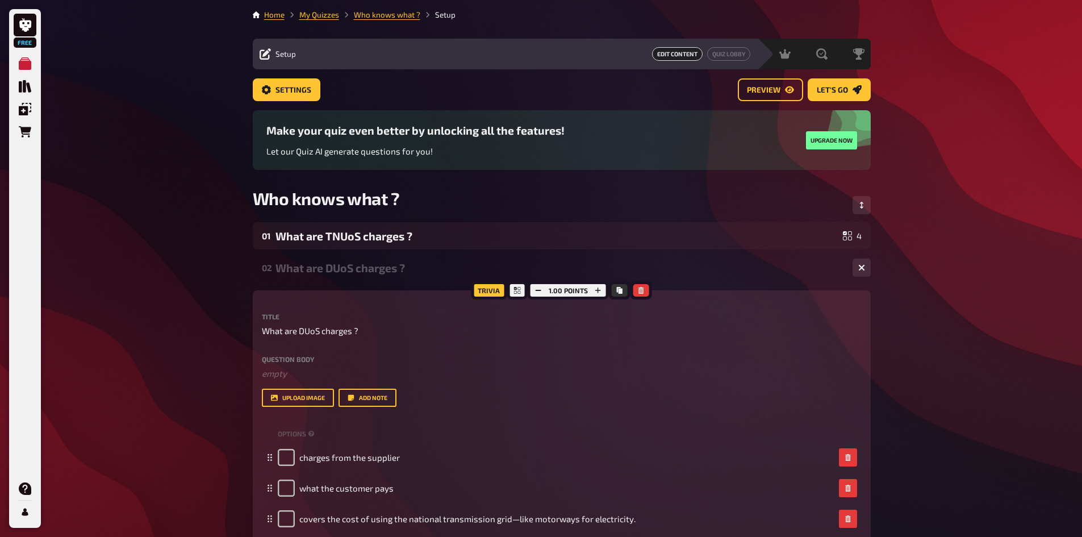
drag, startPoint x: 862, startPoint y: 202, endPoint x: 866, endPoint y: 181, distance: 21.9
drag, startPoint x: 636, startPoint y: 245, endPoint x: 741, endPoint y: 265, distance: 106.4
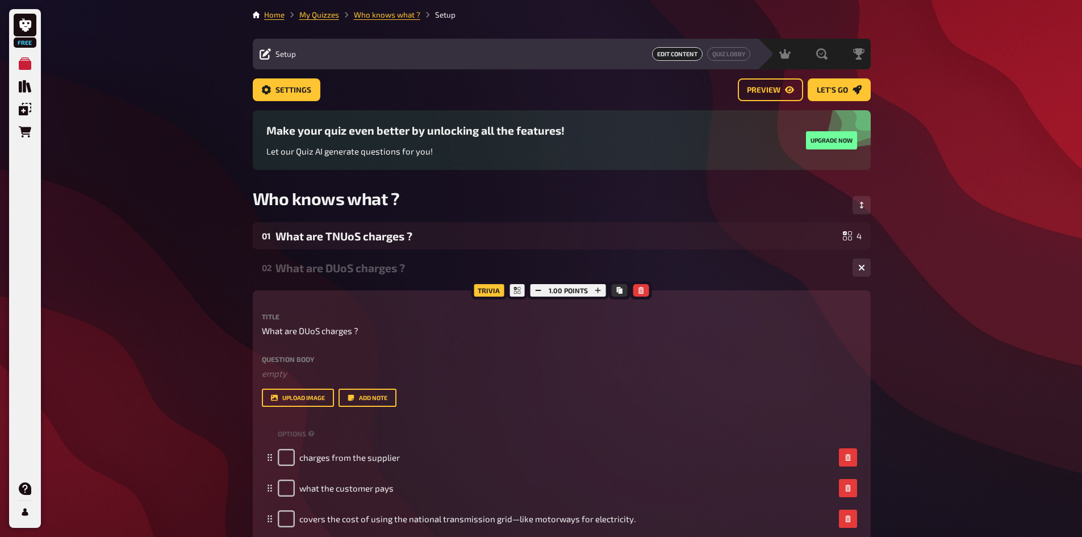
drag, startPoint x: 840, startPoint y: 236, endPoint x: 855, endPoint y: 319, distance: 83.8
click at [857, 270] on button "button" at bounding box center [862, 267] width 18 height 18
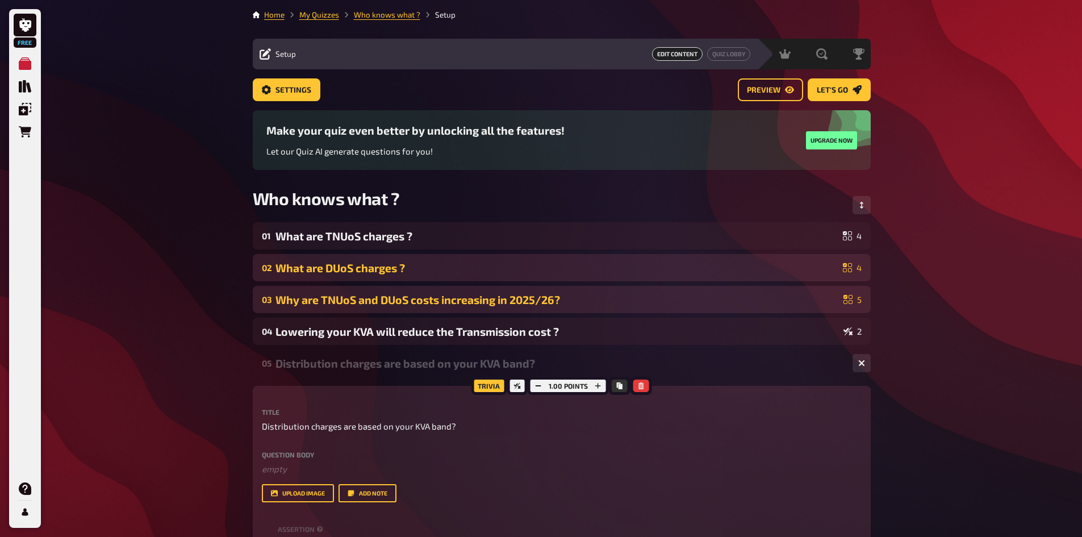
drag, startPoint x: 378, startPoint y: 237, endPoint x: 382, endPoint y: 296, distance: 58.6
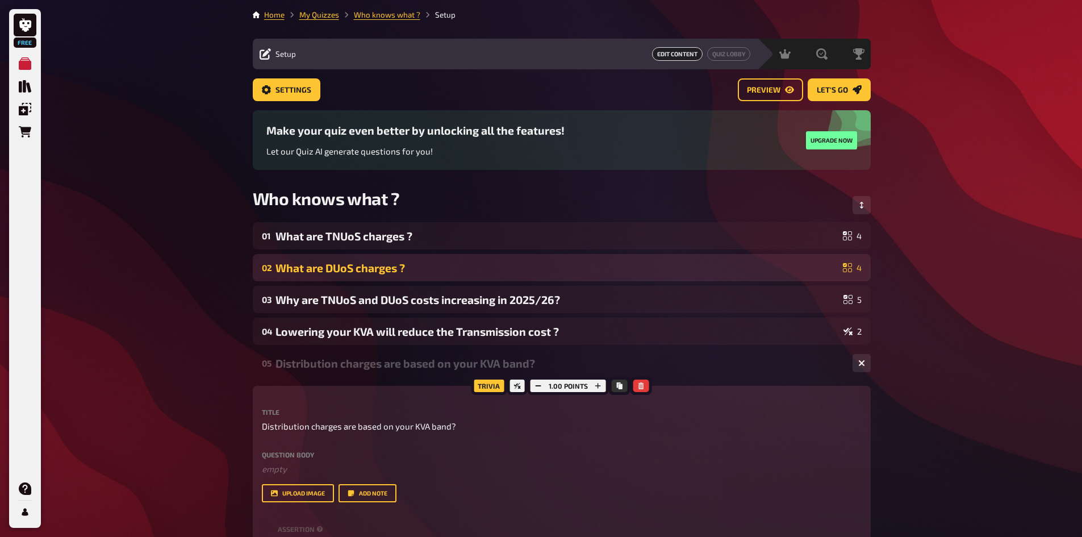
drag, startPoint x: 382, startPoint y: 296, endPoint x: 391, endPoint y: 214, distance: 82.3
click at [864, 203] on icon "Change Order" at bounding box center [861, 205] width 7 height 7
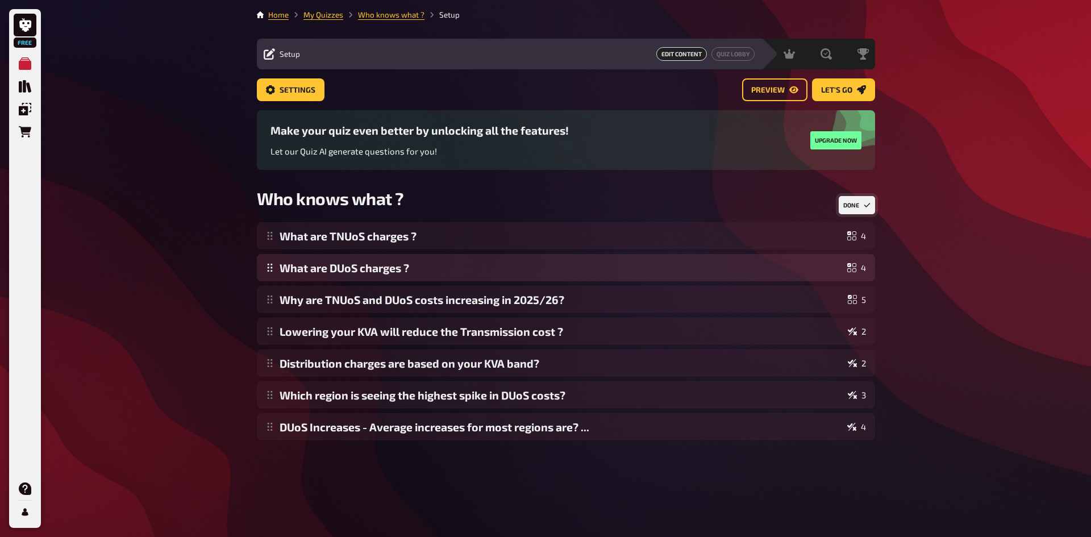
click at [624, 468] on div "Home My Quizzes Who knows what ? Setup Setup Edit Content Quiz Lobby Hosting un…" at bounding box center [566, 268] width 636 height 537
click at [911, 249] on div "Free My Quizzes Quiz Library Overlays Orders Help Profile Home My Quizzes Who k…" at bounding box center [545, 268] width 1091 height 537
click at [860, 202] on button "Done" at bounding box center [856, 205] width 36 height 18
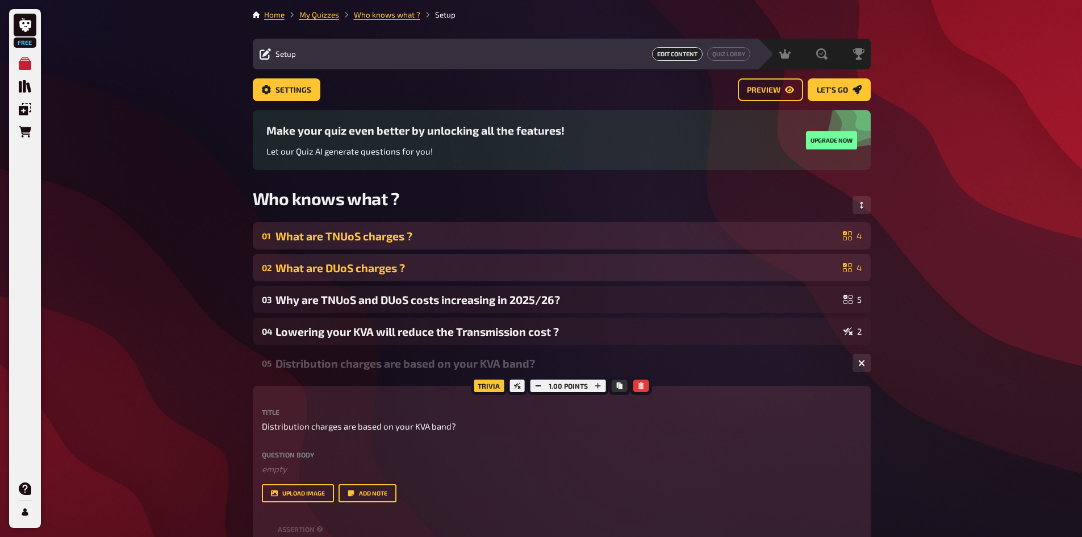
click at [791, 232] on div "What are TNUoS charges ?" at bounding box center [556, 235] width 563 height 13
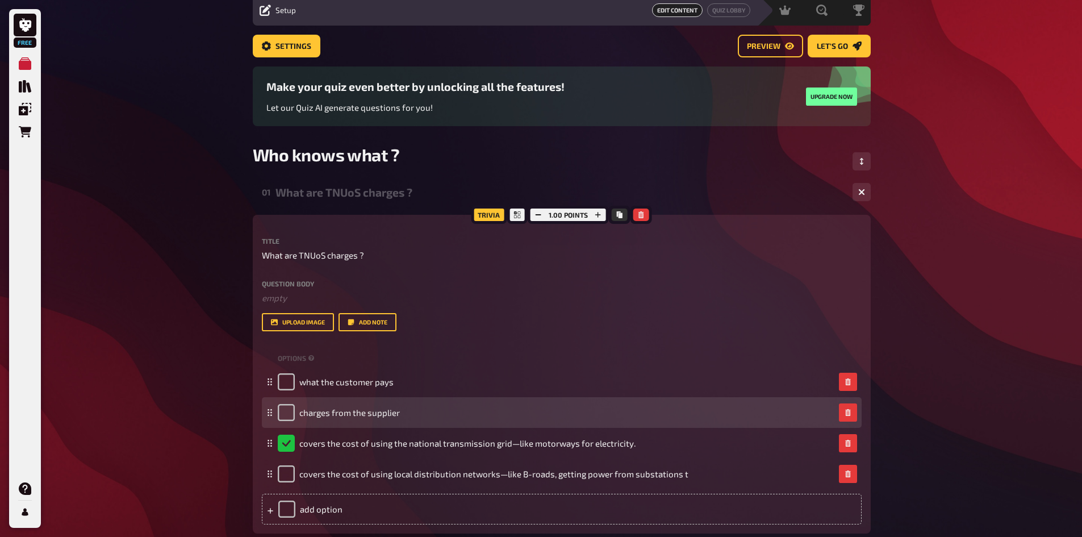
scroll to position [57, 0]
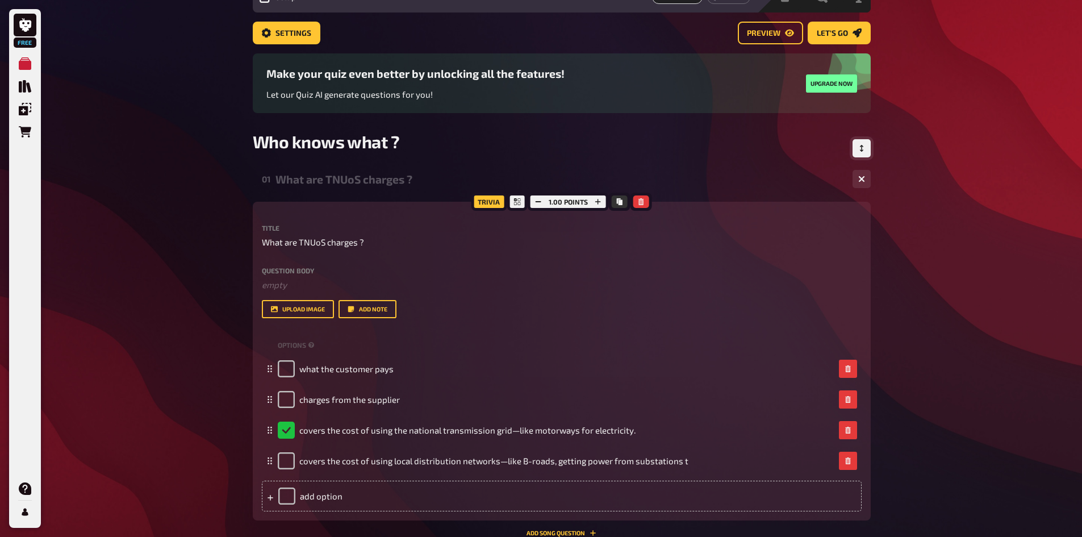
click at [867, 147] on button "Change Order" at bounding box center [862, 148] width 18 height 18
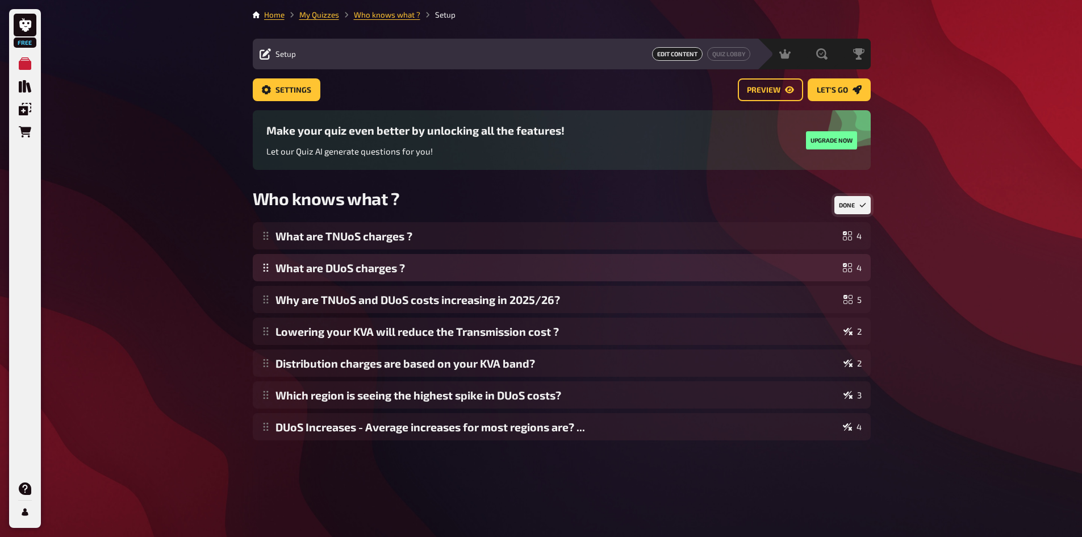
scroll to position [0, 0]
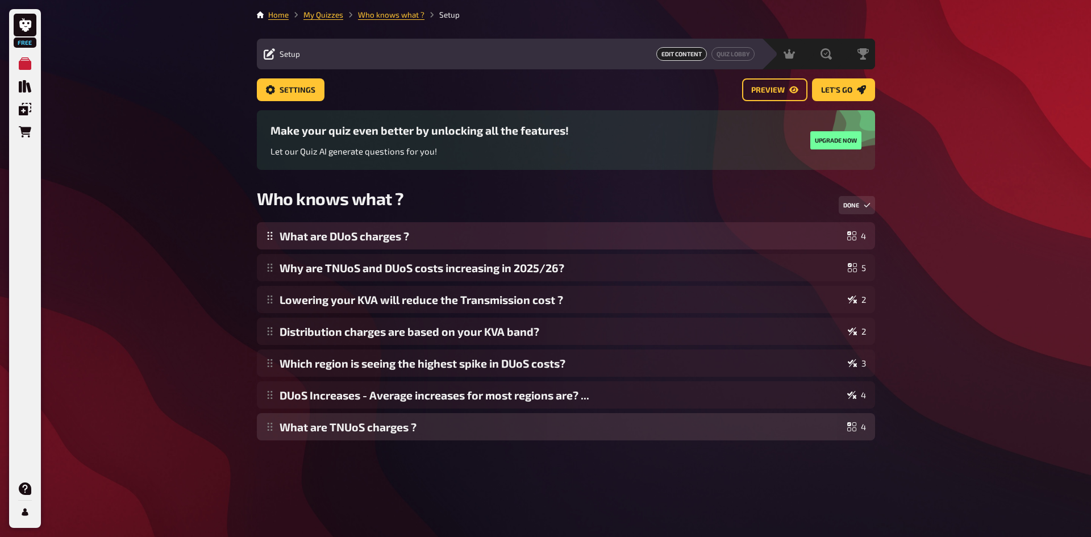
drag, startPoint x: 388, startPoint y: 240, endPoint x: 389, endPoint y: 483, distance: 243.7
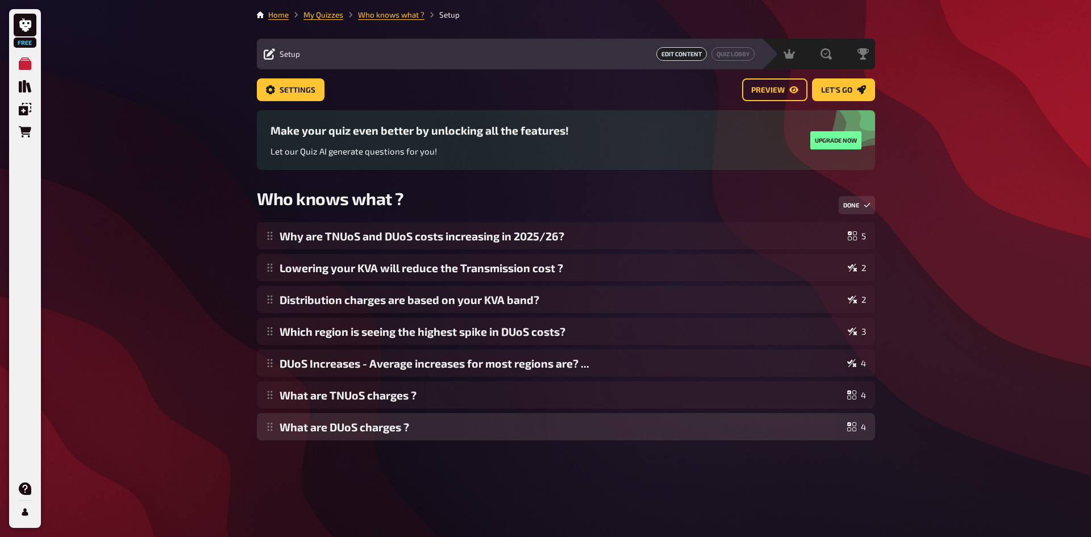
drag, startPoint x: 706, startPoint y: 239, endPoint x: 706, endPoint y: 492, distance: 252.8
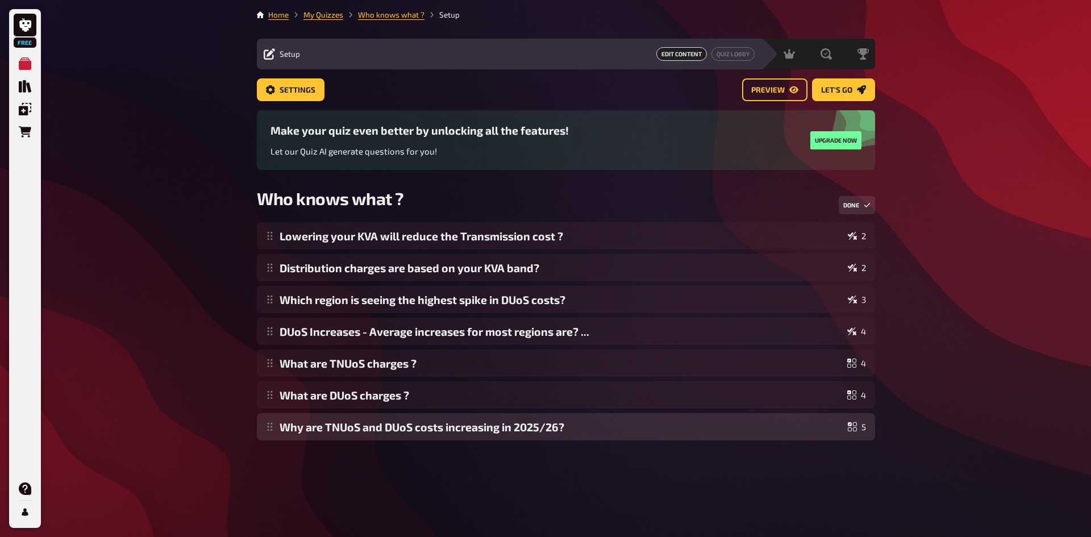
drag, startPoint x: 487, startPoint y: 234, endPoint x: 490, endPoint y: 483, distance: 249.4
click at [407, 428] on div "Lowering your KVA will reduce the Transmission cost ? 2 Distribution charges ar…" at bounding box center [566, 331] width 618 height 218
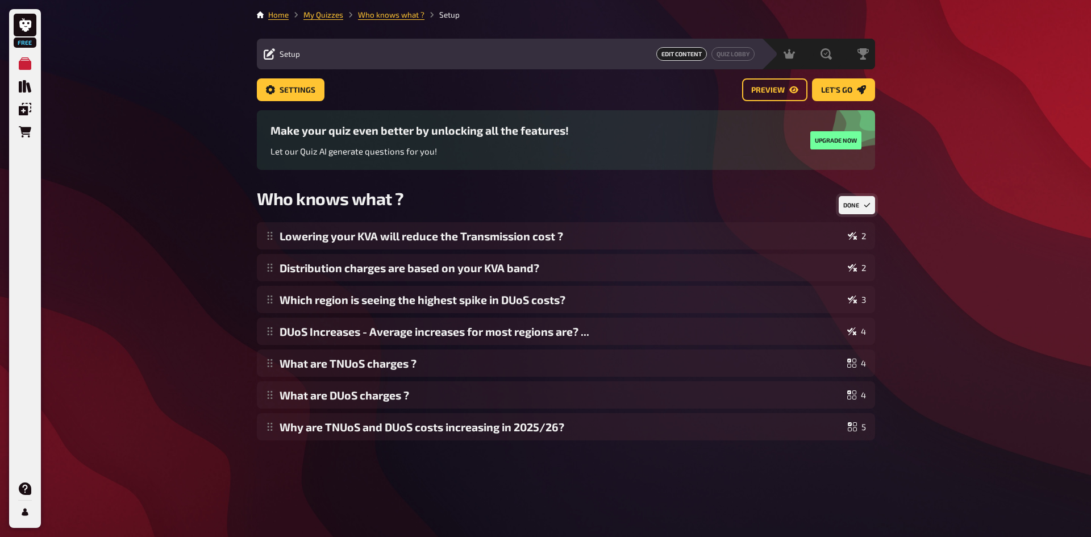
click at [851, 203] on button "Done" at bounding box center [856, 205] width 36 height 18
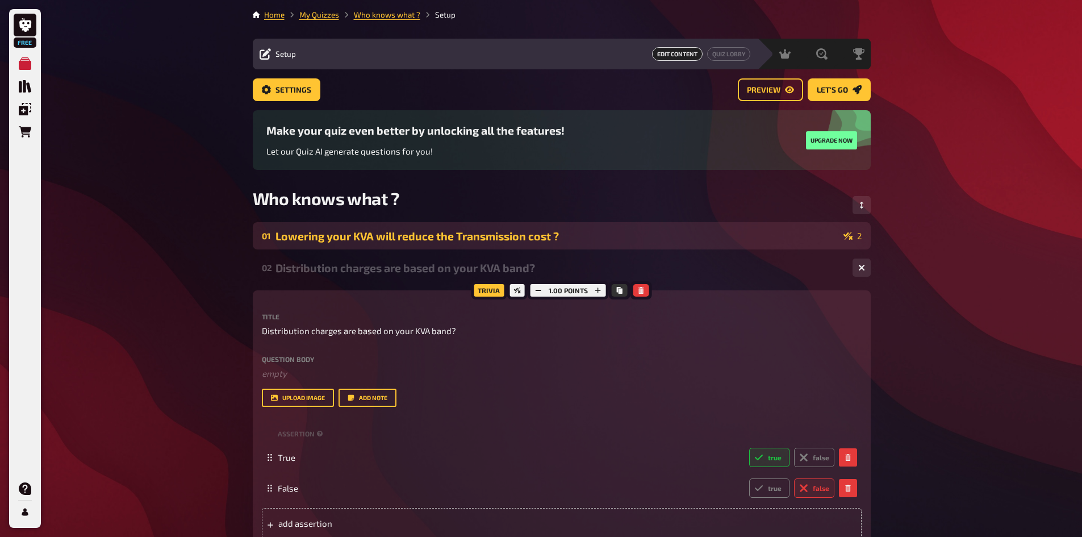
click at [379, 234] on div "Lowering your KVA will reduce the Transmission cost ?" at bounding box center [556, 235] width 563 height 13
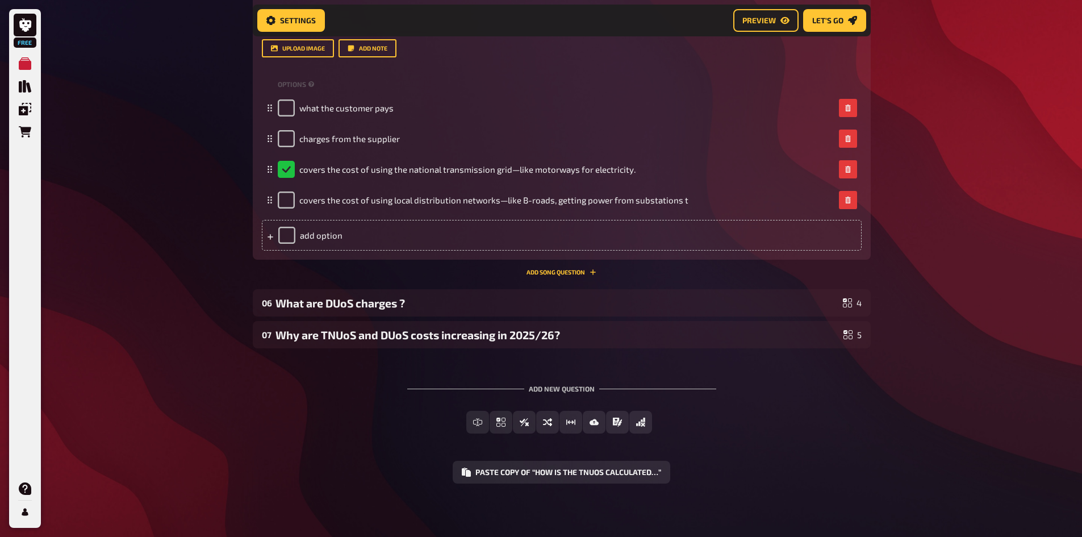
scroll to position [1360, 0]
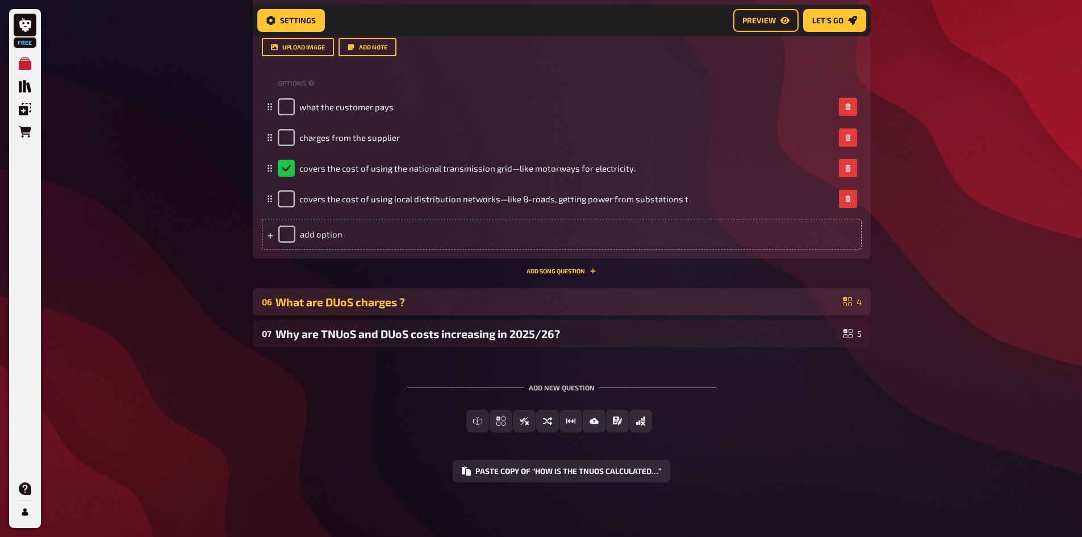
click at [520, 295] on div "What are DUoS charges ?" at bounding box center [556, 301] width 563 height 13
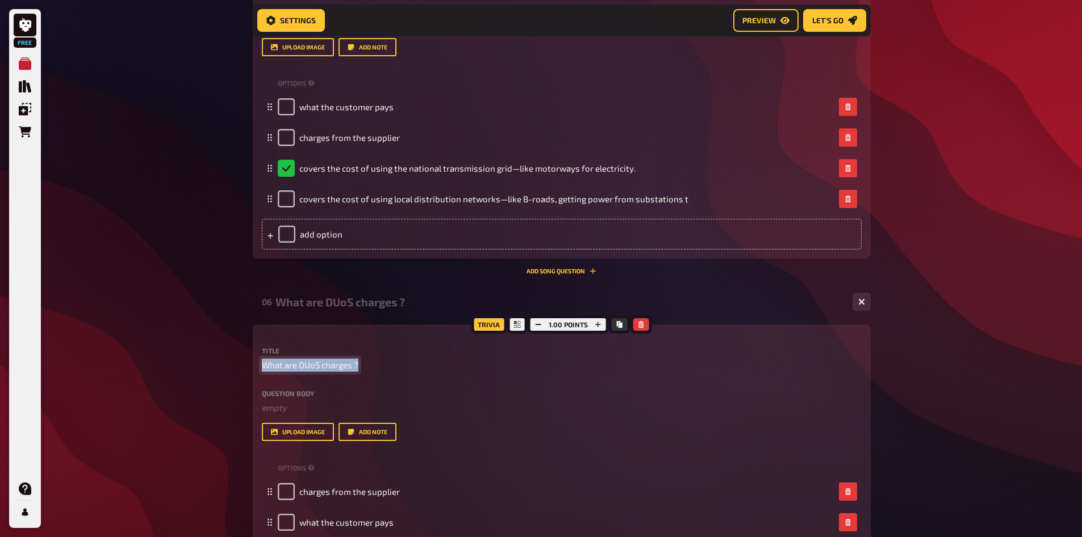
drag, startPoint x: 262, startPoint y: 367, endPoint x: 364, endPoint y: 367, distance: 101.7
click at [364, 367] on p "What are DUoS charges ?" at bounding box center [562, 364] width 600 height 13
click at [594, 390] on label "Question body" at bounding box center [562, 393] width 600 height 7
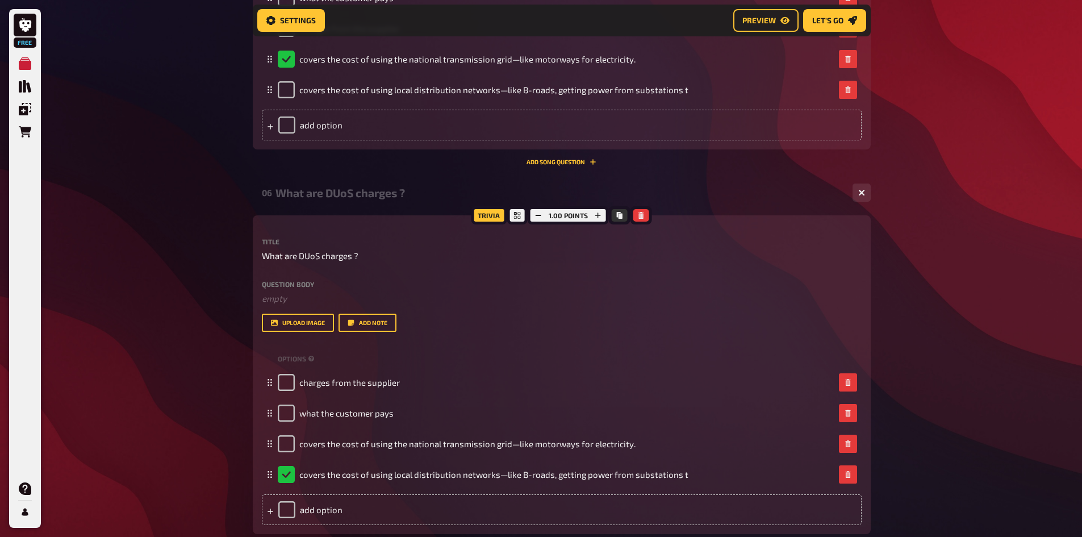
scroll to position [1530, 0]
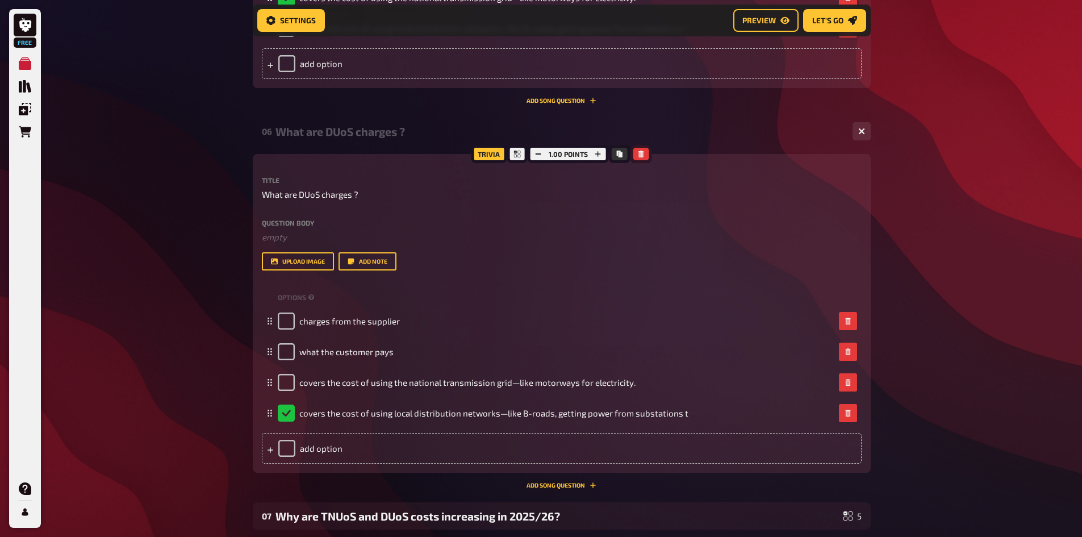
click at [638, 153] on icon "button" at bounding box center [641, 154] width 7 height 7
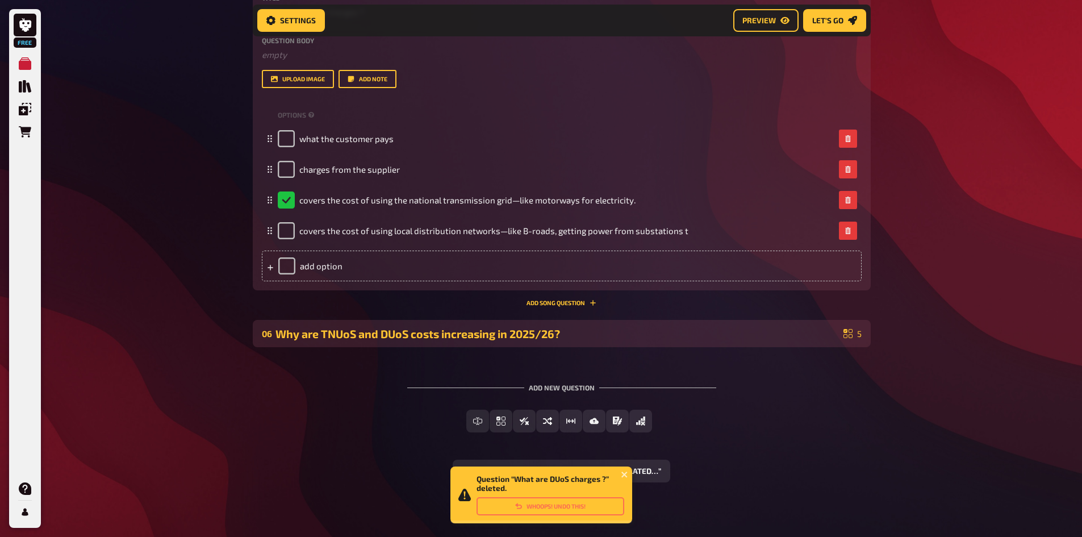
click at [800, 331] on div "Why are TNUoS and DUoS costs increasing in 2025/26?" at bounding box center [556, 333] width 563 height 13
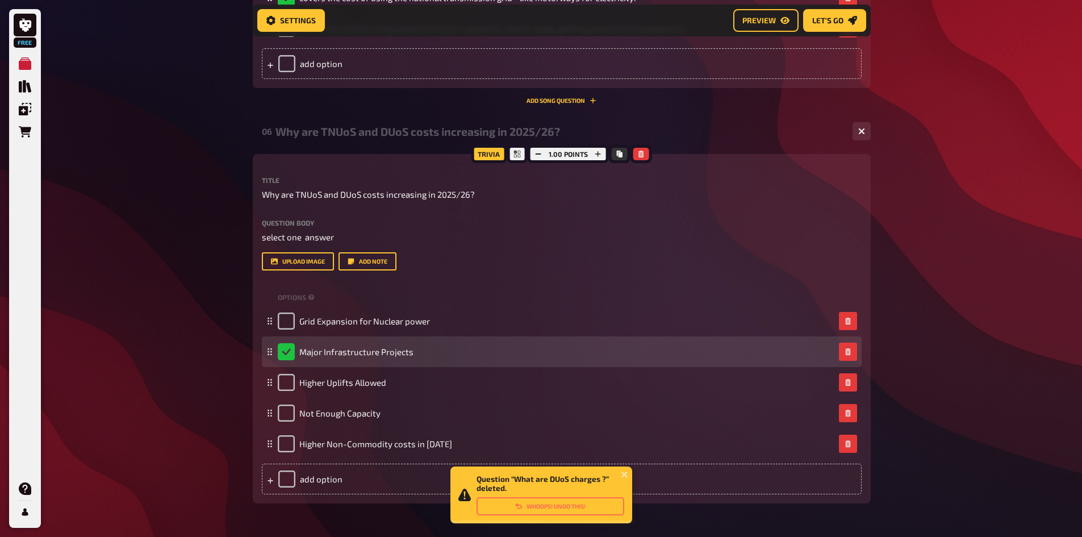
scroll to position [1587, 0]
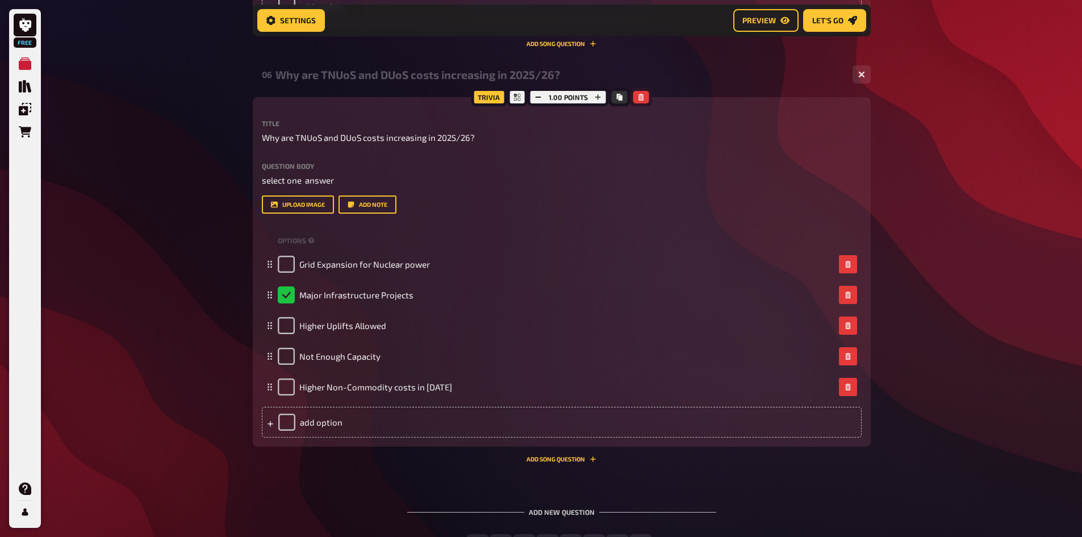
click at [647, 95] on button "button" at bounding box center [641, 97] width 16 height 12
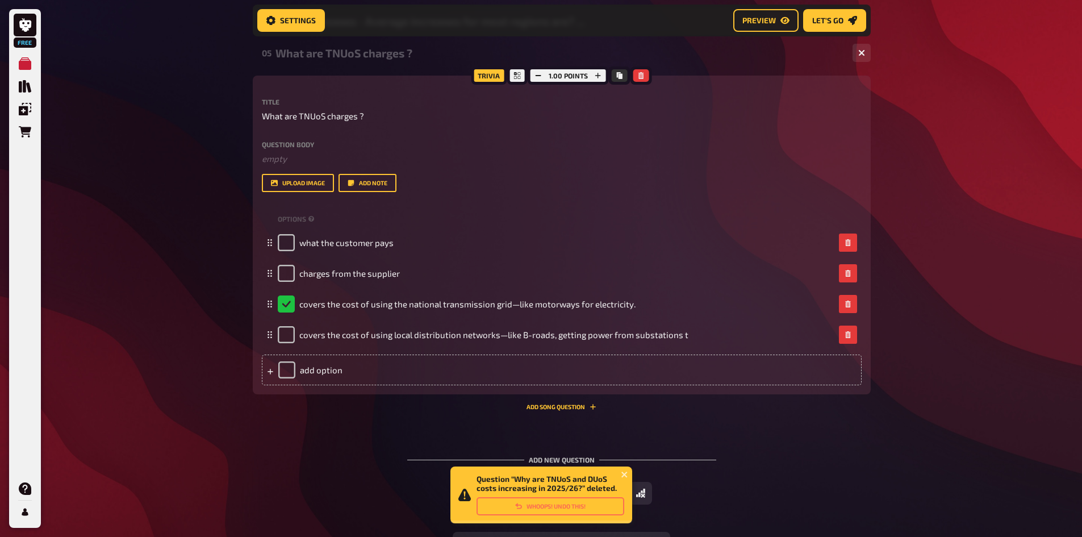
scroll to position [1183, 0]
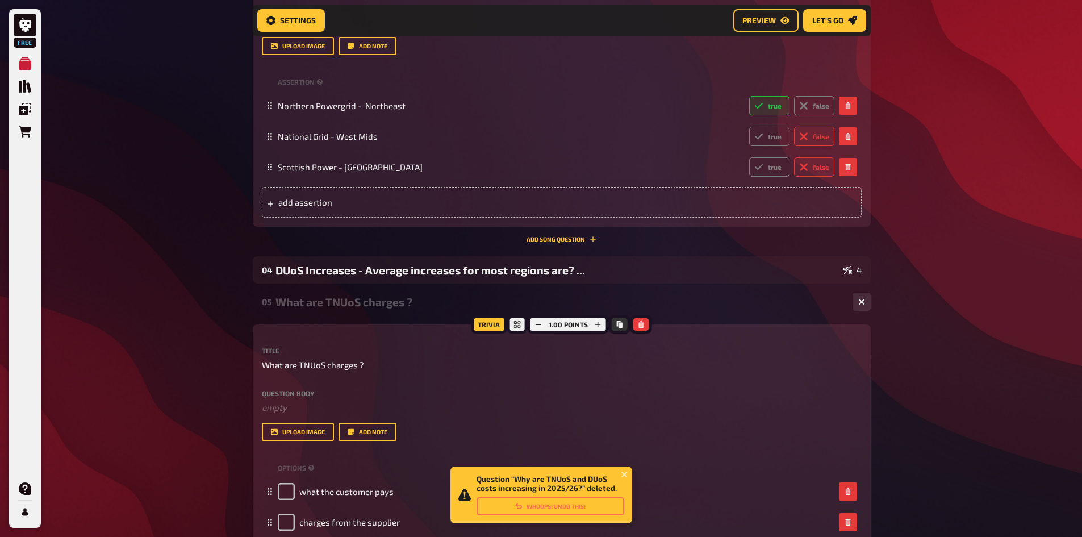
scroll to position [955, 0]
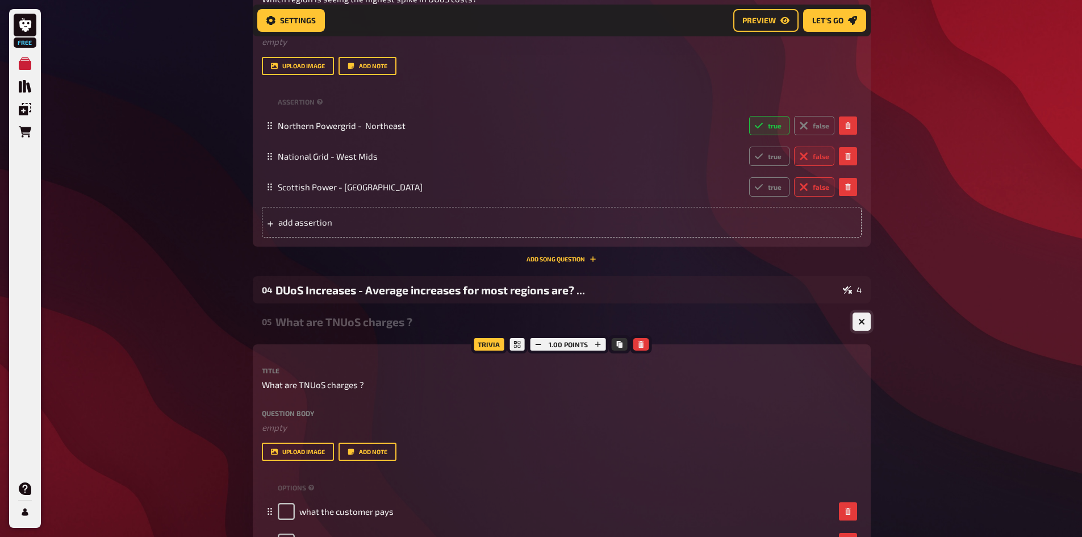
click at [864, 324] on icon "button" at bounding box center [861, 321] width 11 height 11
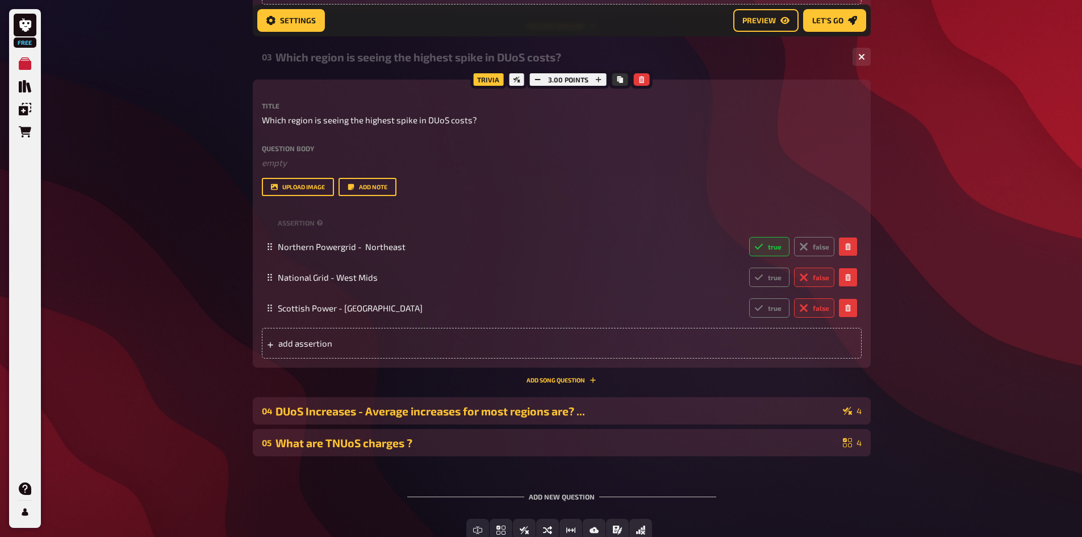
scroll to position [830, 0]
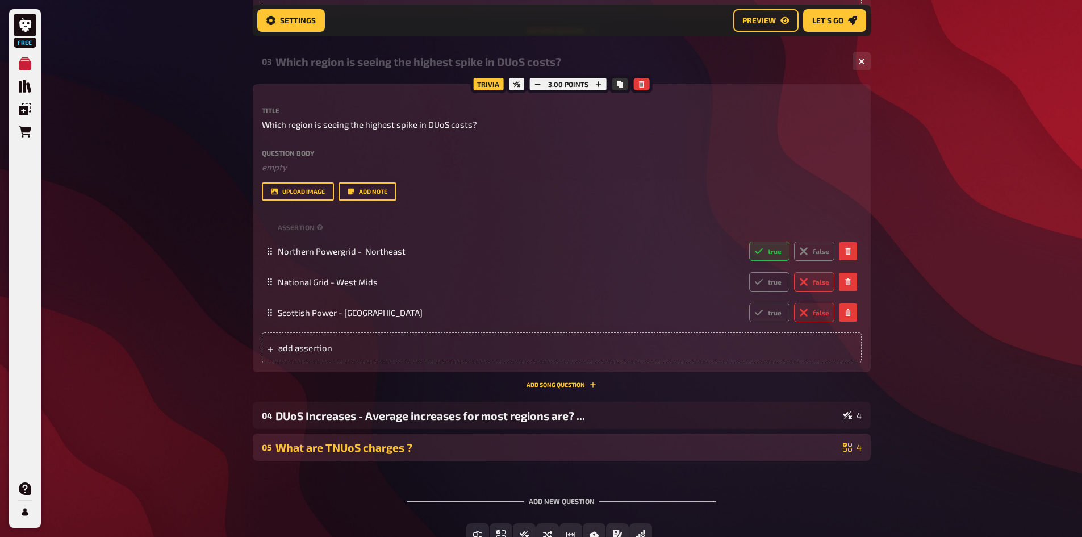
click at [516, 447] on div "What are TNUoS charges ?" at bounding box center [556, 447] width 563 height 13
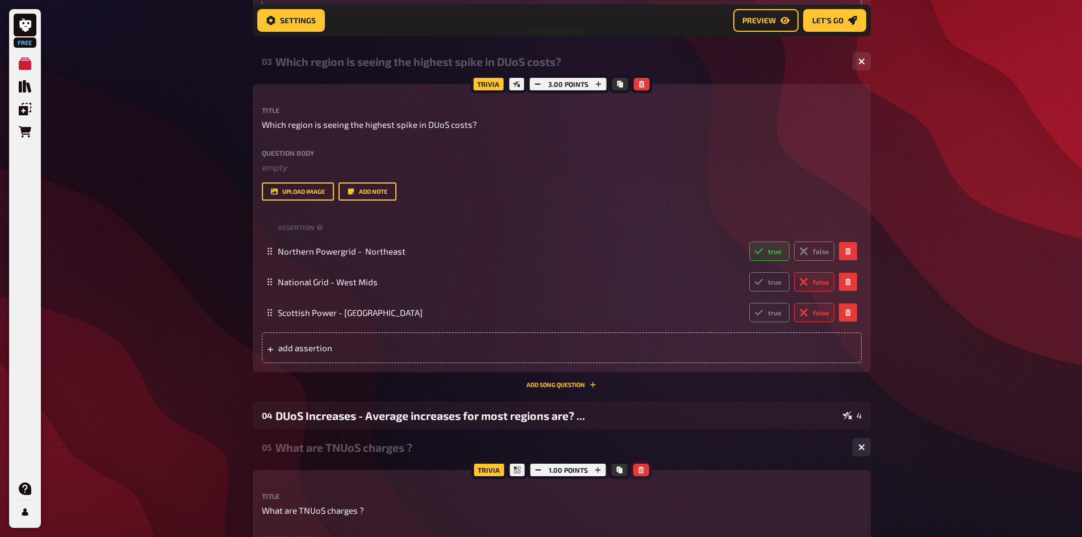
click at [643, 470] on icon "button" at bounding box center [641, 469] width 7 height 7
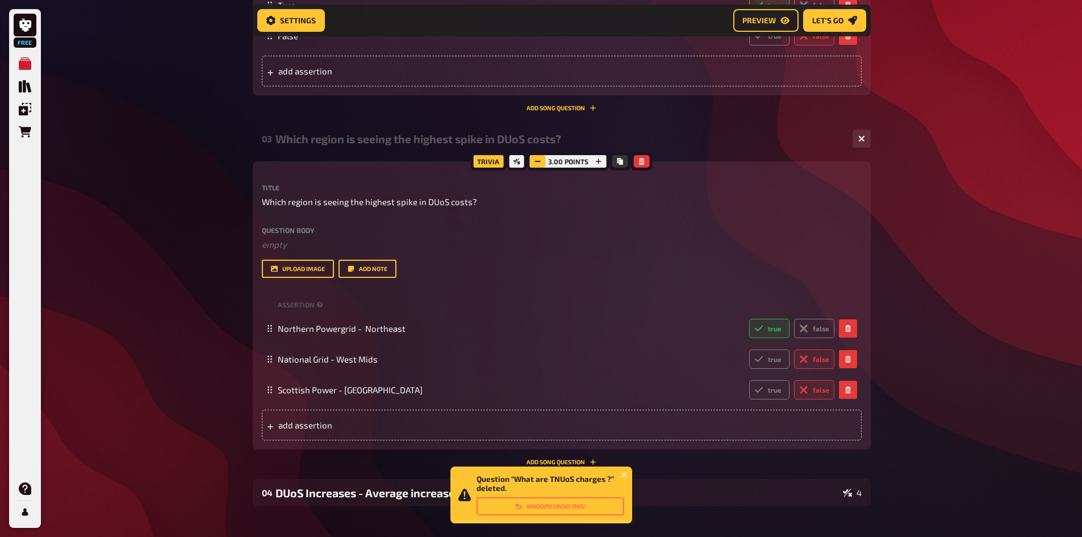
scroll to position [912, 0]
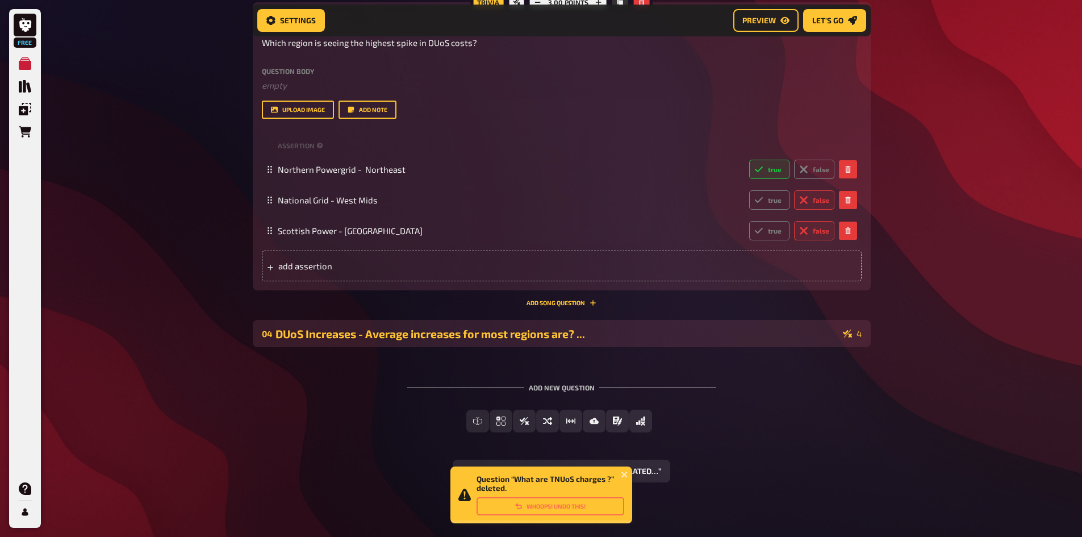
click at [348, 333] on div "DUoS Increases - Average increases for most regions are? ..." at bounding box center [556, 333] width 563 height 13
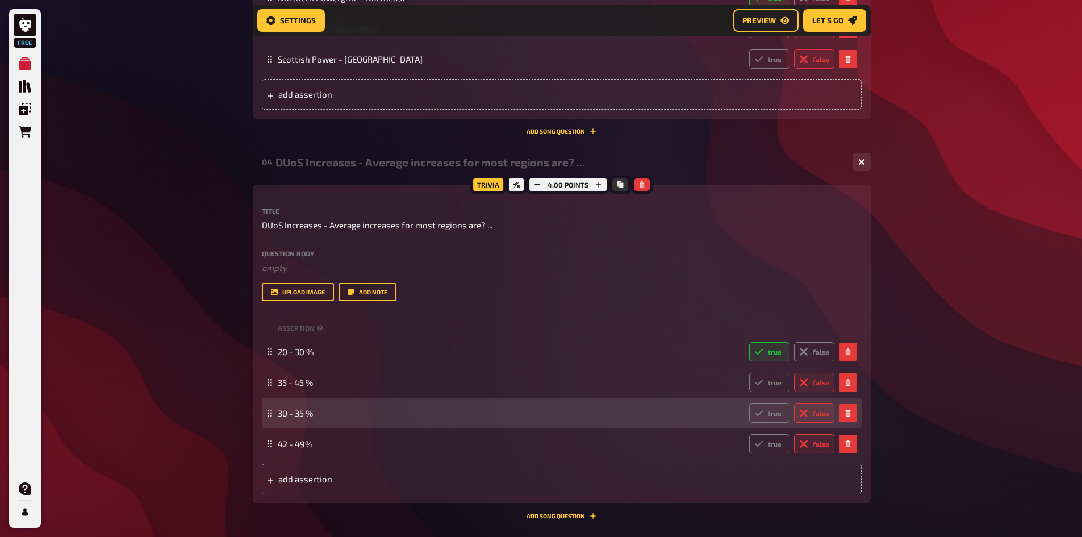
scroll to position [753, 0]
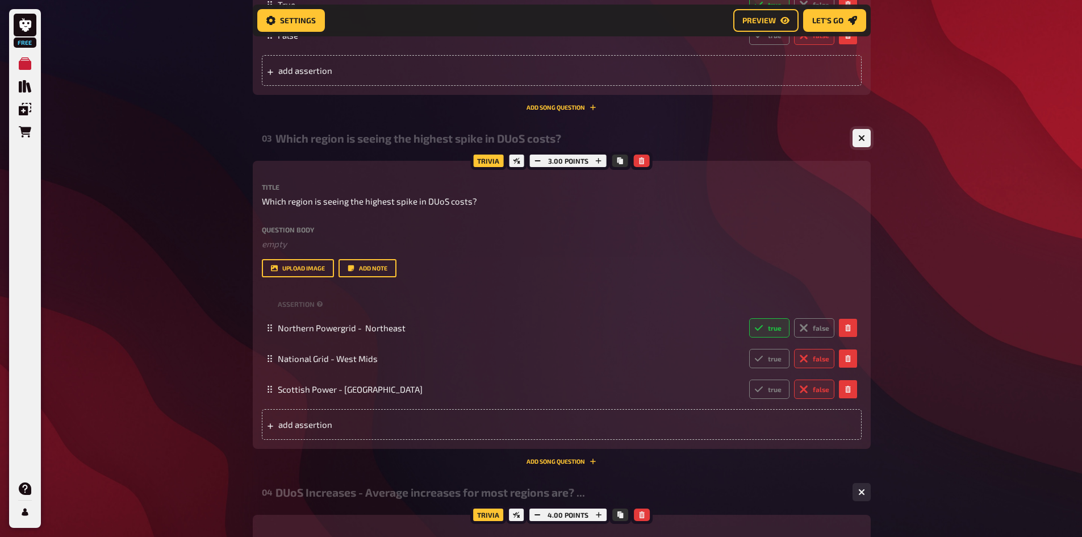
click at [863, 140] on icon "button" at bounding box center [861, 138] width 11 height 11
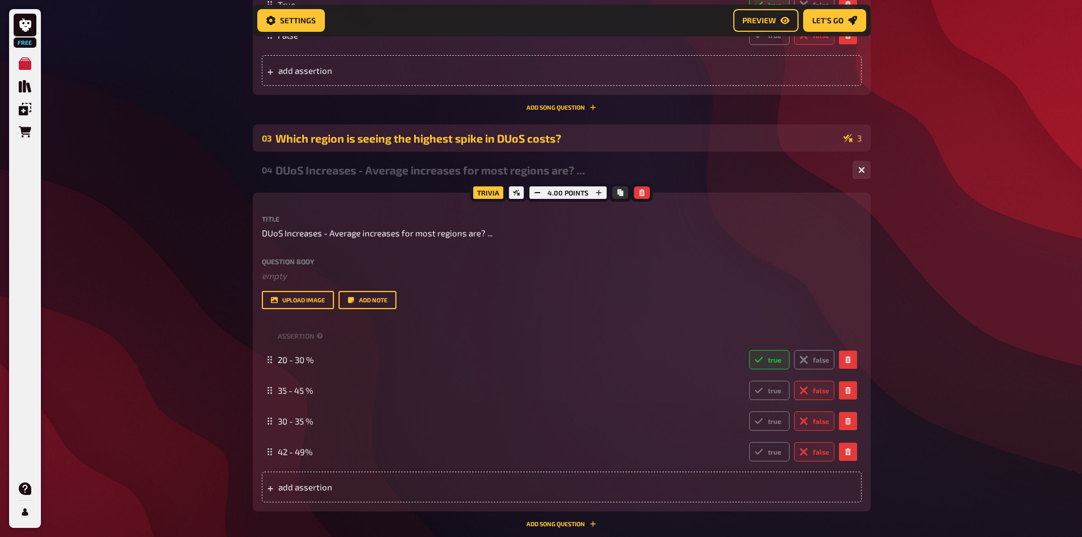
click at [863, 140] on div "03 Which region is seeing the highest spike in DUoS costs? 3" at bounding box center [562, 137] width 618 height 27
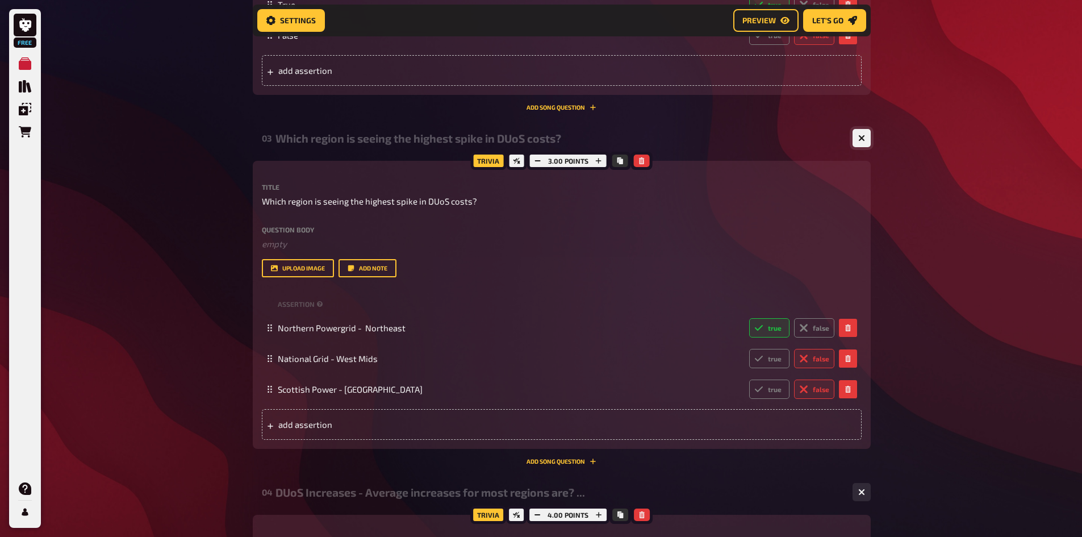
click at [863, 140] on icon "button" at bounding box center [861, 138] width 11 height 11
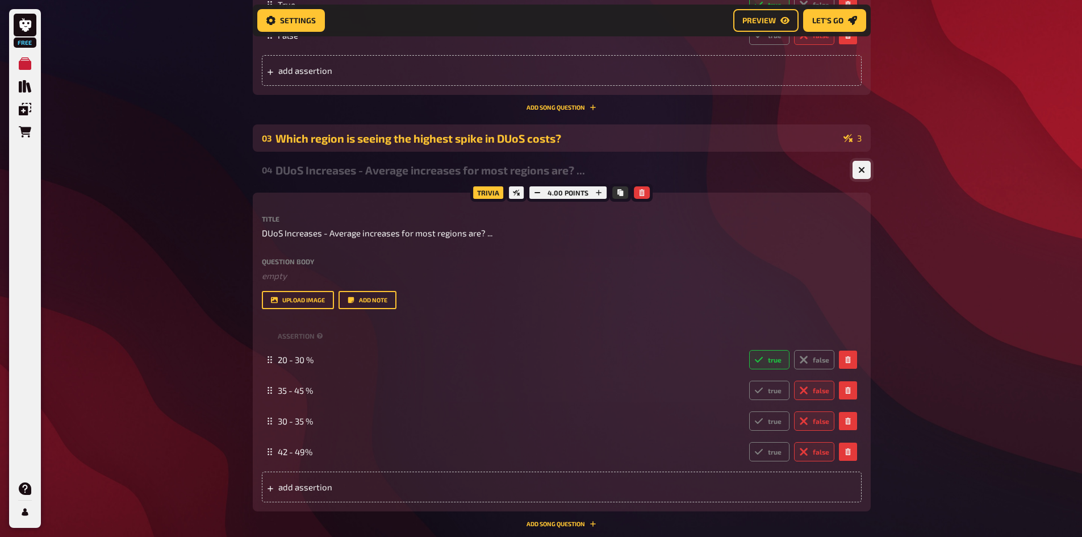
click at [860, 172] on icon "button" at bounding box center [861, 170] width 11 height 11
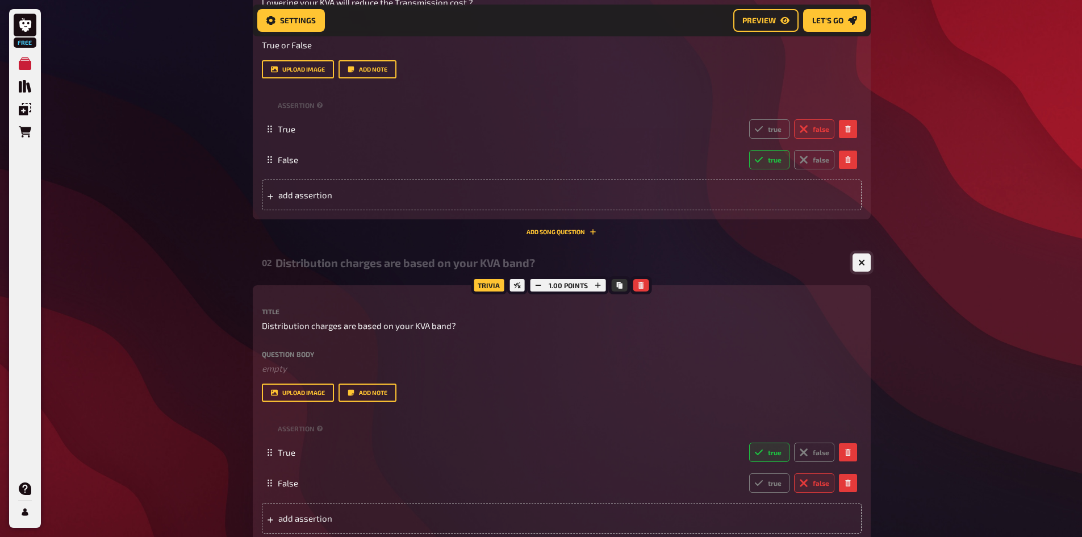
click at [859, 264] on icon "button" at bounding box center [861, 262] width 7 height 7
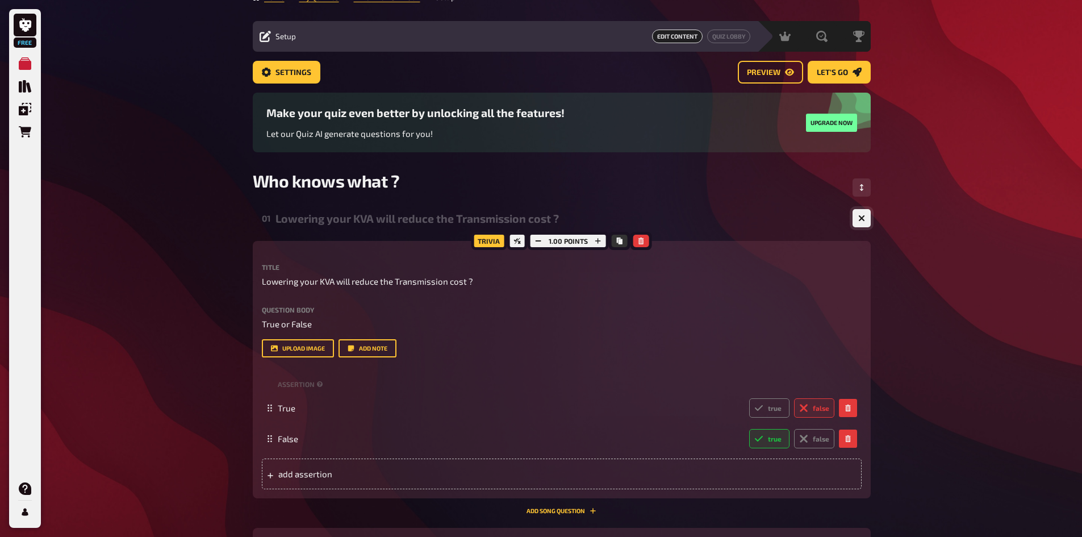
click at [863, 218] on icon "button" at bounding box center [861, 218] width 11 height 11
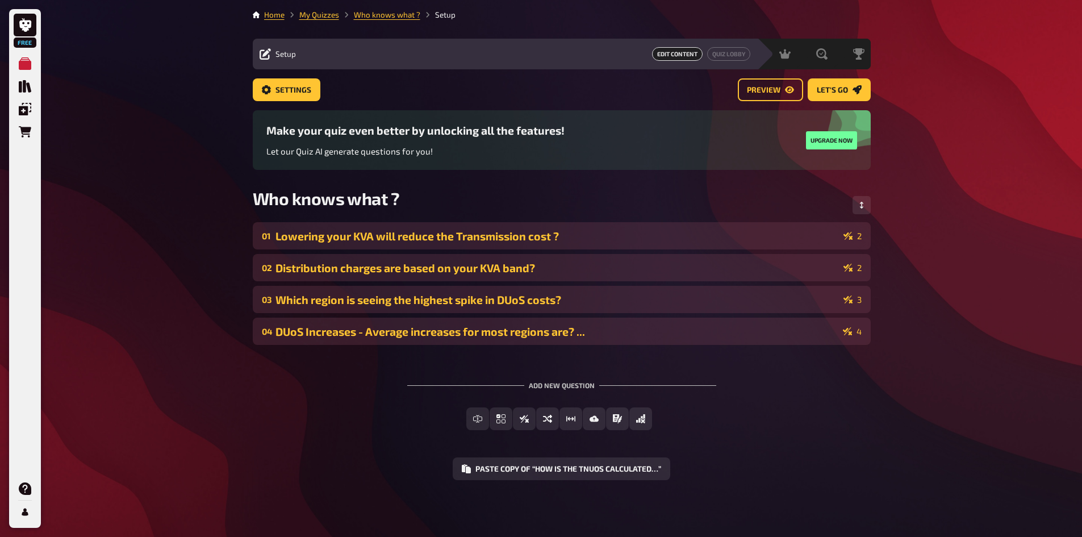
scroll to position [0, 0]
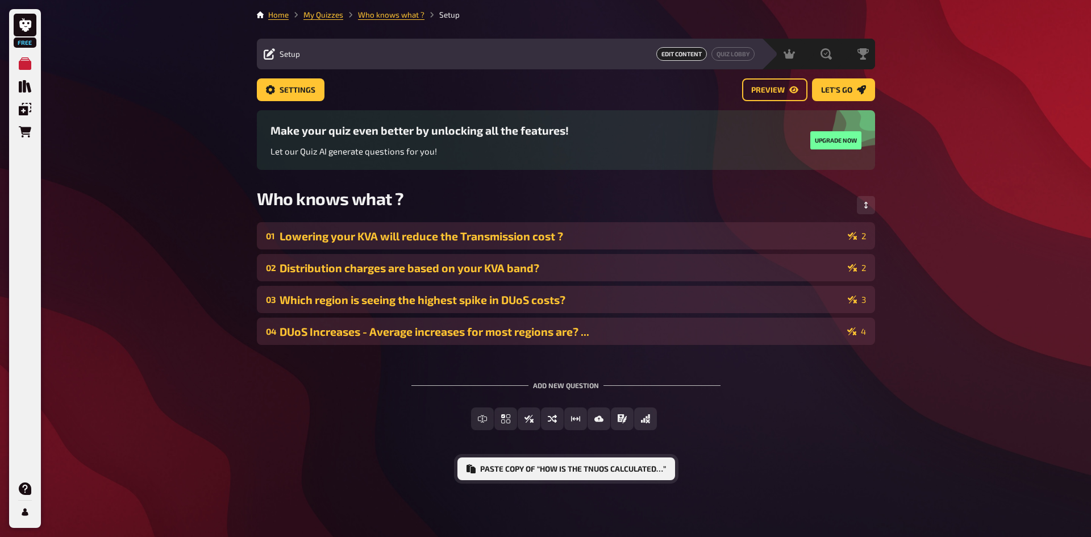
click at [571, 466] on button "Paste copy of “How is the TNUoS calculated…”" at bounding box center [566, 468] width 218 height 23
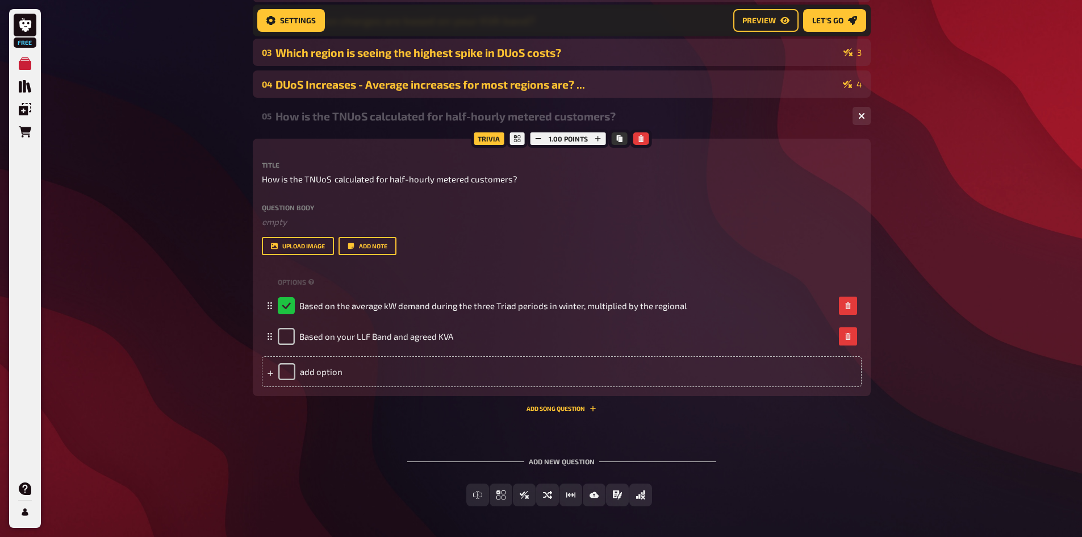
scroll to position [236, 0]
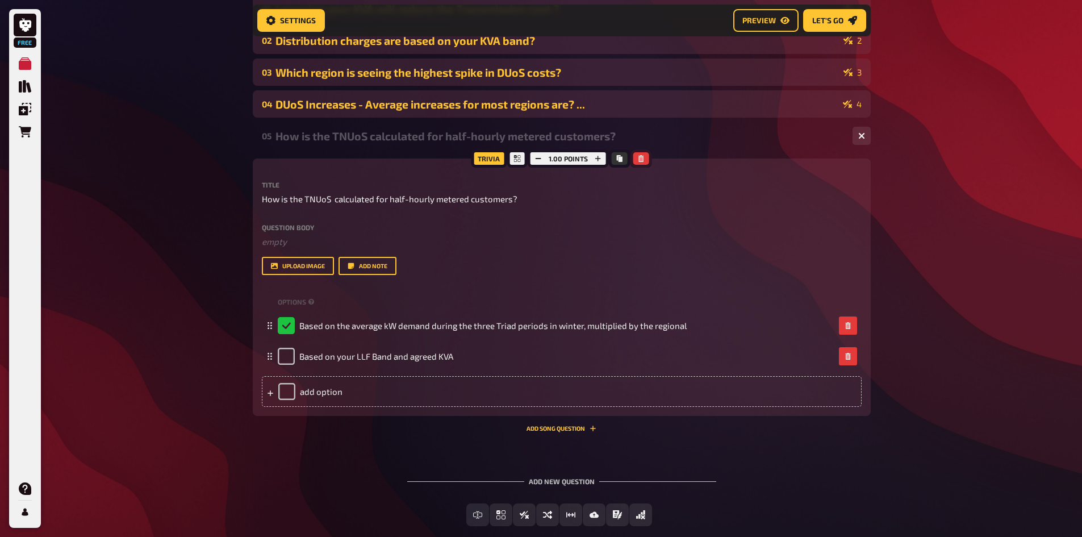
click at [641, 157] on icon "button" at bounding box center [641, 158] width 7 height 7
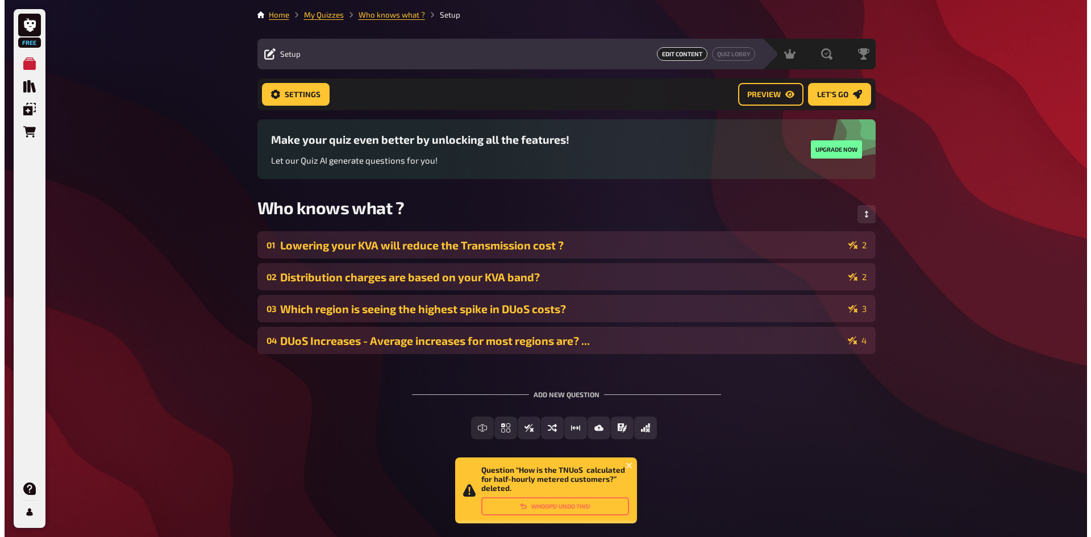
scroll to position [0, 0]
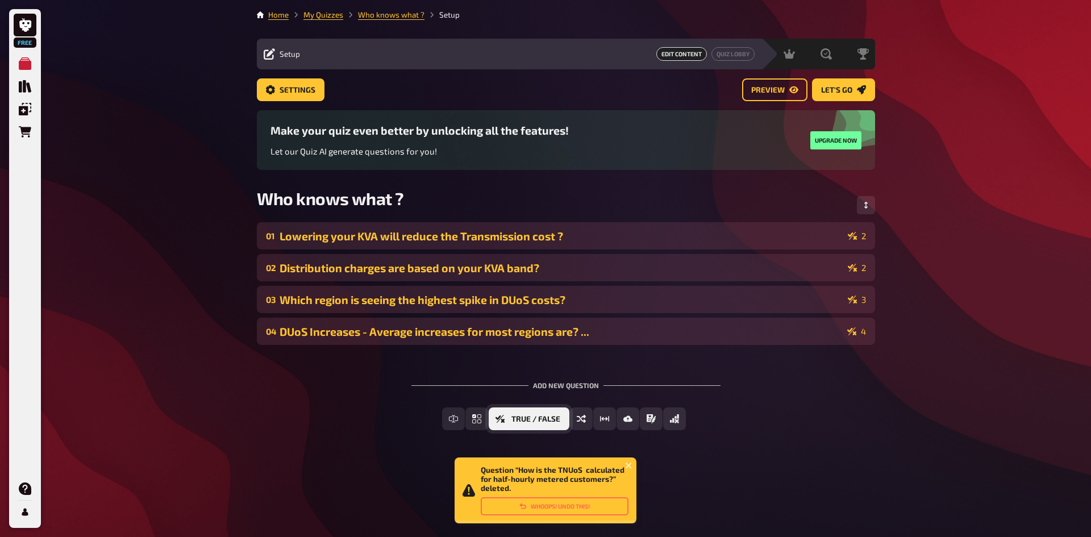
click at [507, 417] on button "True / False" at bounding box center [528, 418] width 81 height 23
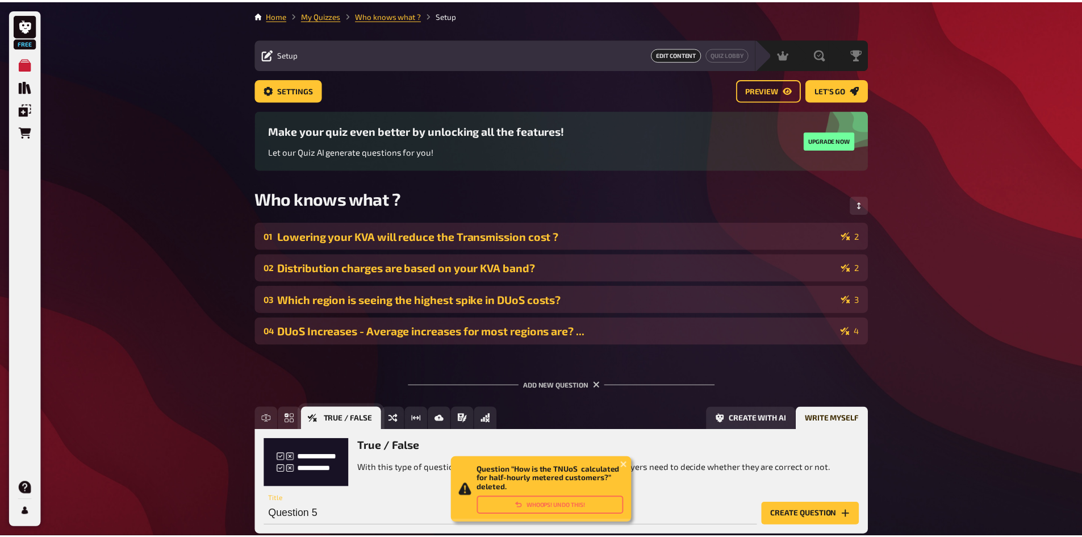
scroll to position [71, 0]
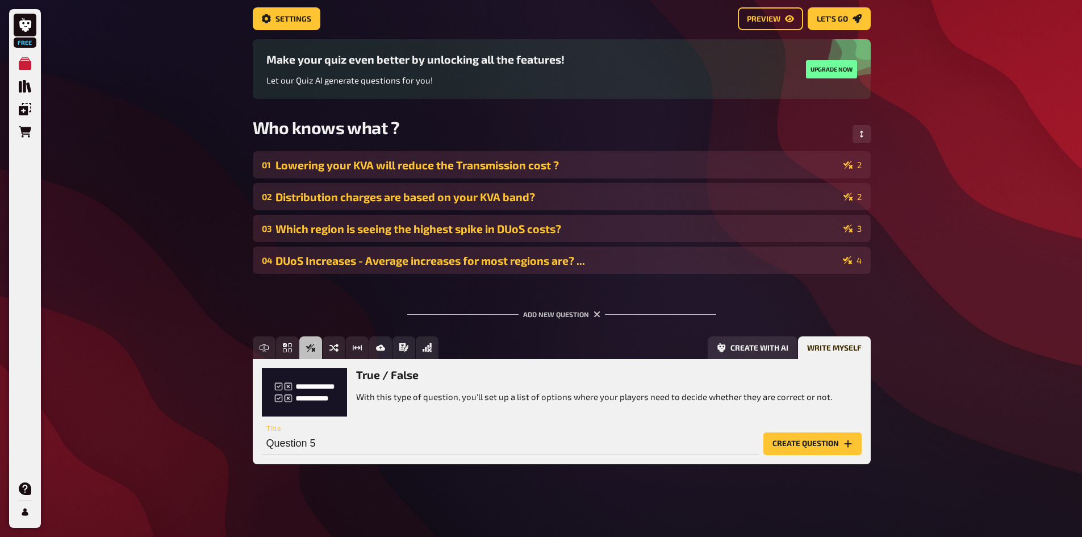
click at [811, 432] on button "Create question" at bounding box center [812, 443] width 98 height 23
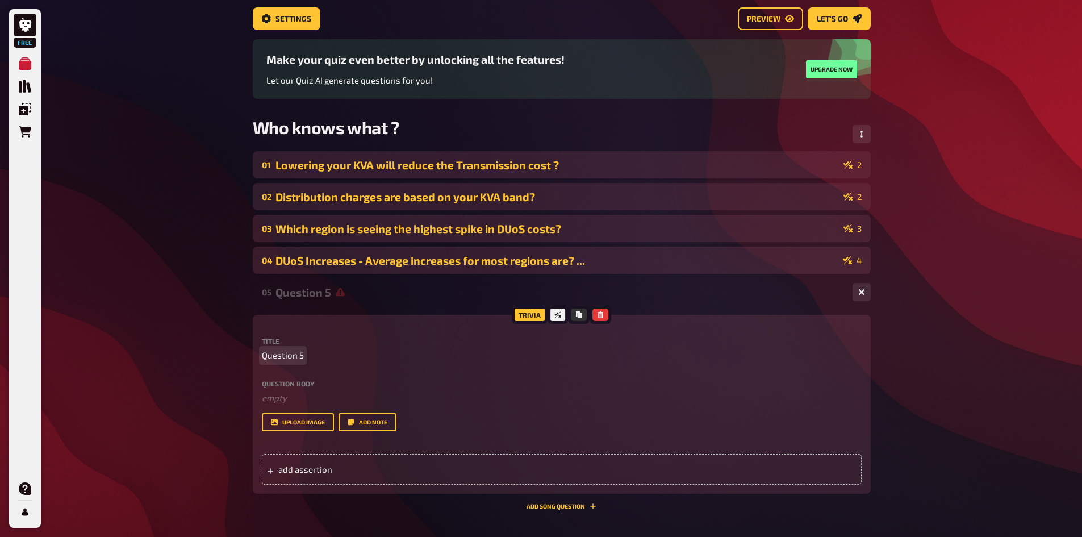
click at [279, 356] on span "Question 5" at bounding box center [283, 355] width 42 height 13
click at [382, 198] on div "Distribution charges are based on your KVA band?" at bounding box center [556, 196] width 563 height 13
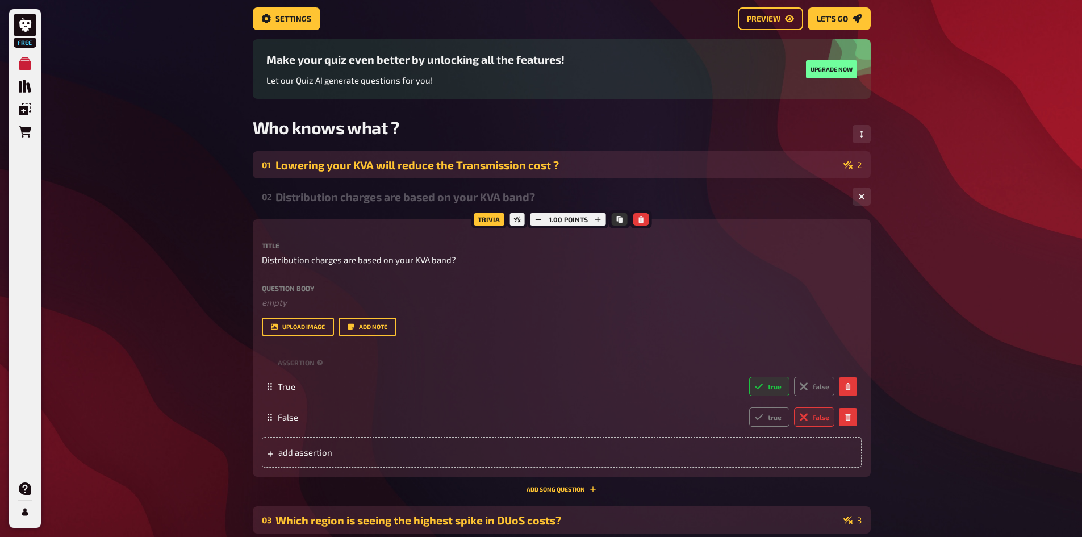
click at [392, 154] on div "01 Lowering your KVA will reduce the Transmission cost ? 2" at bounding box center [562, 164] width 618 height 27
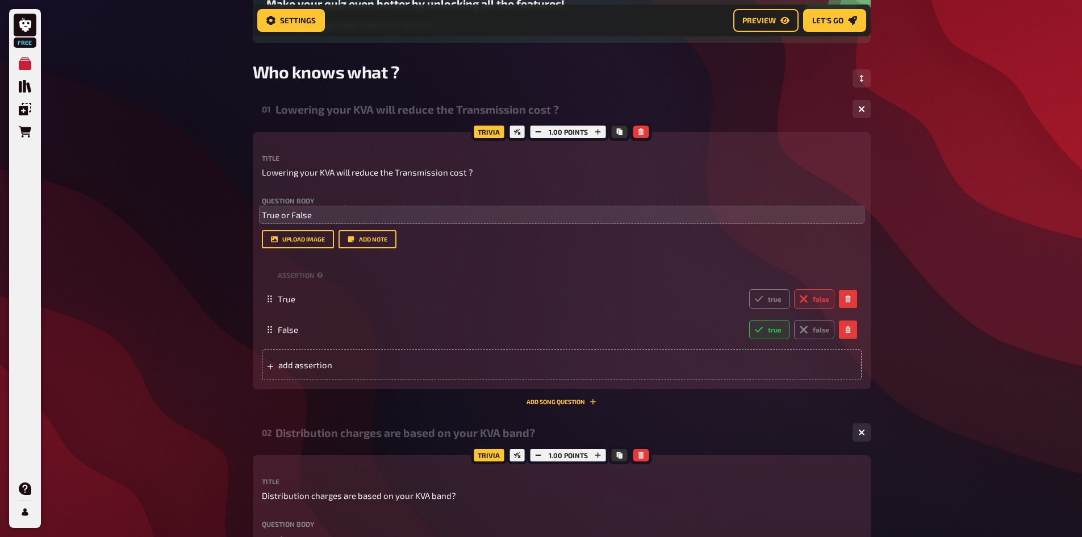
scroll to position [137, 0]
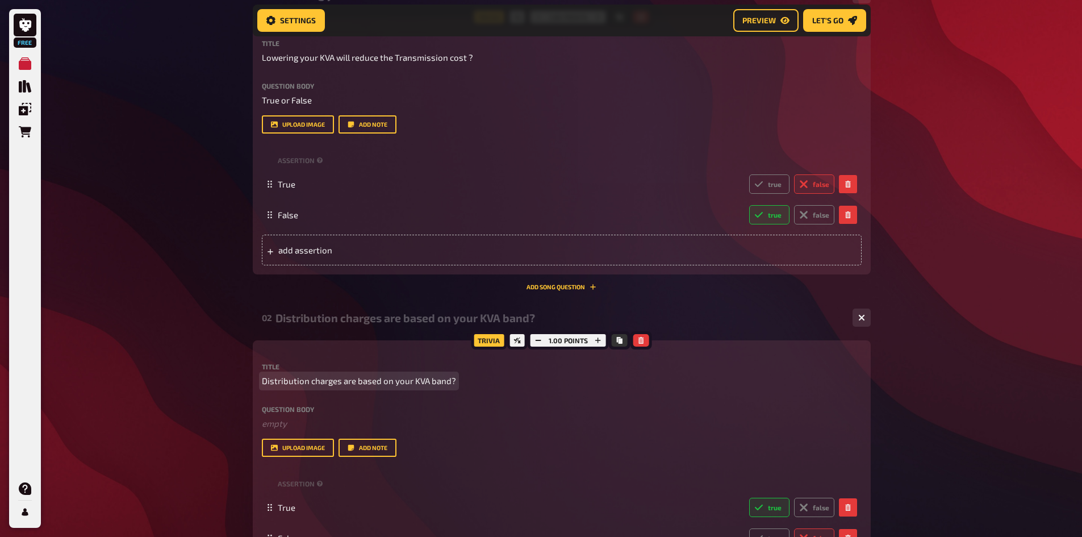
click at [380, 378] on span "Distribution charges are based on your KVA band?" at bounding box center [359, 380] width 194 height 13
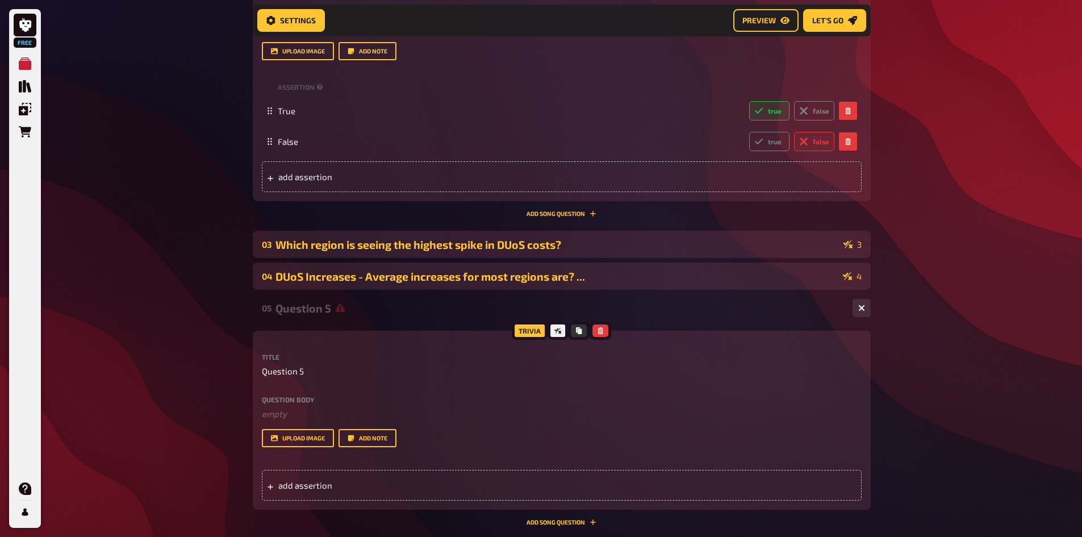
scroll to position [648, 0]
click at [484, 250] on div "03 Which region is seeing the highest spike in DUoS costs? 3" at bounding box center [562, 242] width 618 height 27
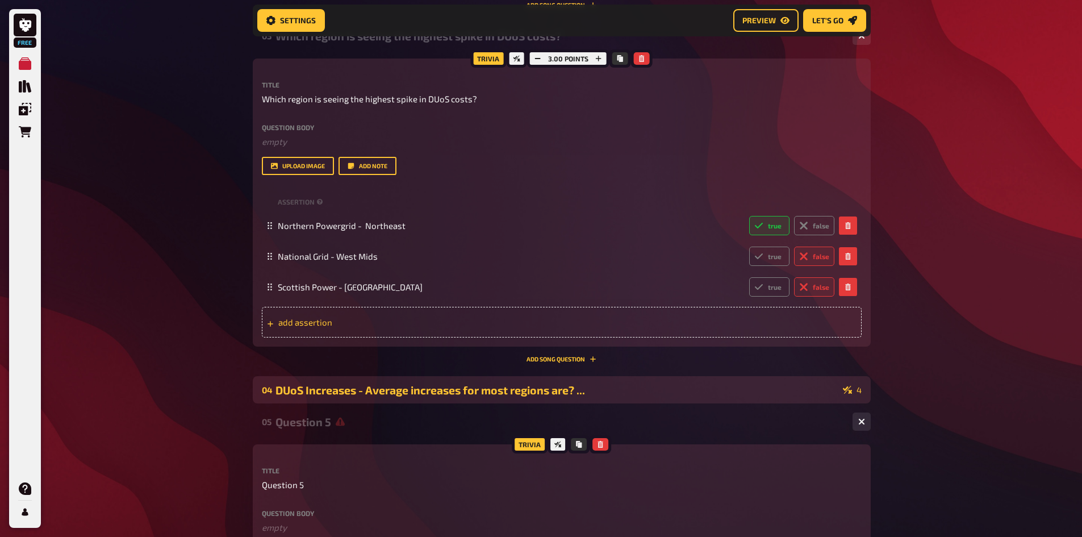
scroll to position [875, 0]
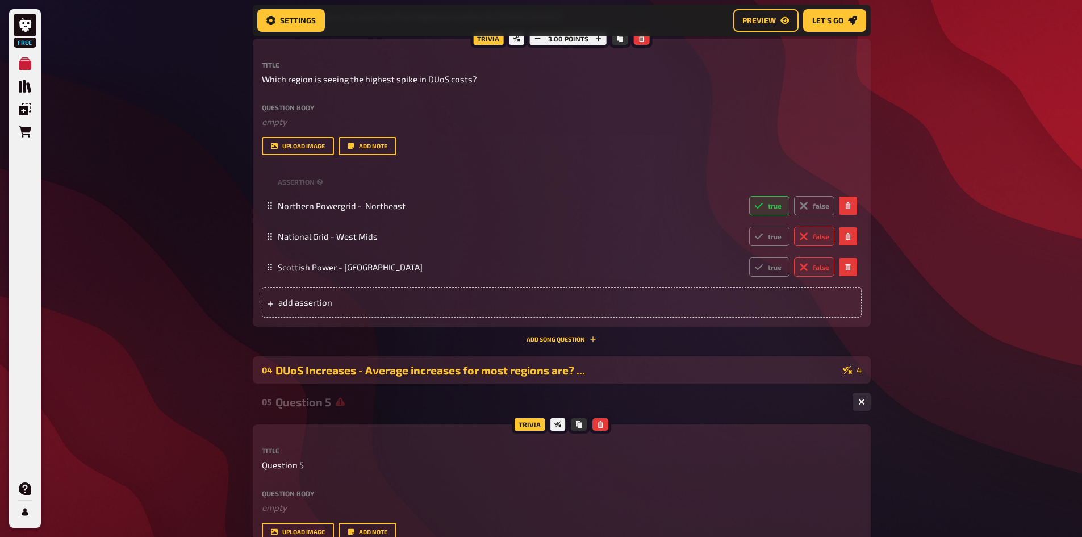
click at [409, 373] on div "DUoS Increases - Average increases for most regions are? ..." at bounding box center [556, 370] width 563 height 13
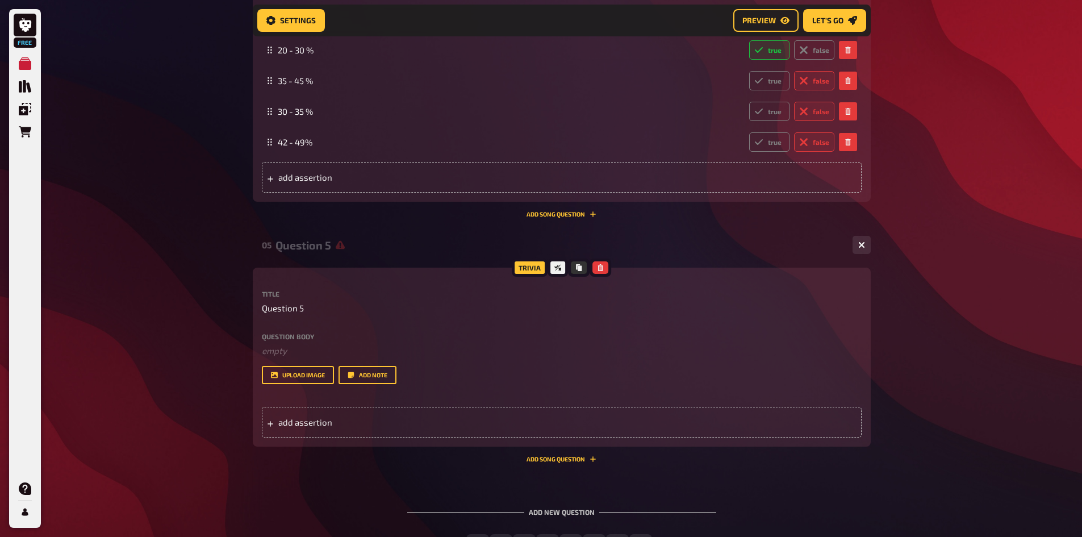
scroll to position [1443, 0]
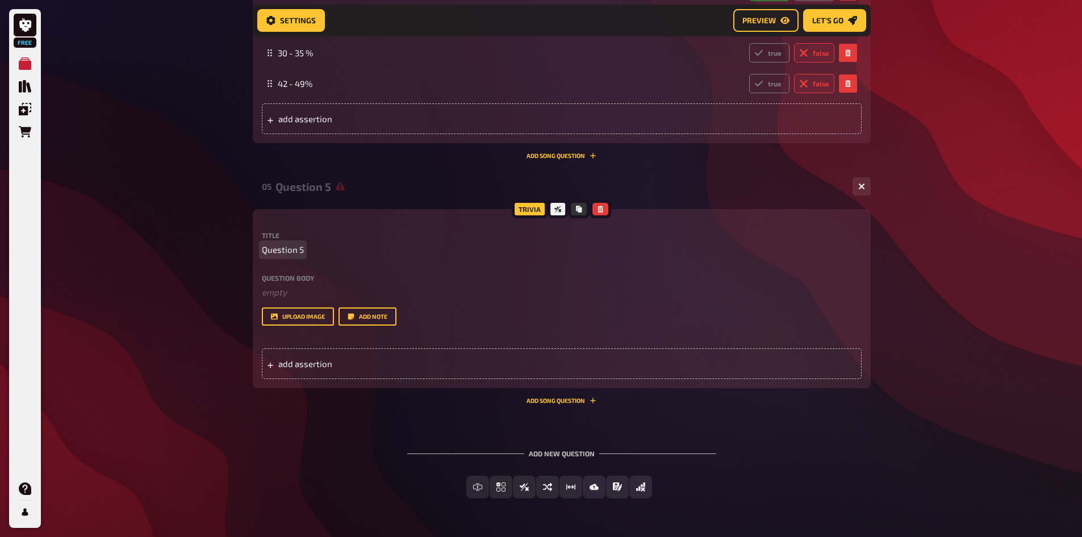
click at [288, 247] on span "Question 5" at bounding box center [283, 249] width 42 height 13
click at [309, 371] on div "add assertion" at bounding box center [562, 363] width 600 height 31
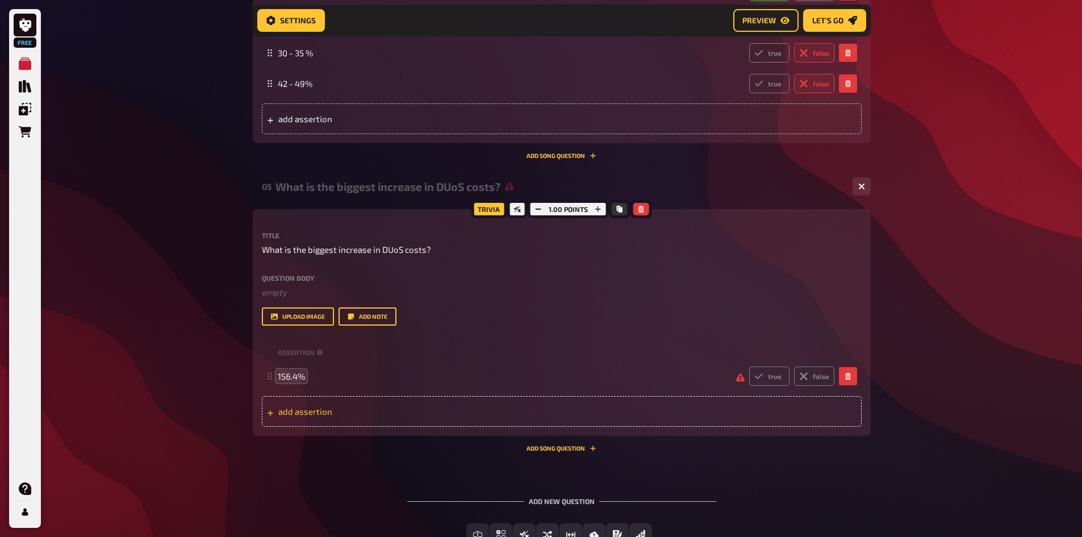
click at [320, 413] on span "add assertion" at bounding box center [366, 411] width 177 height 10
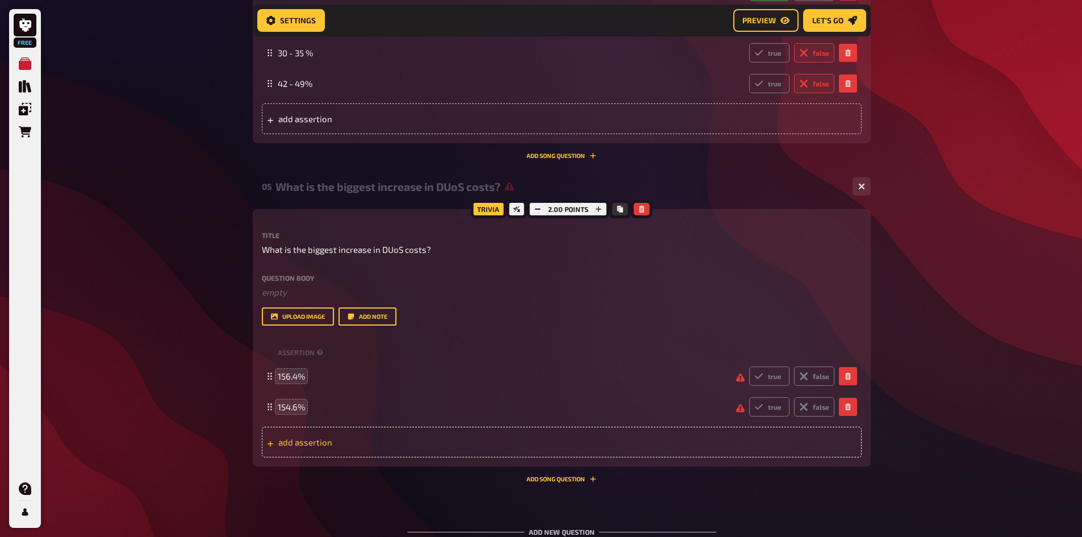
click at [314, 440] on span "add assertion" at bounding box center [366, 442] width 177 height 10
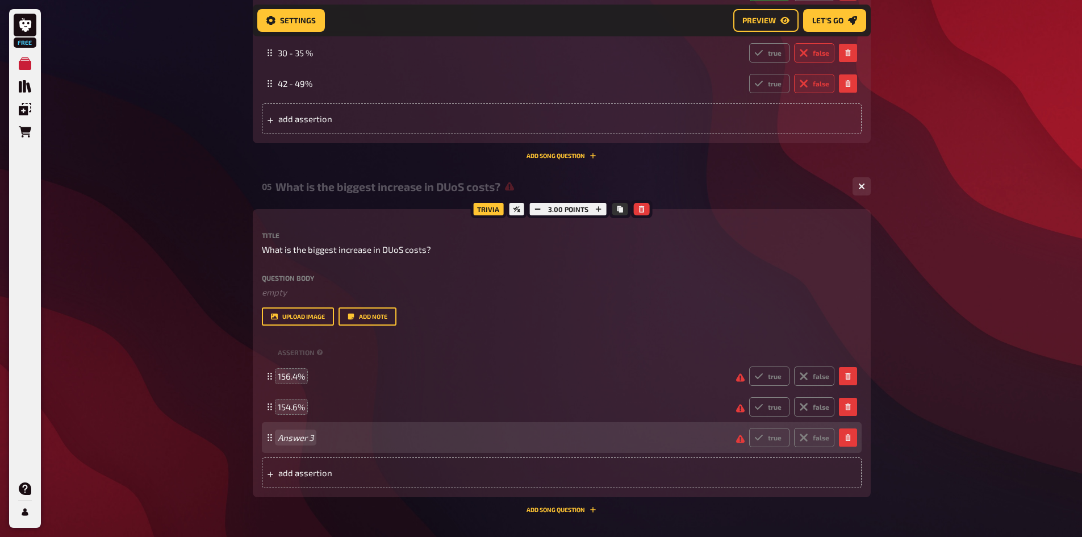
drag, startPoint x: 293, startPoint y: 429, endPoint x: 293, endPoint y: 436, distance: 6.2
click at [292, 431] on div "Answer 3 true false" at bounding box center [556, 437] width 557 height 19
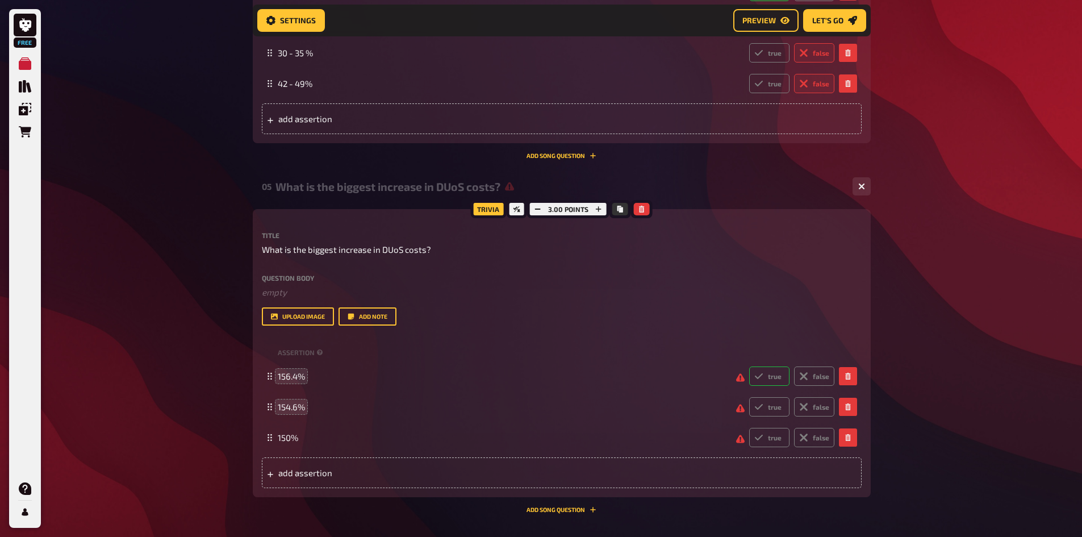
click at [761, 377] on icon at bounding box center [758, 375] width 9 height 9
click at [749, 366] on input "true" at bounding box center [749, 366] width 1 height 1
radio input "true"
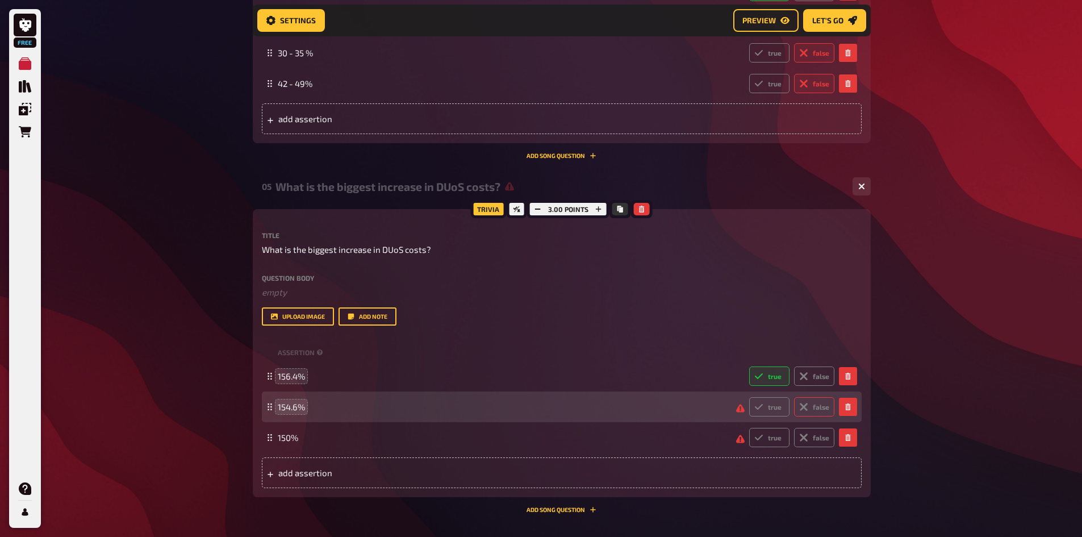
drag, startPoint x: 802, startPoint y: 400, endPoint x: 807, endPoint y: 416, distance: 16.0
click at [803, 401] on label "false" at bounding box center [814, 406] width 40 height 19
click at [749, 397] on input "false" at bounding box center [749, 396] width 1 height 1
radio input "true"
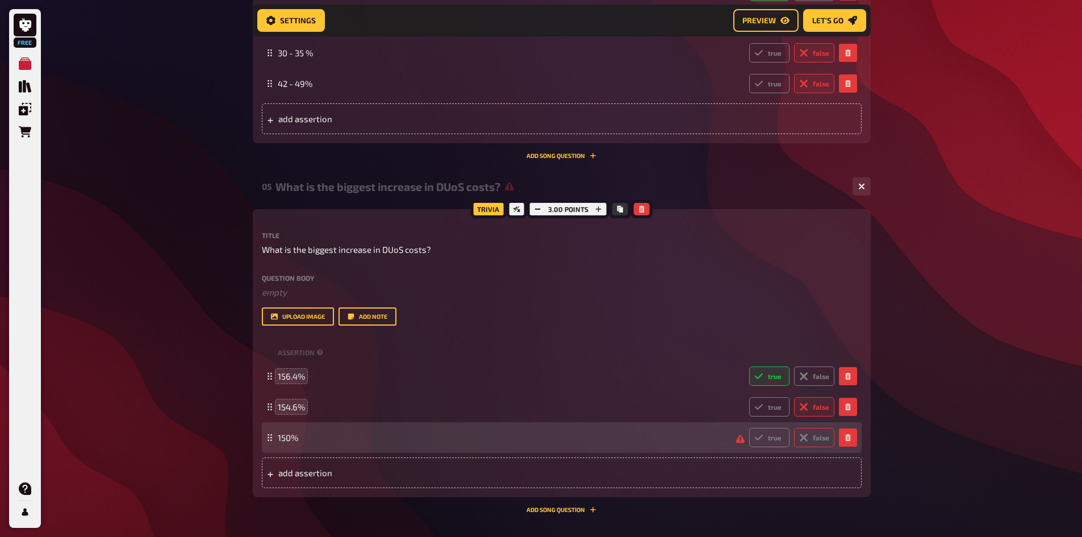
click at [812, 436] on label "false" at bounding box center [814, 437] width 40 height 19
click at [749, 428] on input "false" at bounding box center [749, 427] width 1 height 1
radio input "true"
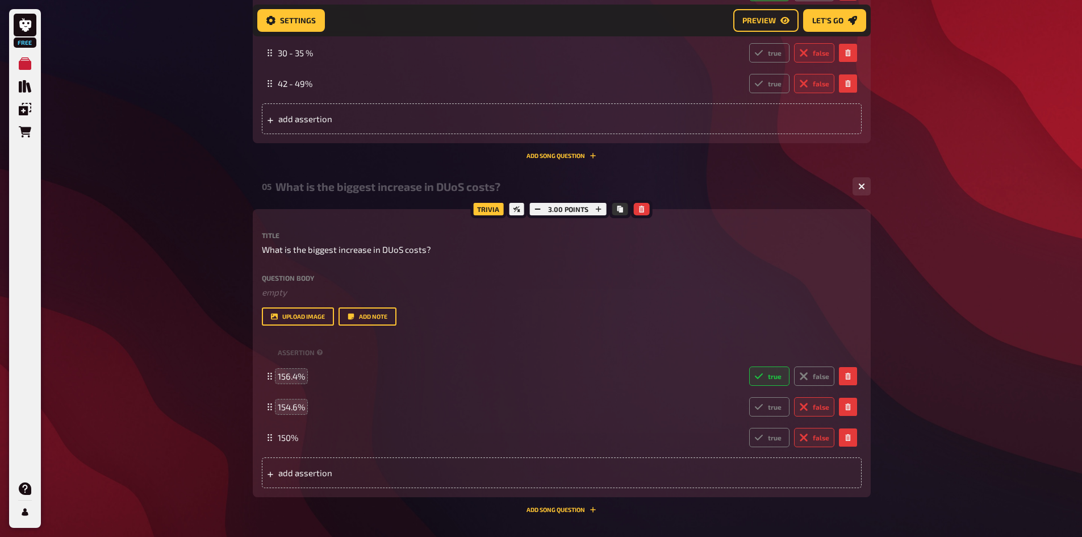
click at [354, 479] on div "add assertion" at bounding box center [562, 472] width 600 height 31
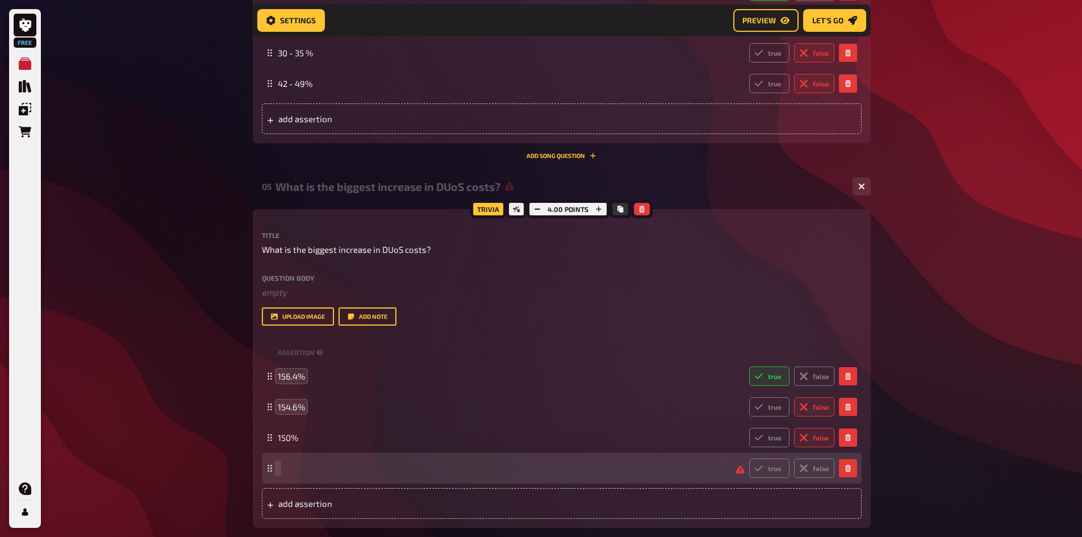
click at [317, 466] on span at bounding box center [502, 468] width 449 height 10
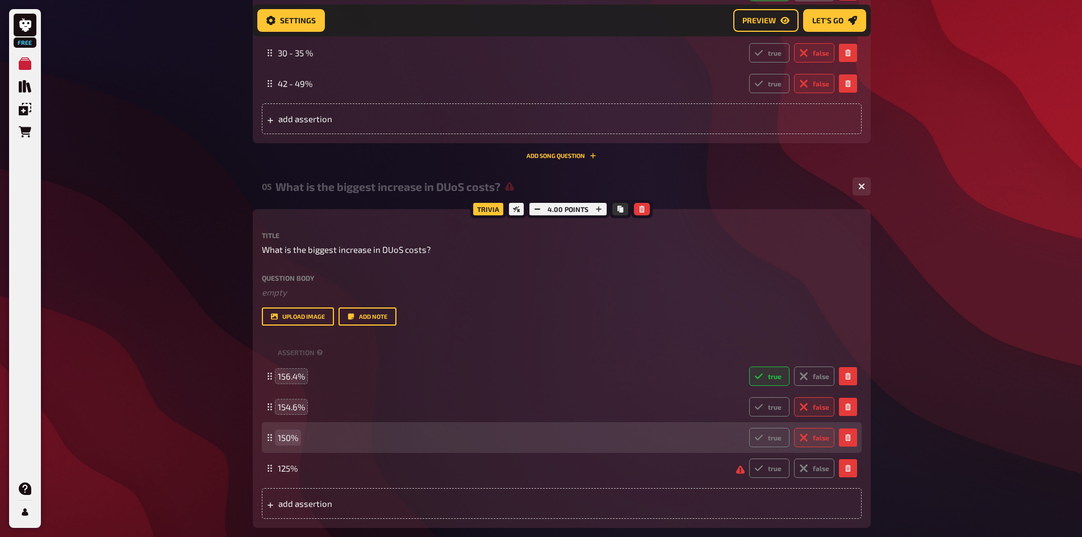
click at [291, 436] on span "150%" at bounding box center [288, 437] width 20 height 10
click at [290, 437] on span "150%" at bounding box center [288, 437] width 20 height 10
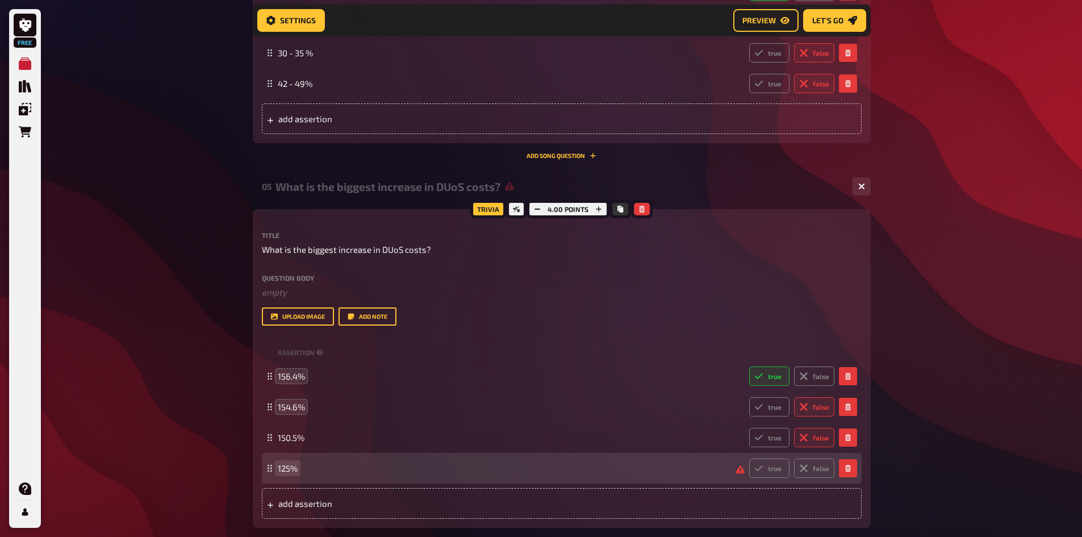
click at [283, 469] on span "125%" at bounding box center [288, 468] width 20 height 10
click at [288, 469] on span "125%" at bounding box center [288, 468] width 20 height 10
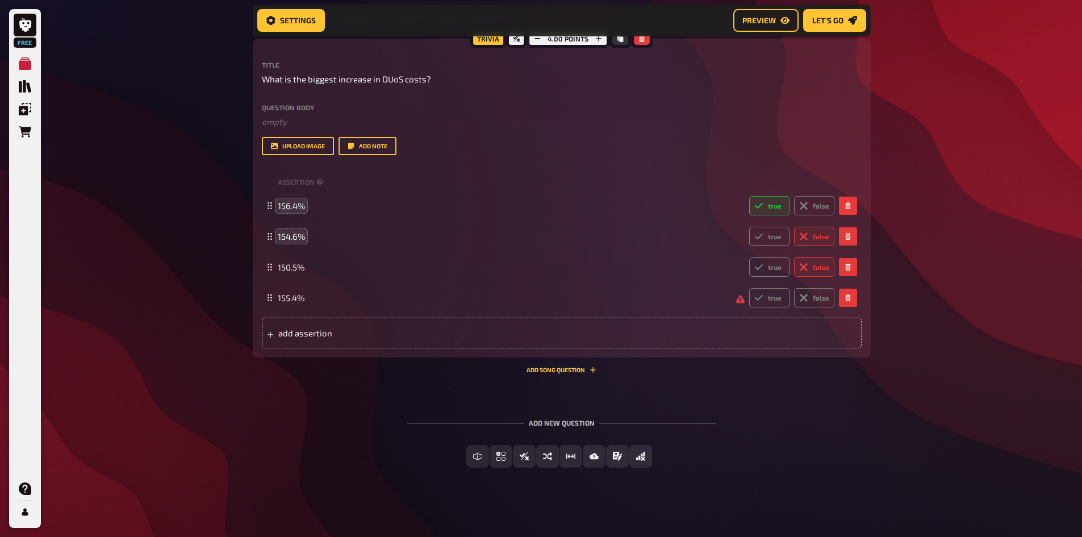
scroll to position [1617, 0]
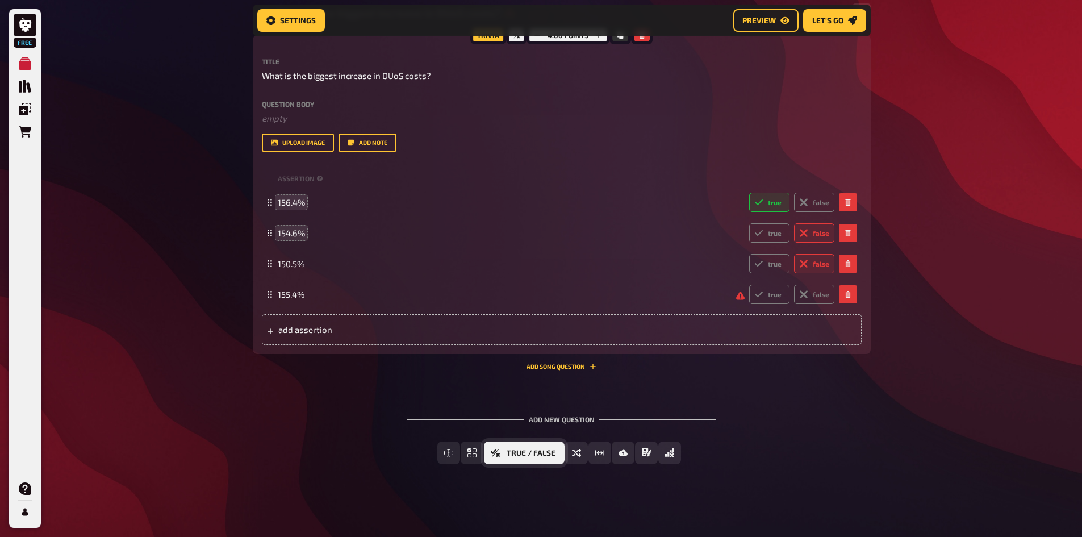
click at [541, 456] on span "True / False" at bounding box center [531, 453] width 49 height 8
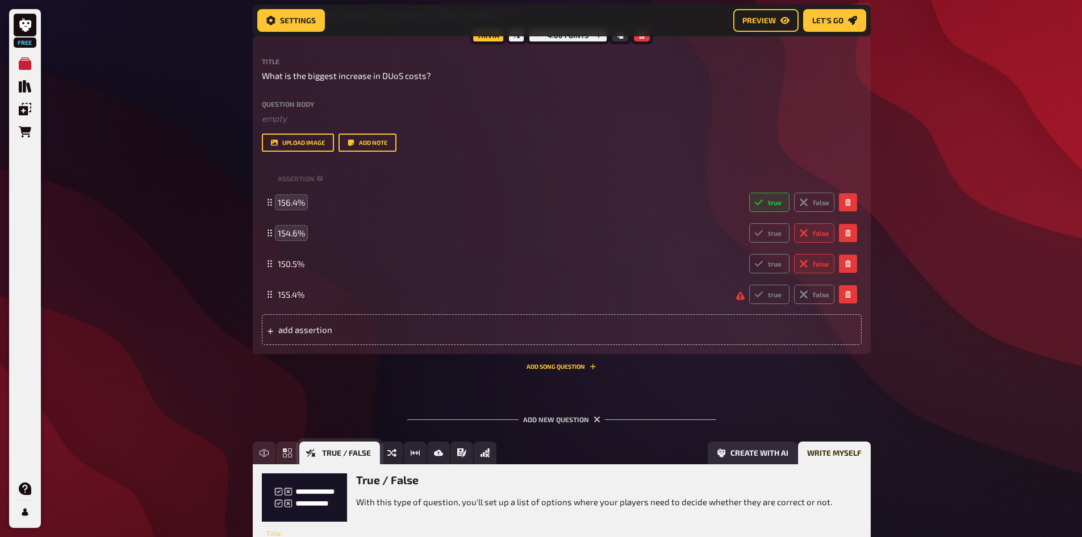
scroll to position [1722, 0]
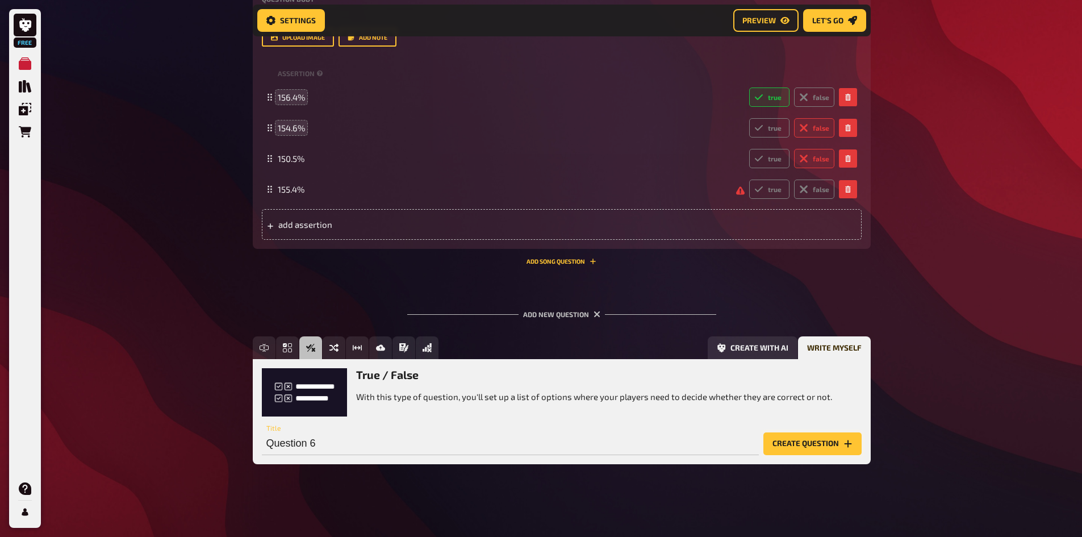
click at [778, 435] on button "Create question" at bounding box center [812, 443] width 98 height 23
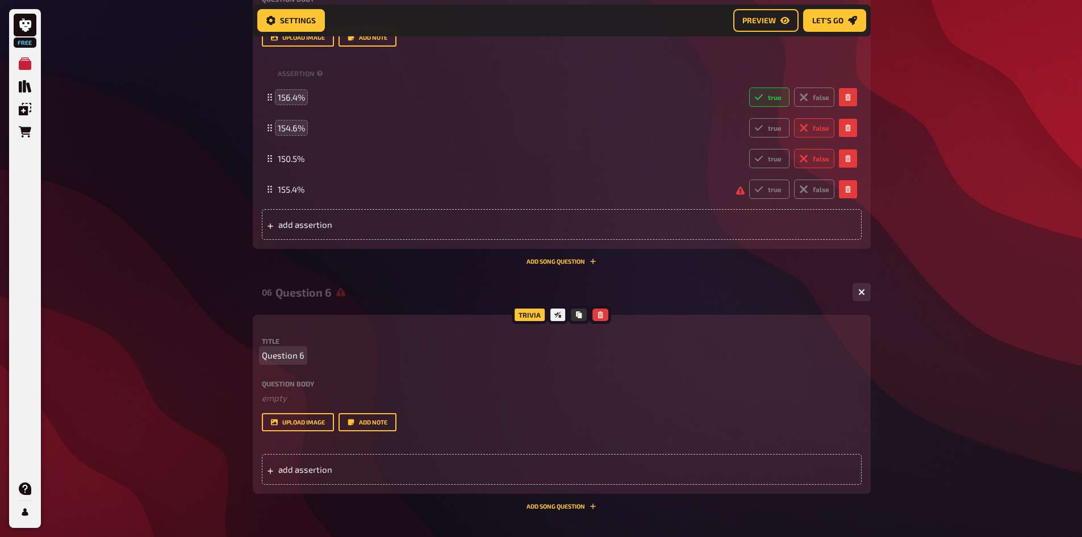
click at [284, 352] on span "Question 6" at bounding box center [283, 355] width 43 height 13
drag, startPoint x: 303, startPoint y: 355, endPoint x: 234, endPoint y: 350, distance: 69.5
click at [273, 357] on span "Question 6" at bounding box center [283, 355] width 43 height 13
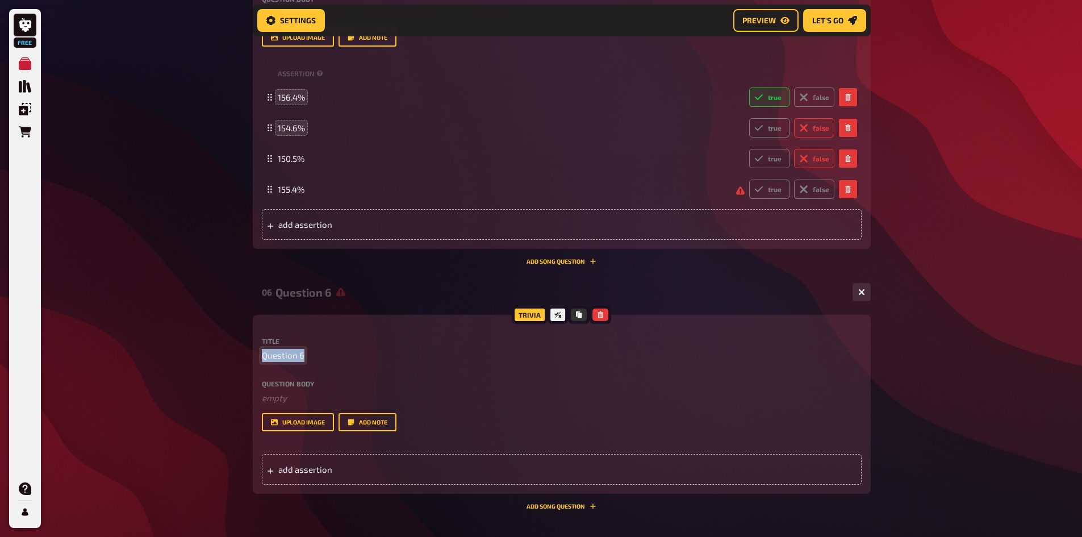
click at [273, 357] on span "Question 6" at bounding box center [283, 355] width 43 height 13
click at [351, 470] on span "add assertion" at bounding box center [366, 469] width 177 height 10
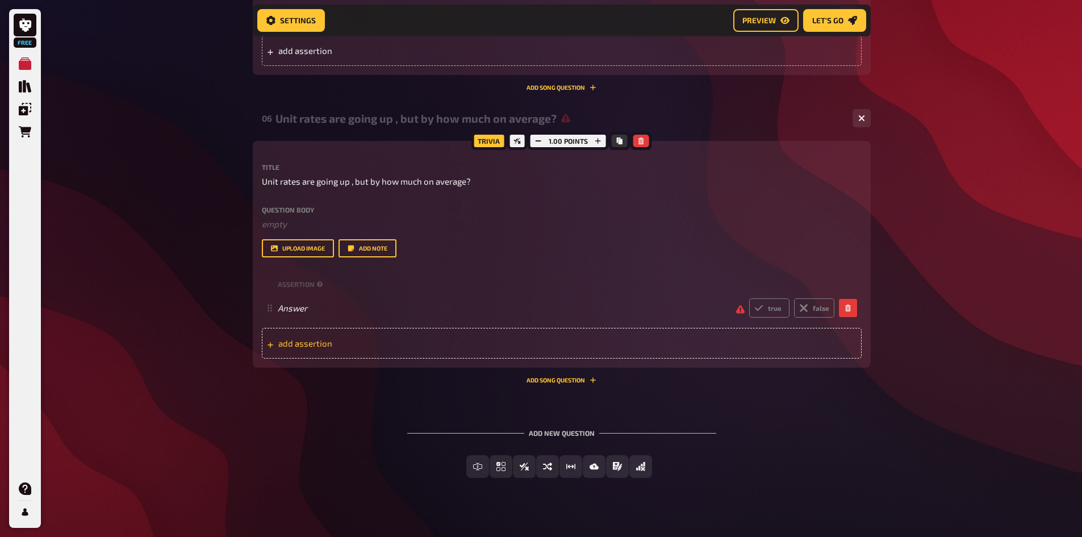
scroll to position [1910, 0]
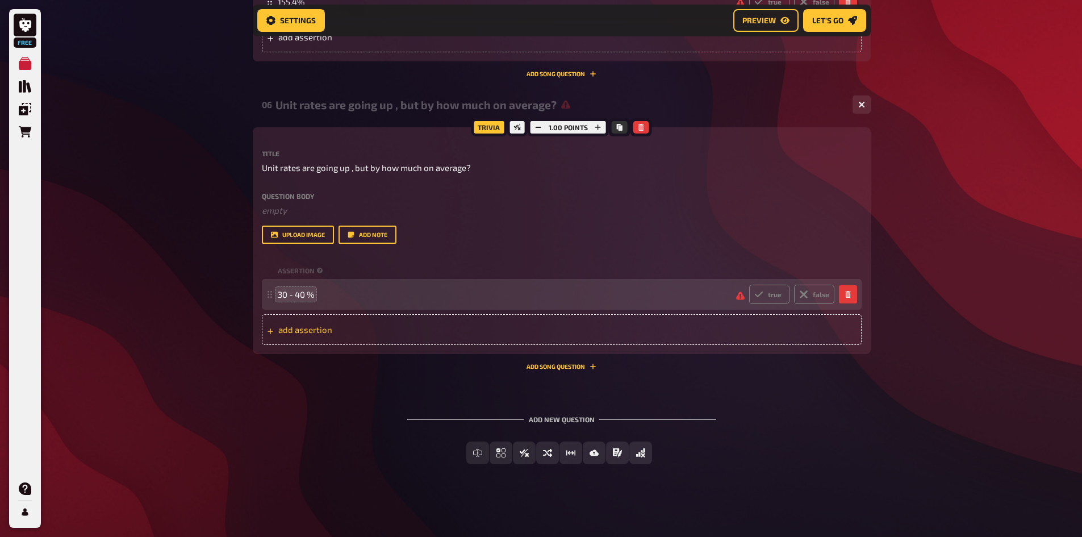
click at [296, 331] on span "add assertion" at bounding box center [366, 329] width 177 height 10
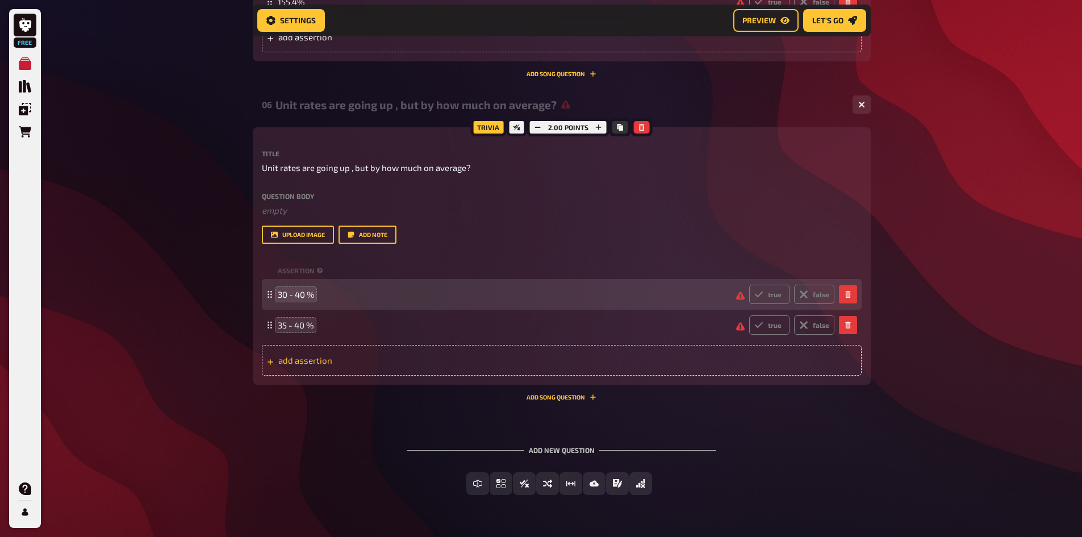
drag, startPoint x: 296, startPoint y: 348, endPoint x: 298, endPoint y: 358, distance: 9.8
click at [296, 349] on div "add assertion" at bounding box center [562, 360] width 600 height 31
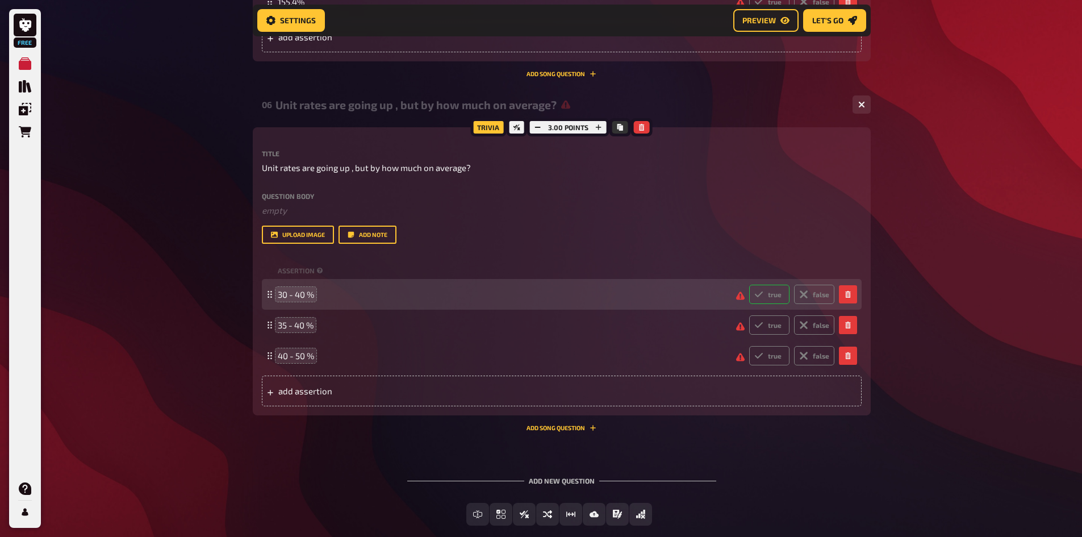
drag, startPoint x: 769, startPoint y: 294, endPoint x: 804, endPoint y: 318, distance: 42.4
click at [770, 295] on label "true" at bounding box center [769, 294] width 40 height 19
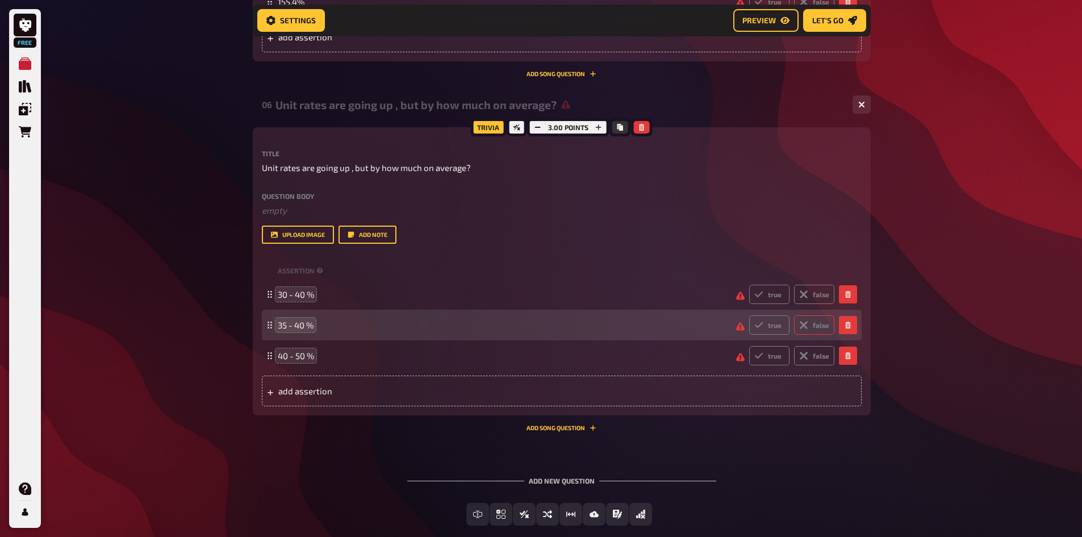
click at [749, 285] on input "true" at bounding box center [749, 284] width 1 height 1
radio input "true"
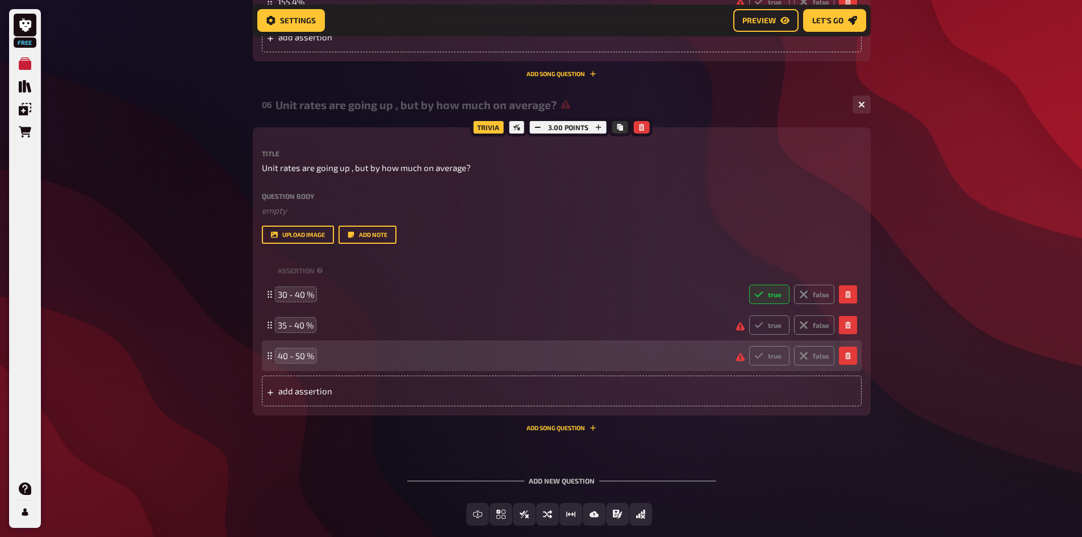
drag, startPoint x: 808, startPoint y: 320, endPoint x: 814, endPoint y: 344, distance: 25.1
click at [809, 322] on label "false" at bounding box center [814, 324] width 40 height 19
click at [749, 315] on input "false" at bounding box center [749, 315] width 1 height 1
radio input "true"
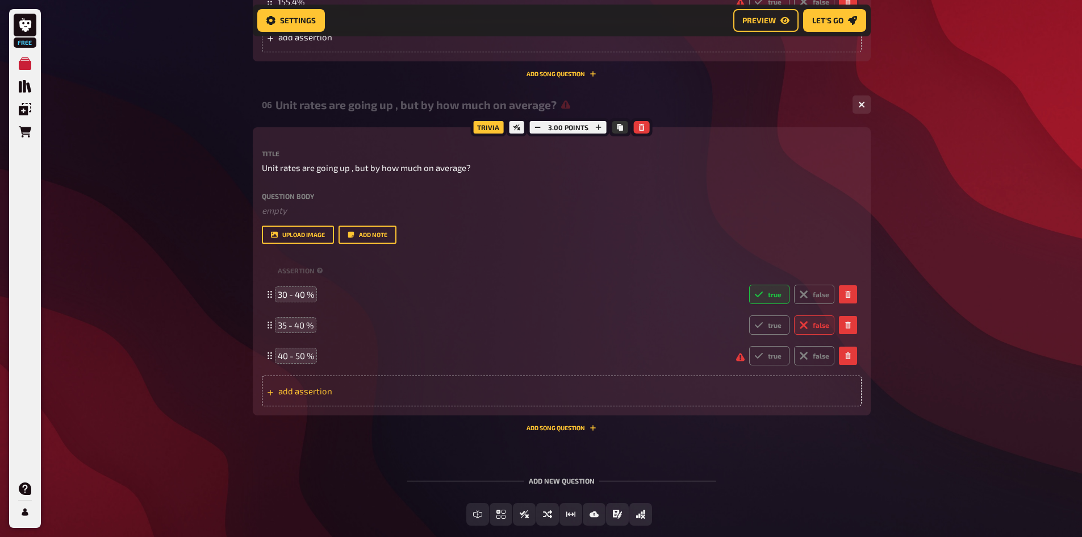
drag, startPoint x: 817, startPoint y: 357, endPoint x: 601, endPoint y: 388, distance: 217.5
click at [817, 357] on label "false" at bounding box center [814, 355] width 40 height 19
click at [749, 346] on input "false" at bounding box center [749, 345] width 1 height 1
radio input "true"
click at [331, 397] on div "add assertion" at bounding box center [562, 390] width 600 height 31
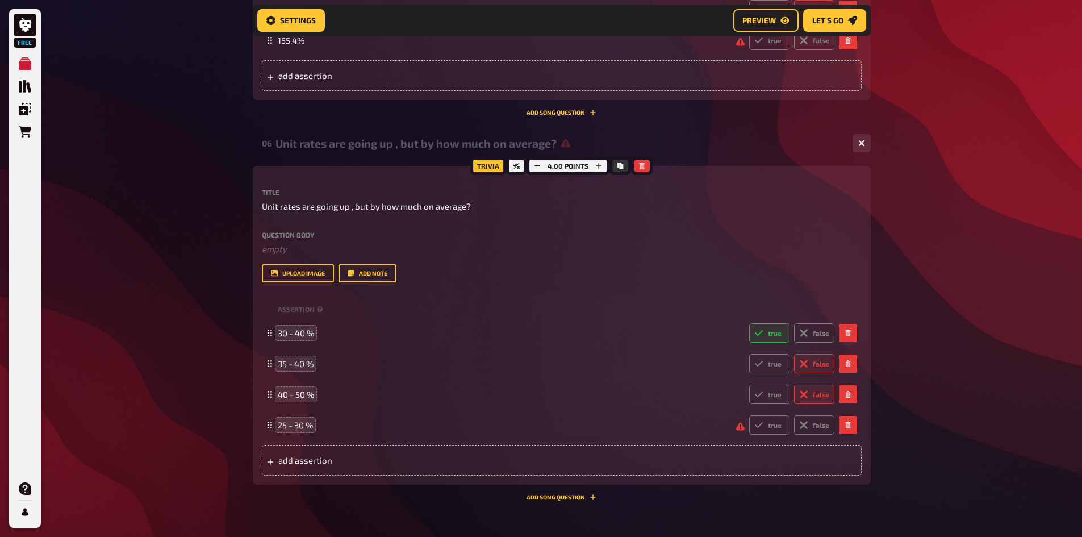
scroll to position [1966, 0]
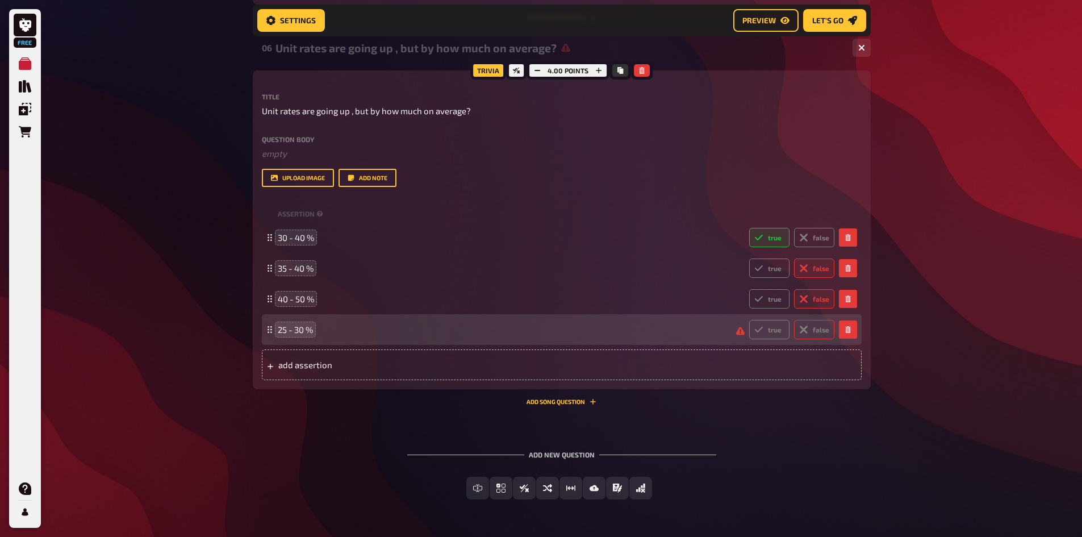
click at [815, 331] on label "false" at bounding box center [814, 329] width 40 height 19
click at [749, 320] on input "false" at bounding box center [749, 319] width 1 height 1
radio input "true"
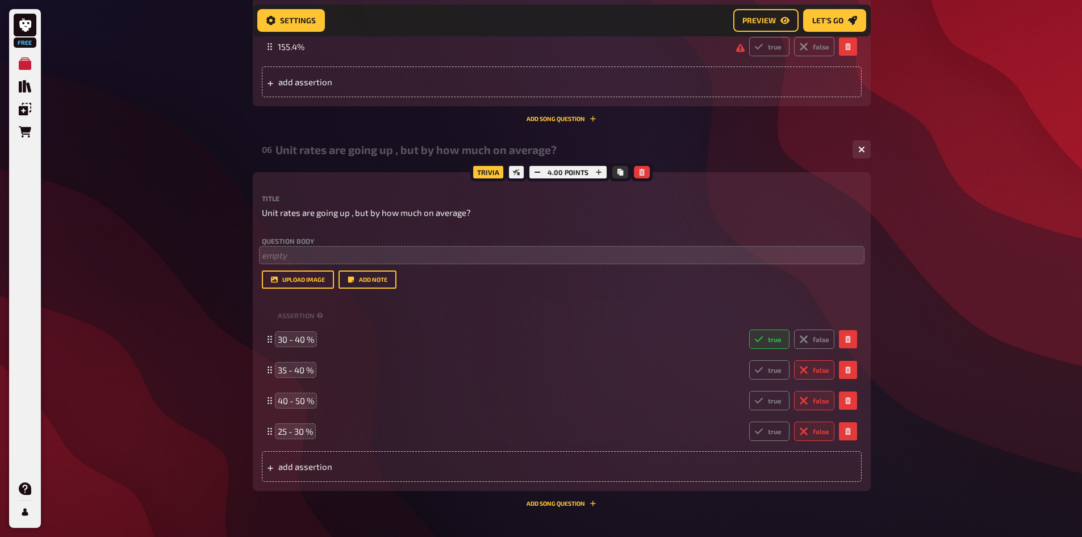
scroll to position [1853, 0]
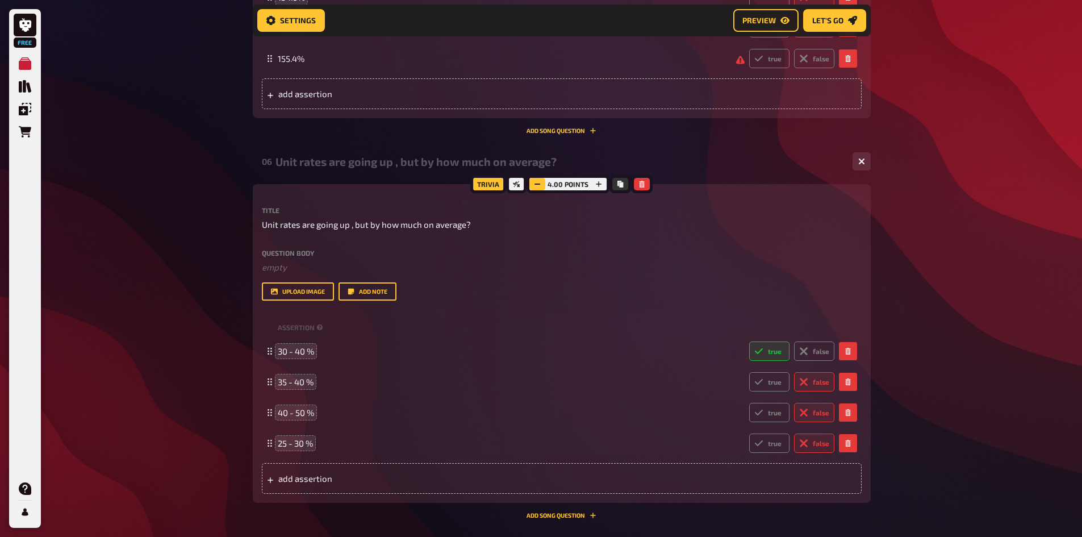
click at [538, 185] on rect "button" at bounding box center [538, 183] width 6 height 1
click at [563, 274] on div "Question body ﻿ empty Drop here to upload upload image Add note" at bounding box center [562, 275] width 600 height 52
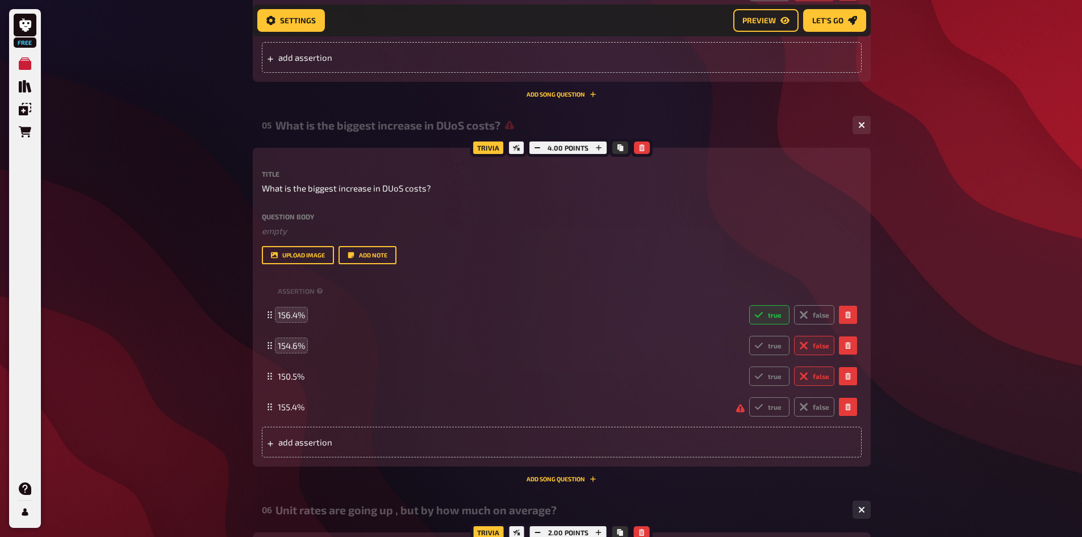
scroll to position [1398, 0]
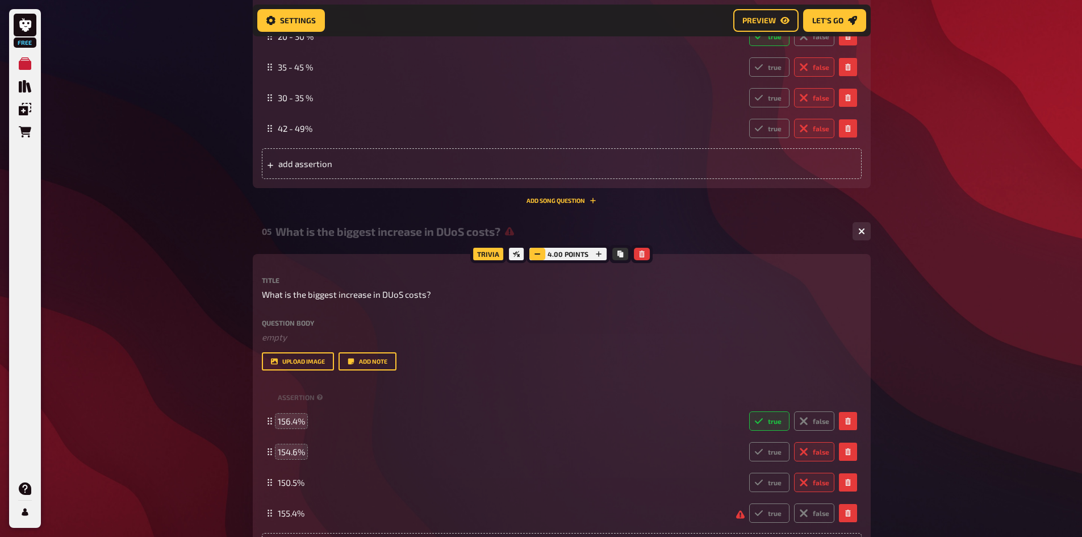
click at [536, 256] on icon "button" at bounding box center [537, 253] width 7 height 7
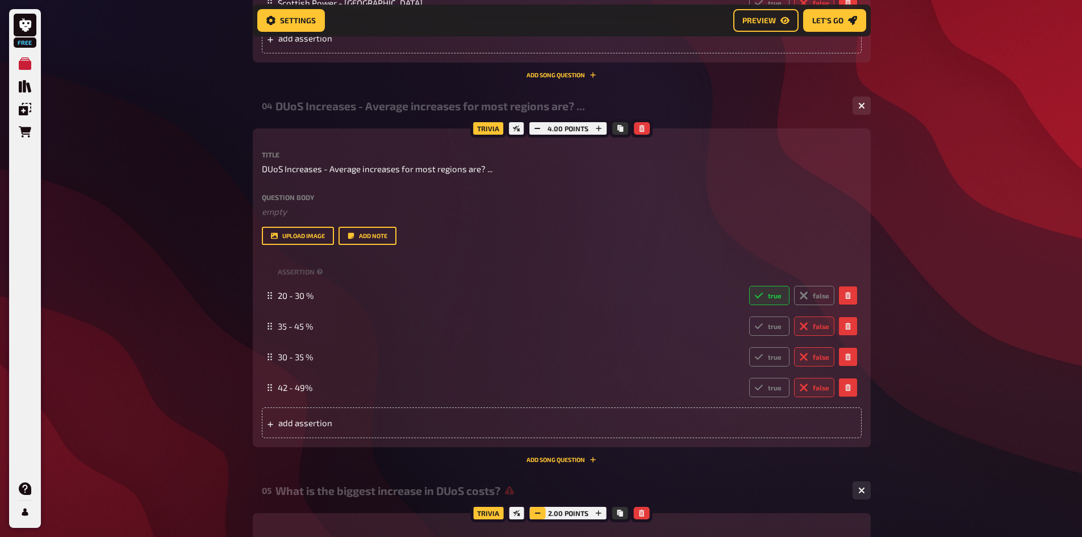
scroll to position [1058, 0]
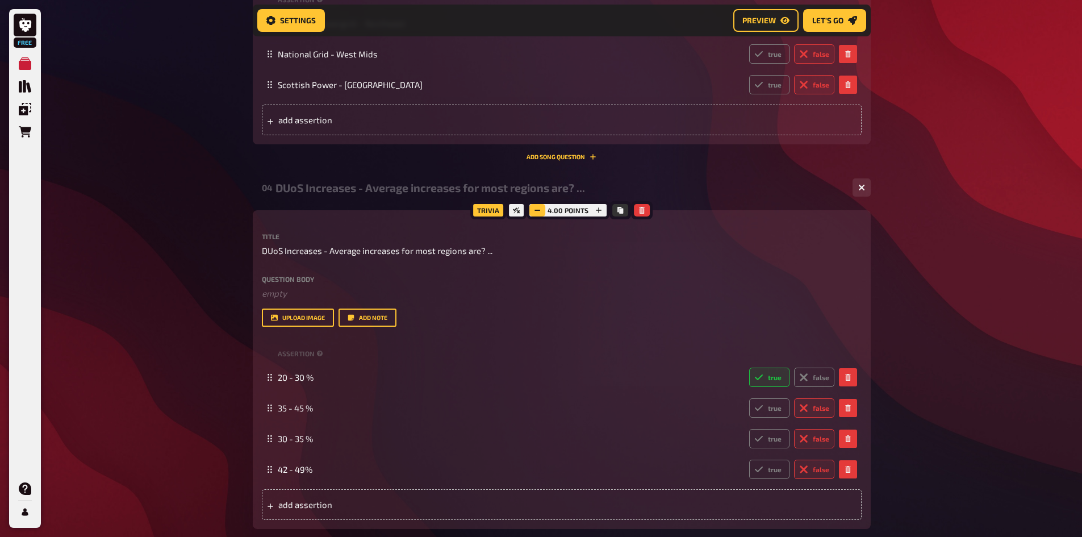
click at [537, 211] on icon "button" at bounding box center [537, 210] width 7 height 7
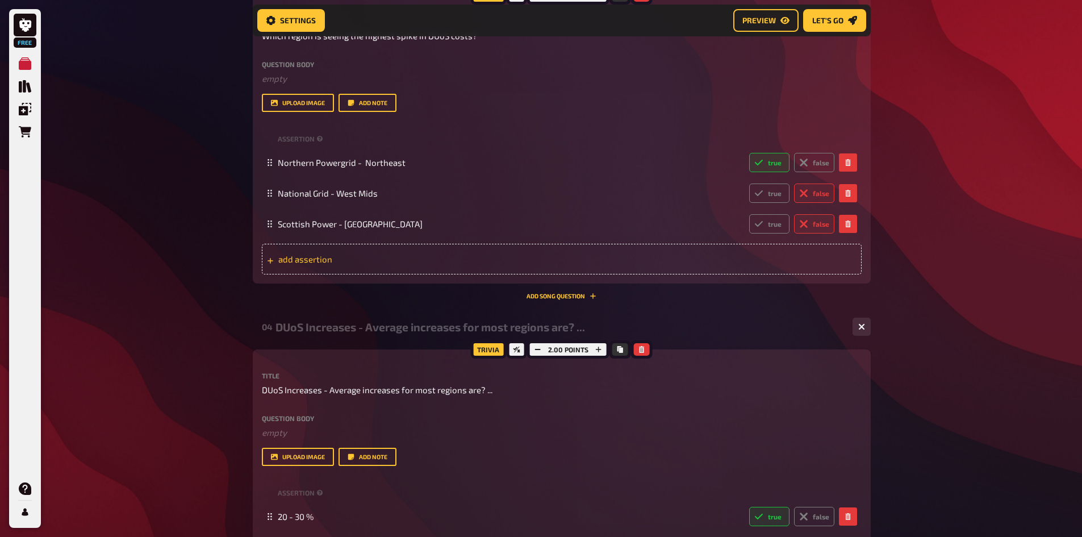
scroll to position [774, 0]
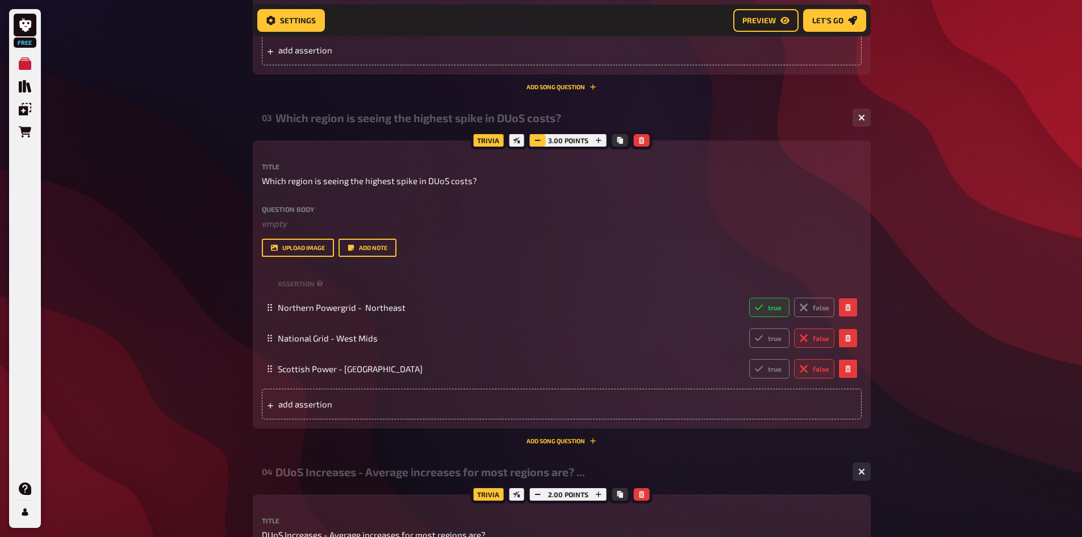
click at [536, 139] on icon "button" at bounding box center [537, 140] width 7 height 7
click at [599, 142] on icon "button" at bounding box center [597, 140] width 7 height 7
click at [559, 141] on div "3.00 points" at bounding box center [568, 140] width 82 height 18
click at [640, 212] on label "Question body" at bounding box center [562, 209] width 600 height 7
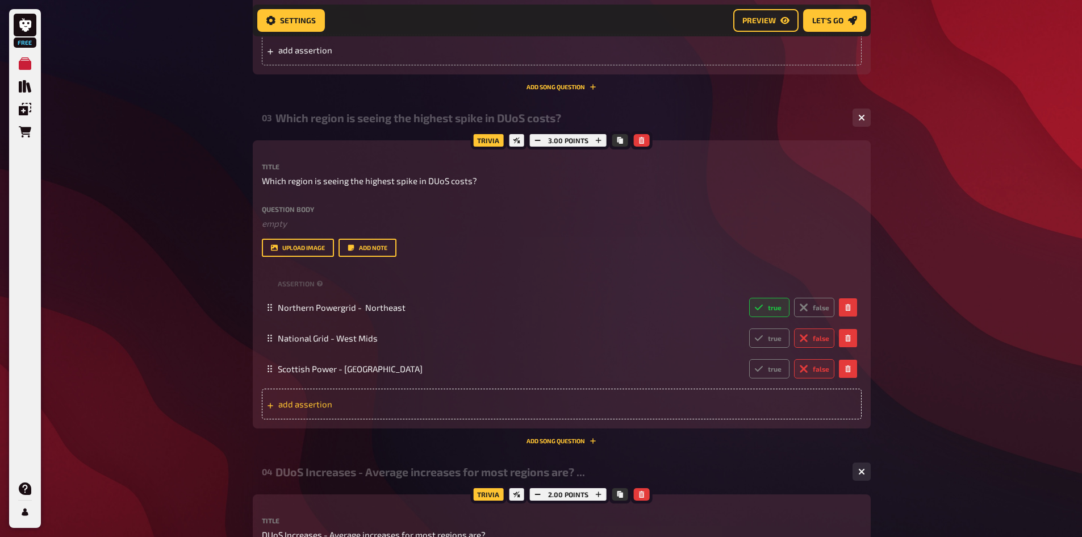
click at [314, 402] on span "add assertion" at bounding box center [366, 404] width 177 height 10
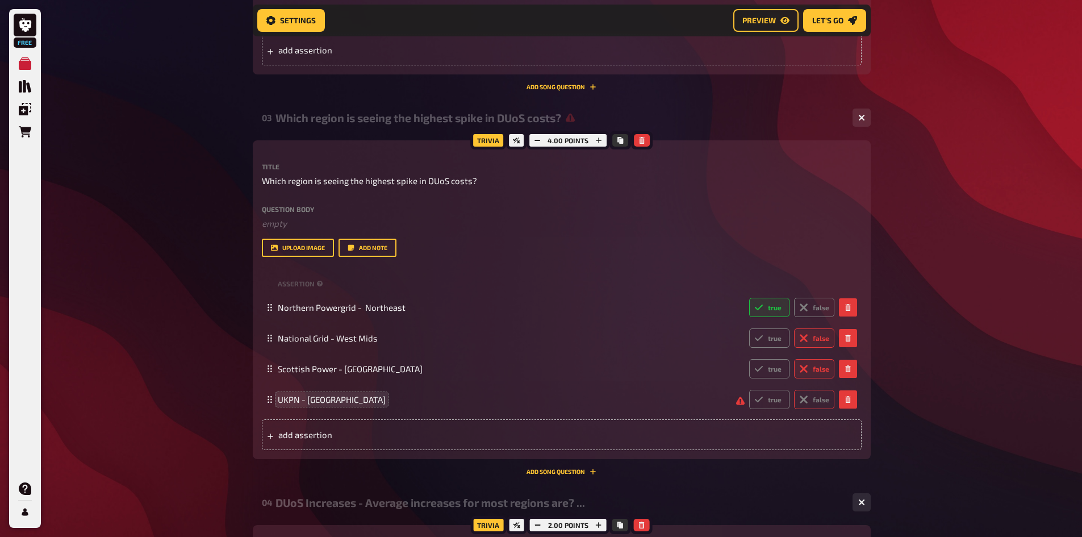
click at [816, 399] on label "false" at bounding box center [814, 399] width 40 height 19
click at [749, 390] on input "false" at bounding box center [749, 389] width 1 height 1
radio input "true"
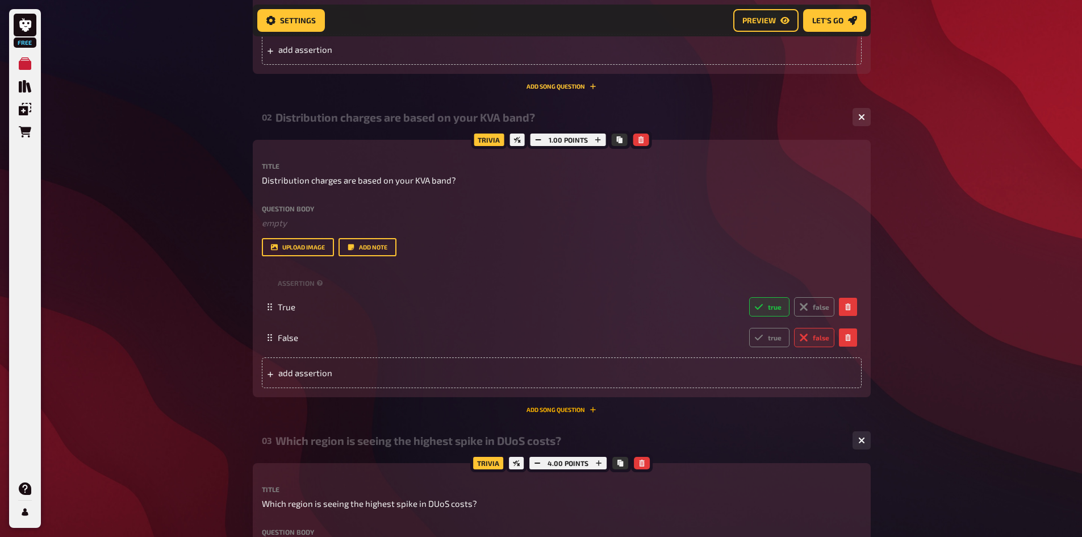
scroll to position [433, 0]
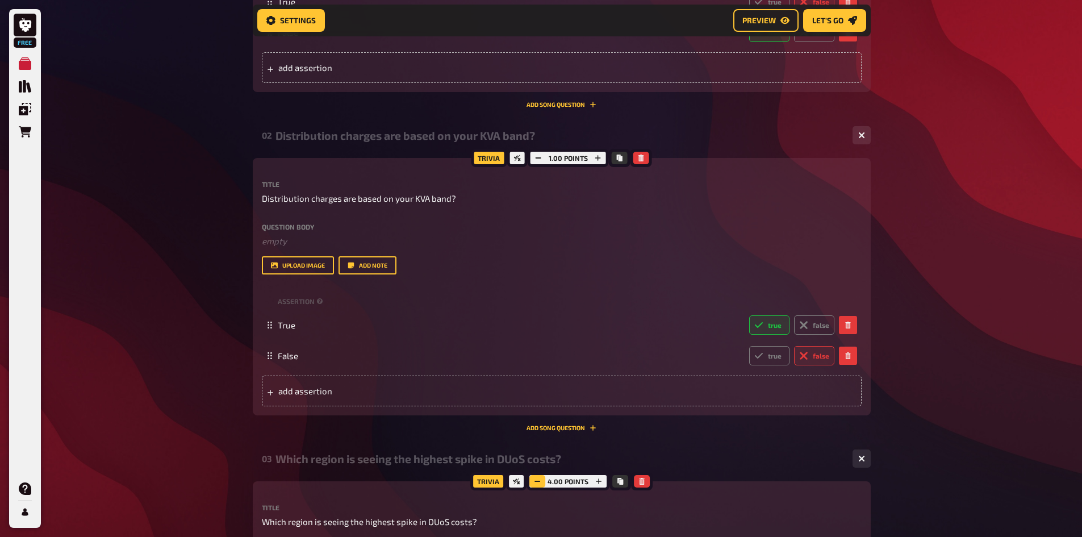
click at [539, 483] on icon "button" at bounding box center [537, 481] width 7 height 7
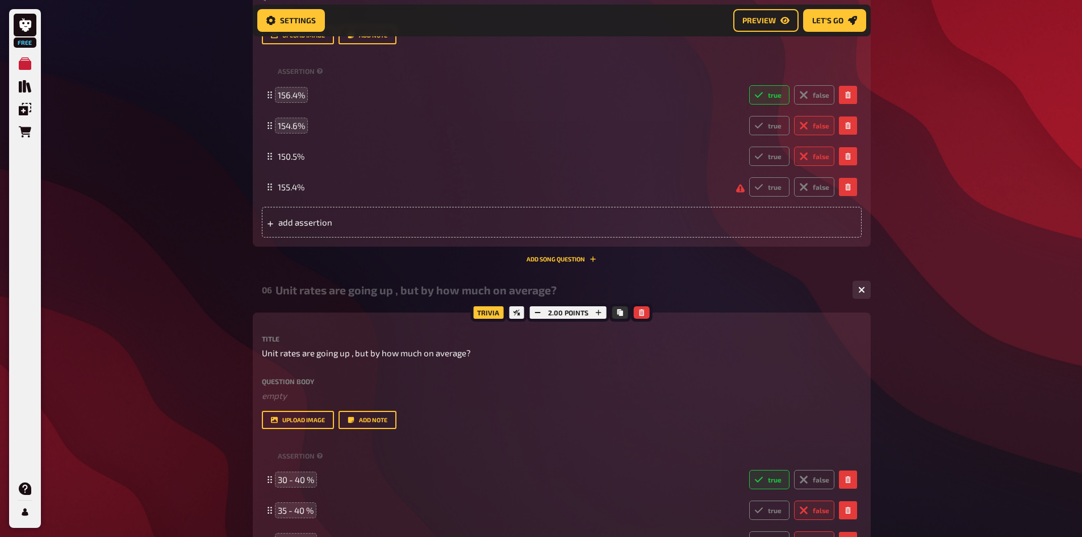
scroll to position [1714, 0]
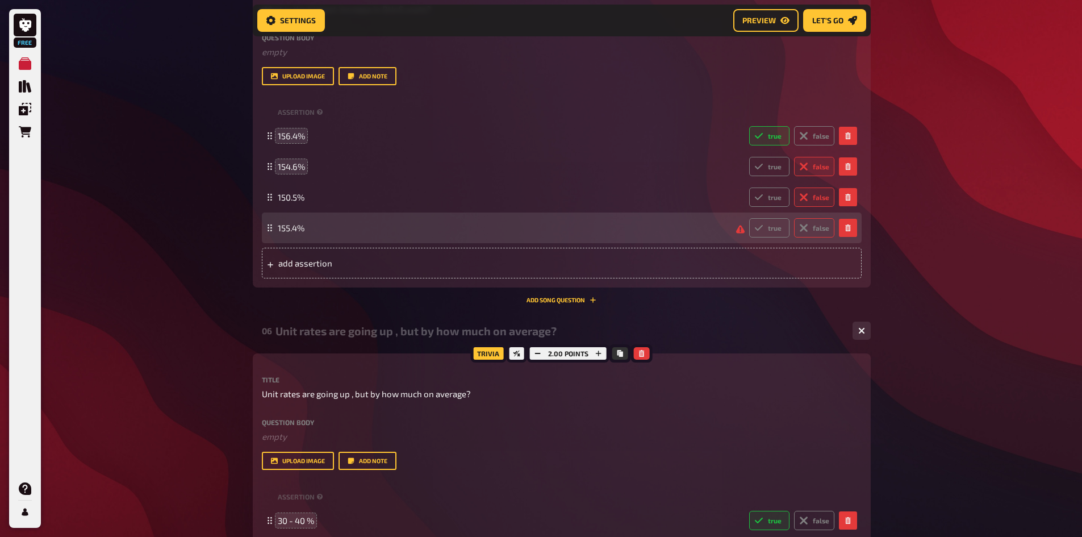
click at [816, 227] on label "false" at bounding box center [814, 227] width 40 height 19
click at [749, 218] on input "false" at bounding box center [749, 218] width 1 height 1
radio input "true"
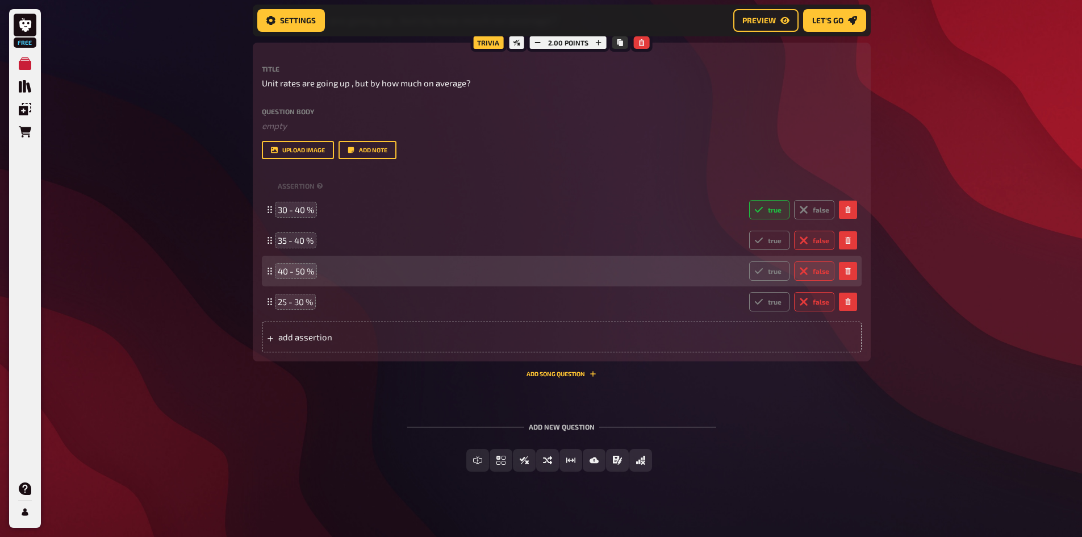
scroll to position [2032, 0]
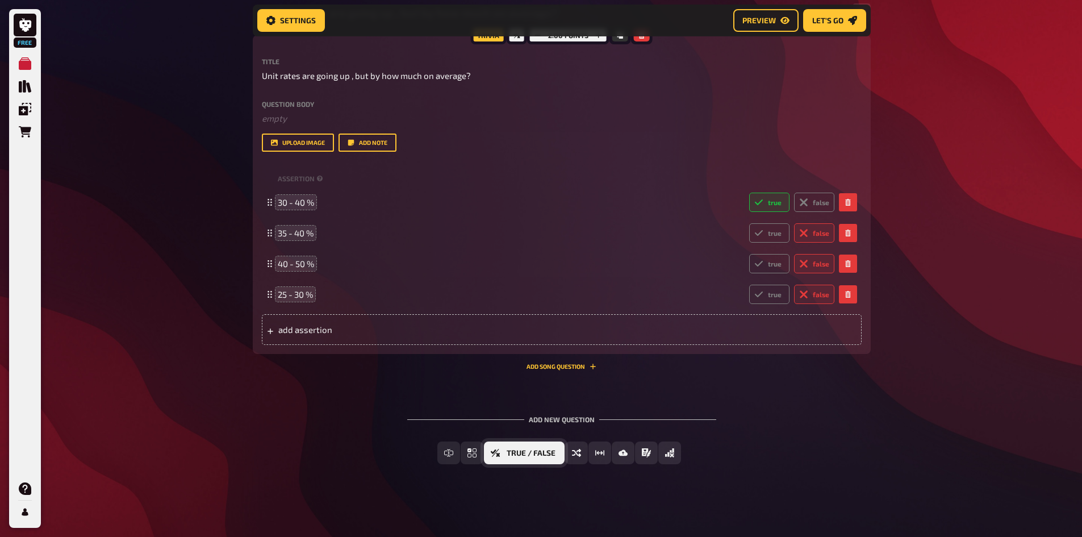
click at [557, 456] on button "True / False" at bounding box center [524, 452] width 81 height 23
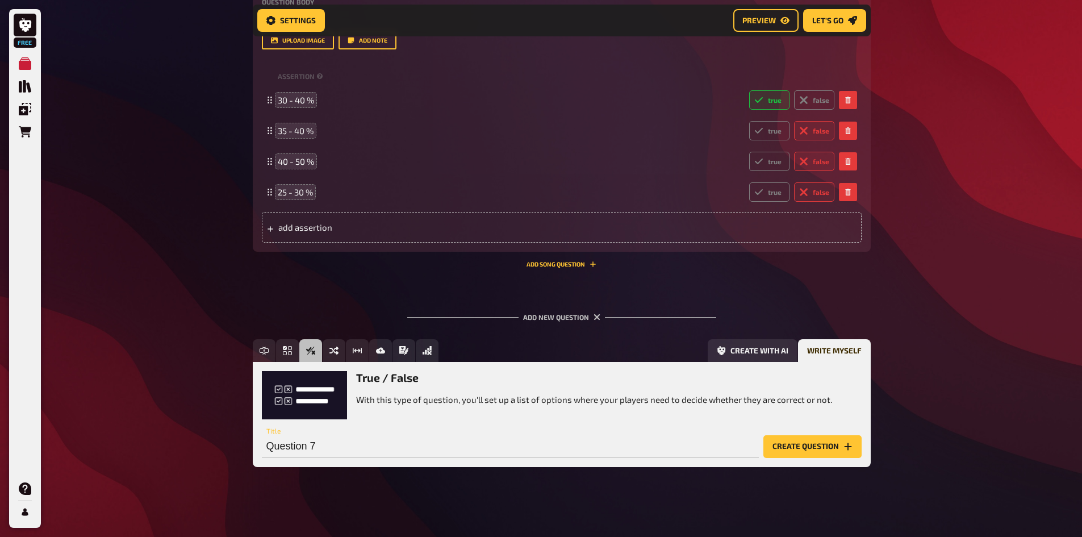
scroll to position [2137, 0]
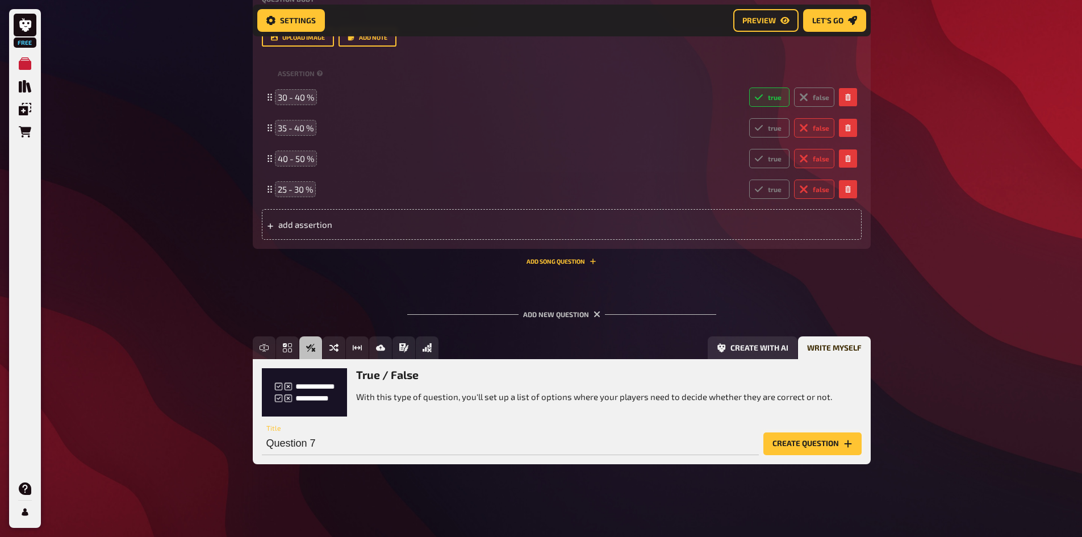
click at [808, 447] on button "Create question" at bounding box center [812, 443] width 98 height 23
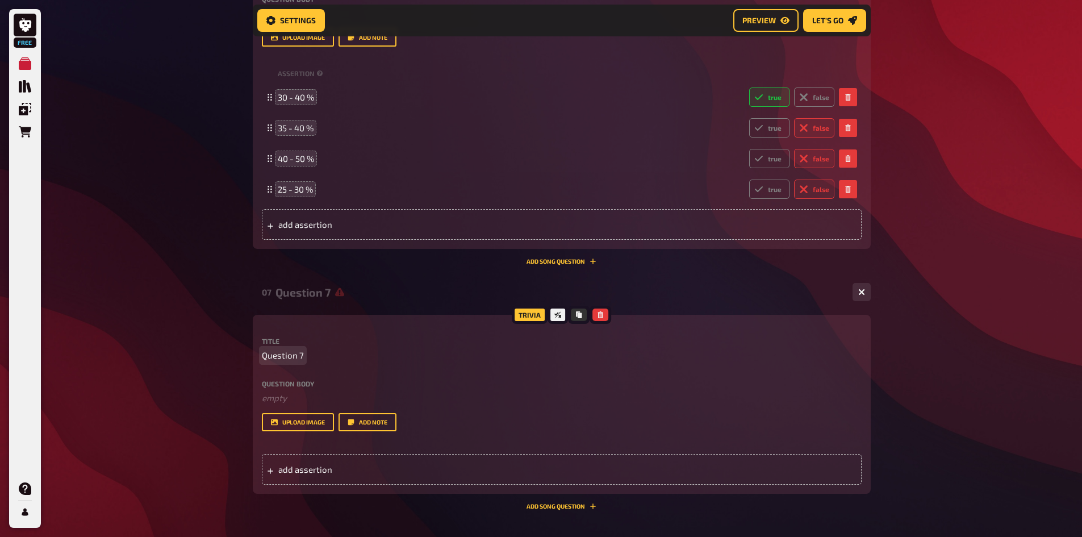
click at [284, 358] on span "Question 7" at bounding box center [283, 355] width 42 height 13
click at [315, 356] on p "Question 7" at bounding box center [562, 355] width 600 height 13
click at [283, 356] on span "Question 7" at bounding box center [283, 355] width 42 height 13
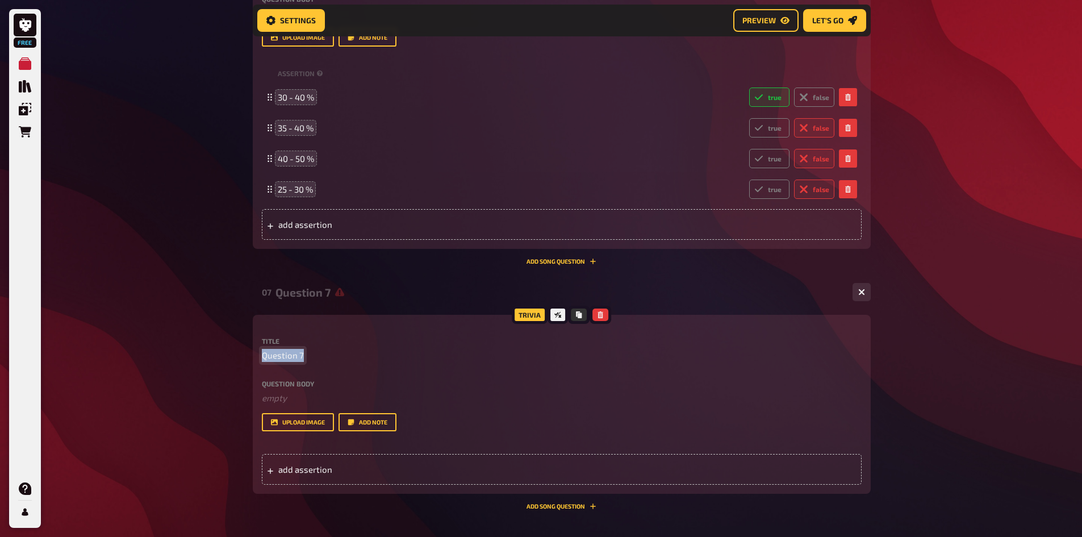
paste span
click at [264, 352] on span "depending on location and usage profile​​" at bounding box center [340, 355] width 156 height 13
click at [415, 355] on span "Depending on location and usage profile​​" at bounding box center [340, 355] width 156 height 13
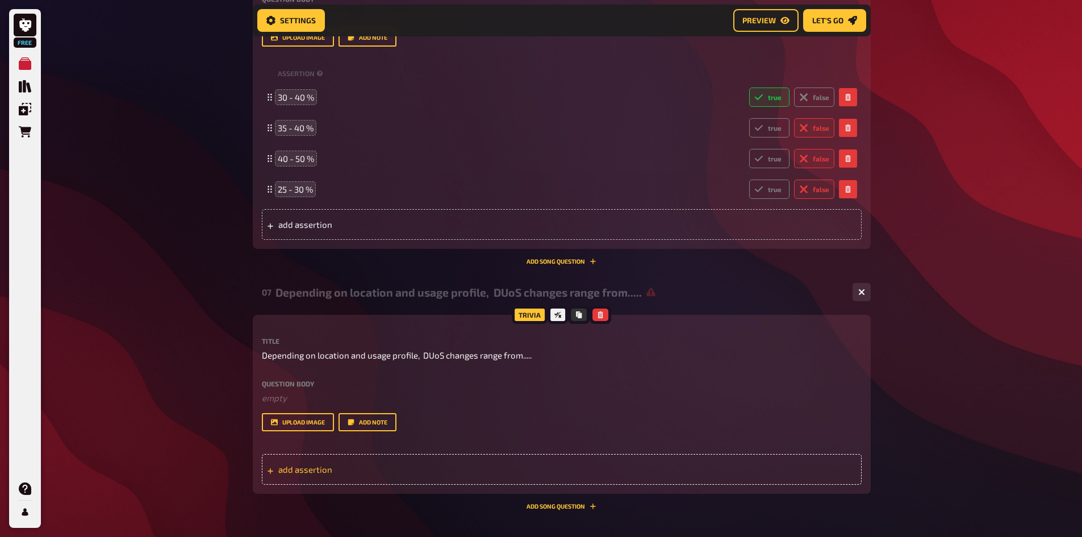
click at [302, 470] on span "add assertion" at bounding box center [366, 469] width 177 height 10
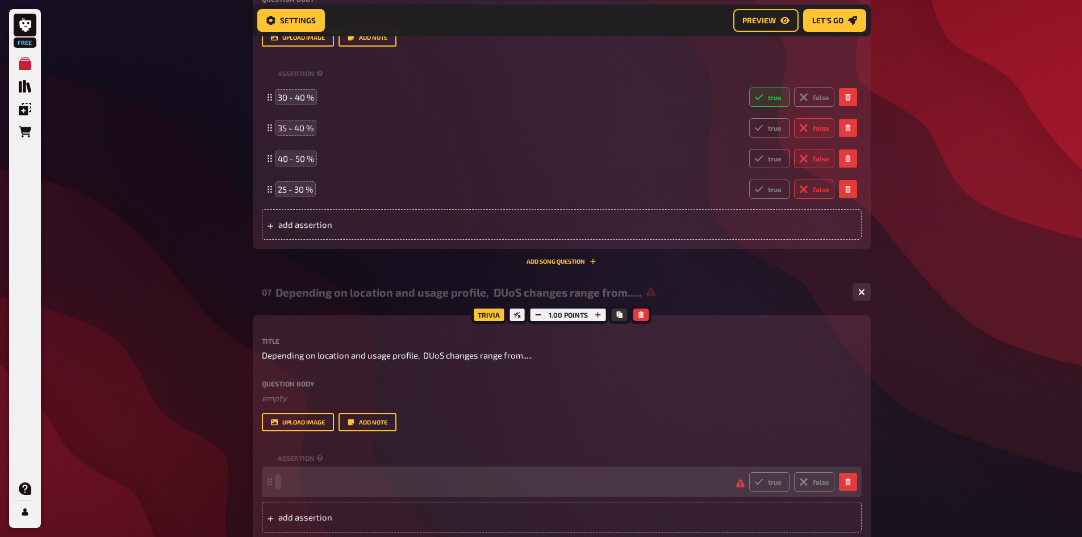
paste span
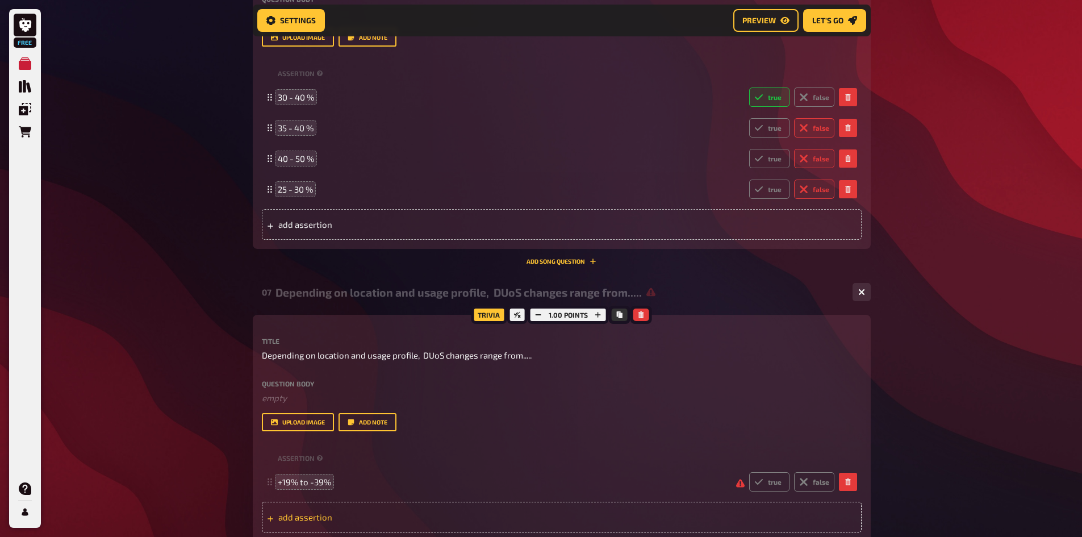
click at [314, 518] on span "add assertion" at bounding box center [366, 517] width 177 height 10
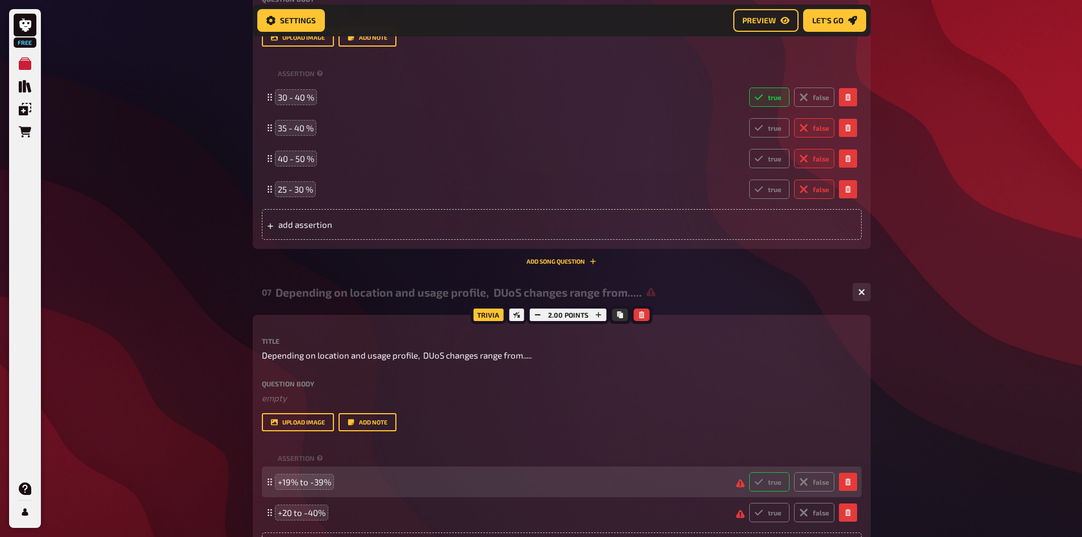
click at [775, 481] on label "true" at bounding box center [769, 481] width 40 height 19
click at [749, 472] on input "true" at bounding box center [749, 471] width 1 height 1
radio input "true"
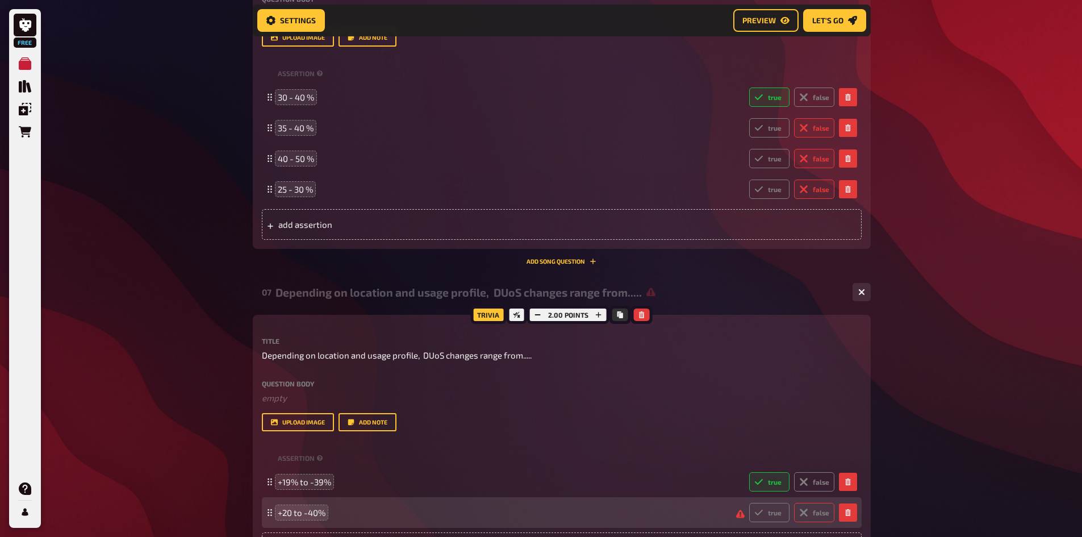
click at [816, 506] on label "false" at bounding box center [814, 512] width 40 height 19
click at [749, 503] on input "false" at bounding box center [749, 502] width 1 height 1
radio input "true"
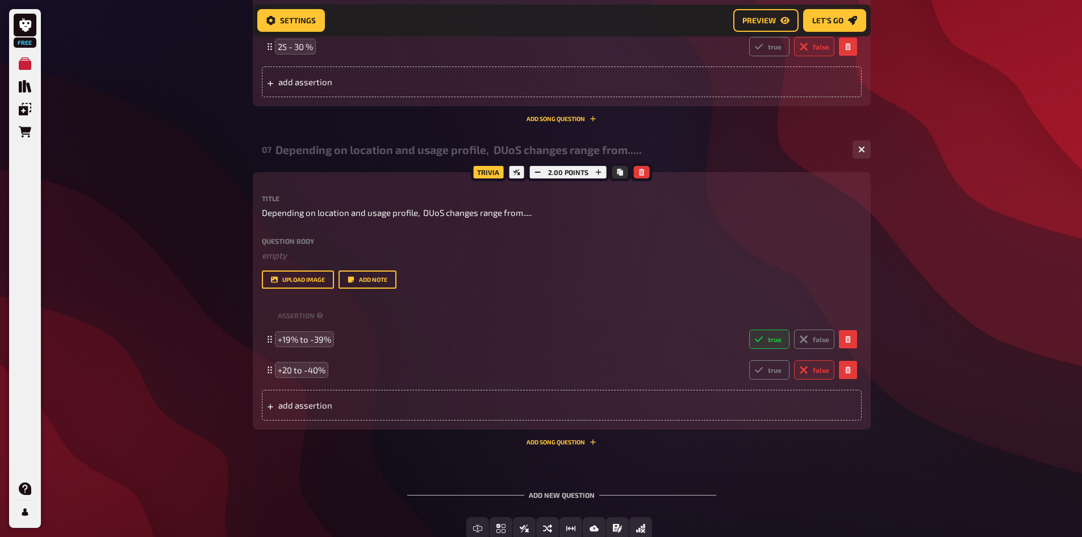
scroll to position [2308, 0]
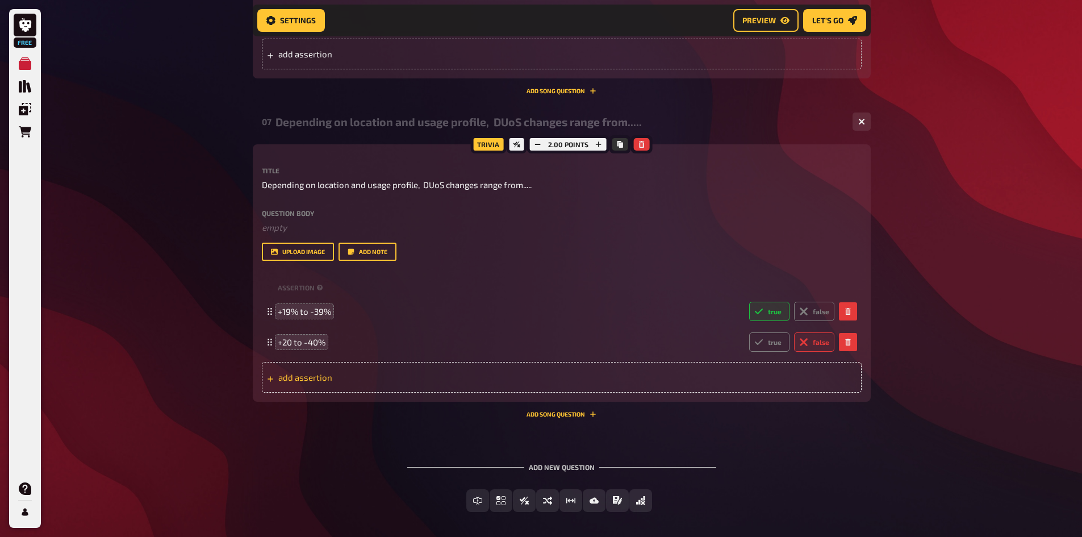
click at [366, 378] on span "add assertion" at bounding box center [366, 377] width 177 height 10
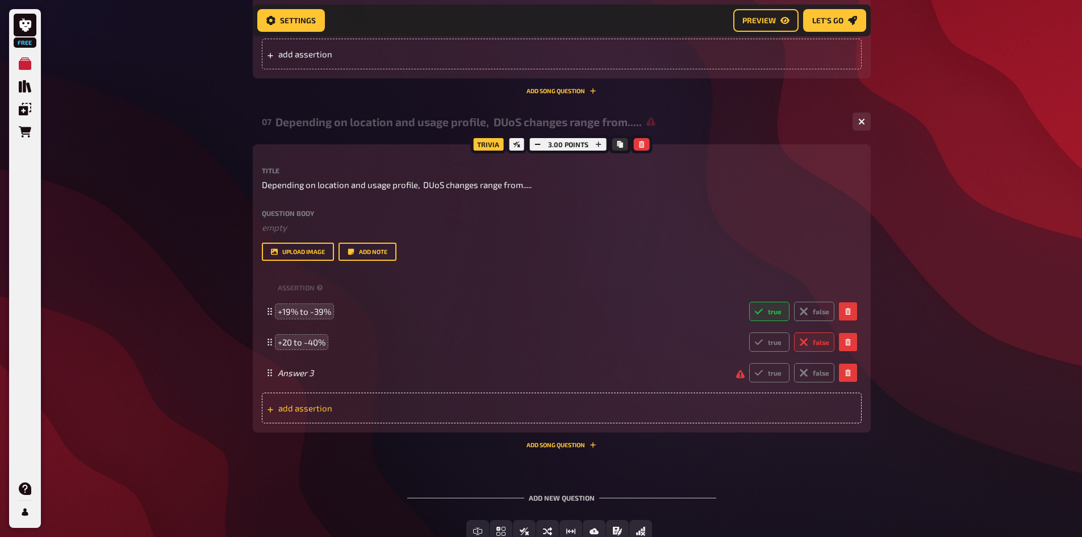
click at [323, 413] on span "add assertion" at bounding box center [366, 408] width 177 height 10
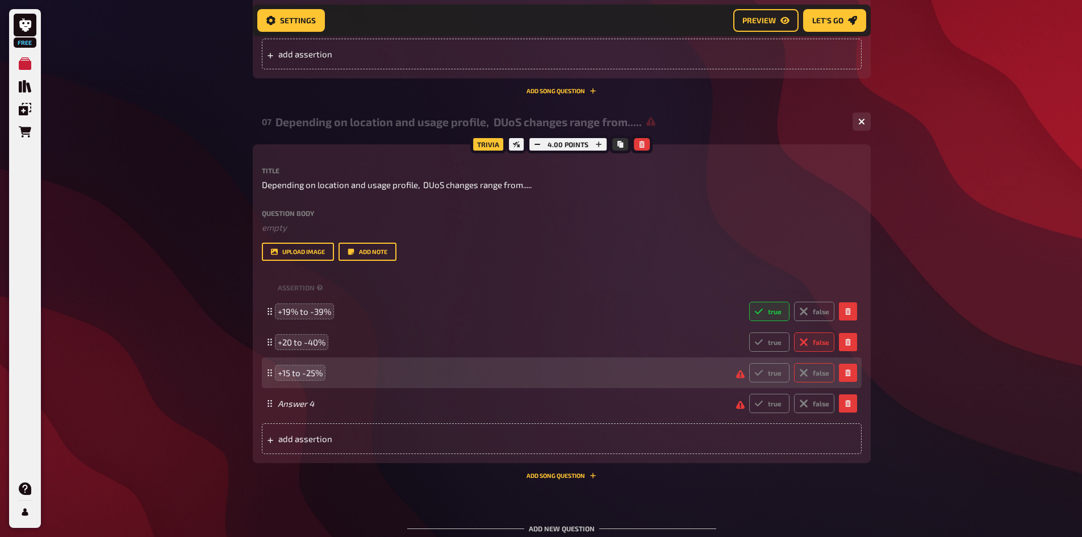
click at [803, 377] on icon at bounding box center [803, 372] width 9 height 9
click at [749, 363] on input "false" at bounding box center [749, 362] width 1 height 1
radio input "true"
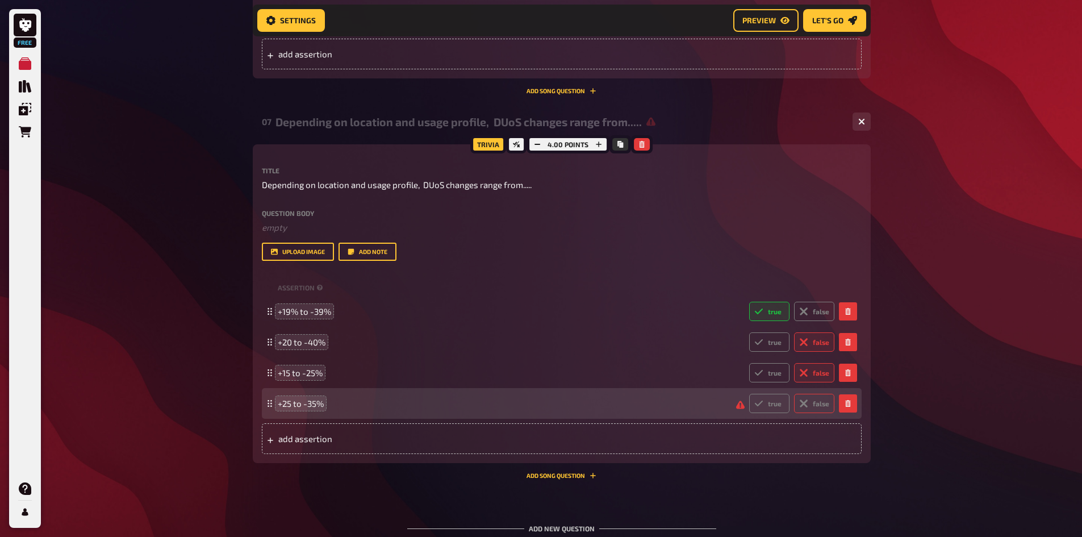
click at [809, 405] on label "false" at bounding box center [814, 403] width 40 height 19
click at [749, 394] on input "false" at bounding box center [749, 393] width 1 height 1
radio input "true"
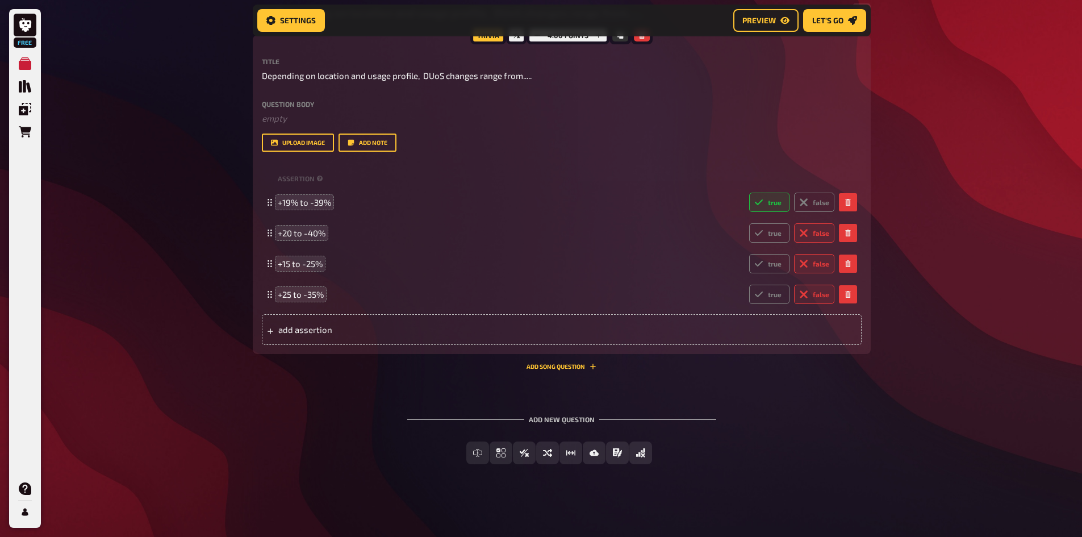
scroll to position [2076, 0]
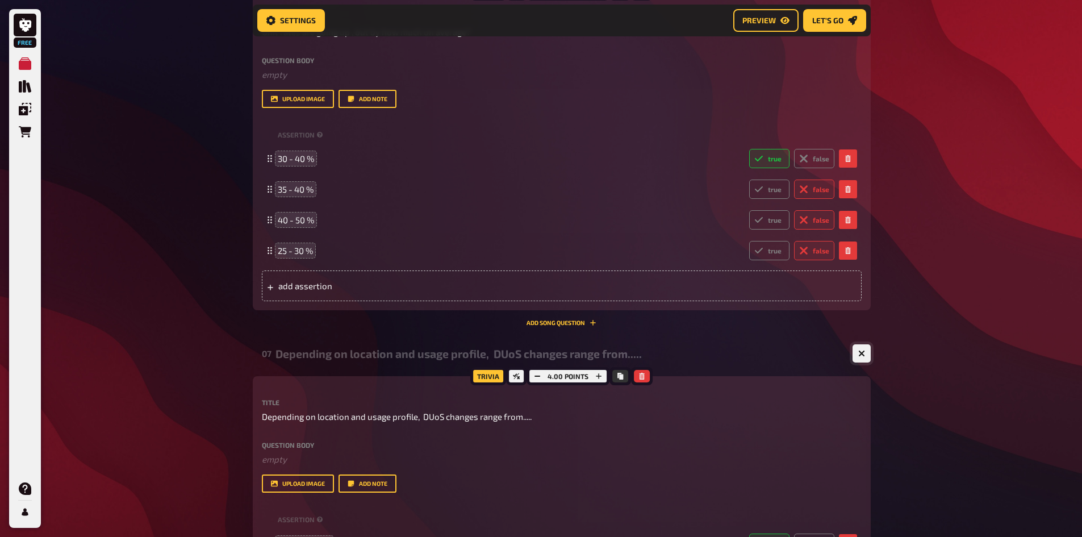
click at [857, 356] on button "button" at bounding box center [862, 353] width 18 height 18
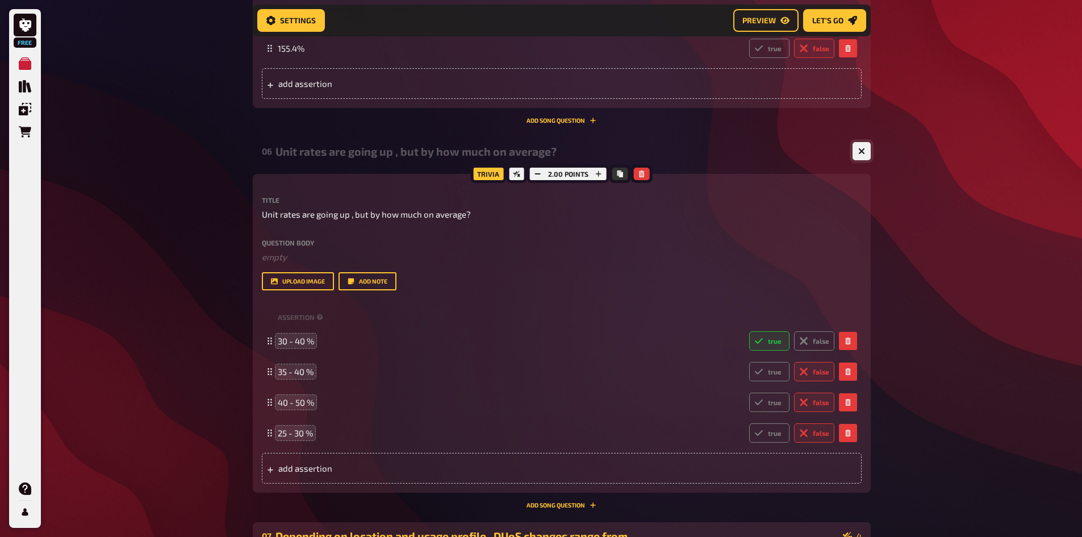
click at [864, 145] on button "button" at bounding box center [862, 151] width 18 height 18
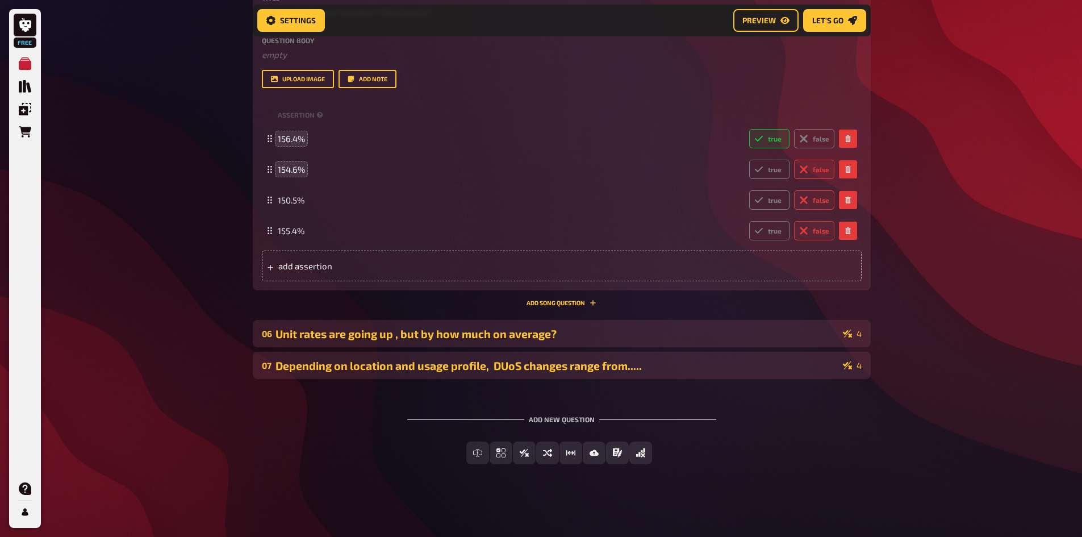
click at [598, 361] on div "Depending on location and usage profile, ​​ DUoS changes range from....." at bounding box center [556, 365] width 563 height 13
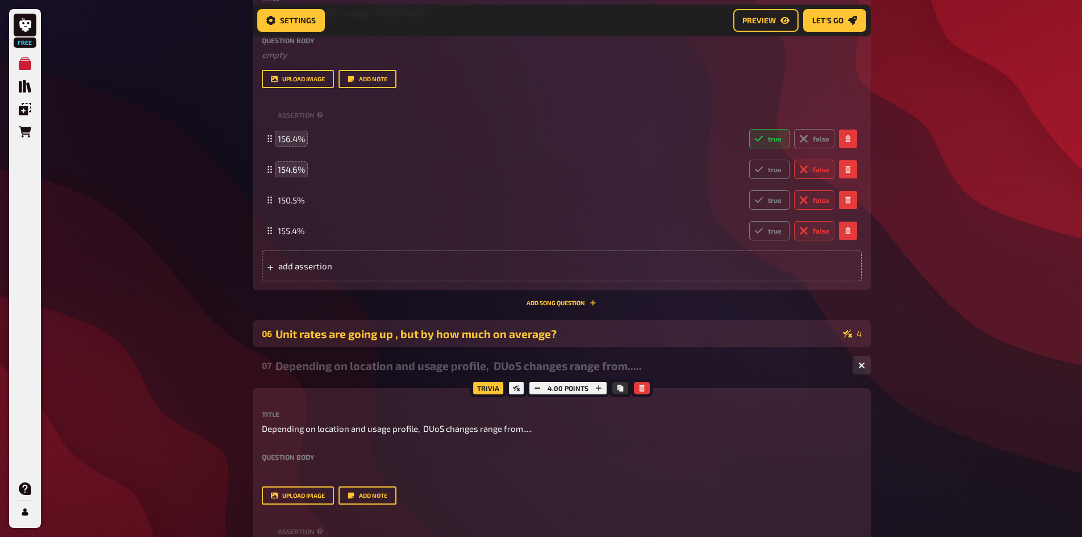
scroll to position [1894, 0]
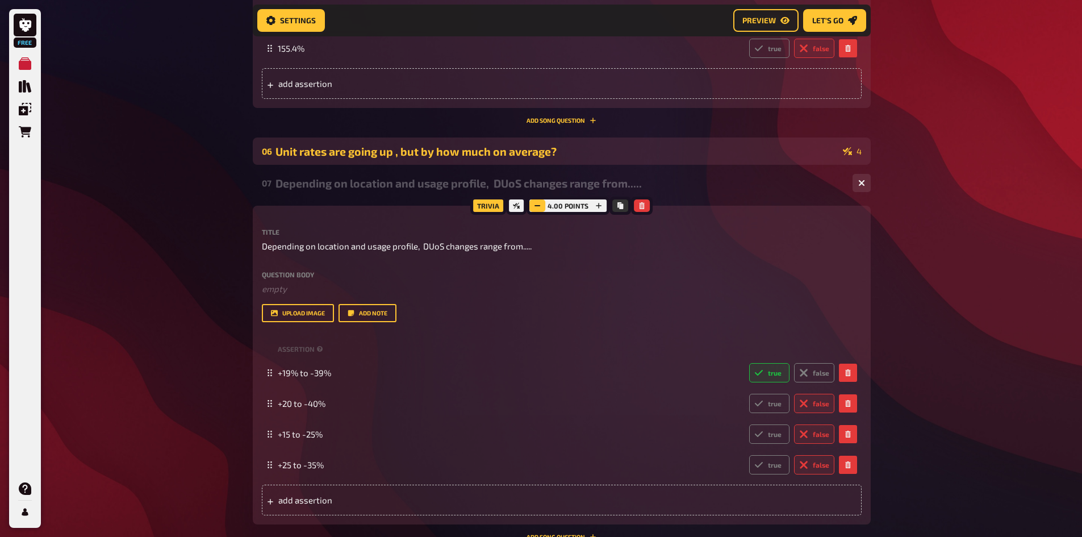
click at [544, 207] on button "button" at bounding box center [537, 205] width 16 height 12
click at [565, 155] on div "Unit rates are going up , but by how much on average?" at bounding box center [556, 151] width 563 height 13
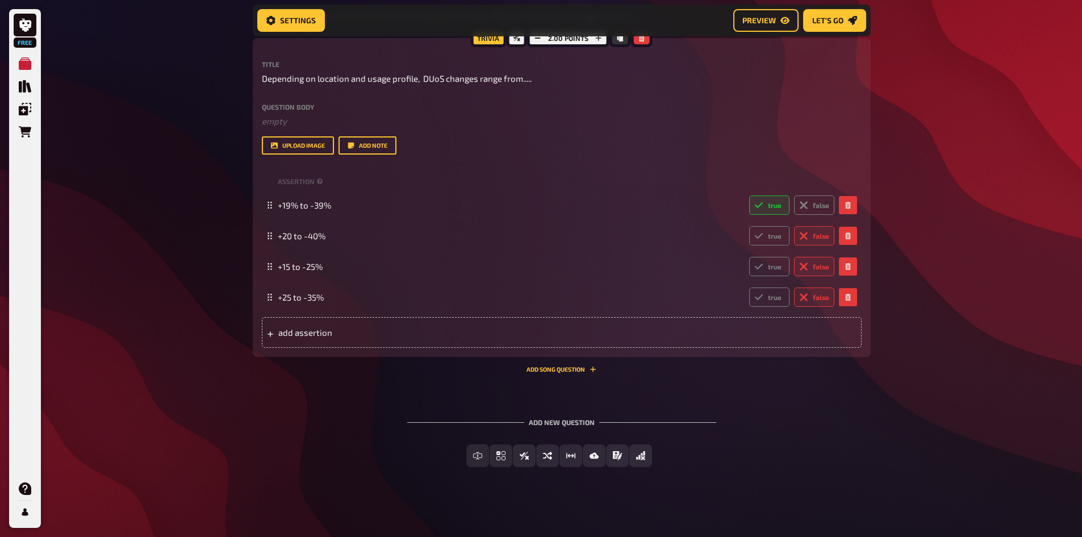
scroll to position [2417, 0]
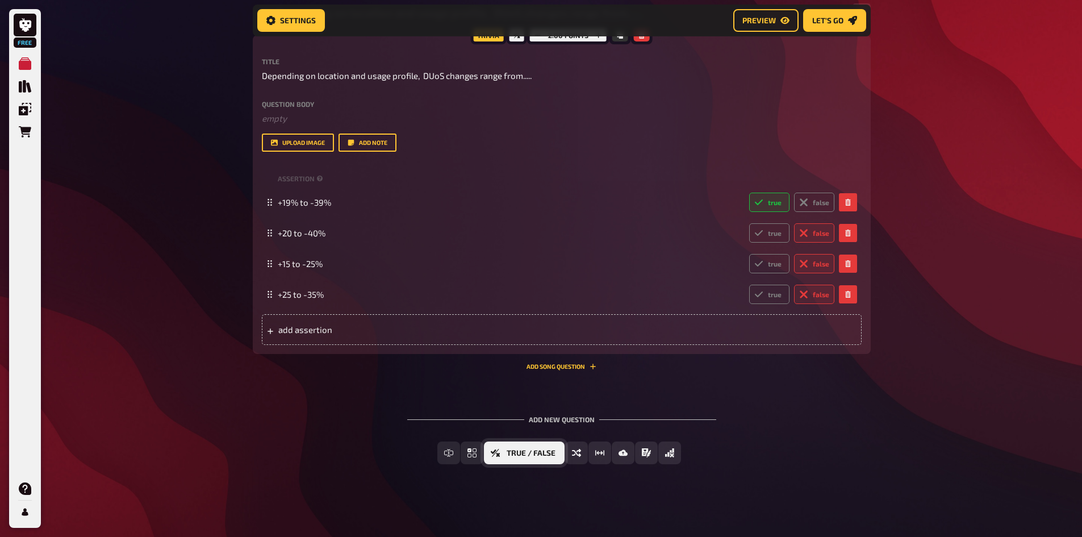
click at [524, 451] on span "True / False" at bounding box center [531, 453] width 49 height 8
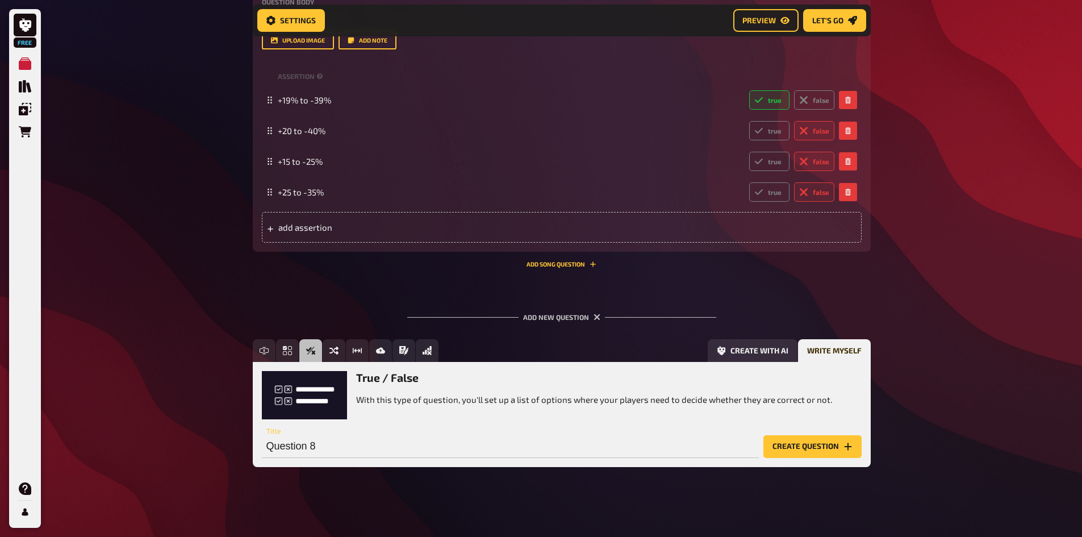
scroll to position [2522, 0]
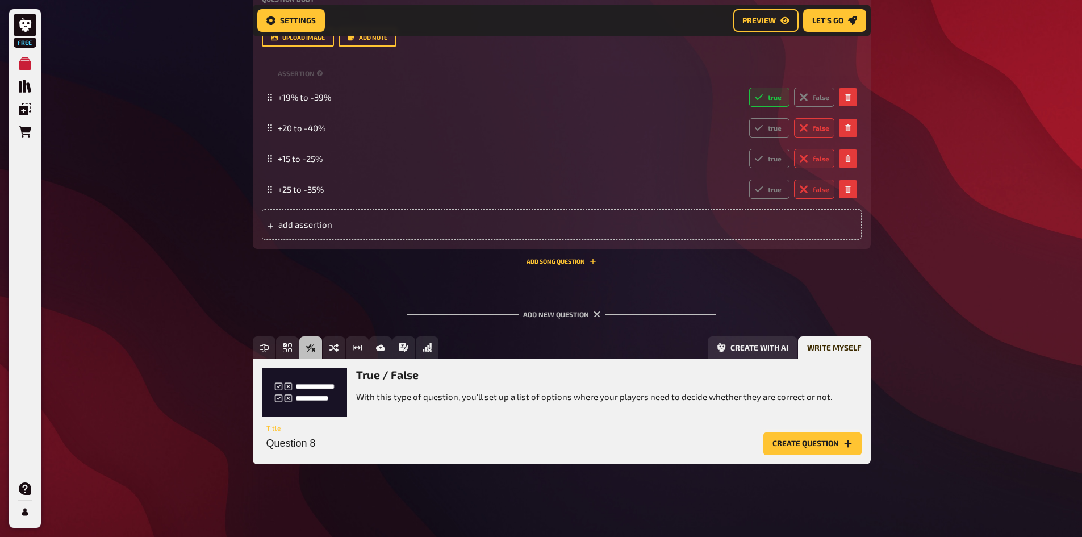
click at [806, 442] on button "Create question" at bounding box center [812, 443] width 98 height 23
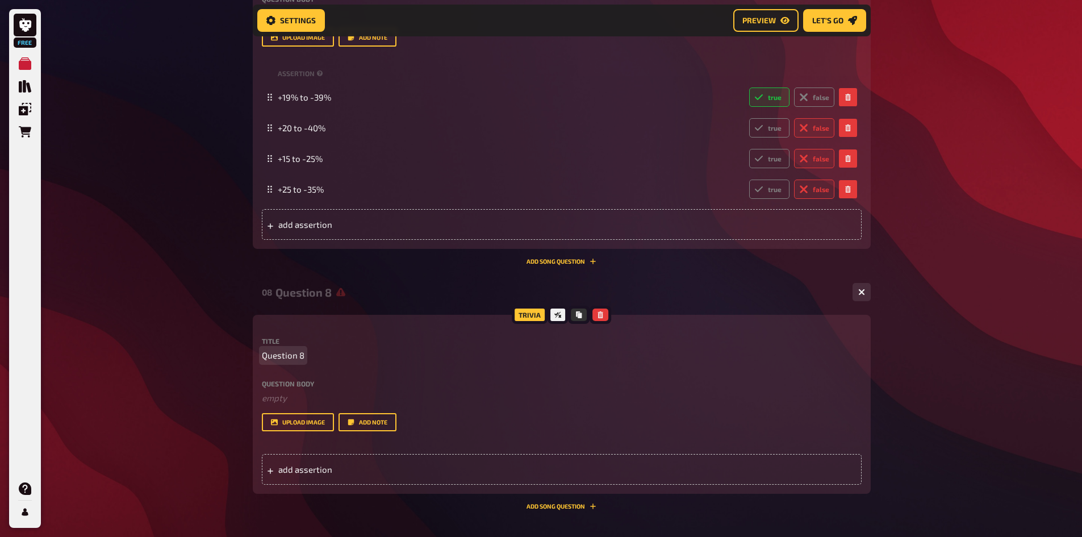
click at [285, 350] on span "Question 8" at bounding box center [283, 355] width 43 height 13
click at [289, 356] on span "Question 8" at bounding box center [283, 355] width 43 height 13
click at [601, 312] on icon "button" at bounding box center [600, 314] width 5 height 7
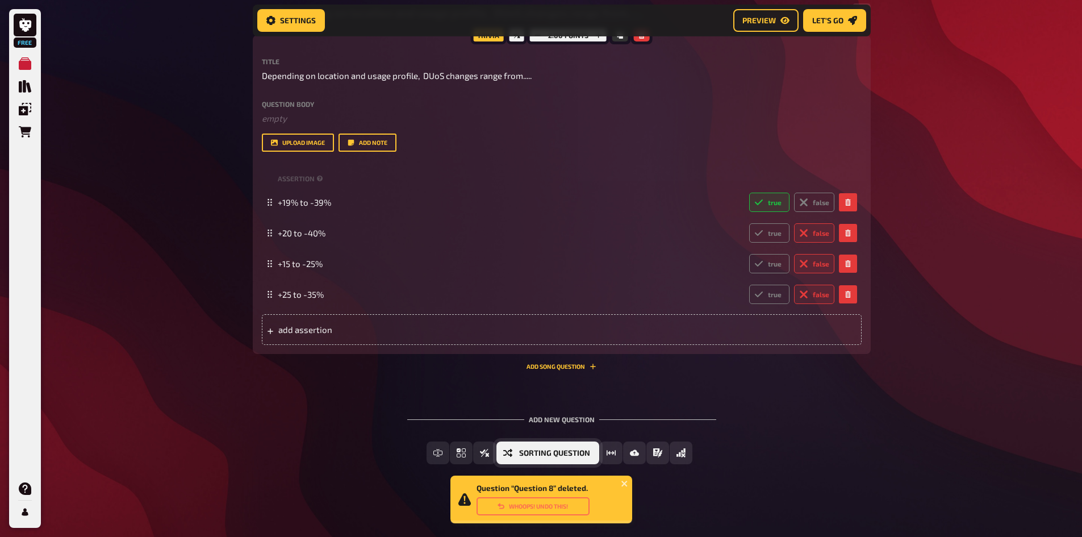
click at [539, 457] on button "Sorting Question" at bounding box center [547, 452] width 103 height 23
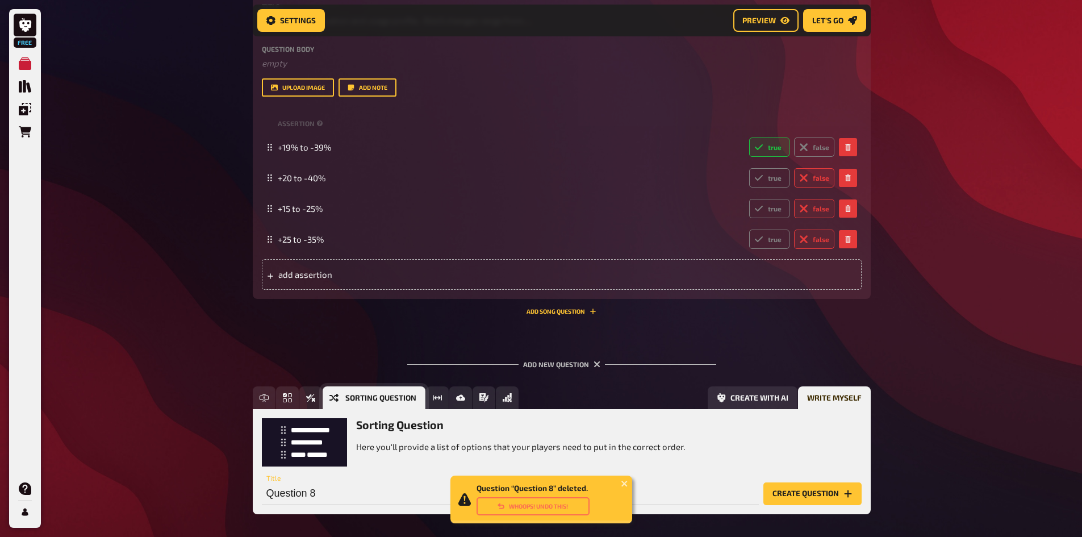
scroll to position [2522, 0]
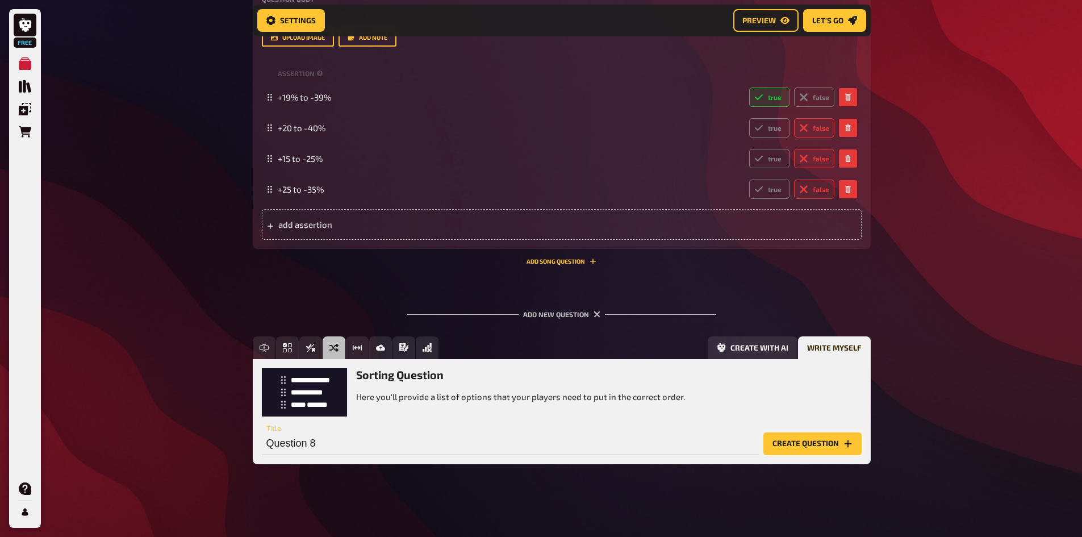
click at [816, 442] on button "Create question" at bounding box center [812, 443] width 98 height 23
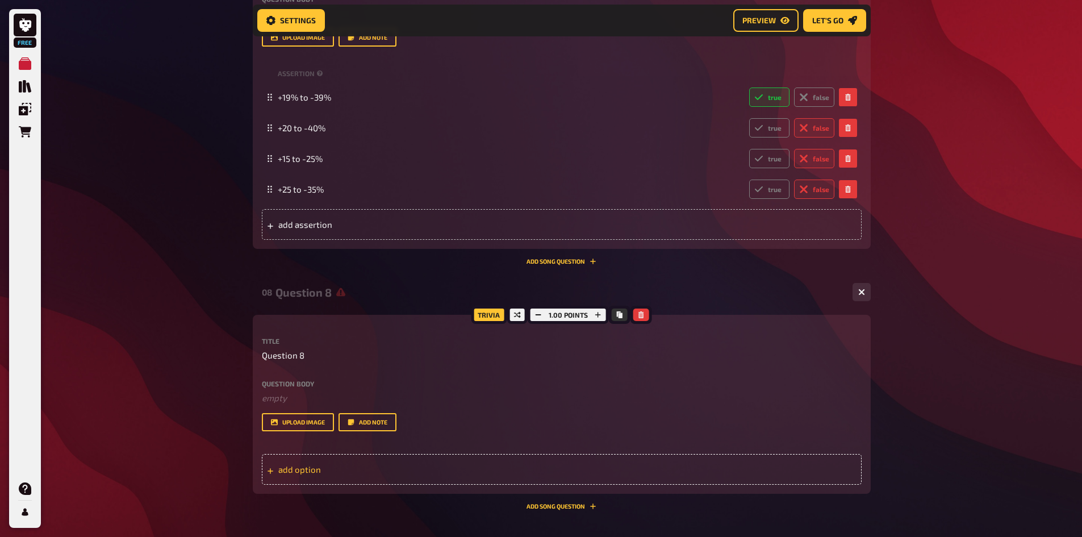
click at [326, 472] on div "add option" at bounding box center [562, 469] width 600 height 31
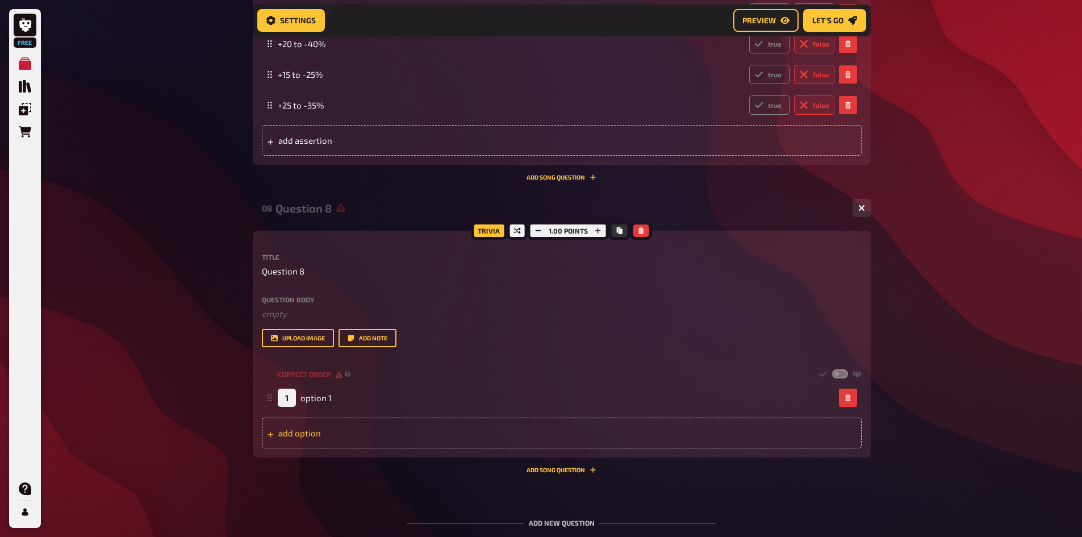
scroll to position [2635, 0]
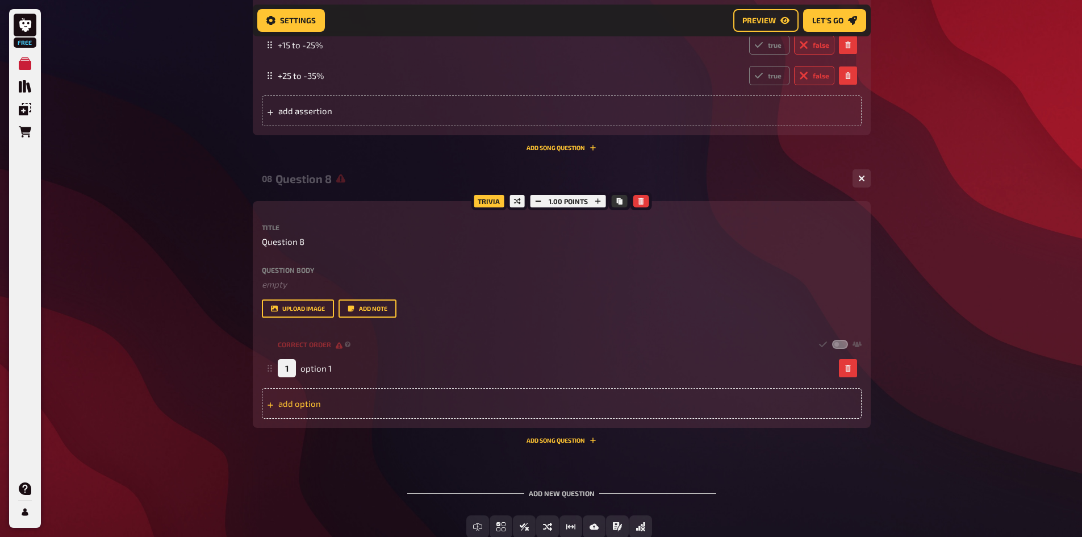
click at [341, 406] on div "add option" at bounding box center [562, 403] width 600 height 31
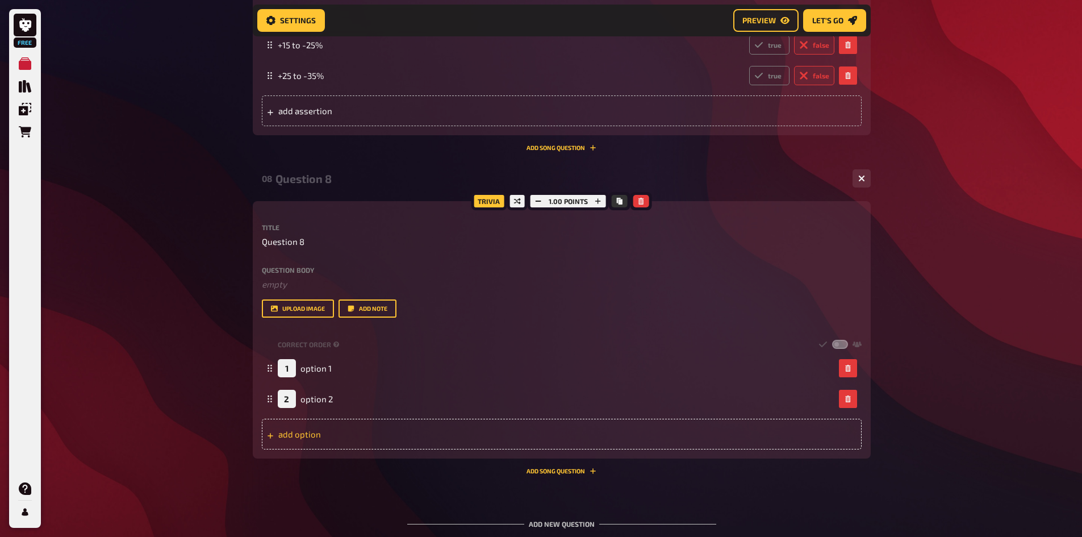
click at [335, 431] on div "add option" at bounding box center [562, 434] width 600 height 31
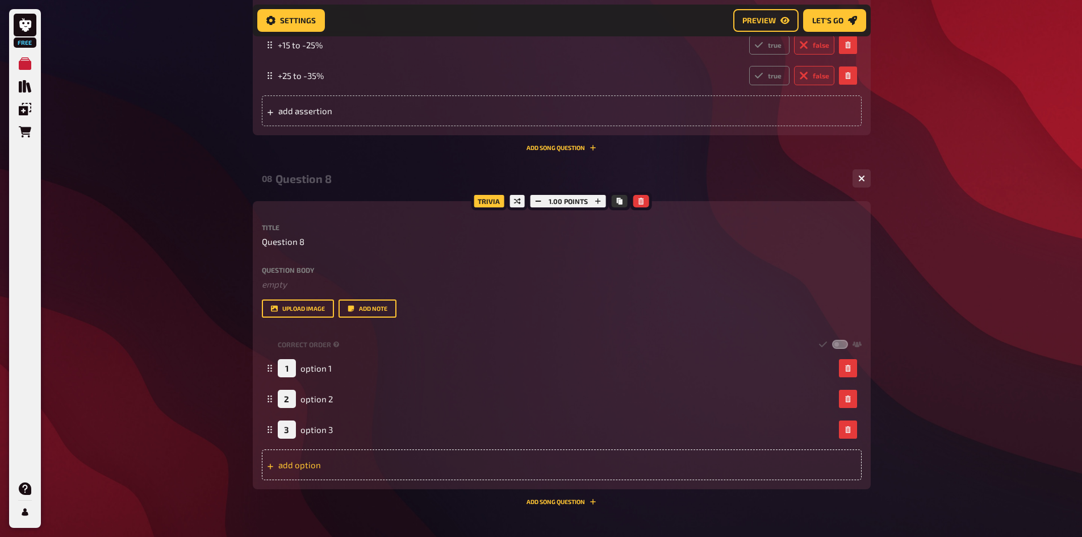
click at [336, 469] on div "add option" at bounding box center [562, 464] width 600 height 31
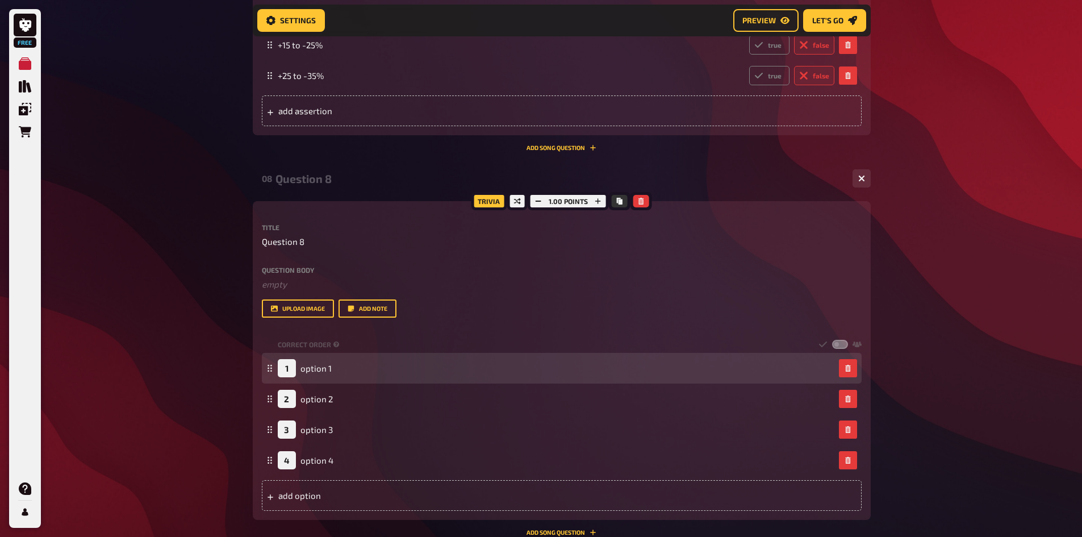
click at [297, 364] on div "1 option 1" at bounding box center [305, 368] width 54 height 18
click at [311, 365] on span "option 1" at bounding box center [315, 368] width 31 height 10
drag, startPoint x: 268, startPoint y: 372, endPoint x: 331, endPoint y: 364, distance: 63.5
click at [269, 387] on fieldset "1 option 1 2 option 2 3 option 3 4 option 4 To pick up a draggable item, press …" at bounding box center [562, 414] width 600 height 123
click at [376, 371] on div "1 option 1" at bounding box center [556, 368] width 557 height 18
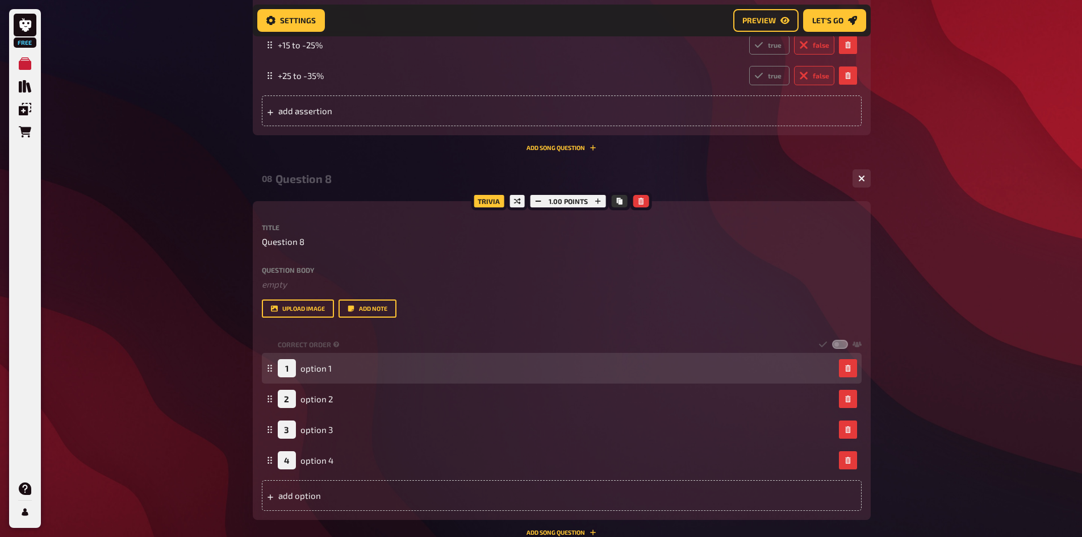
click at [287, 371] on div "1" at bounding box center [287, 368] width 18 height 18
click at [294, 364] on div "1" at bounding box center [287, 368] width 18 height 18
click at [286, 367] on div "1" at bounding box center [287, 368] width 18 height 18
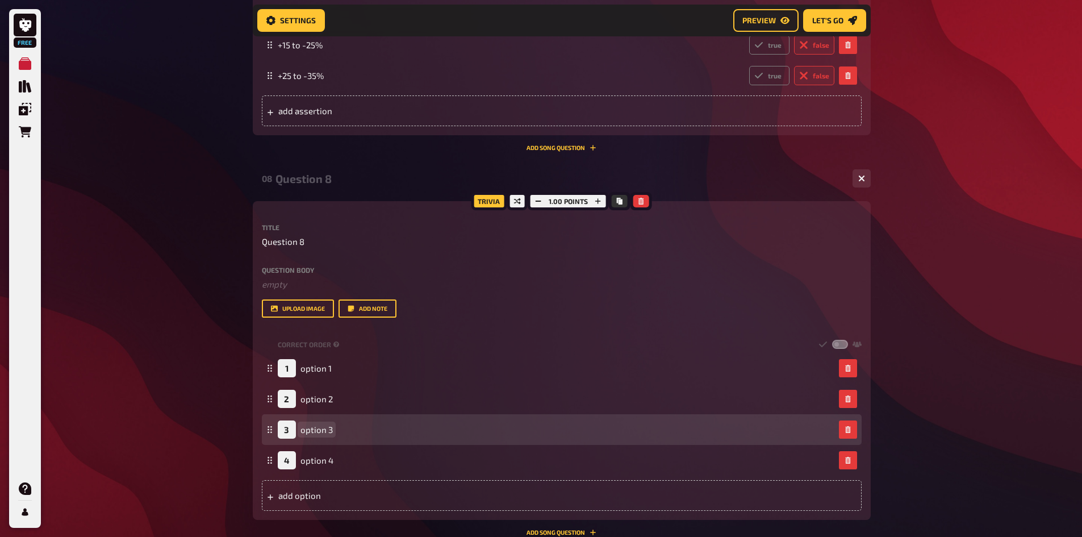
click at [350, 426] on div "3 option 3" at bounding box center [556, 429] width 557 height 18
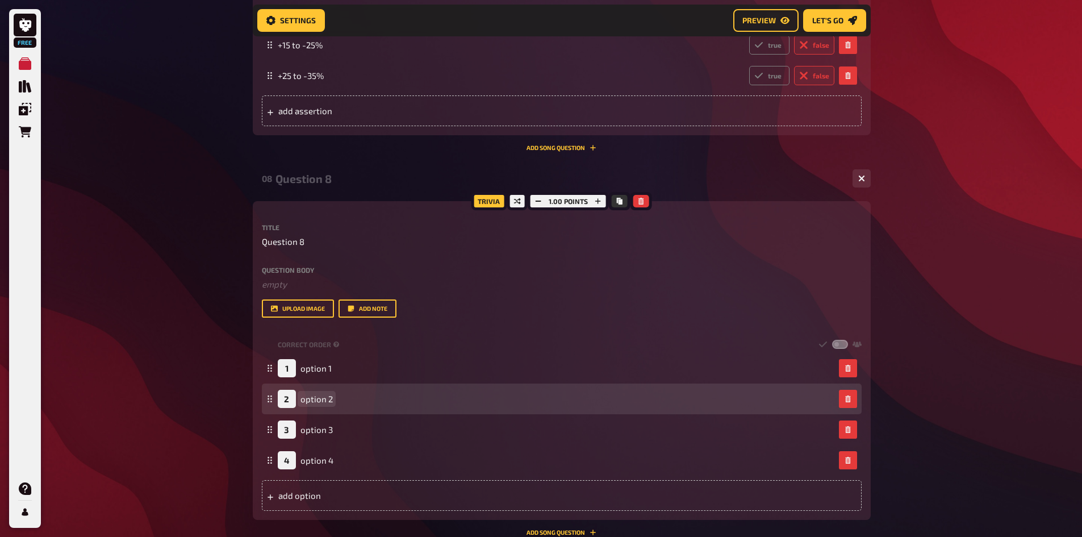
click at [330, 406] on div "2 option 2" at bounding box center [305, 399] width 55 height 18
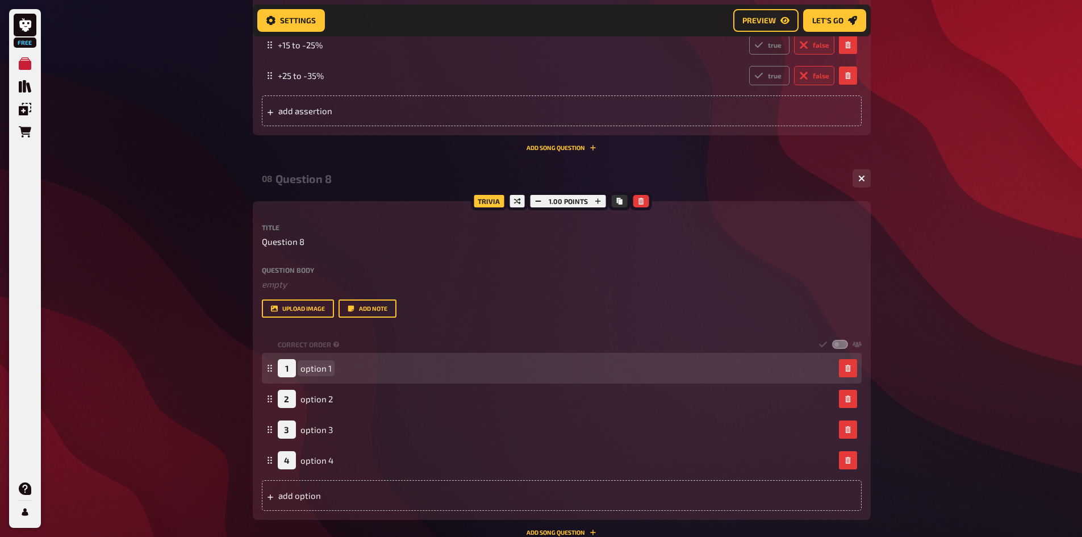
click at [314, 362] on div "1 option 1" at bounding box center [305, 368] width 54 height 18
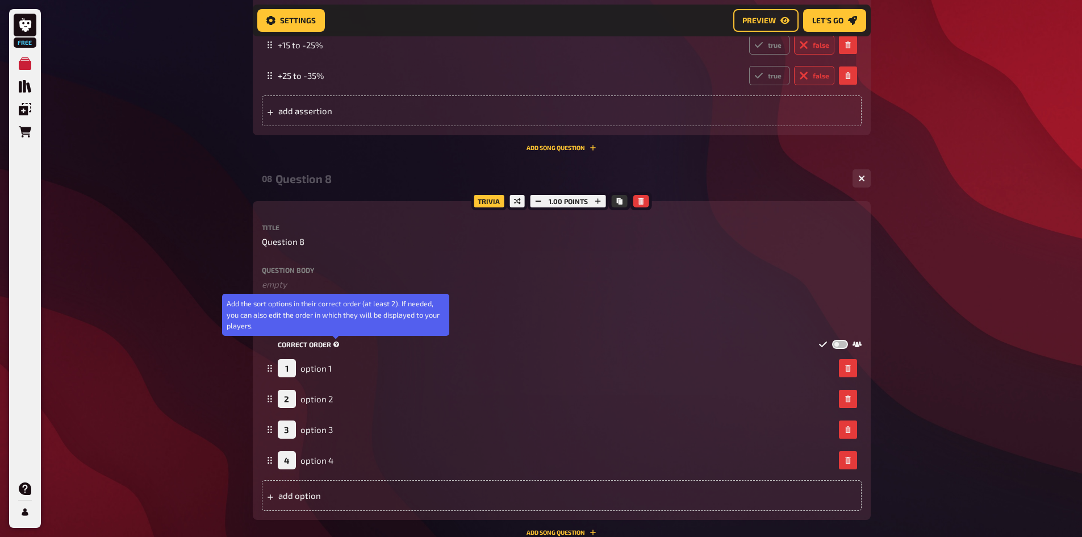
click at [335, 343] on icon at bounding box center [336, 344] width 6 height 6
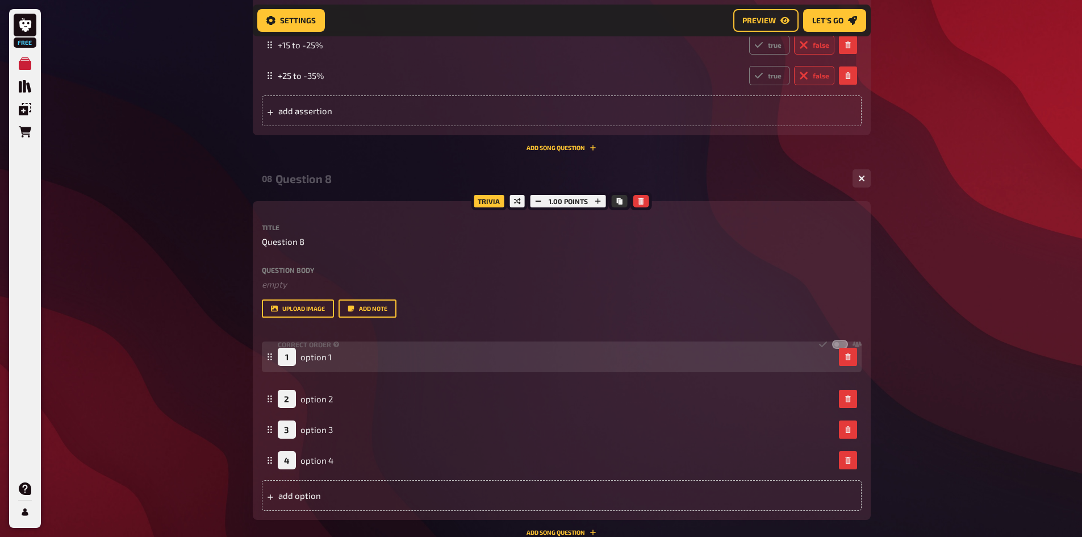
drag, startPoint x: 270, startPoint y: 367, endPoint x: 270, endPoint y: 356, distance: 11.4
click at [270, 356] on icon at bounding box center [269, 356] width 7 height 7
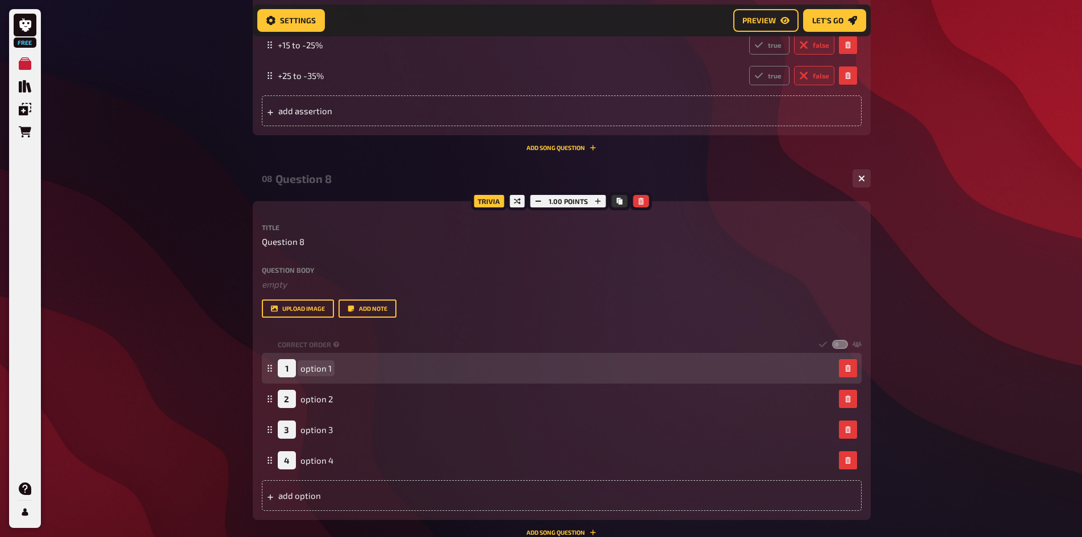
click at [324, 364] on span "option 1" at bounding box center [315, 368] width 31 height 10
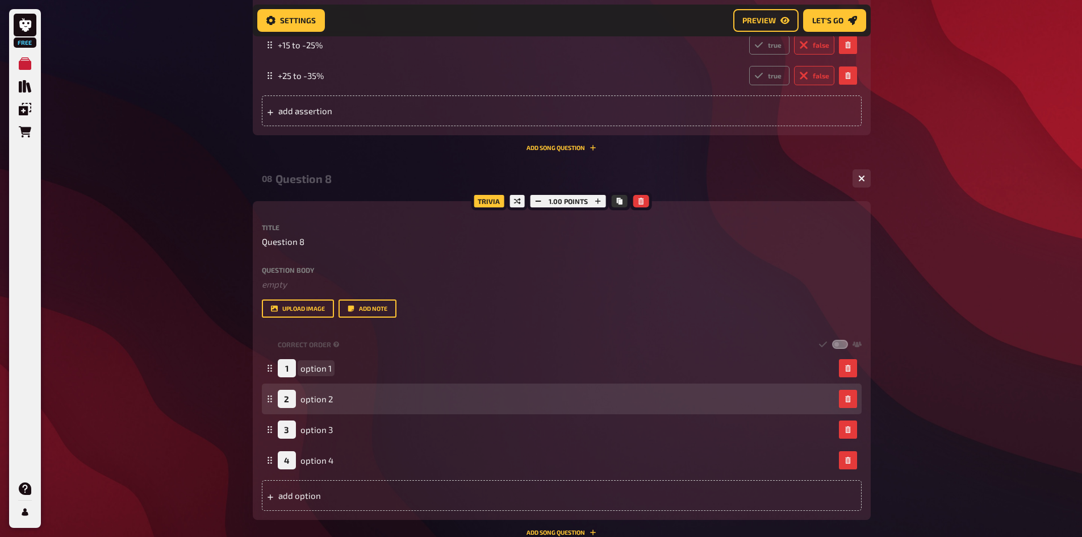
paste span
click at [326, 398] on span "option 2" at bounding box center [316, 399] width 32 height 10
paste span
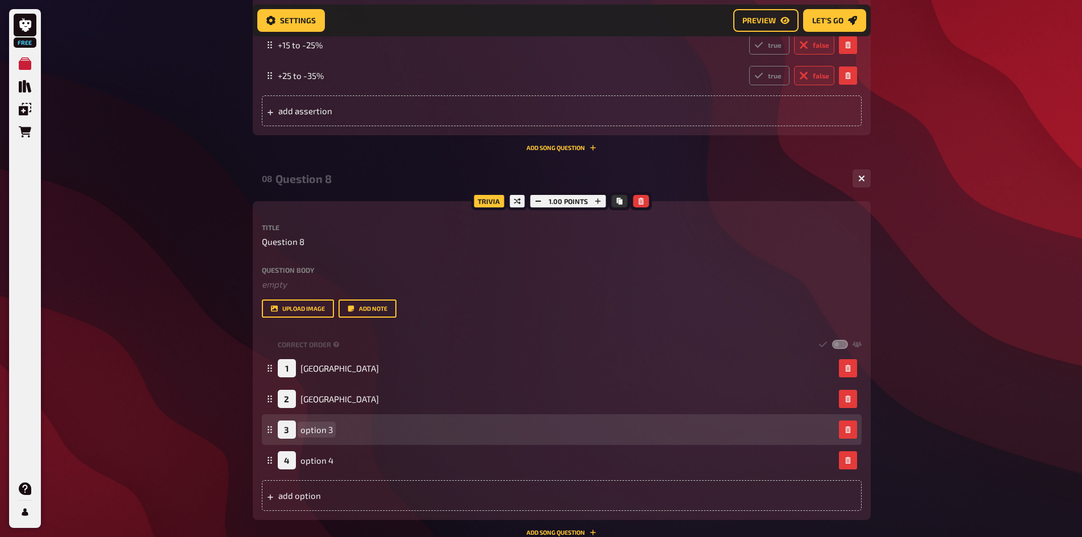
click at [325, 429] on span "option 3" at bounding box center [316, 429] width 32 height 10
paste span
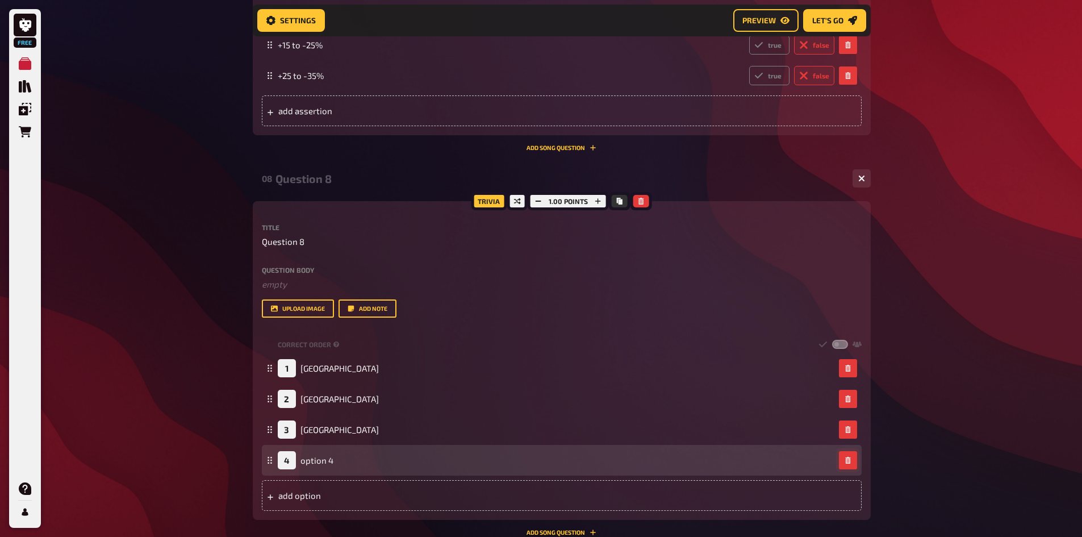
click at [845, 461] on icon "button" at bounding box center [848, 460] width 7 height 7
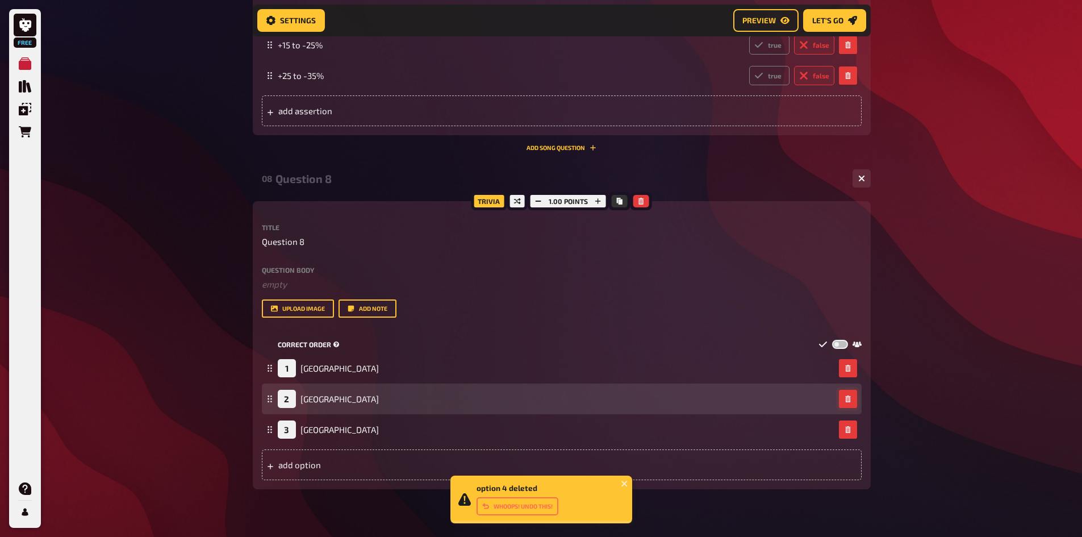
click at [836, 344] on label at bounding box center [840, 345] width 16 height 10
click at [832, 340] on input "checkbox" at bounding box center [832, 339] width 1 height 1
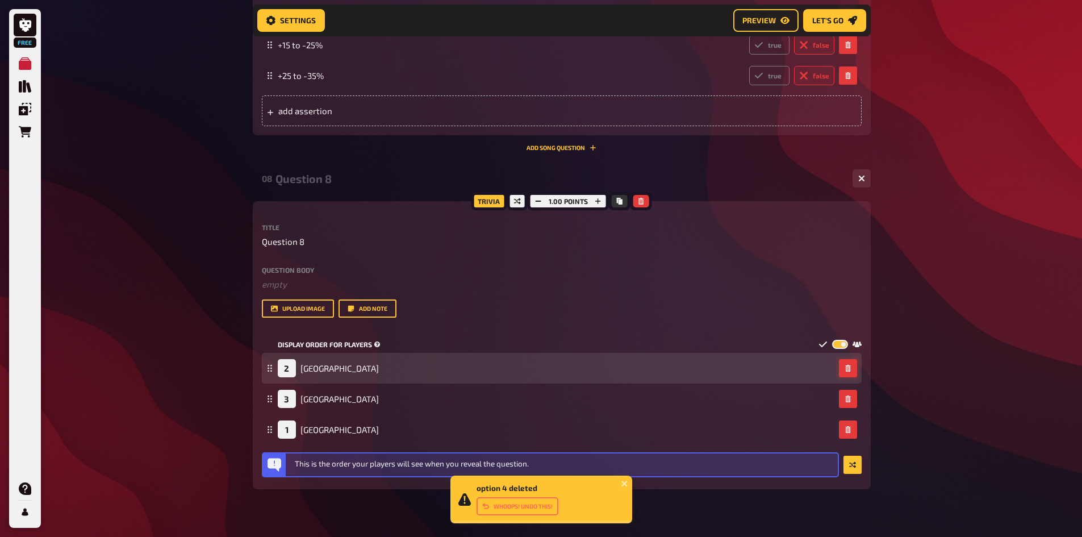
click at [843, 342] on label at bounding box center [840, 345] width 16 height 10
click at [832, 340] on input "checkbox" at bounding box center [832, 339] width 1 height 1
checkbox input "false"
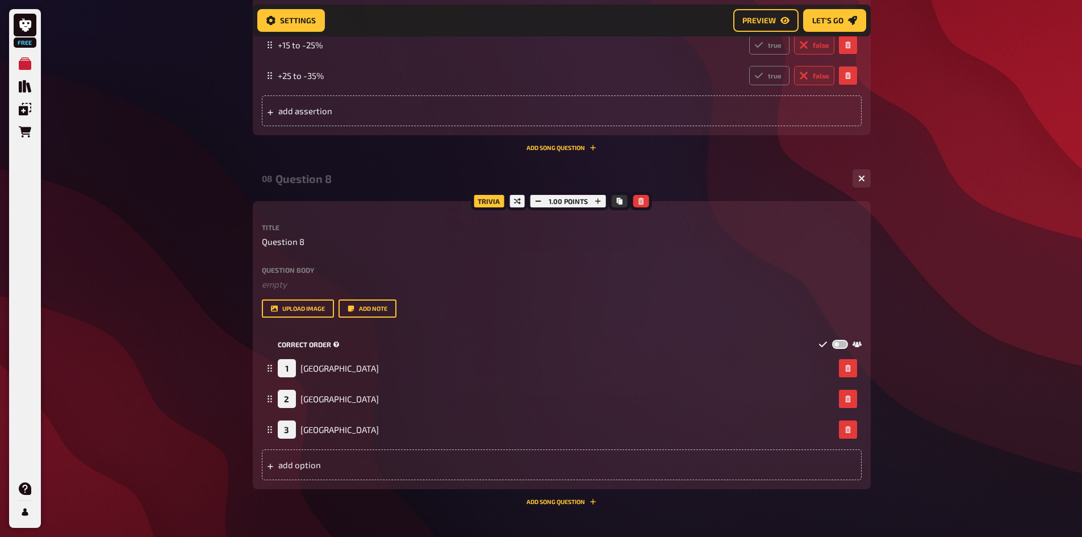
click at [820, 344] on icon at bounding box center [822, 344] width 8 height 6
click at [302, 237] on span "Question 8" at bounding box center [283, 241] width 43 height 13
click at [304, 241] on p "Question 8" at bounding box center [562, 241] width 600 height 13
click at [303, 241] on span "Question 8" at bounding box center [283, 241] width 43 height 13
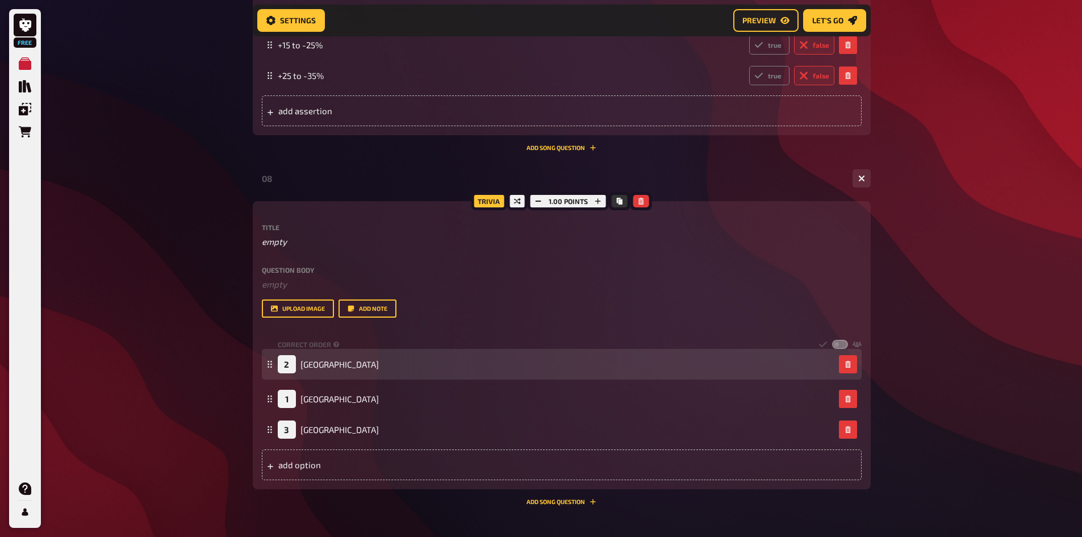
drag, startPoint x: 271, startPoint y: 402, endPoint x: 270, endPoint y: 360, distance: 42.0
click at [270, 361] on icon at bounding box center [269, 364] width 7 height 7
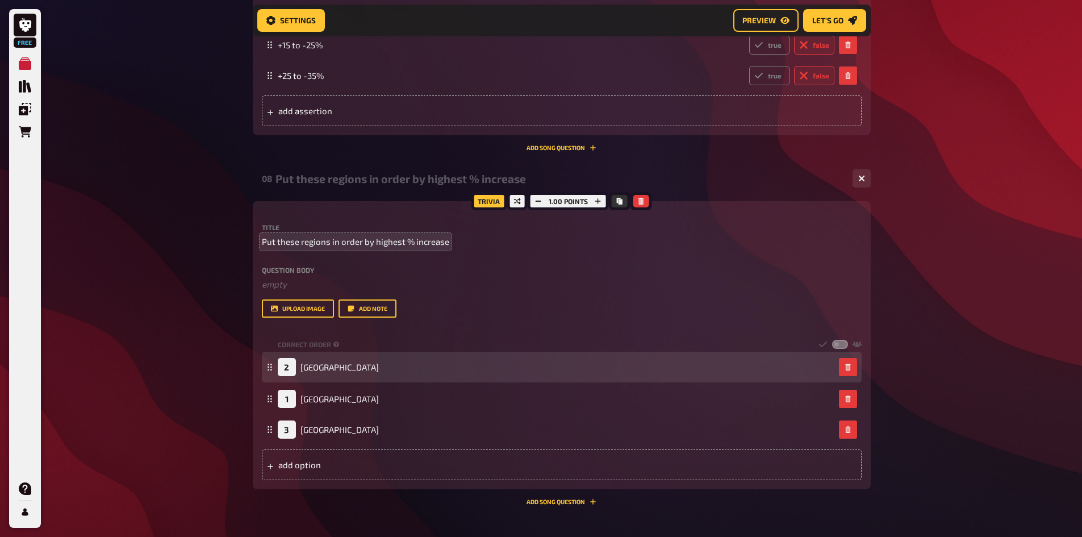
drag, startPoint x: 270, startPoint y: 400, endPoint x: 264, endPoint y: 360, distance: 40.2
click at [264, 360] on div "2 [GEOGRAPHIC_DATA]" at bounding box center [562, 367] width 600 height 31
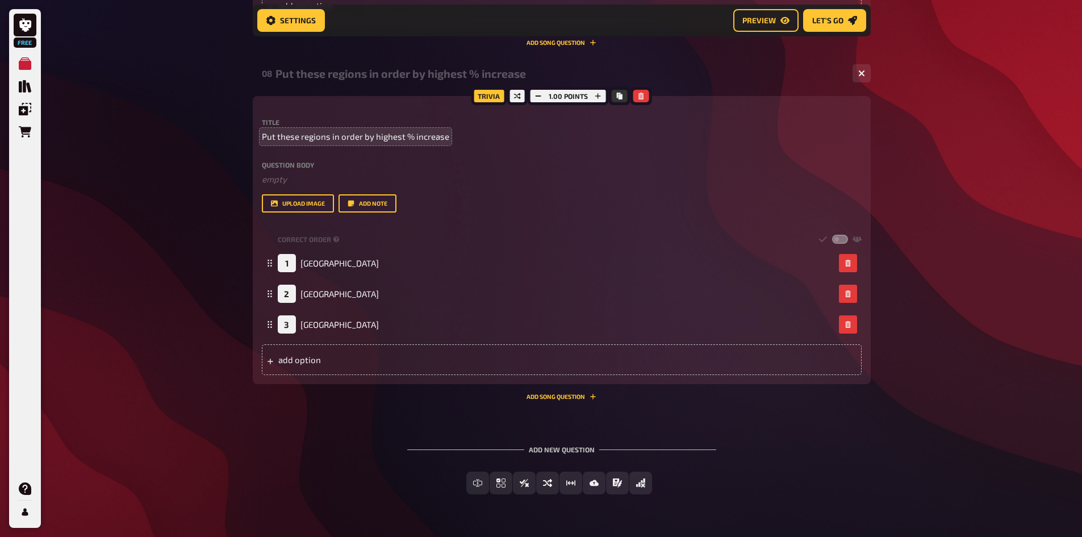
scroll to position [2749, 0]
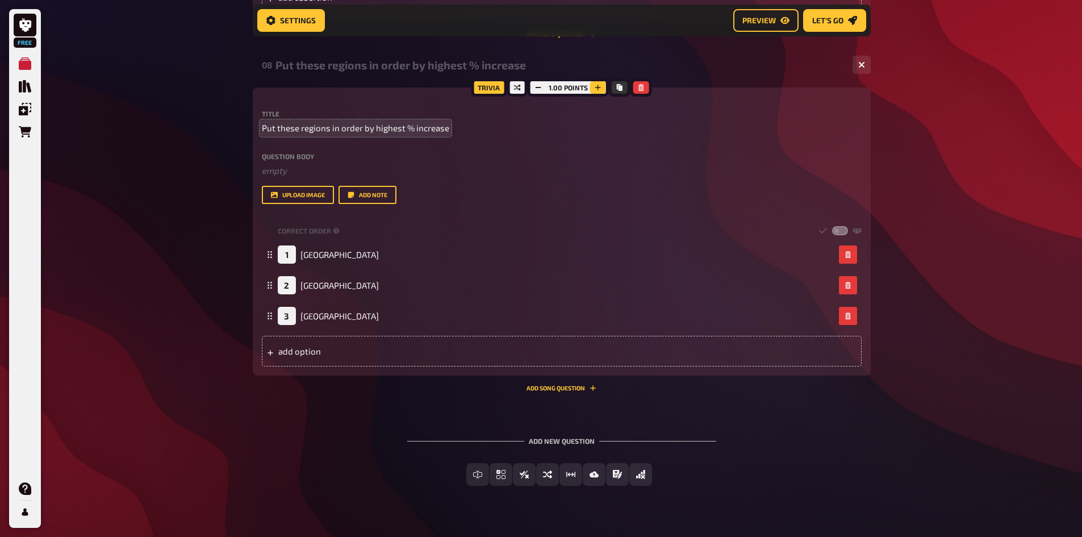
click at [598, 86] on icon "button" at bounding box center [598, 88] width 6 height 6
click at [598, 86] on icon "button" at bounding box center [597, 87] width 7 height 7
click at [598, 90] on icon "button" at bounding box center [599, 88] width 6 height 6
click at [598, 90] on icon "button" at bounding box center [598, 87] width 7 height 7
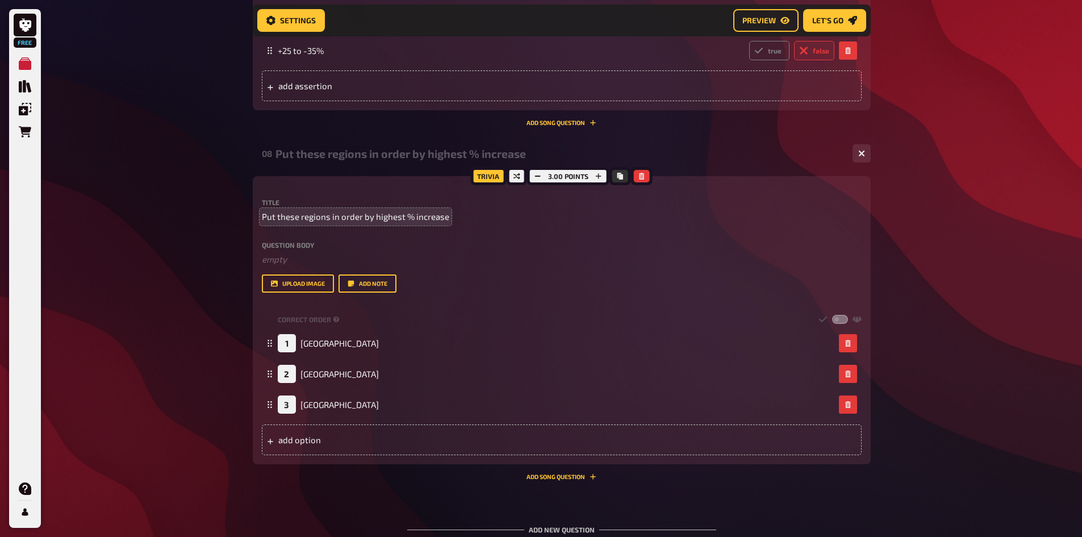
scroll to position [2657, 0]
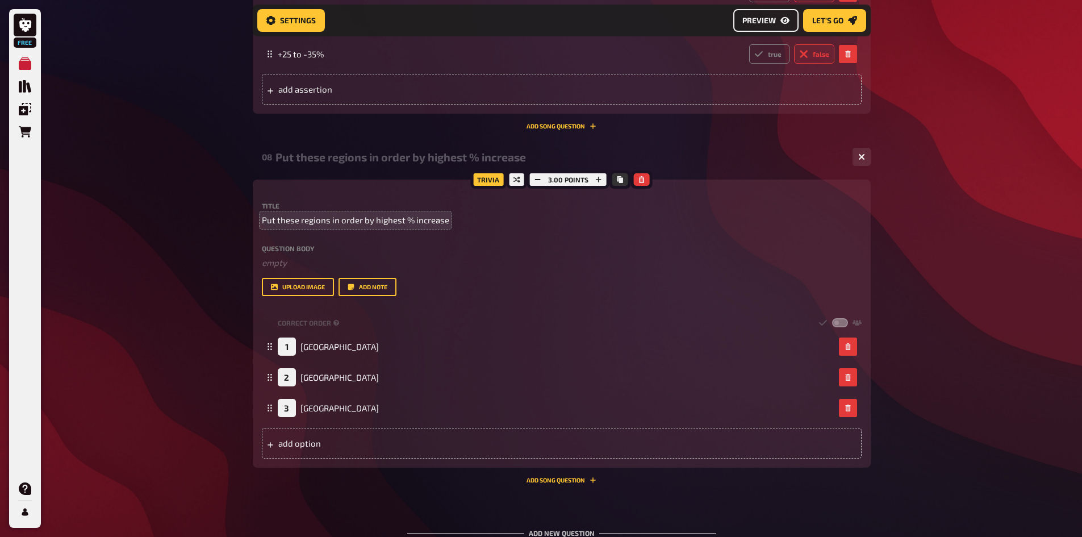
click at [755, 18] on span "Preview" at bounding box center [759, 20] width 34 height 8
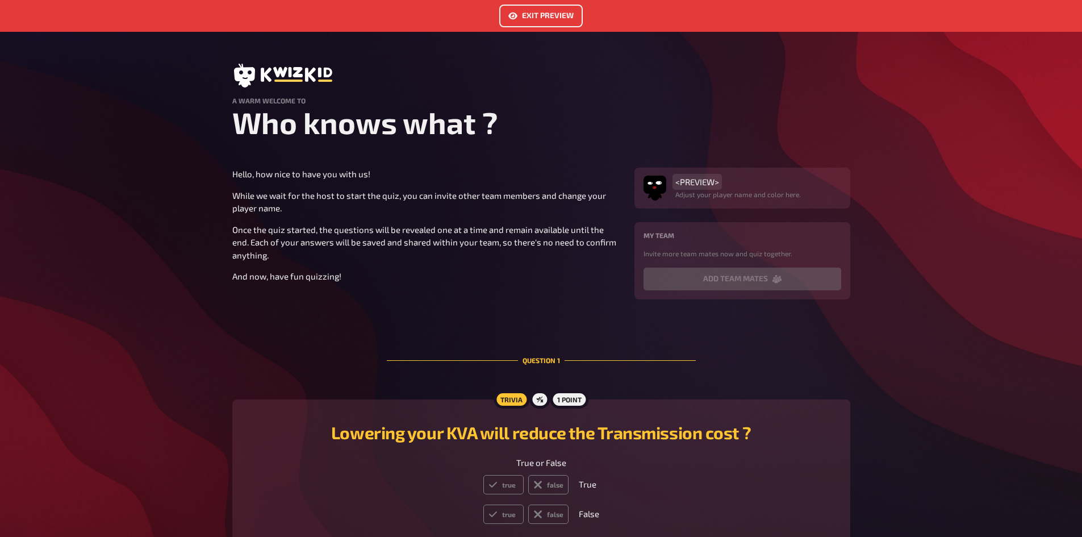
click at [695, 180] on span "<PREVIEW>" at bounding box center [697, 182] width 44 height 10
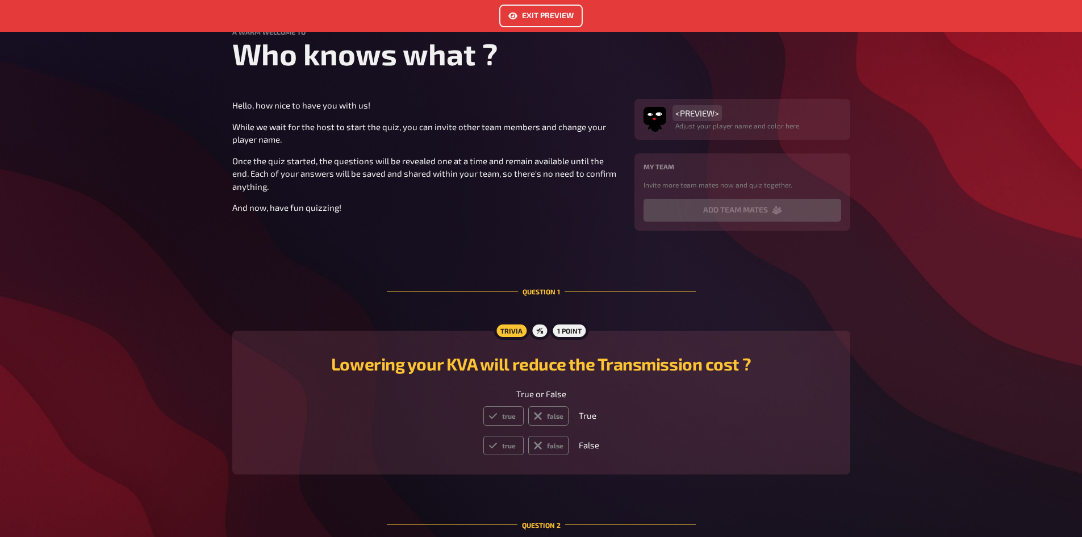
scroll to position [57, 0]
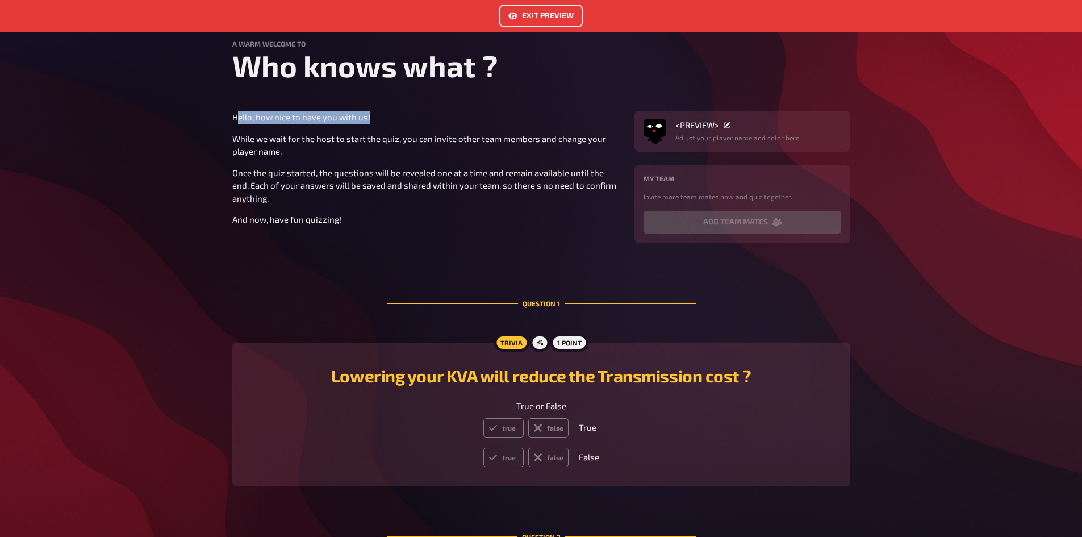
drag, startPoint x: 238, startPoint y: 115, endPoint x: 395, endPoint y: 117, distance: 156.8
click at [395, 117] on p "Hello, how nice to have you with us!" at bounding box center [426, 117] width 388 height 13
click at [455, 119] on p "Hello, how nice to have you with us!" at bounding box center [426, 117] width 388 height 13
click at [296, 148] on p "While we wait for the host to start the quiz, you can invite other team members…" at bounding box center [426, 145] width 388 height 26
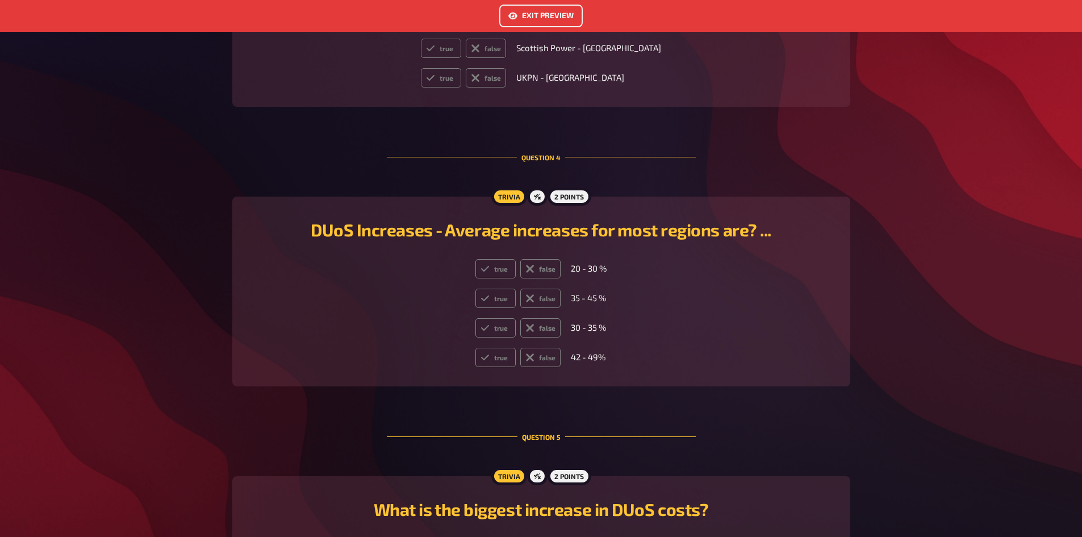
scroll to position [1193, 0]
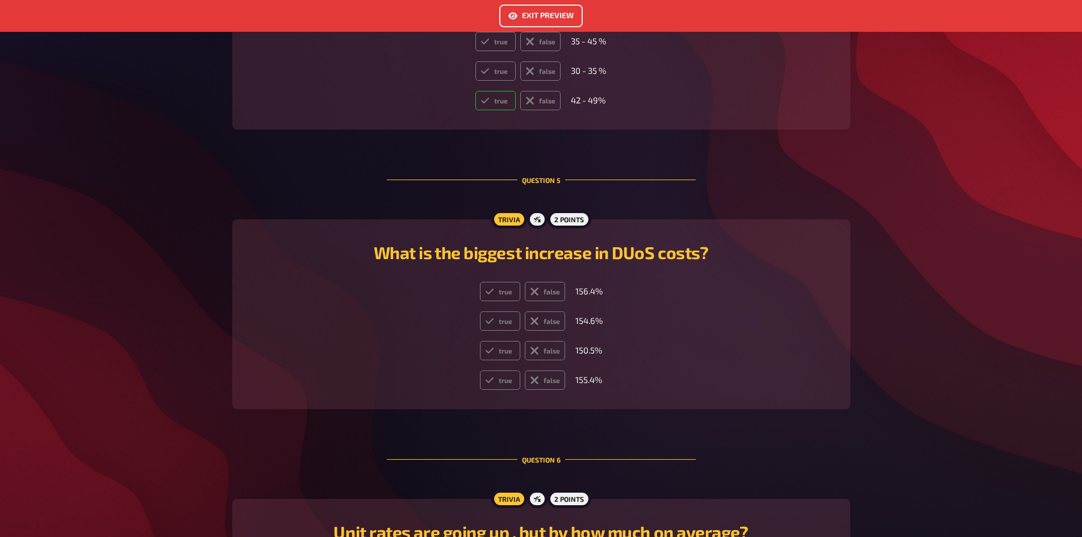
click at [491, 99] on label "true" at bounding box center [495, 100] width 40 height 19
click at [475, 91] on input "true" at bounding box center [475, 90] width 1 height 1
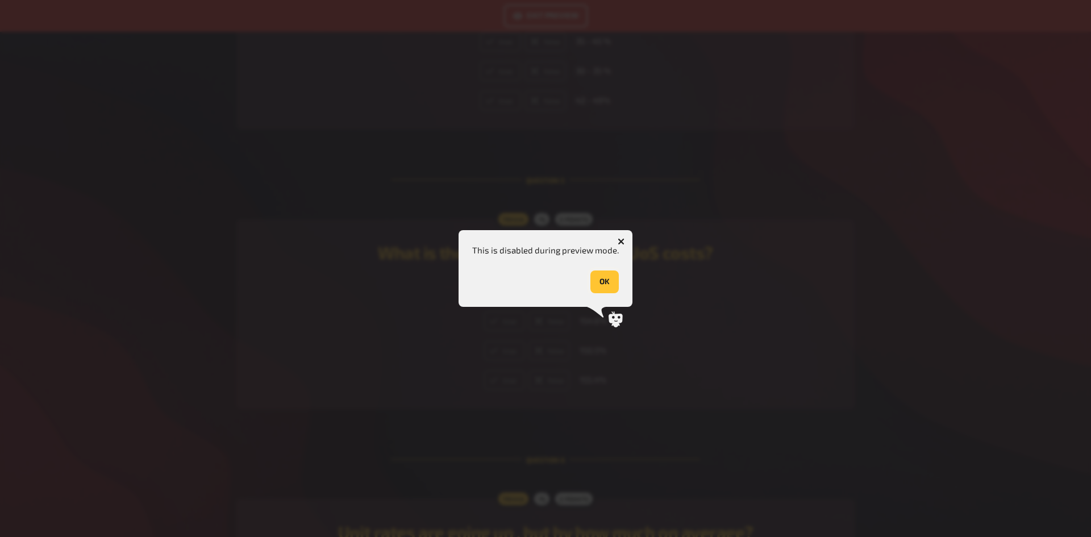
click at [603, 288] on button "OK" at bounding box center [604, 281] width 28 height 23
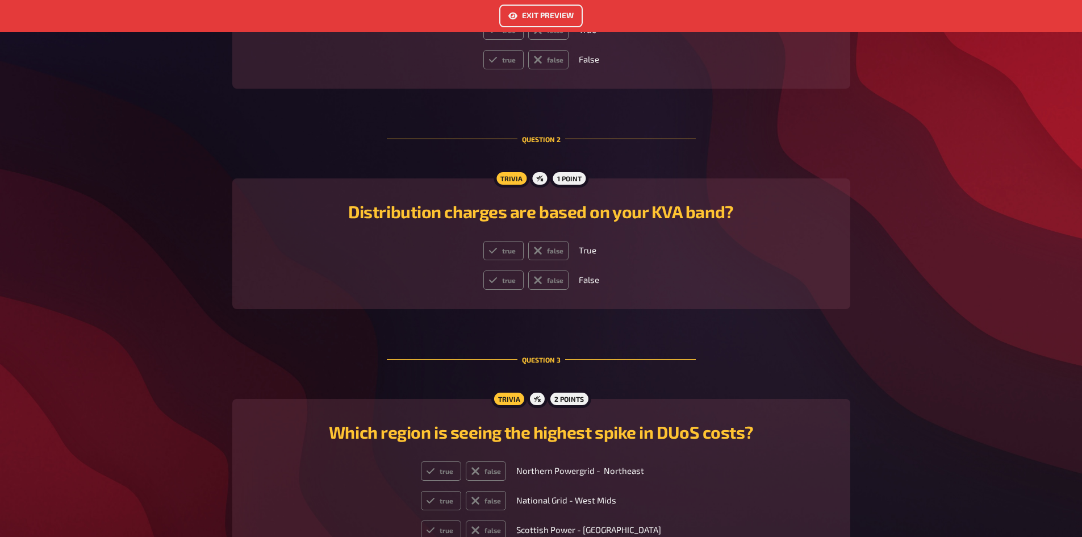
scroll to position [0, 0]
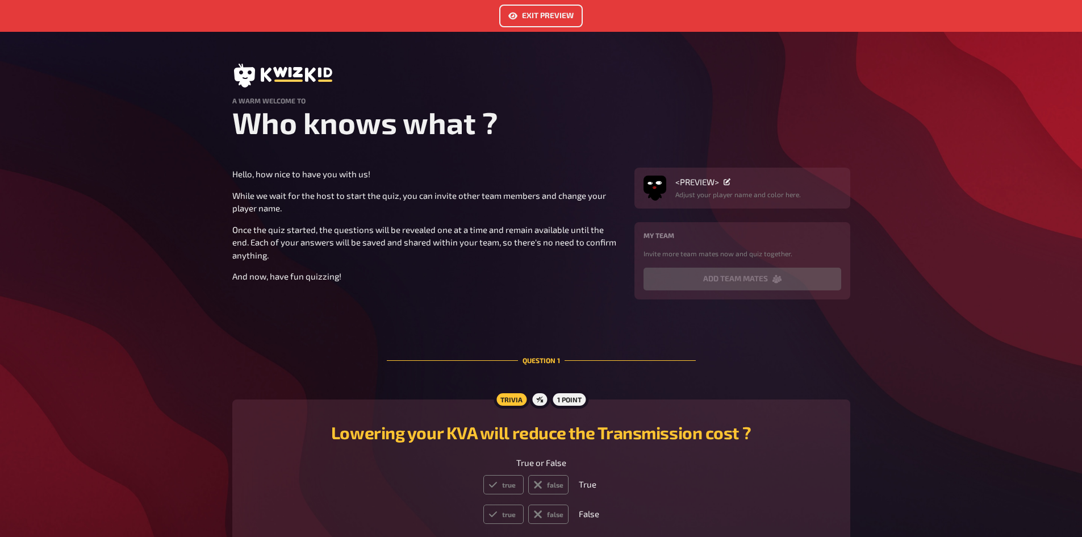
click at [525, 16] on button "Exit Preview" at bounding box center [540, 16] width 83 height 23
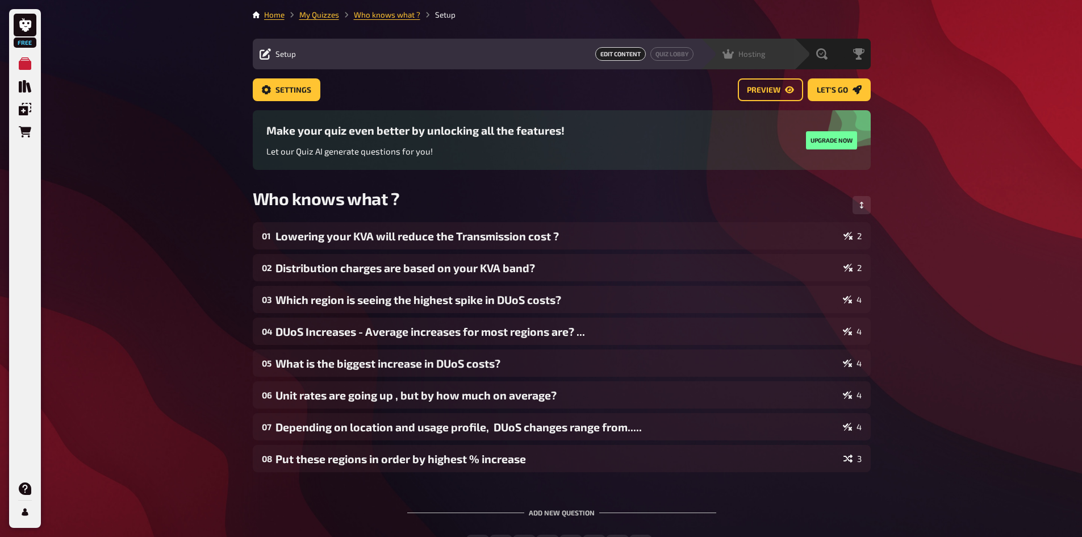
click at [745, 52] on span "Hosting" at bounding box center [751, 53] width 27 height 9
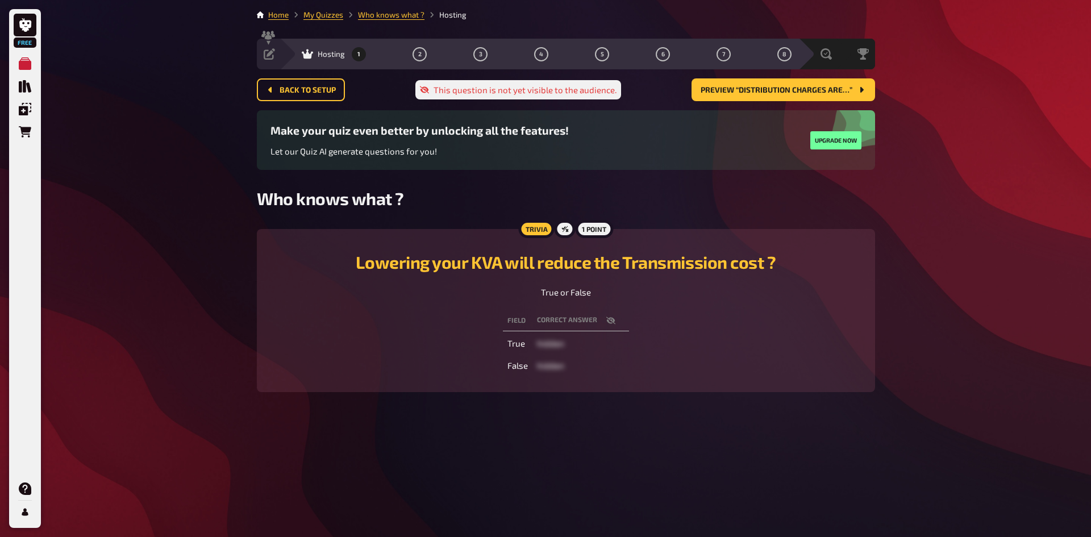
click at [611, 316] on icon "button" at bounding box center [610, 320] width 9 height 9
click at [612, 319] on icon "button" at bounding box center [610, 320] width 9 height 7
click at [418, 52] on span "2" at bounding box center [419, 54] width 3 height 6
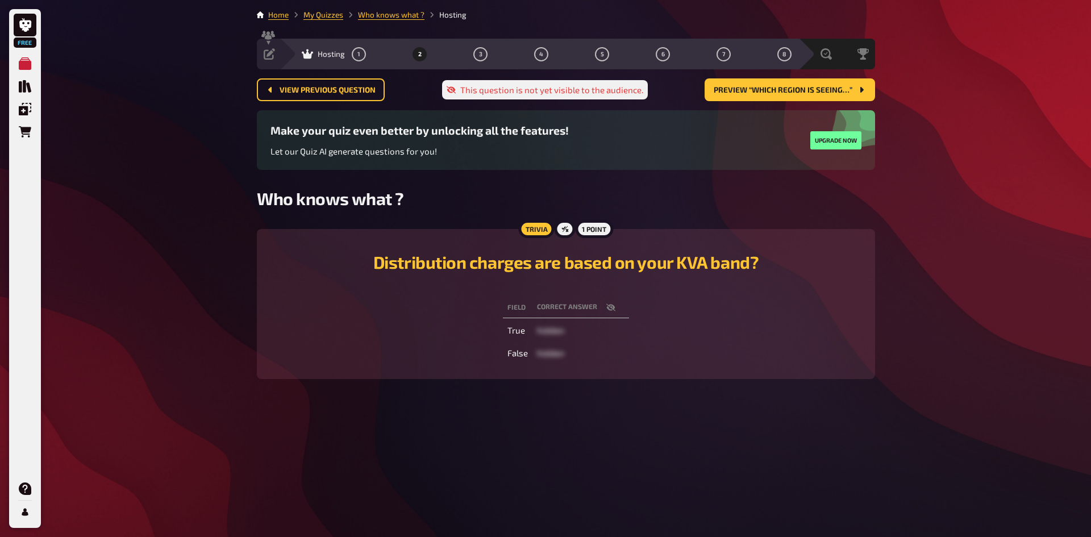
click at [495, 53] on div "1 2 3 4 5 6 7 8" at bounding box center [572, 54] width 440 height 14
click at [805, 94] on span "Preview “Which region is seeing…”" at bounding box center [782, 90] width 139 height 8
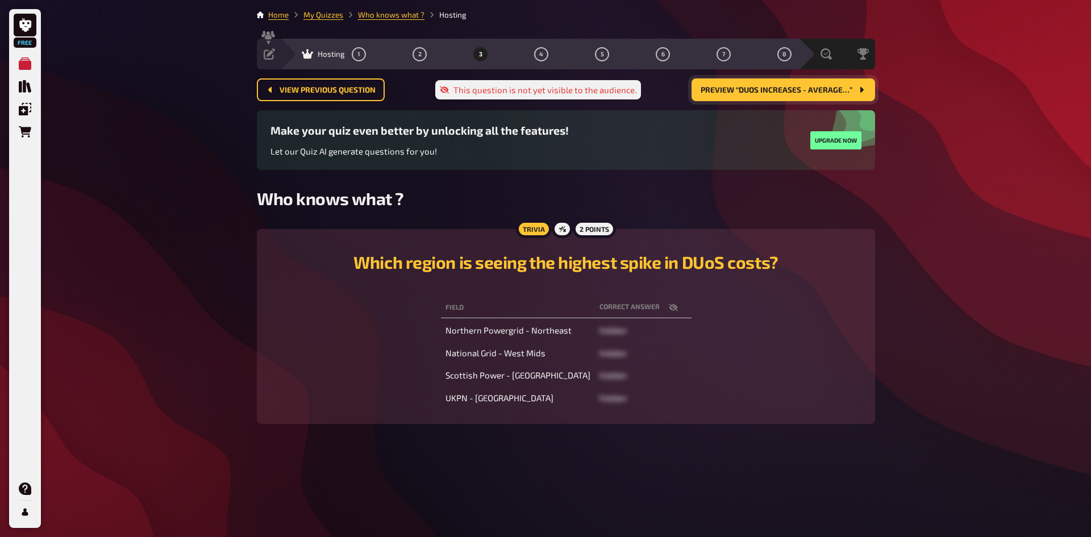
click at [805, 94] on span "Preview “DUoS Increases - Average…”" at bounding box center [776, 90] width 152 height 8
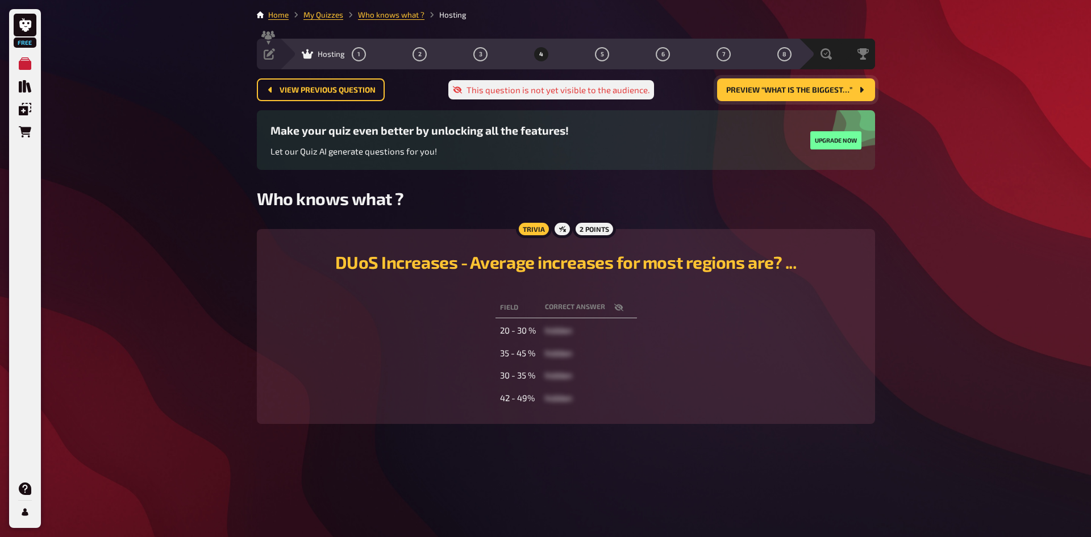
click at [805, 94] on span "Preview “What is the biggest…”" at bounding box center [789, 90] width 126 height 8
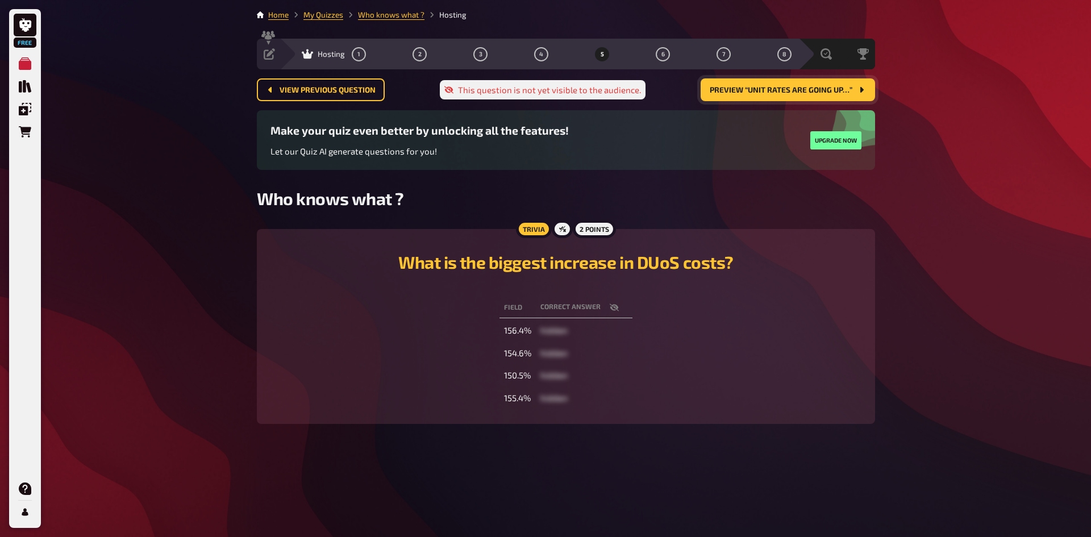
click at [805, 94] on span "Preview “Unit rates are going up…”" at bounding box center [780, 90] width 143 height 8
click at [805, 94] on span "Preview “Depending on location…”" at bounding box center [782, 90] width 140 height 8
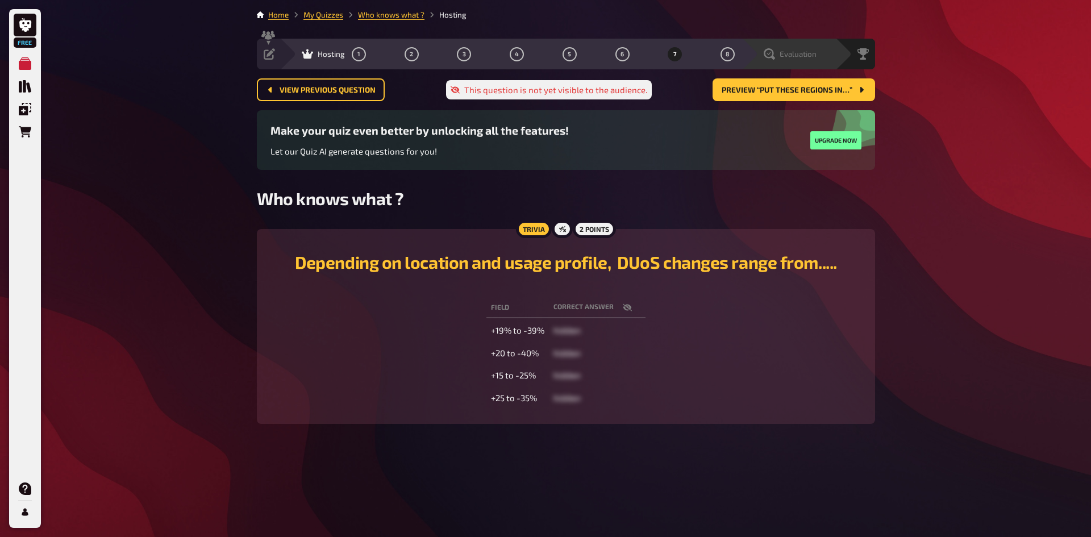
click at [822, 52] on div "Evaluation" at bounding box center [796, 53] width 78 height 11
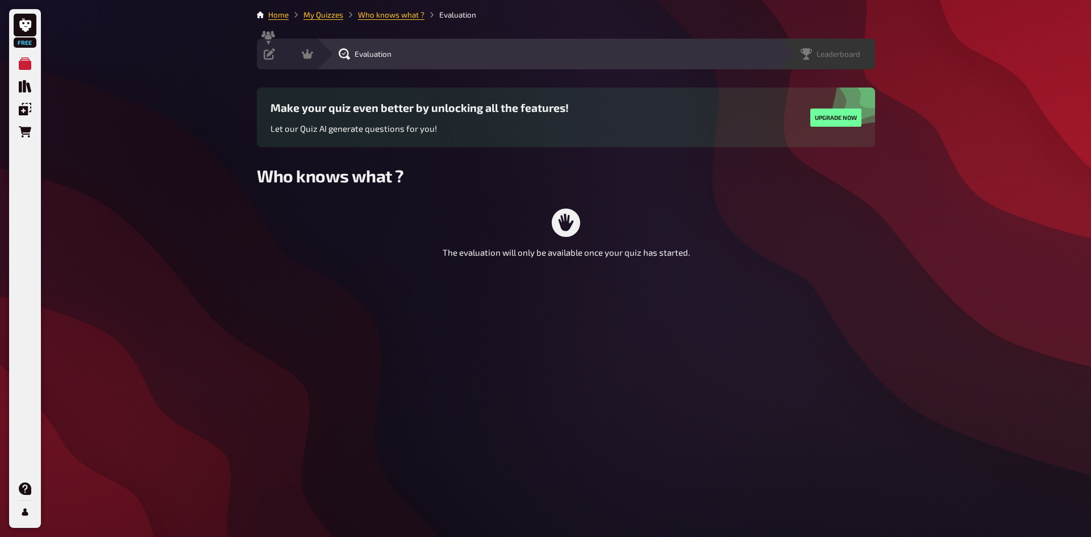
click at [858, 52] on span "Leaderboard" at bounding box center [838, 53] width 44 height 9
click at [333, 52] on div "Evaluation" at bounding box center [371, 53] width 78 height 11
click at [322, 52] on div "Evaluation" at bounding box center [575, 54] width 519 height 31
click at [268, 54] on icon at bounding box center [269, 53] width 11 height 11
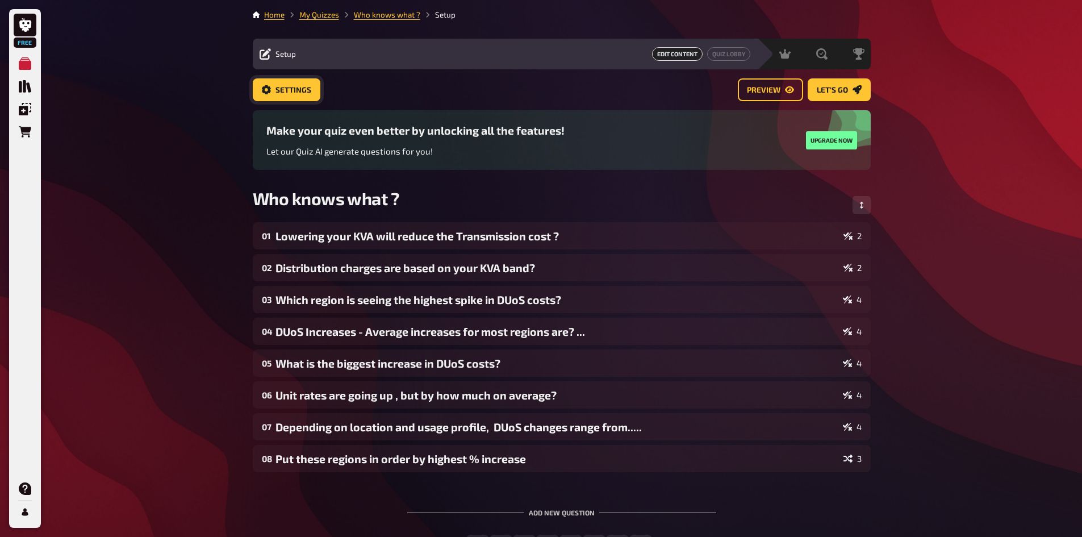
click at [301, 96] on button "Settings" at bounding box center [287, 89] width 68 height 23
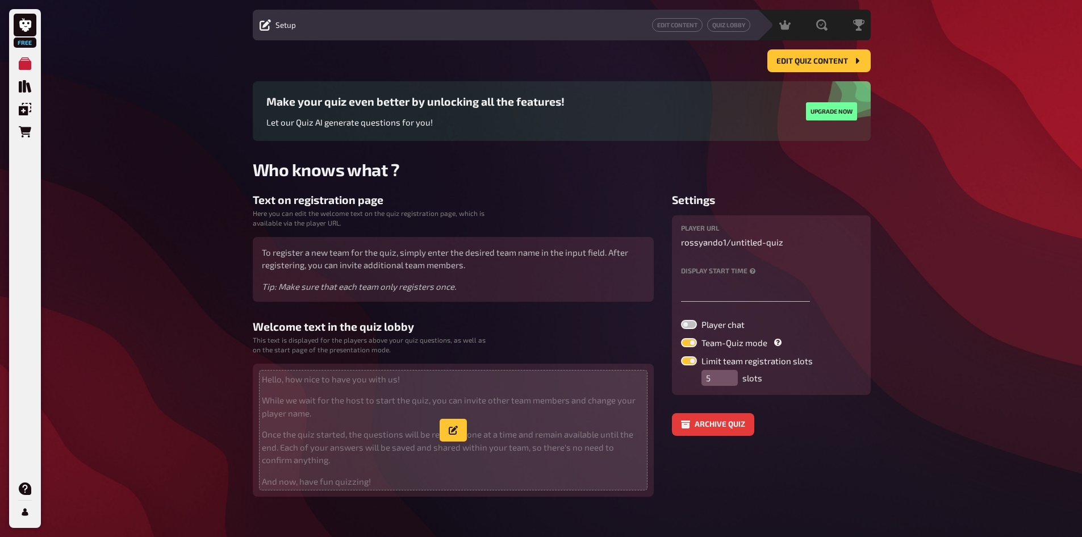
scroll to position [43, 0]
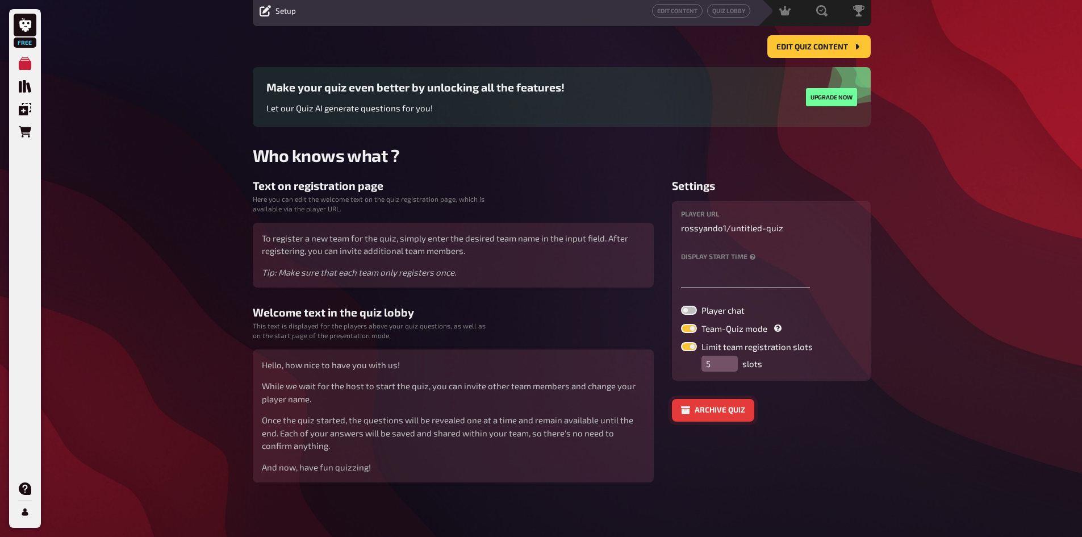
click at [685, 411] on icon "Archive quiz" at bounding box center [685, 410] width 9 height 8
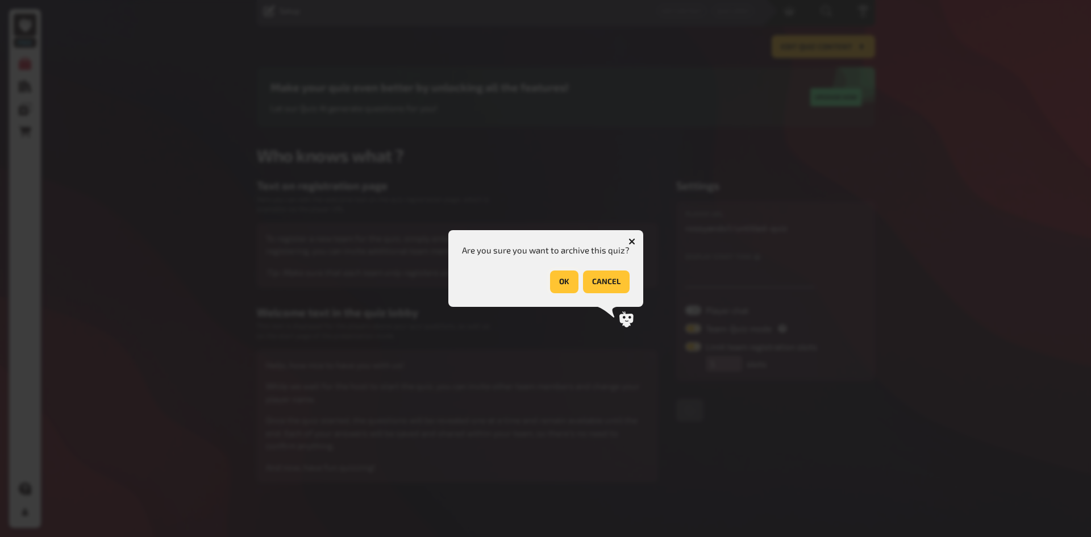
click at [567, 282] on button "OK" at bounding box center [564, 281] width 28 height 23
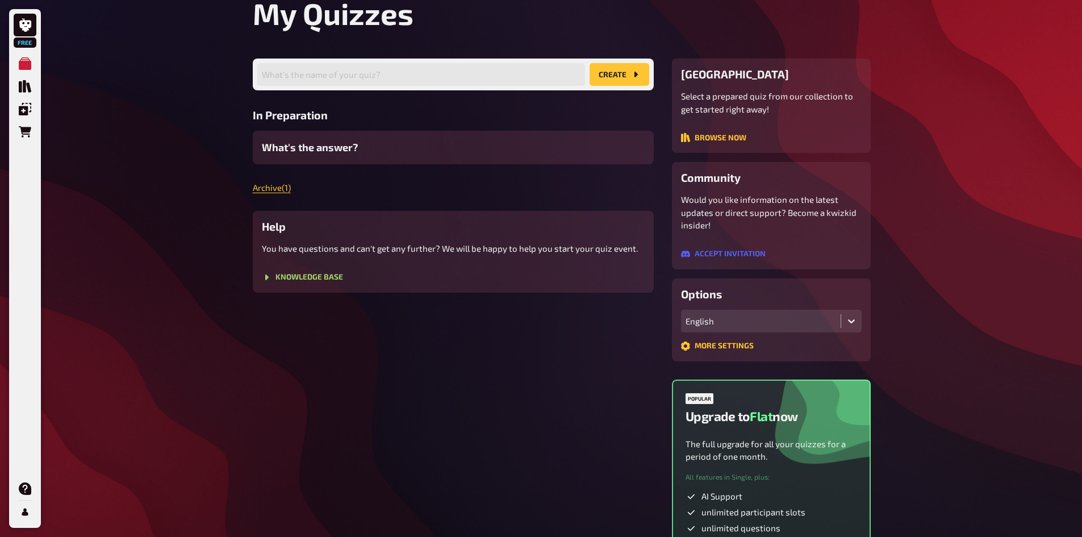
click at [455, 203] on div "What's the name of your quiz? create In Preparation What's the answer? Archive …" at bounding box center [453, 176] width 401 height 234
click at [278, 189] on link "Archive ( 1 )" at bounding box center [272, 187] width 38 height 10
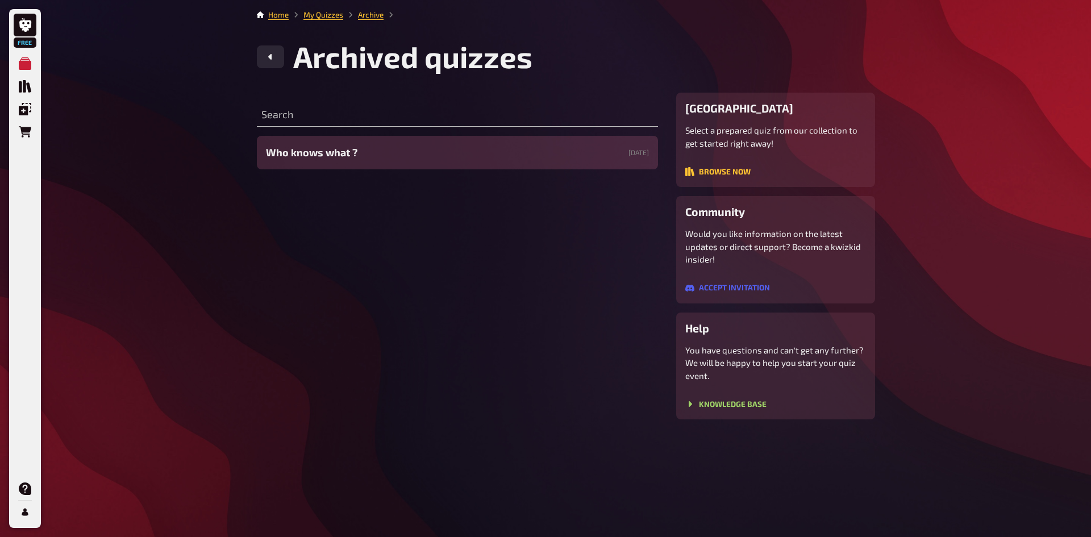
click at [343, 150] on span "Who knows what ?" at bounding box center [311, 152] width 91 height 15
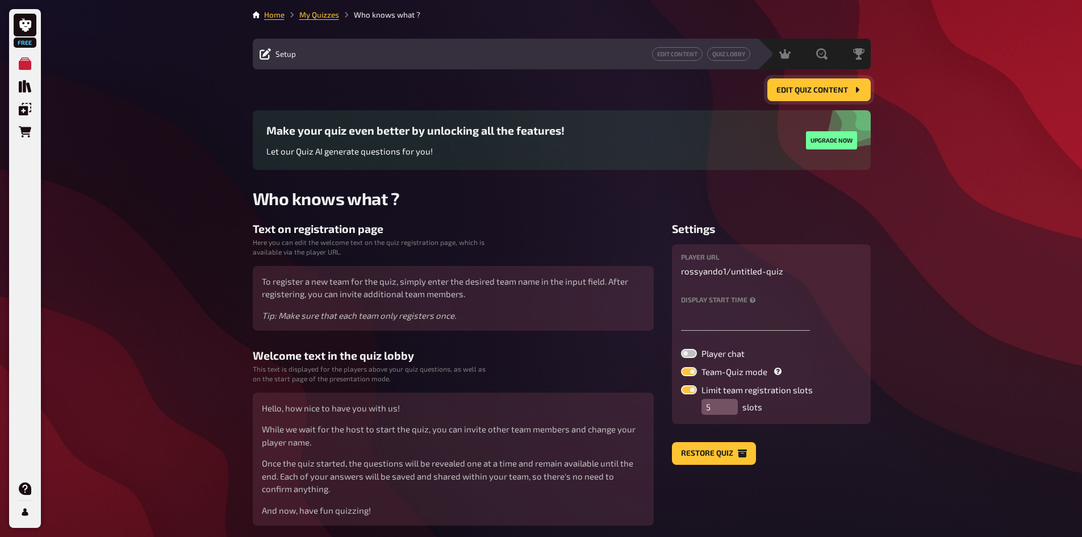
click at [816, 90] on span "Edit Quiz content" at bounding box center [812, 90] width 72 height 8
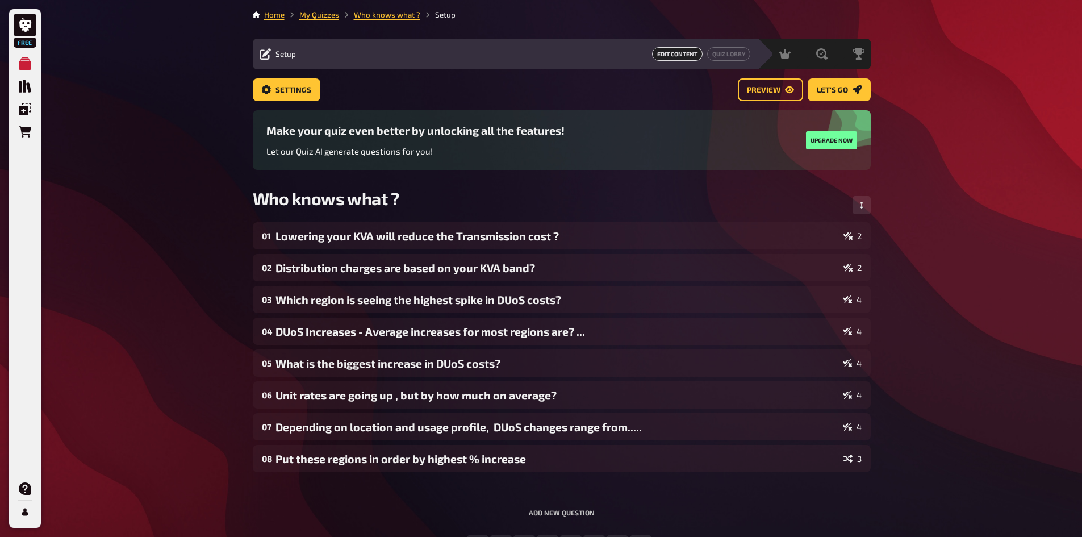
click at [1054, 130] on div "Free My Quizzes Quiz Library Overlays Orders Help Profile Home My Quizzes Who k…" at bounding box center [541, 315] width 1082 height 630
click at [834, 86] on span "Let's go" at bounding box center [832, 90] width 31 height 8
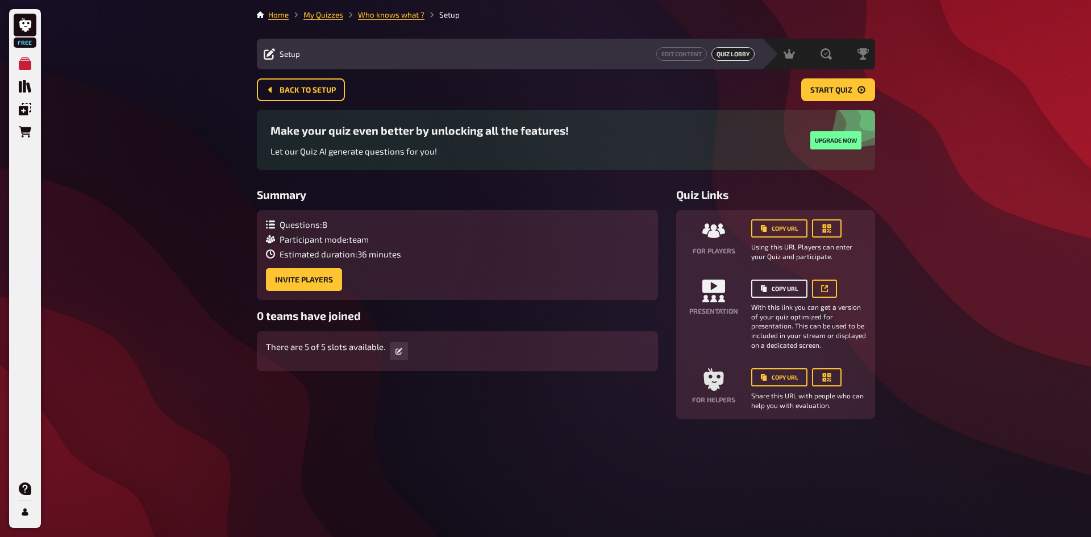
click at [782, 290] on button "Copy URL" at bounding box center [779, 288] width 56 height 18
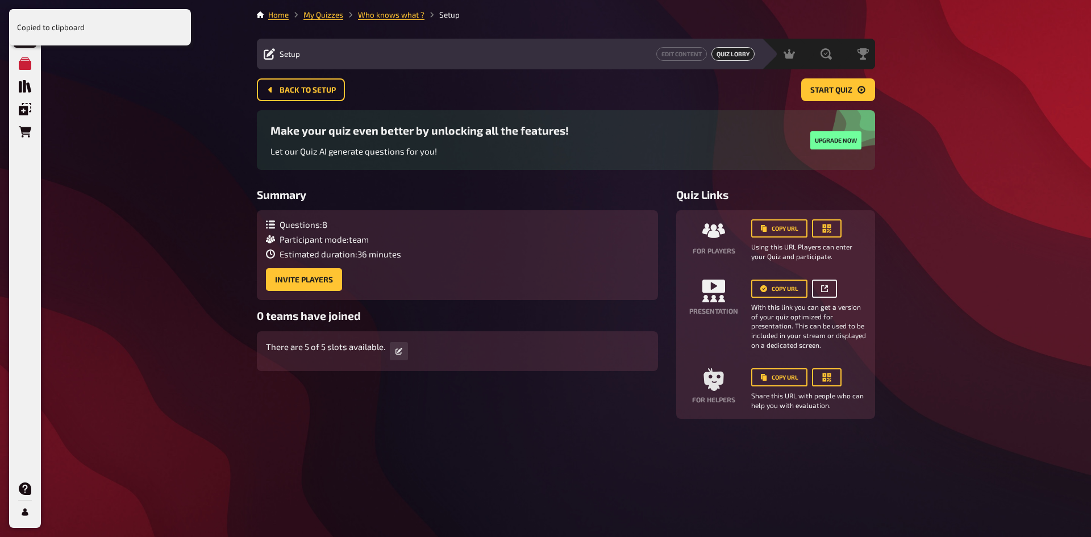
click at [826, 290] on icon "button" at bounding box center [824, 288] width 7 height 7
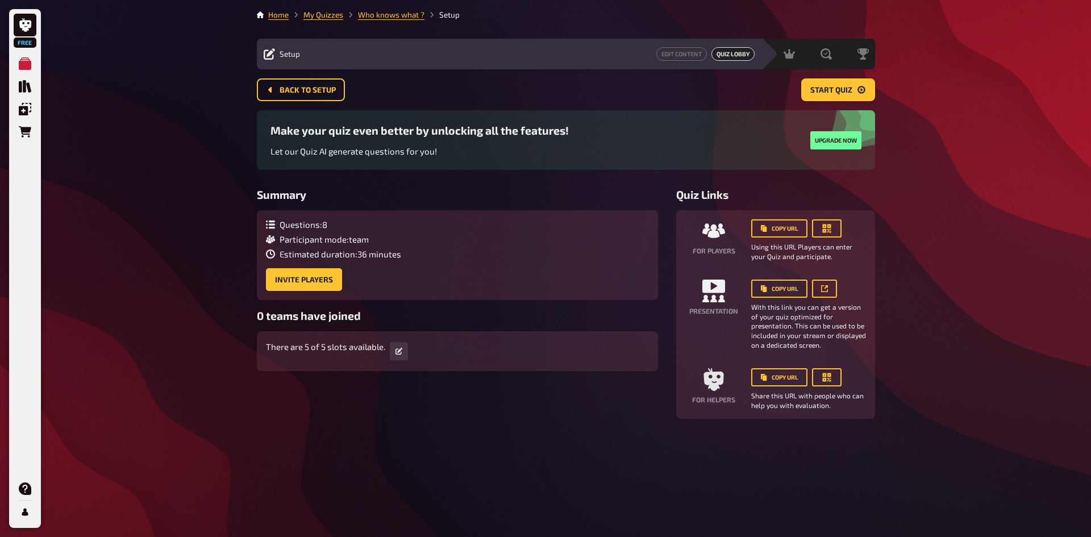
click at [1016, 133] on div "Free My Quizzes Quiz Library Overlays Orders Help Profile Home My Quizzes Who k…" at bounding box center [545, 268] width 1091 height 537
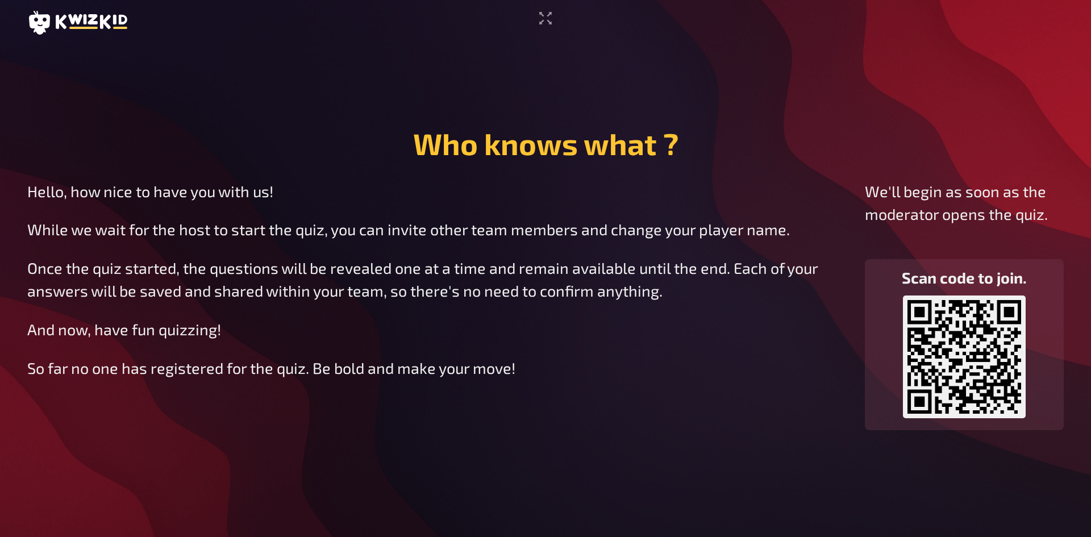
click at [106, 14] on icon at bounding box center [77, 23] width 100 height 24
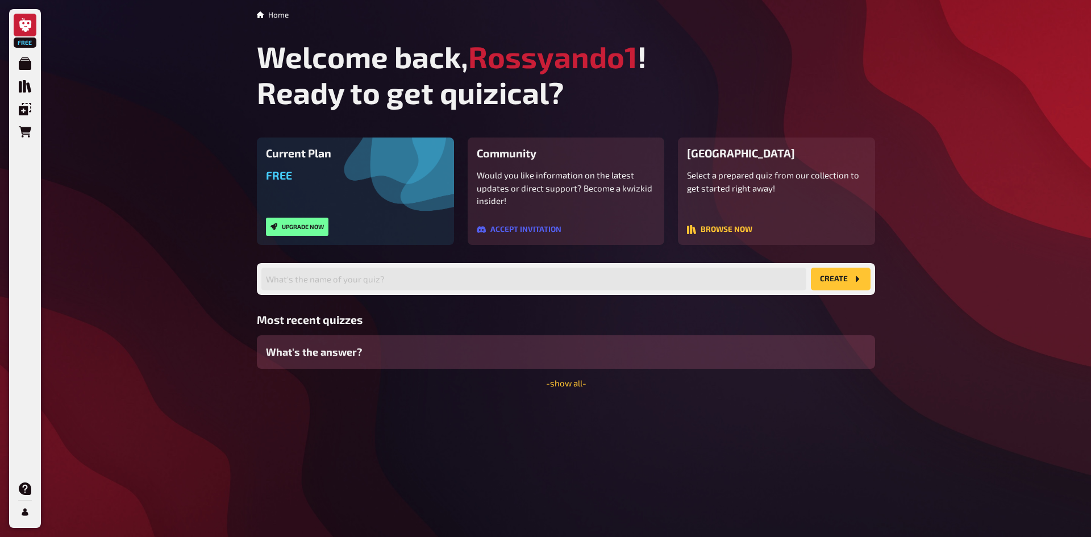
click at [448, 345] on div "What's the answer?" at bounding box center [566, 352] width 618 height 34
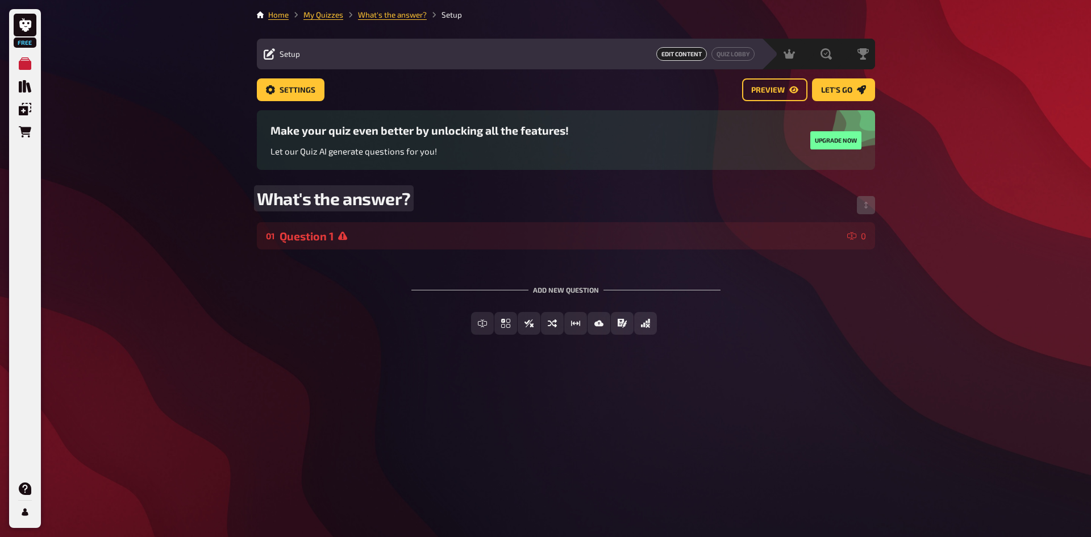
click at [322, 203] on span "What's the answer?" at bounding box center [334, 198] width 154 height 20
click at [361, 295] on div "Add new question Free Text Input Multiple Choice True / False Sorting Question …" at bounding box center [566, 310] width 618 height 85
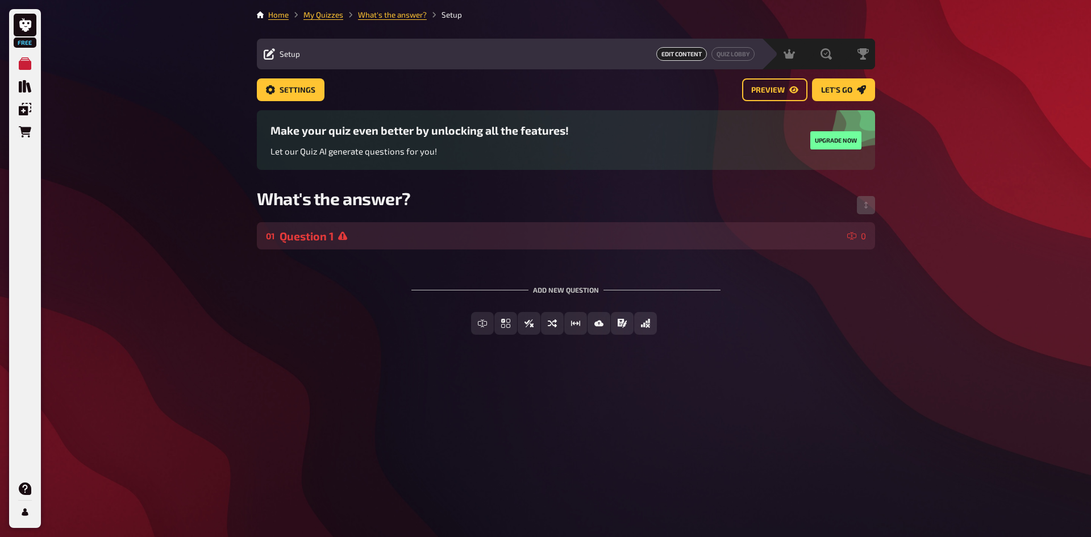
click at [351, 239] on div "Question 1" at bounding box center [560, 235] width 563 height 13
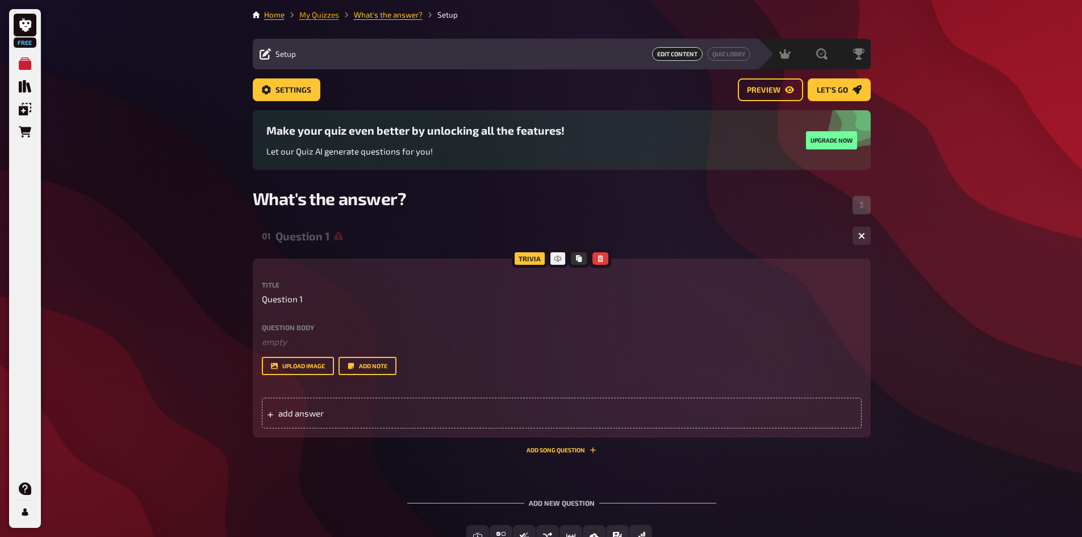
click at [323, 15] on link "My Quizzes" at bounding box center [319, 14] width 40 height 9
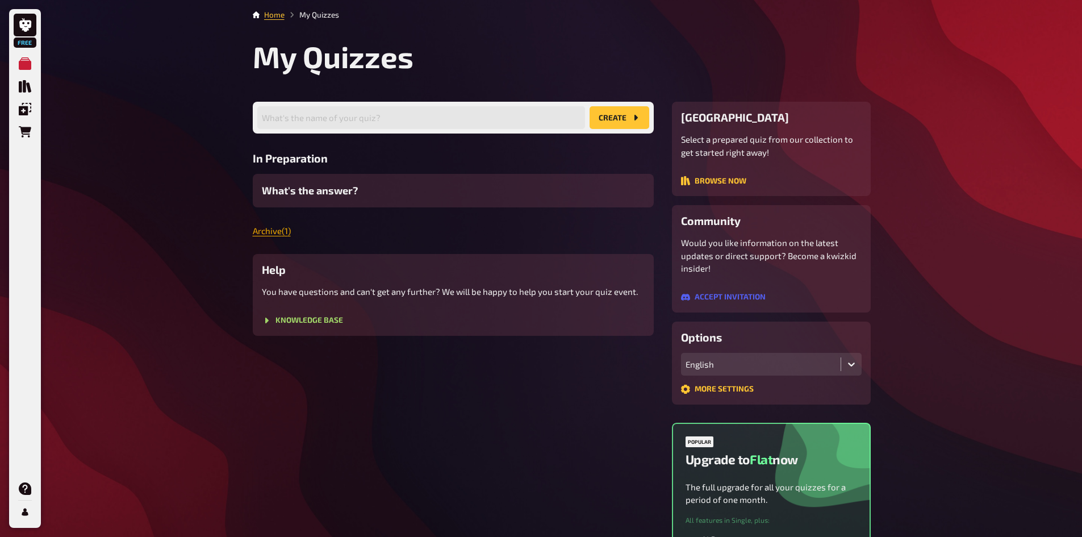
click at [284, 231] on link "Archive ( 1 )" at bounding box center [272, 230] width 38 height 10
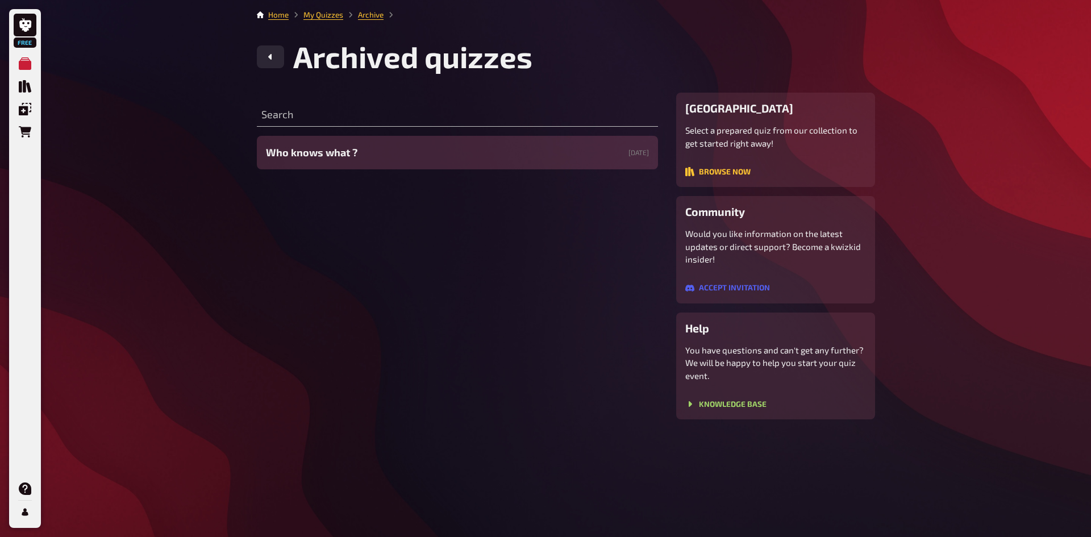
click at [342, 155] on span "Who knows what ?" at bounding box center [311, 152] width 91 height 15
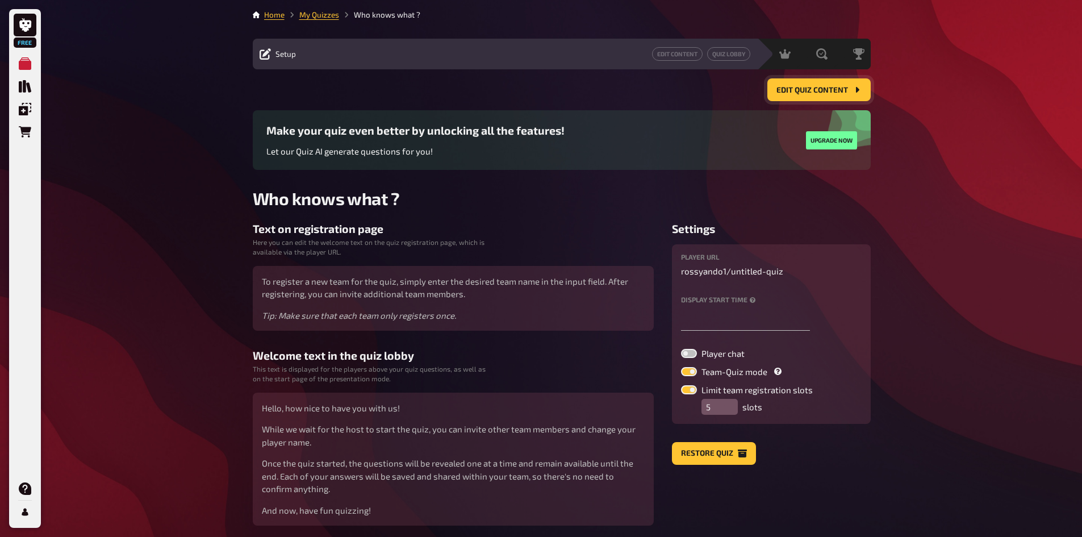
click at [806, 90] on span "Edit Quiz content" at bounding box center [812, 90] width 72 height 8
